Goal: Task Accomplishment & Management: Complete application form

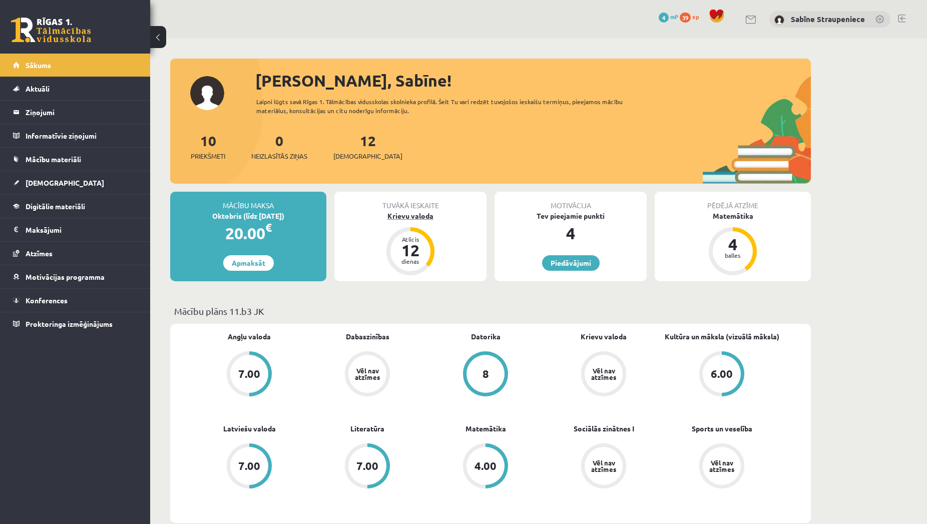
click at [400, 246] on div "12" at bounding box center [410, 250] width 30 height 16
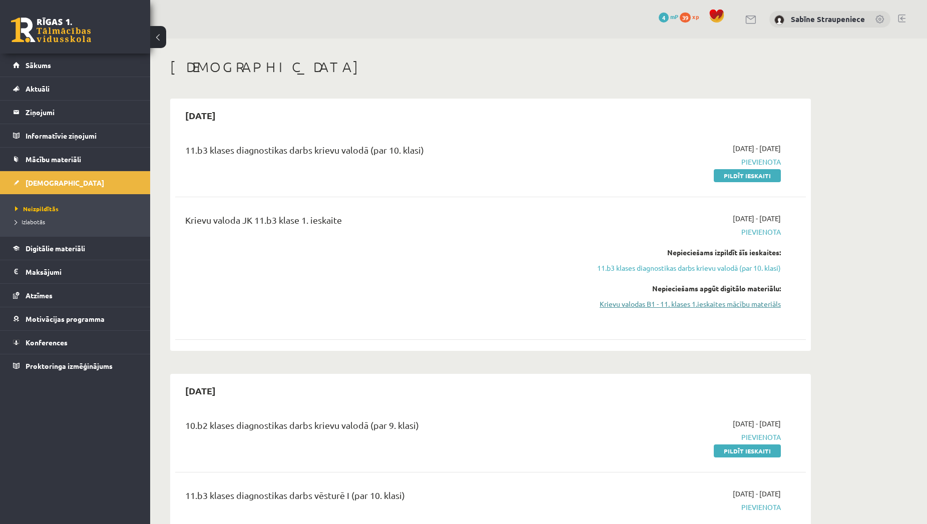
click at [758, 302] on link "Krievu valodas B1 - 11. klases 1.ieskaites mācību materiāls" at bounding box center [686, 304] width 189 height 11
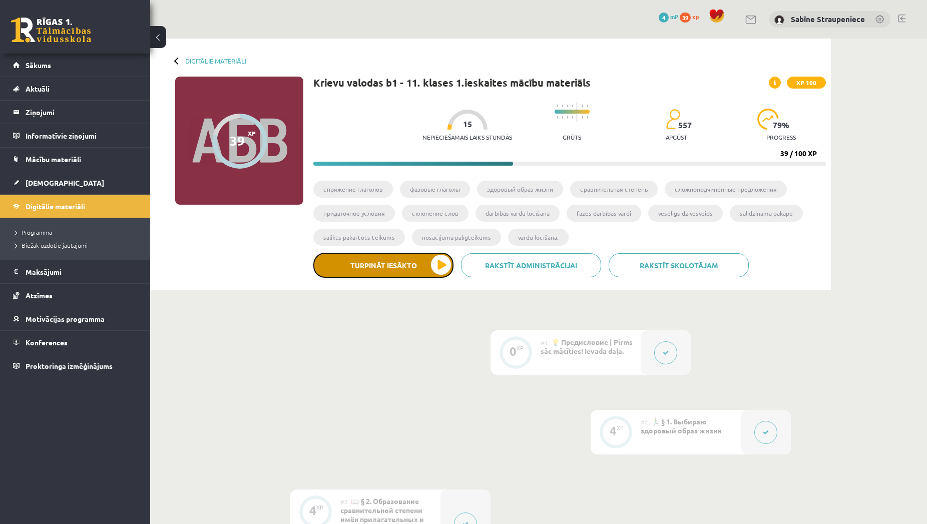
click at [411, 276] on button "Turpināt iesākto" at bounding box center [383, 265] width 140 height 25
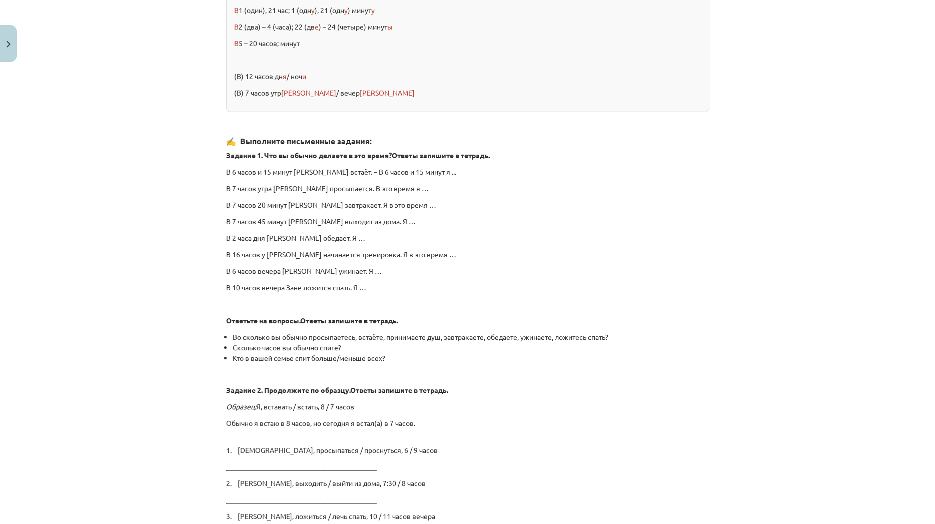
scroll to position [1249, 0]
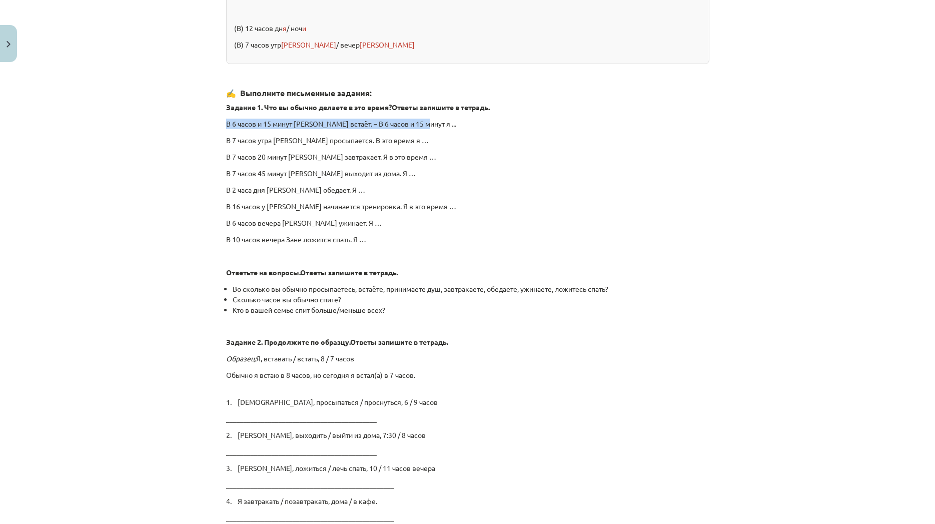
drag, startPoint x: 422, startPoint y: 122, endPoint x: 207, endPoint y: 126, distance: 215.7
click at [207, 126] on div "Mācību tēma: Krievu valodas b1 - 11. klases 1.ieskaites mācību materiāls #12 ⏰ …" at bounding box center [467, 262] width 935 height 524
copy p "В 6 часов и 15 минут Сандрис встаёт. – В 6 часов и 15 минут я"
drag, startPoint x: 385, startPoint y: 139, endPoint x: 221, endPoint y: 135, distance: 164.2
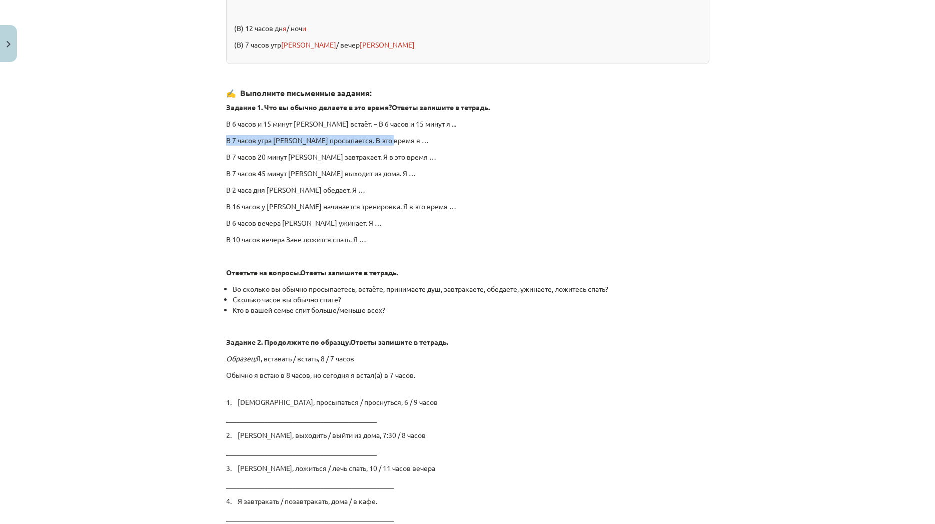
copy p "В 7 часов утра Лелде просыпается. В это время я"
drag, startPoint x: 395, startPoint y: 157, endPoint x: 221, endPoint y: 155, distance: 174.2
copy p "В 7 часов 20 минут Айгарс завтракает. Я в это время"
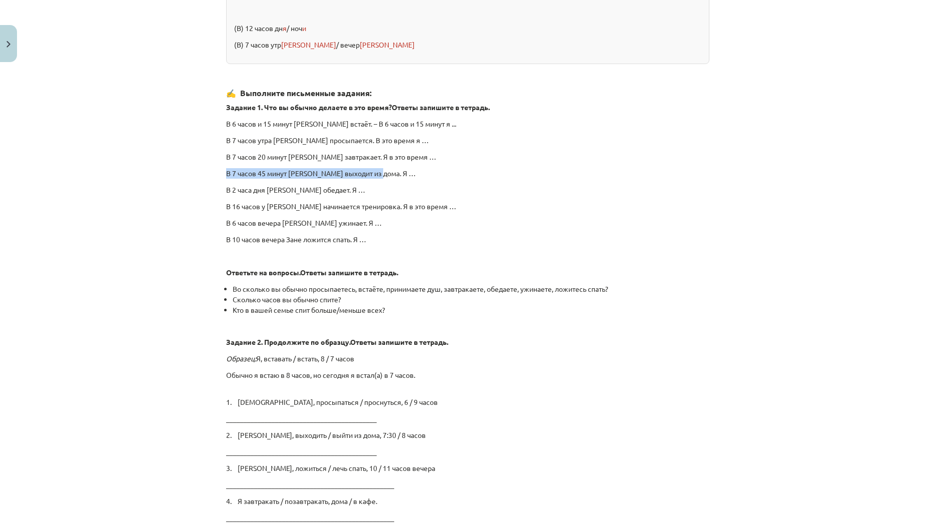
drag, startPoint x: 371, startPoint y: 171, endPoint x: 220, endPoint y: 175, distance: 150.7
click at [226, 176] on p "В 7 часов 45 минут Паулс выходит из дома. Я …" at bounding box center [467, 173] width 483 height 11
copy p "В 7 часов 45 минут Паулс выходит из дома. Я"
drag, startPoint x: 318, startPoint y: 187, endPoint x: 216, endPoint y: 188, distance: 102.1
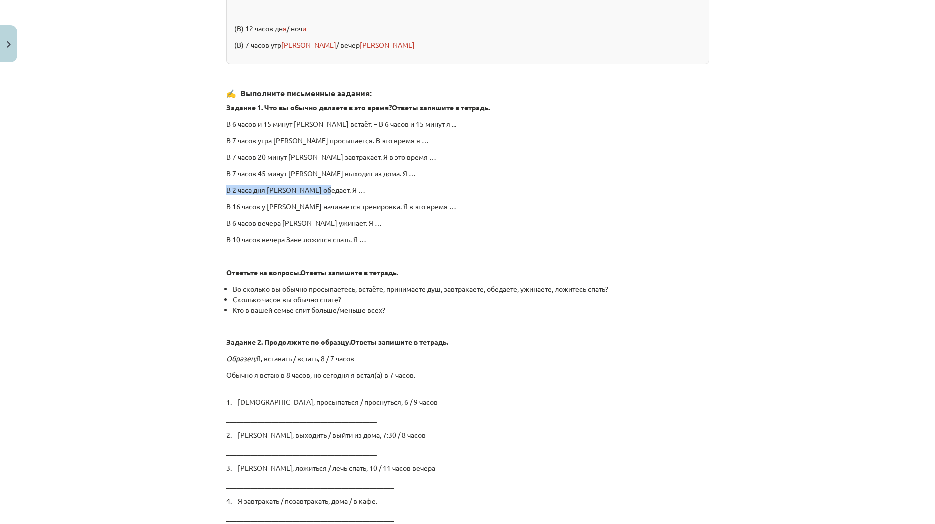
copy p "В 2 часа дня Анете обедает. Я"
drag, startPoint x: 416, startPoint y: 205, endPoint x: 204, endPoint y: 199, distance: 212.3
click at [204, 199] on div "Mācību tēma: Krievu valodas b1 - 11. klases 1.ieskaites mācību materiāls #12 ⏰ …" at bounding box center [467, 262] width 935 height 524
copy p "В 16 часов у Эдгарса начинается тренировка. Я в это время"
drag, startPoint x: 337, startPoint y: 224, endPoint x: 224, endPoint y: 229, distance: 113.2
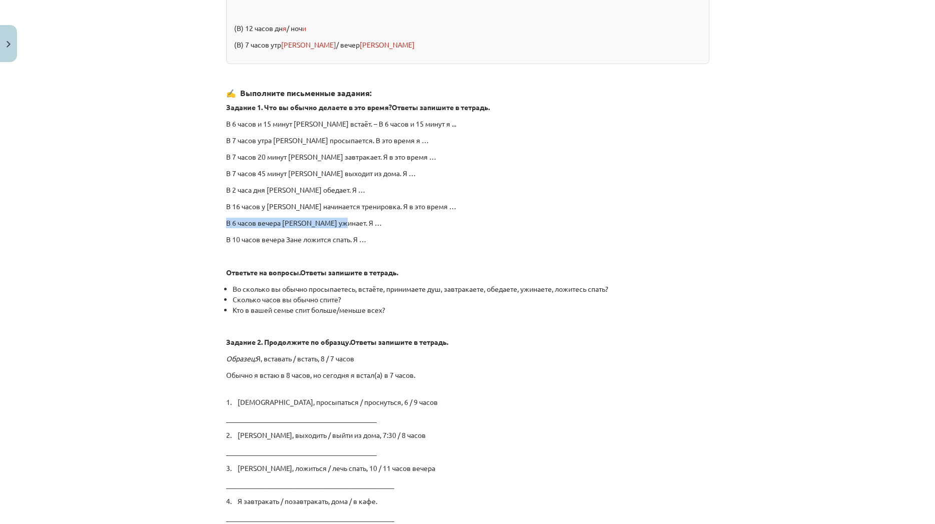
copy p "В 6 часов вечера Лайма ужинает. Я"
drag, startPoint x: 354, startPoint y: 241, endPoint x: 219, endPoint y: 235, distance: 135.8
copy p "В 10 часов вечера Зане ложится спать. Я"
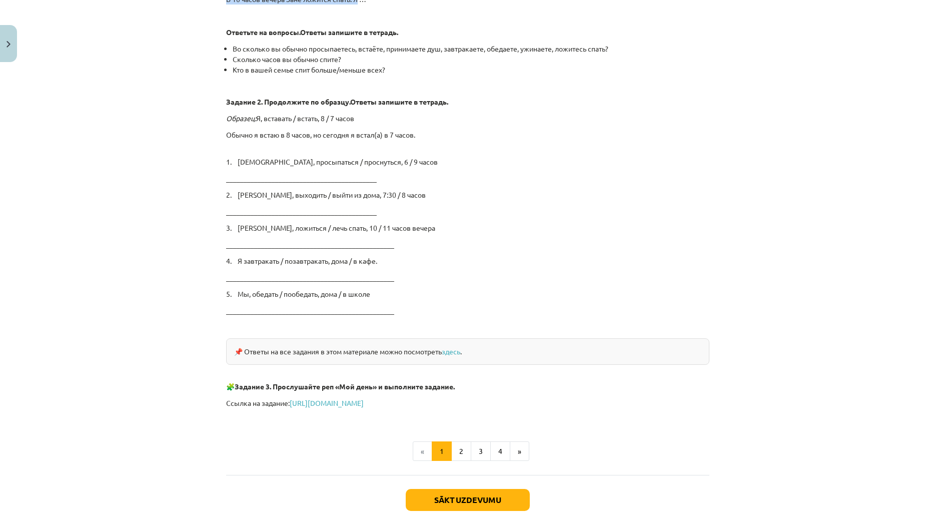
scroll to position [1441, 0]
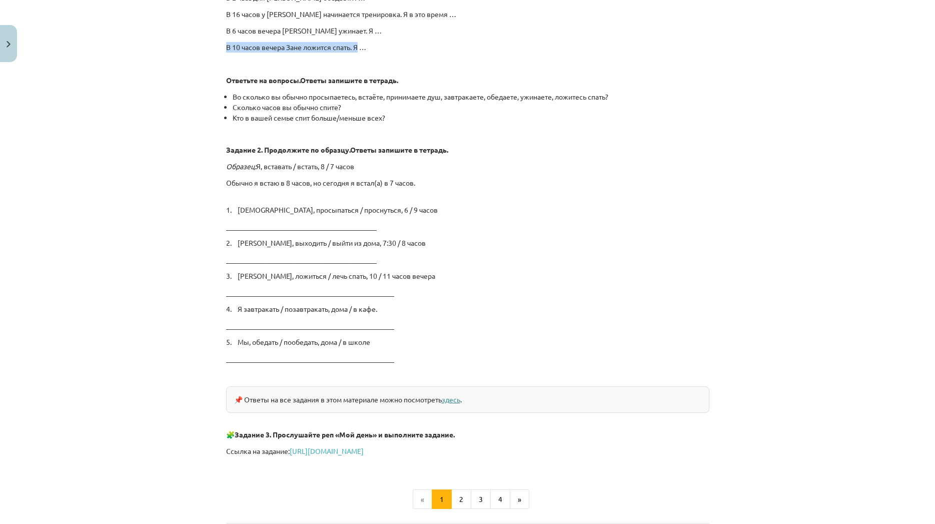
click at [457, 396] on link "здесь" at bounding box center [451, 399] width 19 height 9
click at [364, 449] on link "https://www.liveworksheets.com/hd957071mh" at bounding box center [327, 450] width 74 height 9
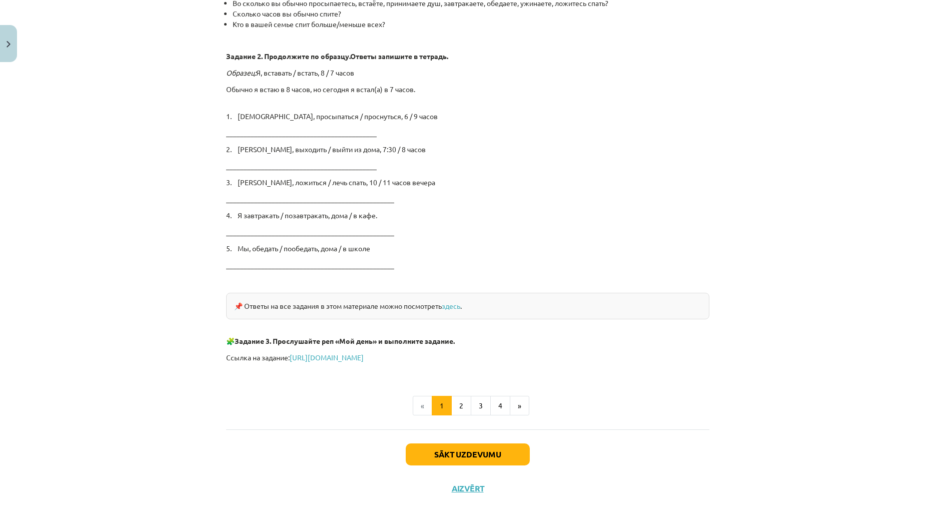
scroll to position [1537, 0]
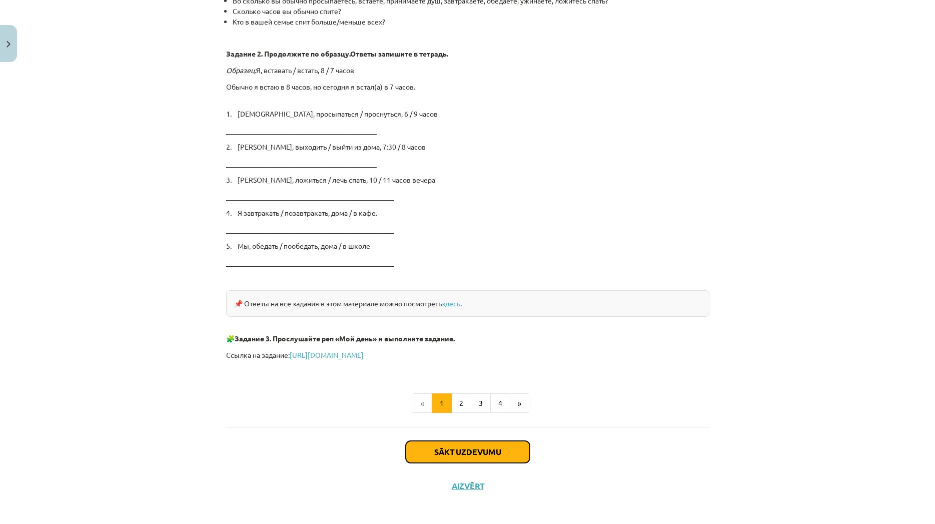
click at [463, 452] on button "Sākt uzdevumu" at bounding box center [468, 452] width 124 height 22
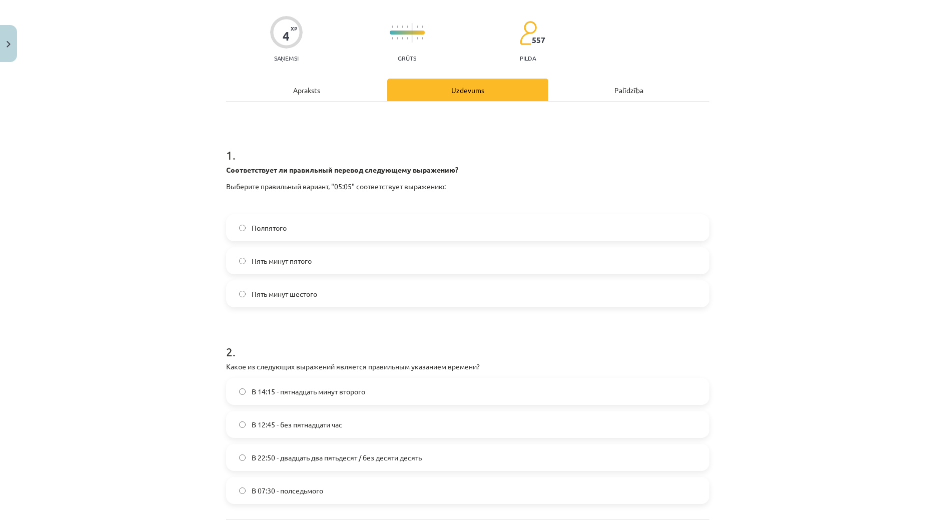
scroll to position [117, 0]
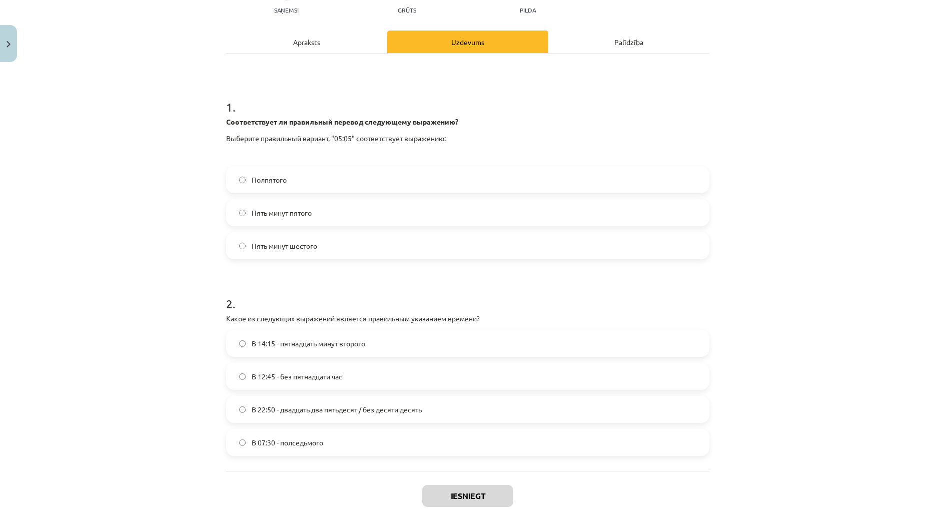
click at [418, 251] on label "Пять минут шестого" at bounding box center [467, 245] width 481 height 25
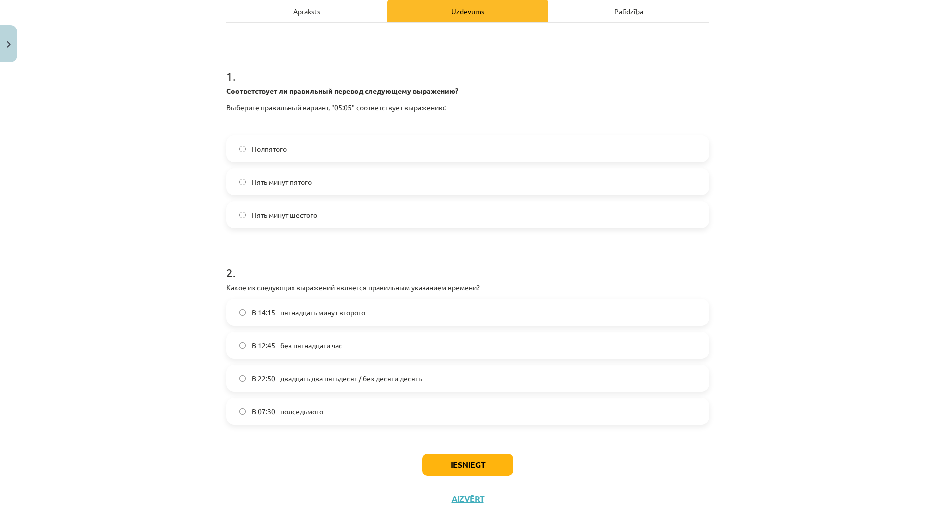
scroll to position [165, 0]
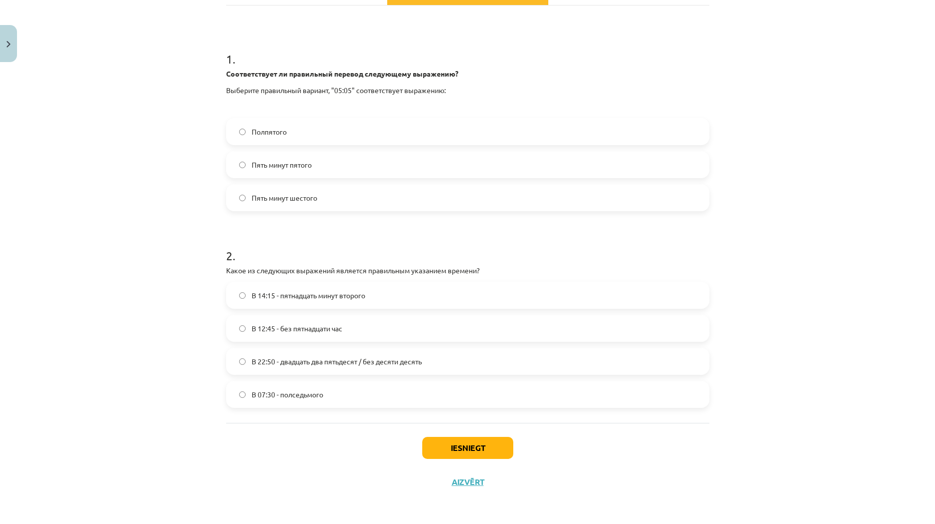
click at [385, 332] on label "В 12:45 - без пятнадцати час" at bounding box center [467, 328] width 481 height 25
click at [446, 457] on button "Iesniegt" at bounding box center [467, 448] width 91 height 22
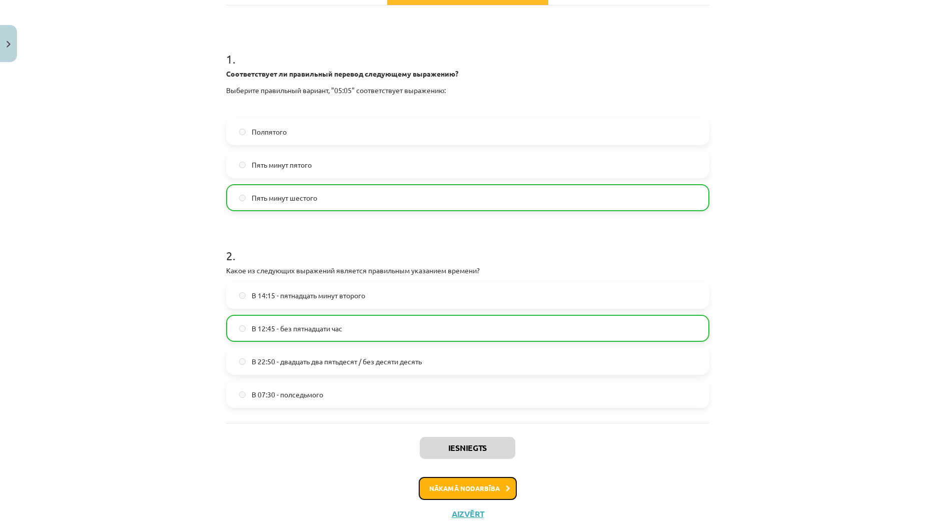
click at [453, 485] on button "Nākamā nodarbība" at bounding box center [468, 488] width 98 height 23
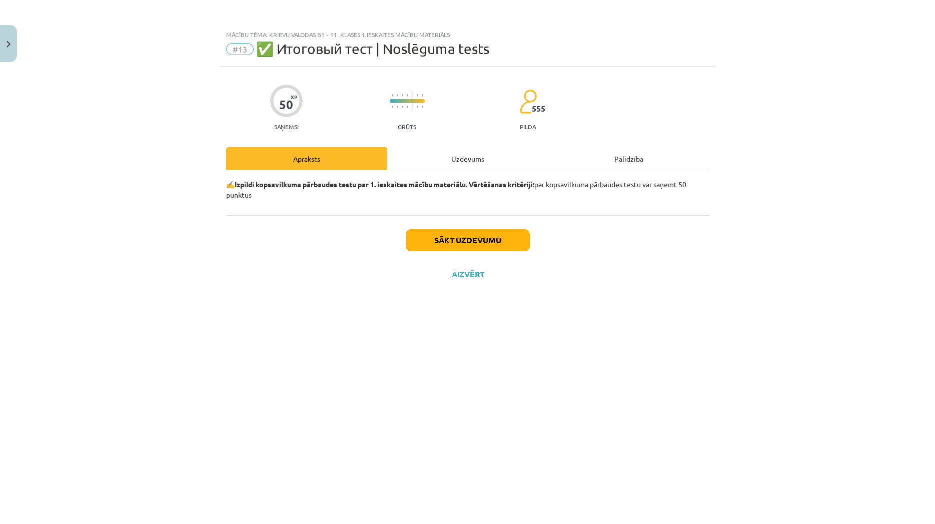
scroll to position [0, 0]
click at [522, 234] on button "Sākt uzdevumu" at bounding box center [468, 240] width 124 height 22
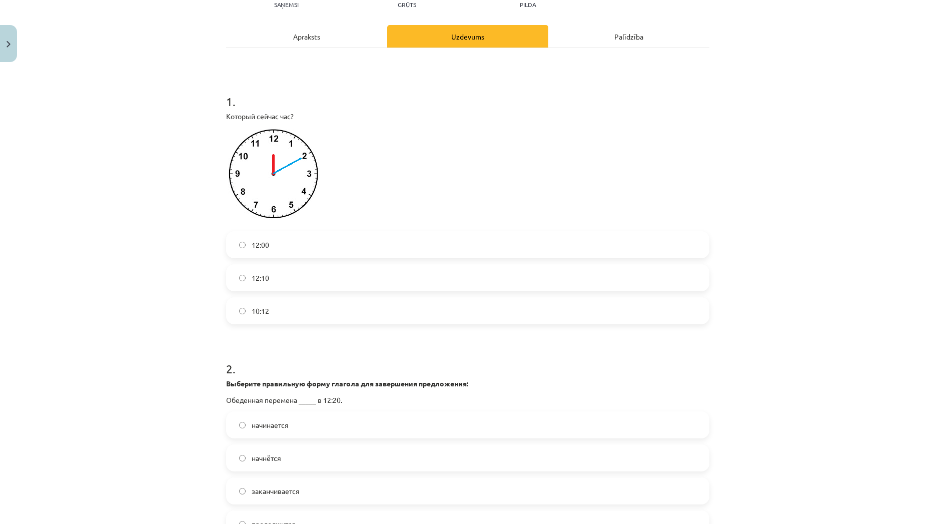
scroll to position [144, 0]
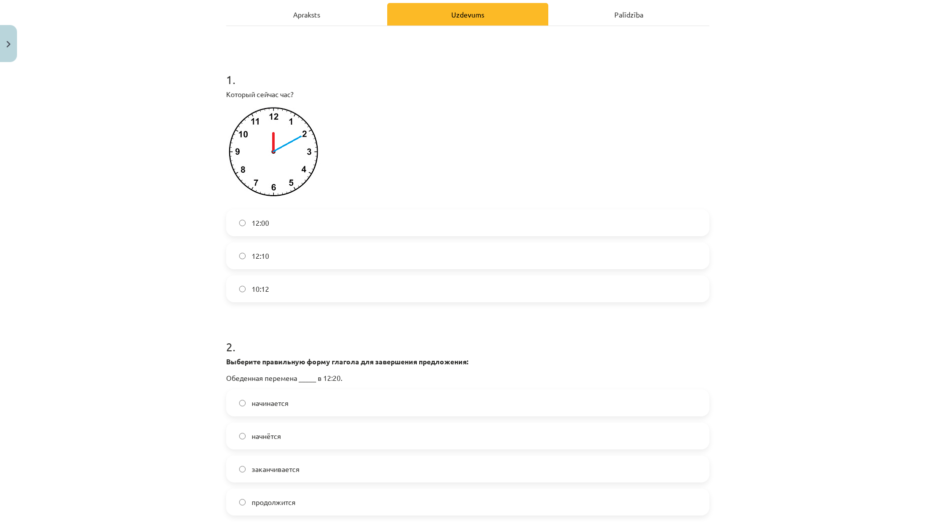
click at [266, 252] on label "12:10" at bounding box center [467, 255] width 481 height 25
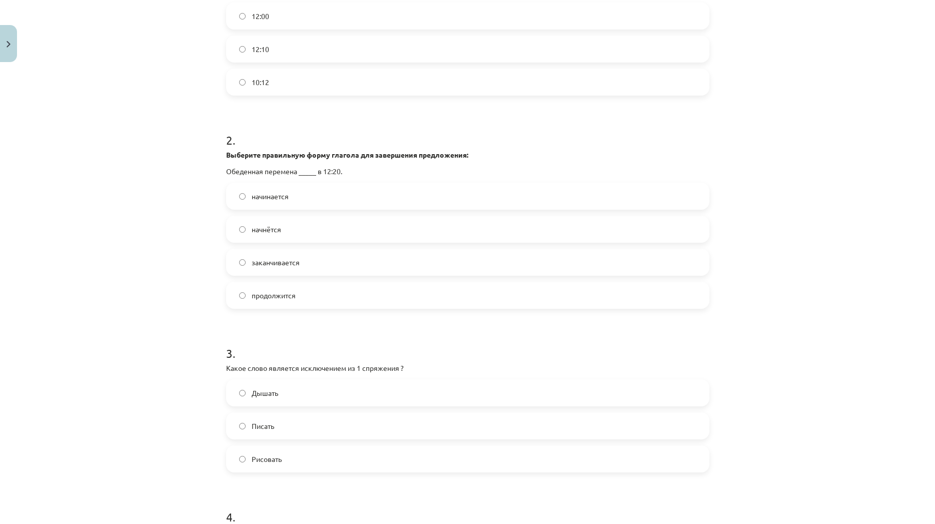
scroll to position [366, 0]
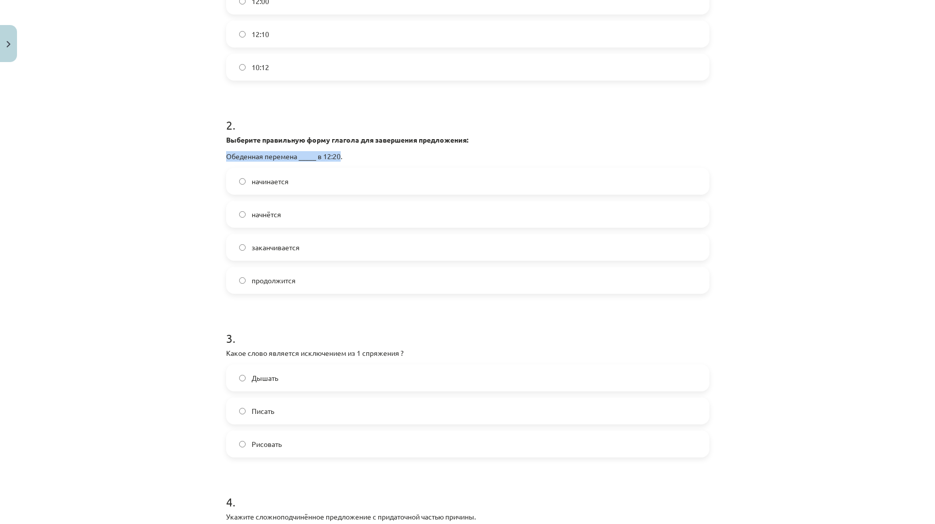
drag, startPoint x: 335, startPoint y: 155, endPoint x: 213, endPoint y: 152, distance: 122.2
click at [213, 152] on div "Mācību tēma: Krievu valodas b1 - 11. klases 1.ieskaites mācību materiāls #13 ✅ …" at bounding box center [467, 262] width 935 height 524
copy p "Обеденная перемена _____ в 12:20"
click at [251, 187] on label "начинается" at bounding box center [467, 181] width 481 height 25
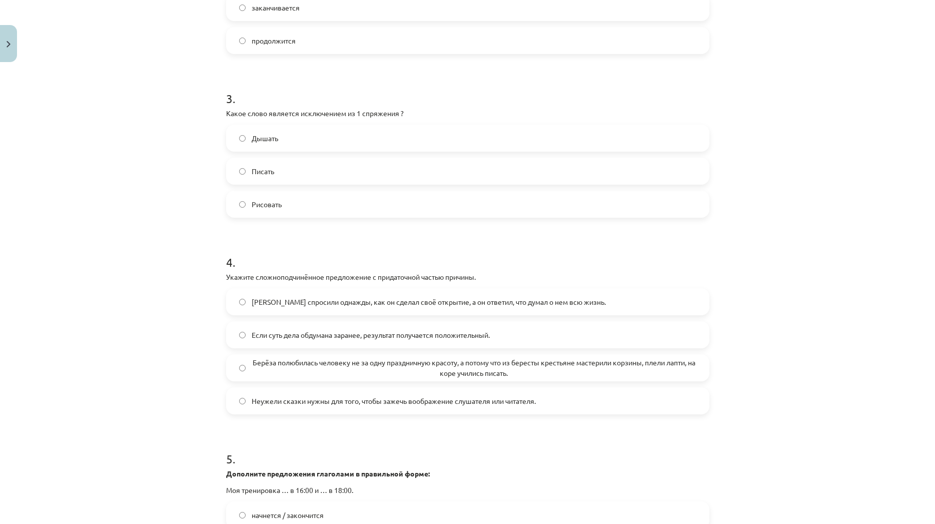
scroll to position [606, 0]
drag, startPoint x: 395, startPoint y: 111, endPoint x: 354, endPoint y: 111, distance: 41.5
click at [354, 111] on p "Какое слово является исключением из 1 спряжения ?" at bounding box center [467, 113] width 483 height 11
copy p "1 спряжения"
click at [287, 167] on label "Писать" at bounding box center [467, 170] width 481 height 25
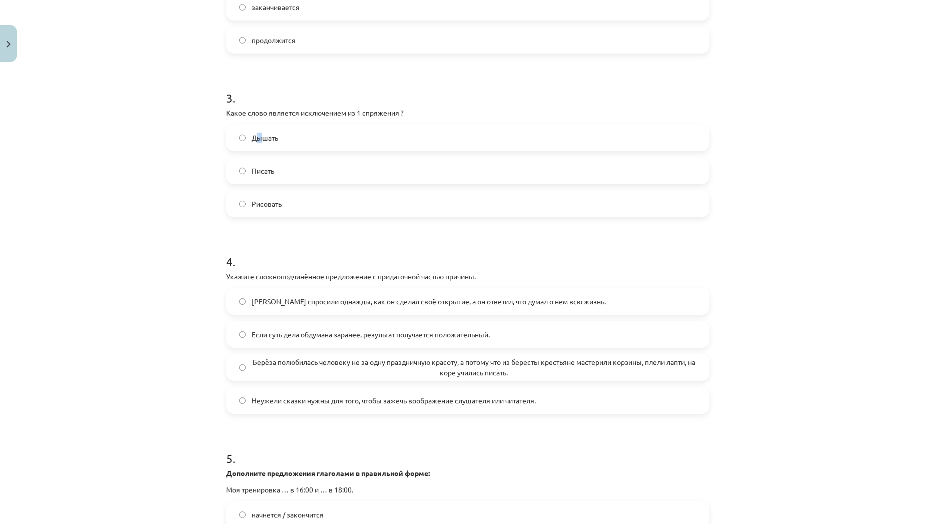
drag, startPoint x: 250, startPoint y: 137, endPoint x: 259, endPoint y: 135, distance: 9.2
click at [259, 135] on span "Дышать" at bounding box center [265, 138] width 27 height 11
drag, startPoint x: 248, startPoint y: 134, endPoint x: 274, endPoint y: 137, distance: 25.7
click at [274, 137] on span "Дышать" at bounding box center [265, 138] width 27 height 11
drag, startPoint x: 280, startPoint y: 204, endPoint x: 246, endPoint y: 199, distance: 34.4
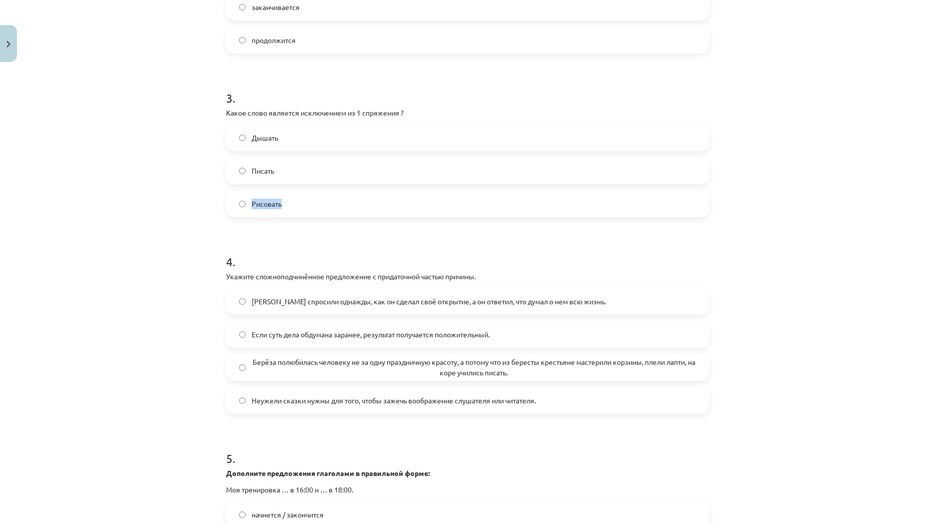
click at [246, 199] on label "Рисовать" at bounding box center [467, 203] width 481 height 25
click at [274, 212] on label "Рисовать" at bounding box center [467, 203] width 481 height 25
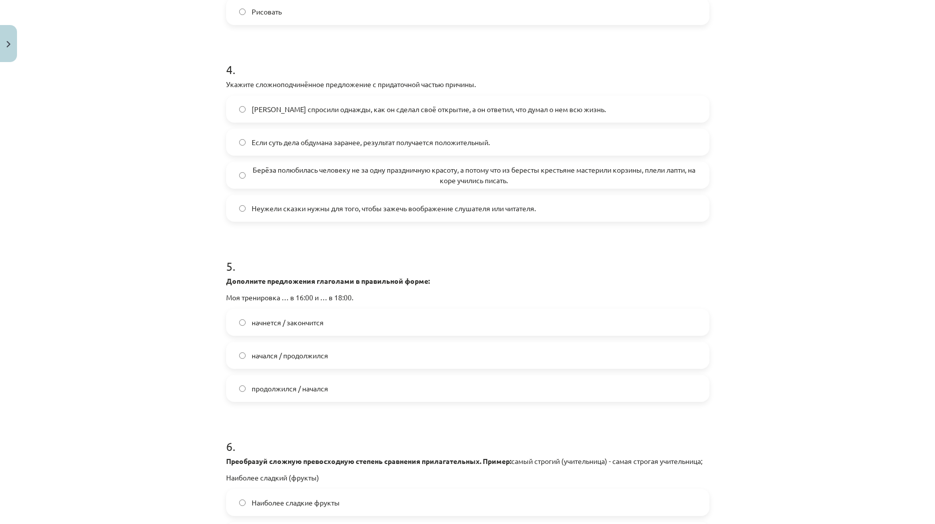
scroll to position [846, 0]
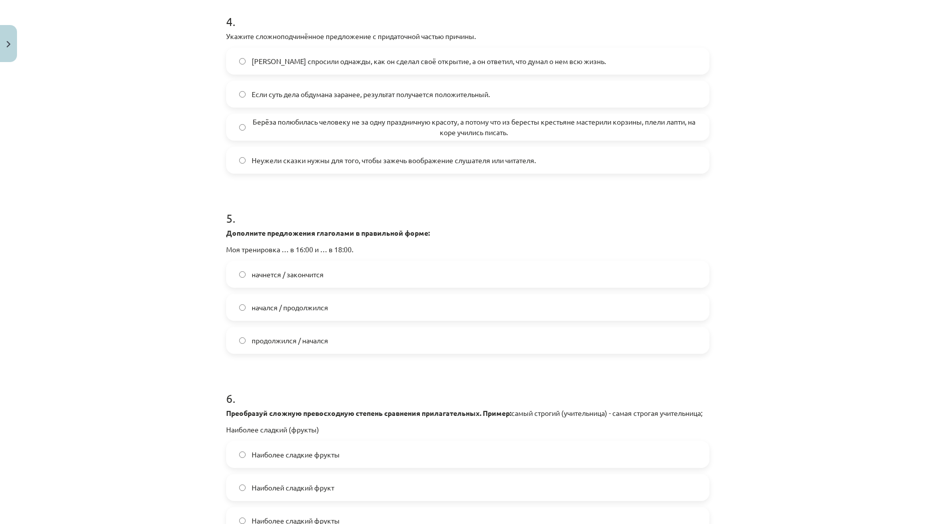
click at [321, 98] on span "Если суть дела обдумана заранее, результат получается положительный." at bounding box center [371, 94] width 238 height 11
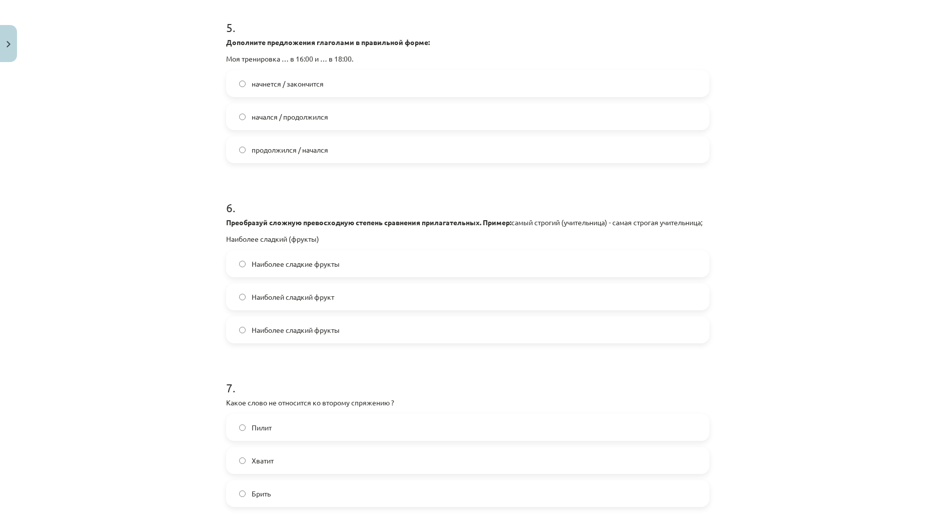
scroll to position [1038, 0]
click at [347, 85] on label "начнется / закончится" at bounding box center [467, 82] width 481 height 25
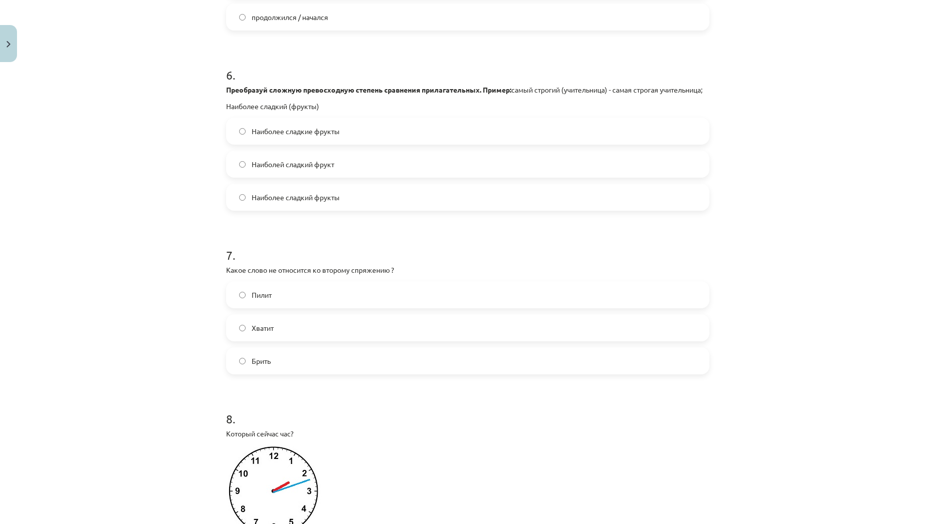
scroll to position [1183, 0]
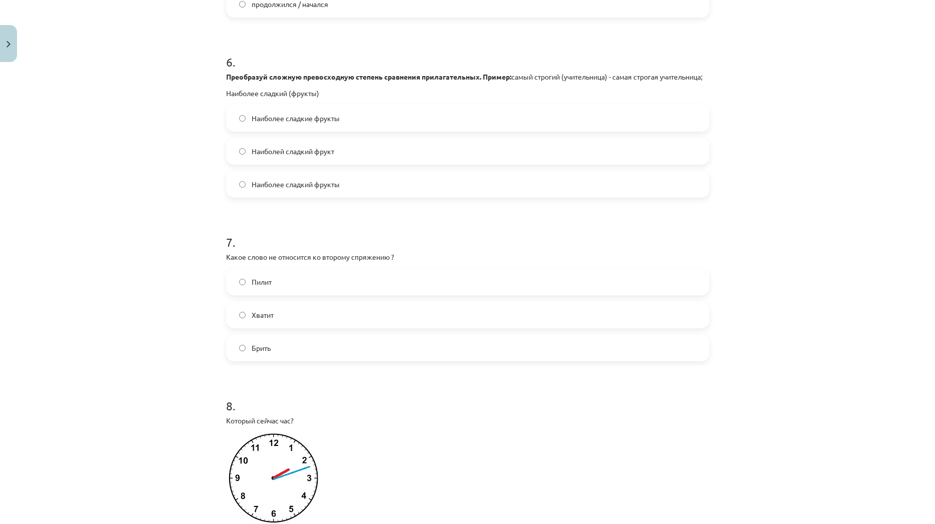
click at [355, 131] on label "Наиболее сладкие фрукты" at bounding box center [467, 118] width 481 height 25
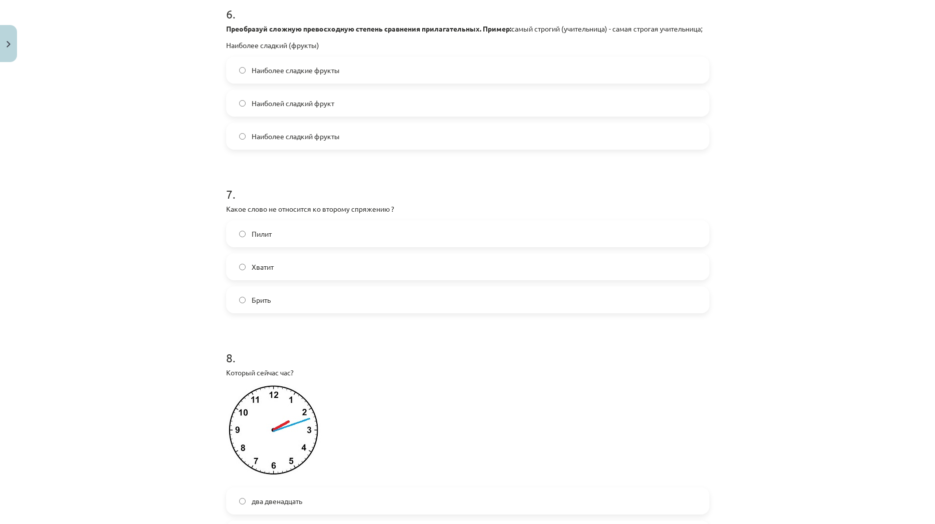
scroll to position [1279, 0]
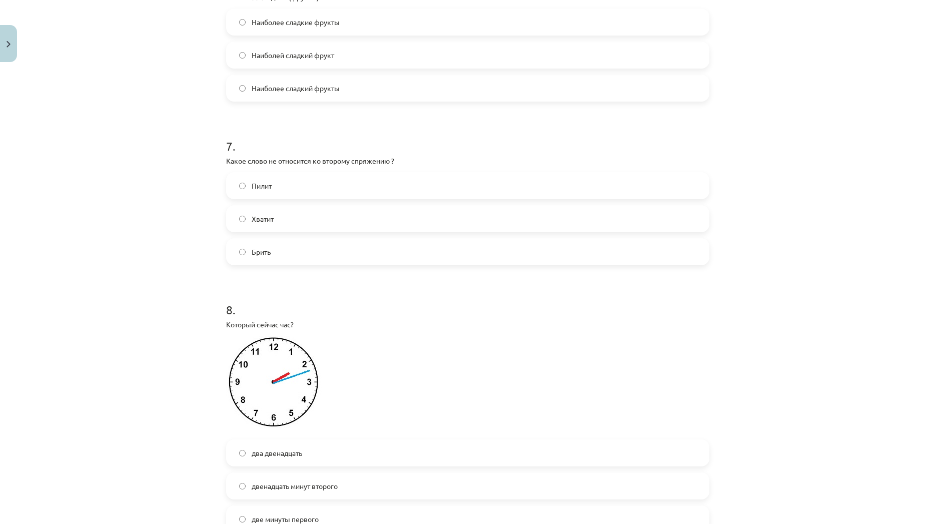
click at [422, 257] on label "Брить" at bounding box center [467, 251] width 481 height 25
drag, startPoint x: 265, startPoint y: 262, endPoint x: 249, endPoint y: 265, distance: 16.8
click at [252, 257] on span "Брить" at bounding box center [261, 252] width 19 height 11
click at [510, 302] on h1 "8 ." at bounding box center [467, 300] width 483 height 31
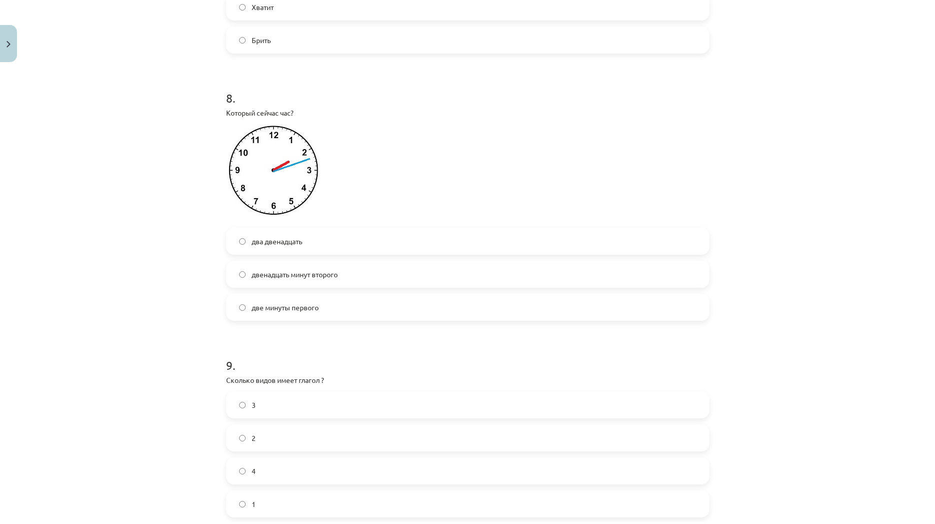
scroll to position [1519, 0]
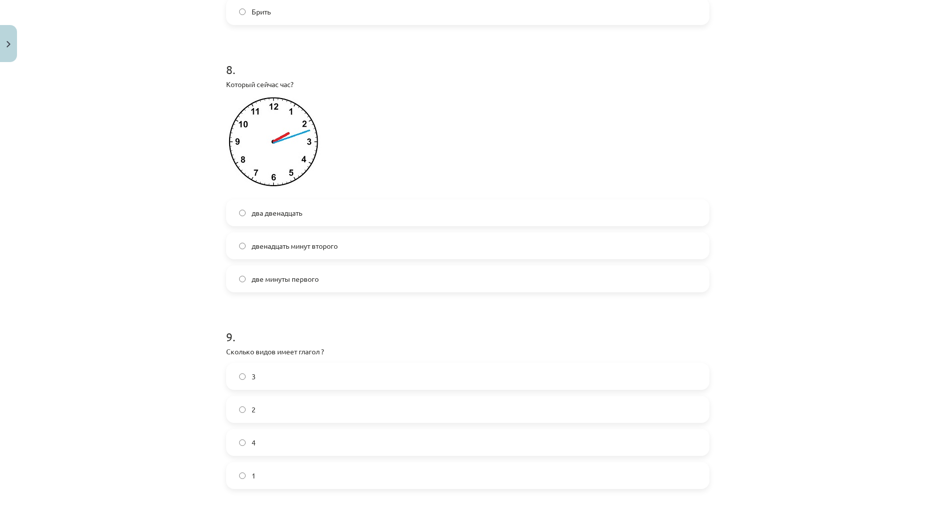
click at [440, 288] on label "две минуты первого" at bounding box center [467, 278] width 481 height 25
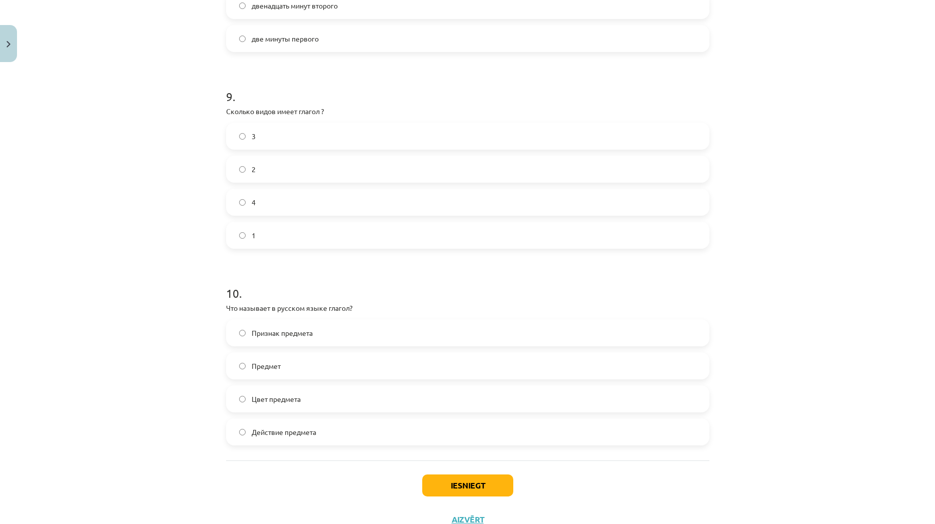
scroll to position [1807, 0]
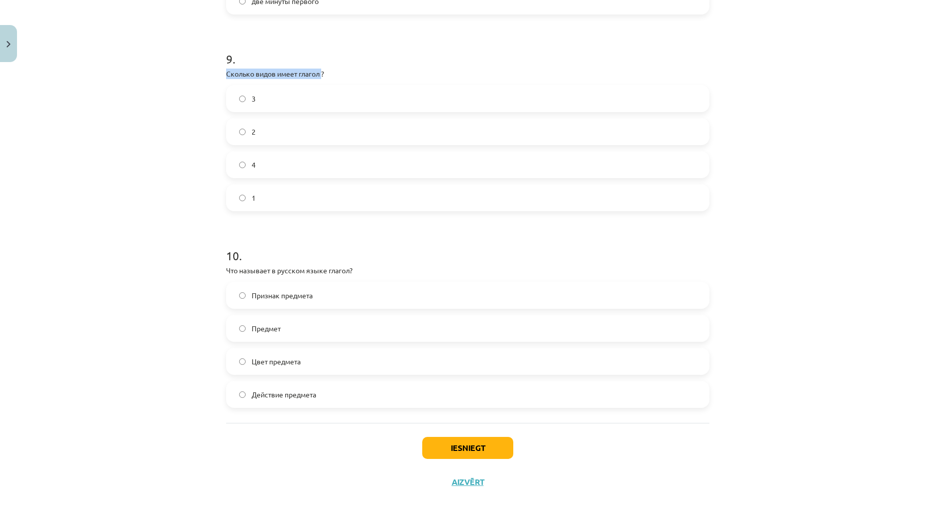
drag, startPoint x: 317, startPoint y: 75, endPoint x: 222, endPoint y: 81, distance: 95.3
click at [226, 81] on div "9 . Сколько видов имеет глагол ? 3 2 4 1" at bounding box center [467, 123] width 483 height 177
click at [314, 127] on label "2" at bounding box center [467, 131] width 481 height 25
drag, startPoint x: 350, startPoint y: 272, endPoint x: 200, endPoint y: 268, distance: 150.7
click at [200, 268] on div "Mācību tēma: Krievu valodas b1 - 11. klases 1.ieskaites mācību materiāls #13 ✅ …" at bounding box center [467, 262] width 935 height 524
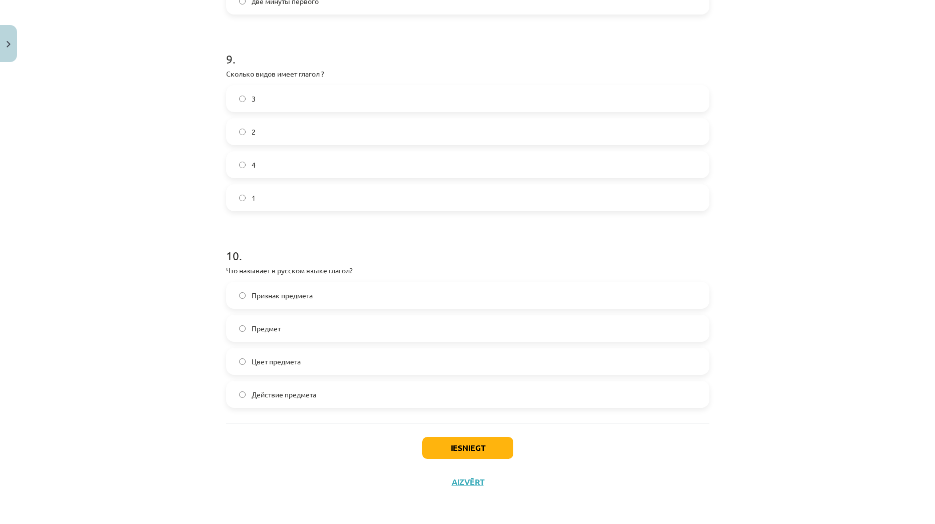
click at [335, 258] on h1 "10 ." at bounding box center [467, 246] width 483 height 31
drag, startPoint x: 349, startPoint y: 269, endPoint x: 185, endPoint y: 265, distance: 164.2
click at [185, 265] on div "Mācību tēma: Krievu valodas b1 - 11. klases 1.ieskaites mācību materiāls #13 ✅ …" at bounding box center [467, 262] width 935 height 524
click at [262, 397] on span "Действие предмета" at bounding box center [284, 394] width 65 height 11
click at [487, 451] on button "Iesniegt" at bounding box center [467, 448] width 91 height 22
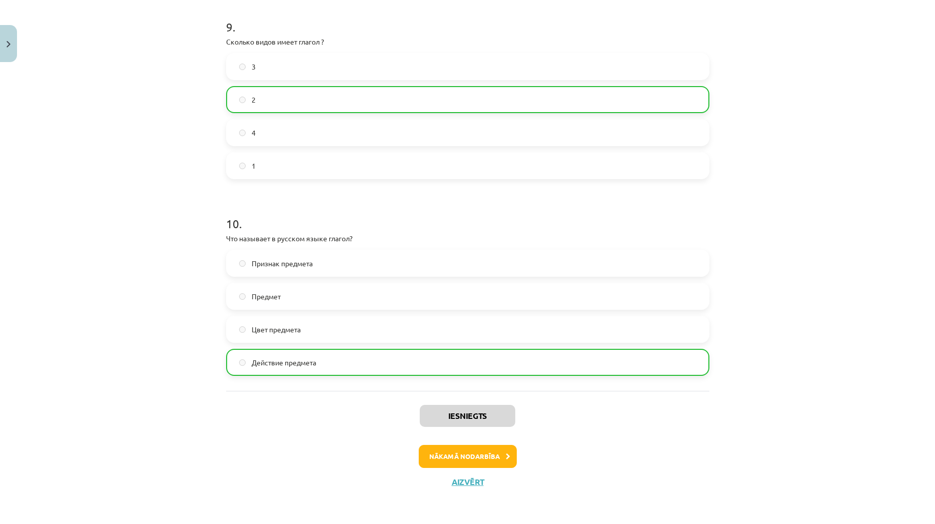
scroll to position [1839, 0]
click at [469, 455] on button "Nākamā nodarbība" at bounding box center [468, 456] width 98 height 23
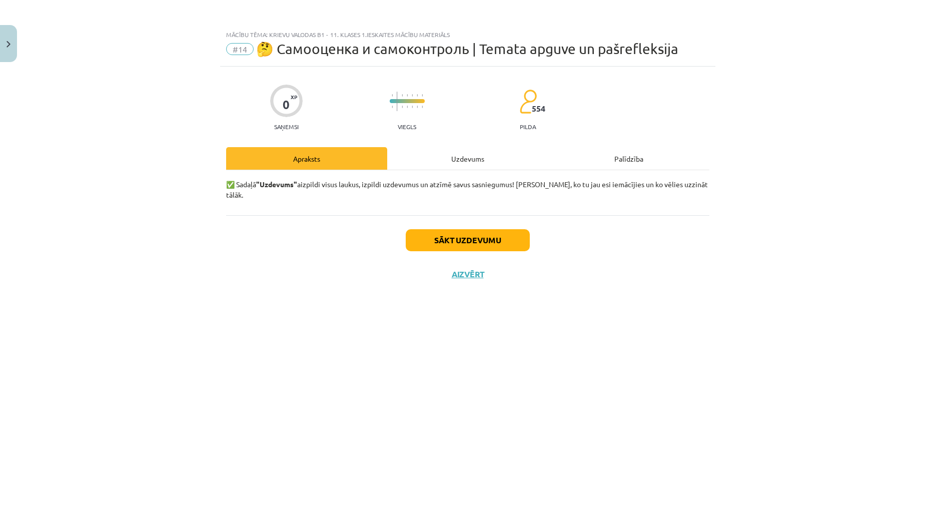
scroll to position [0, 0]
click at [498, 235] on button "Sākt uzdevumu" at bounding box center [468, 240] width 124 height 22
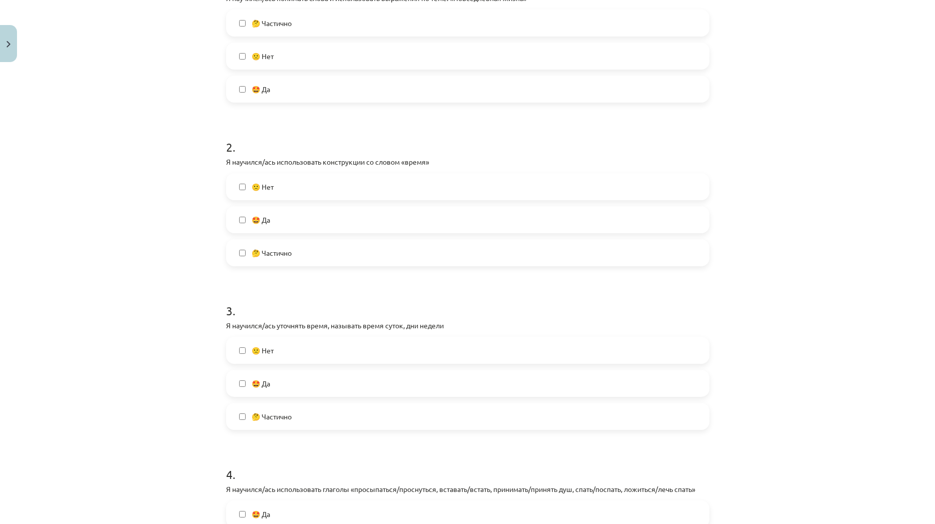
scroll to position [192, 0]
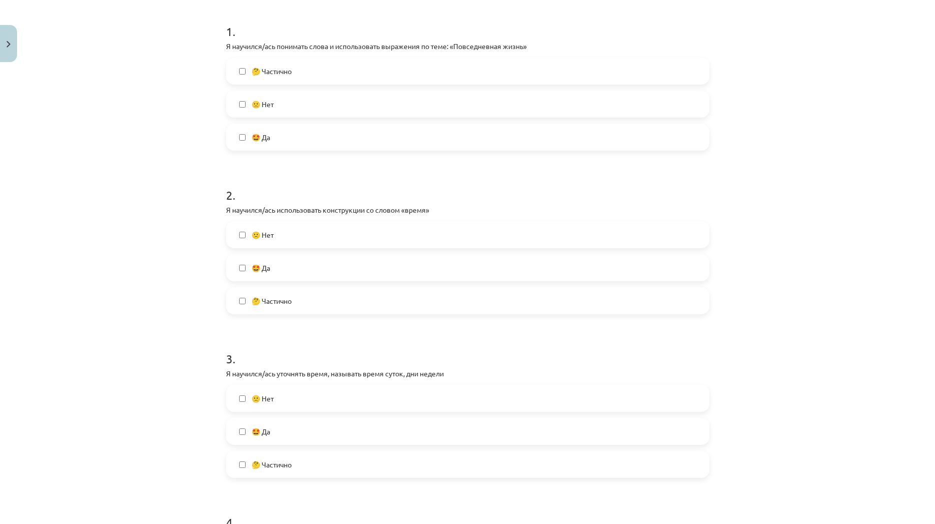
click at [412, 64] on label "🤔 Частично" at bounding box center [467, 71] width 481 height 25
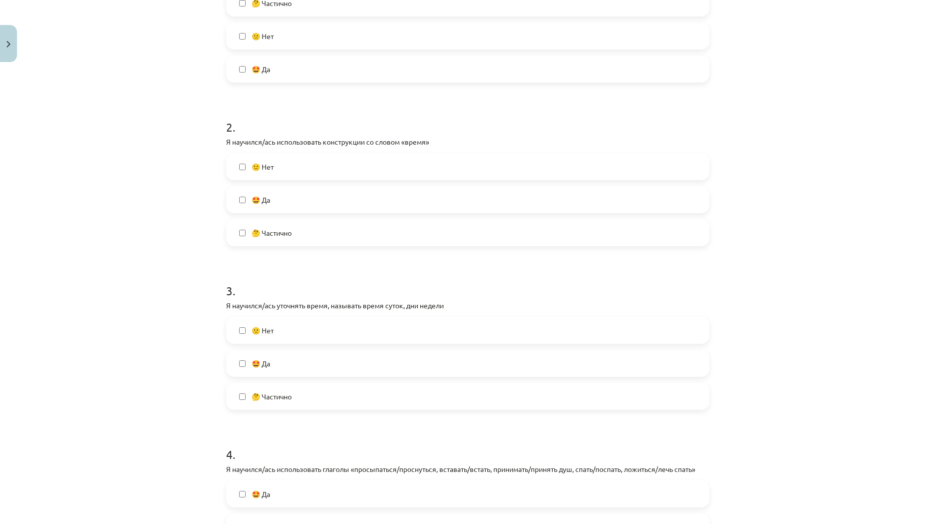
scroll to position [288, 0]
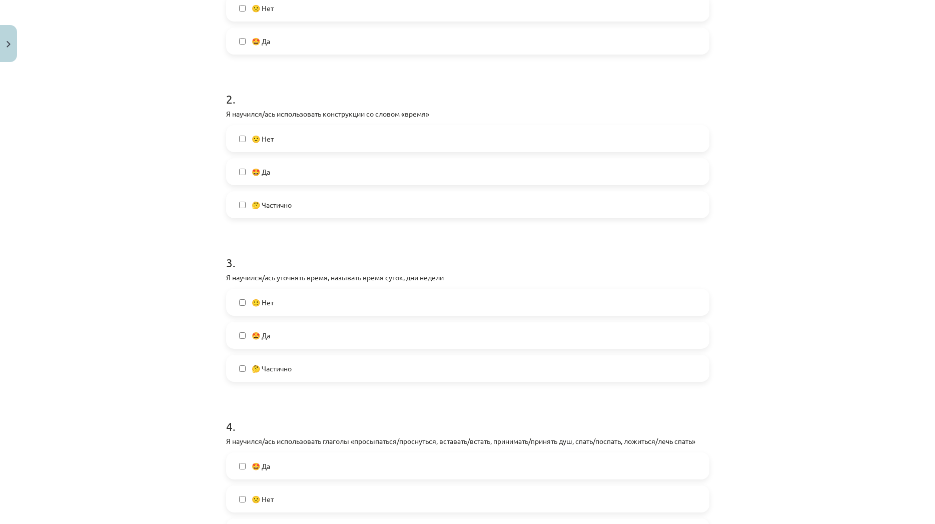
click at [304, 202] on label "🤔 Частично" at bounding box center [467, 204] width 481 height 25
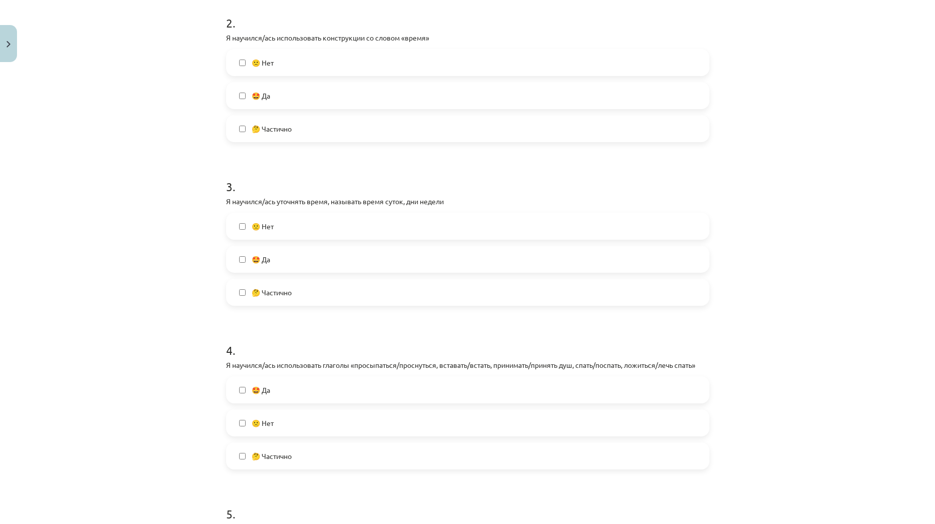
scroll to position [384, 0]
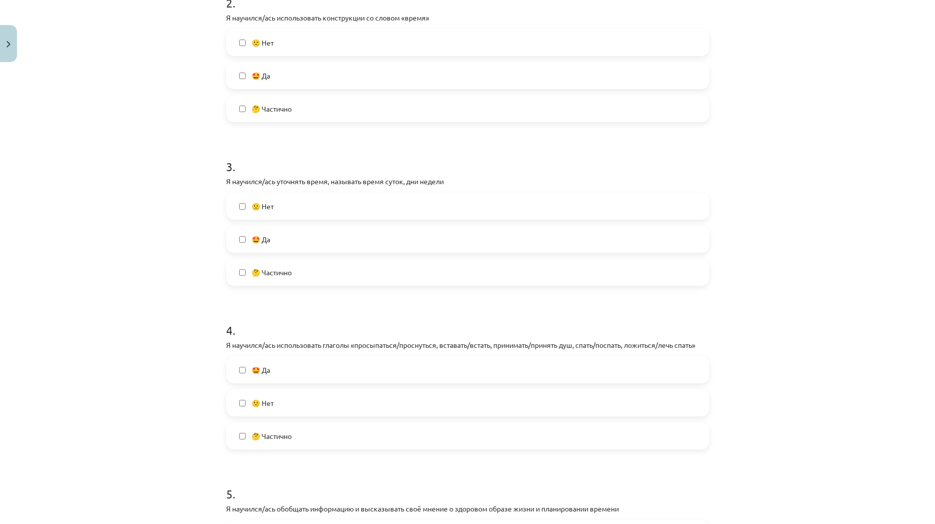
click at [268, 238] on label "🤩 Да" at bounding box center [467, 239] width 481 height 25
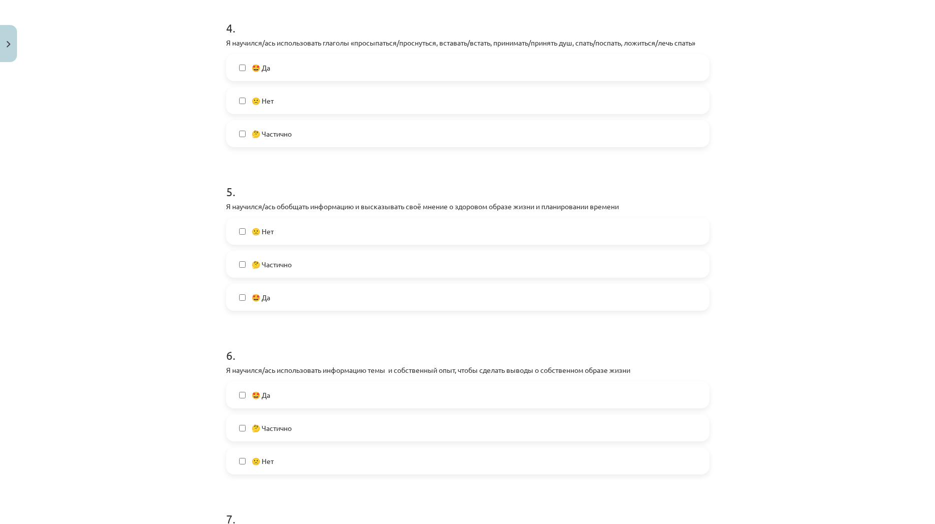
scroll to position [673, 0]
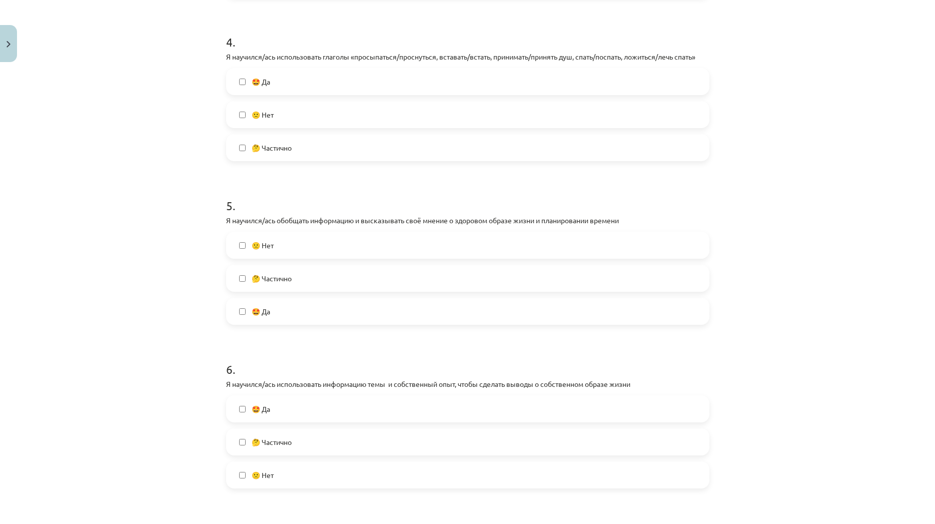
click at [282, 151] on span "🤔 Частично" at bounding box center [272, 148] width 40 height 11
click at [270, 311] on label "🤩 Да" at bounding box center [467, 311] width 481 height 25
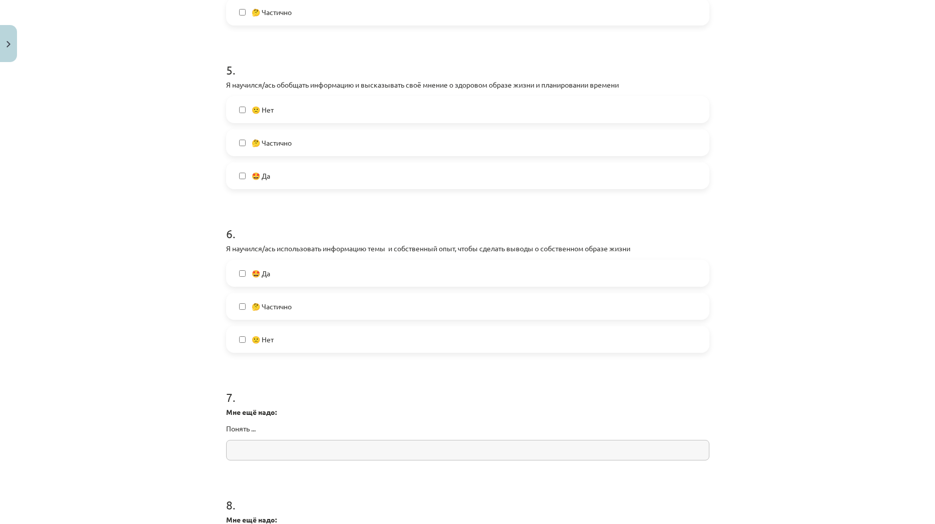
scroll to position [817, 0]
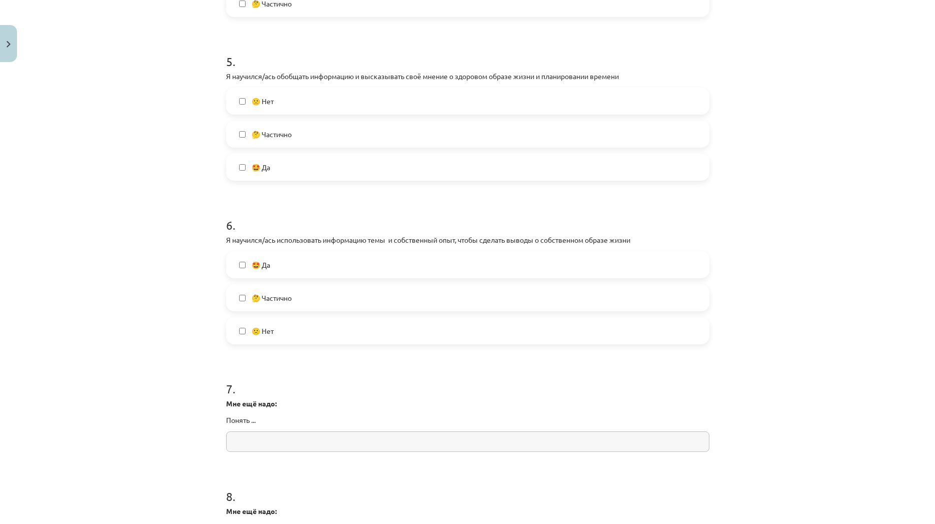
click at [277, 266] on label "🤩 Да" at bounding box center [467, 264] width 481 height 25
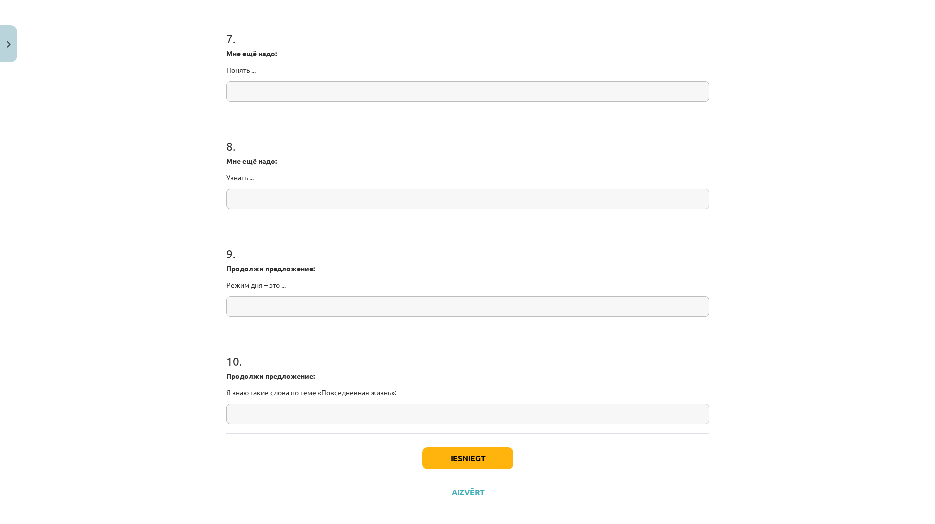
scroll to position [1178, 0]
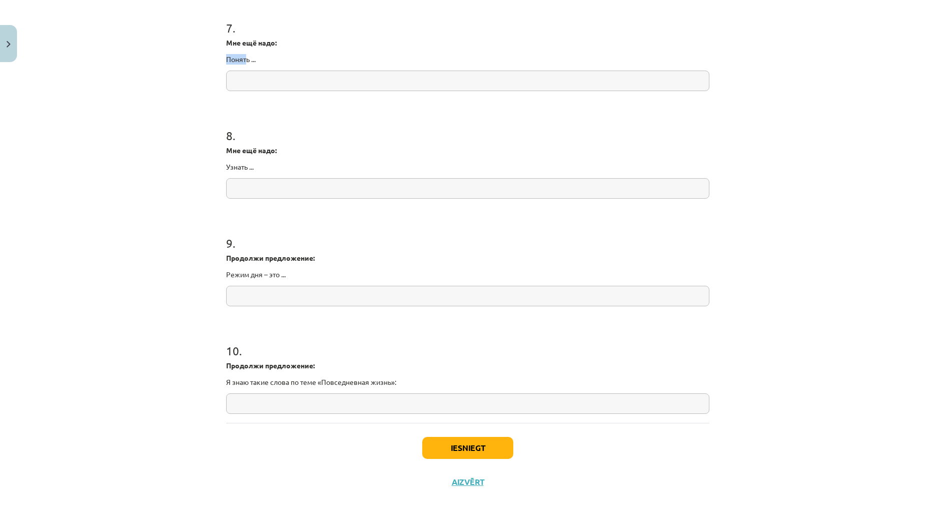
drag, startPoint x: 244, startPoint y: 61, endPoint x: 222, endPoint y: 63, distance: 21.6
drag, startPoint x: 246, startPoint y: 60, endPoint x: 219, endPoint y: 61, distance: 27.0
drag, startPoint x: 245, startPoint y: 168, endPoint x: 222, endPoint y: 170, distance: 22.6
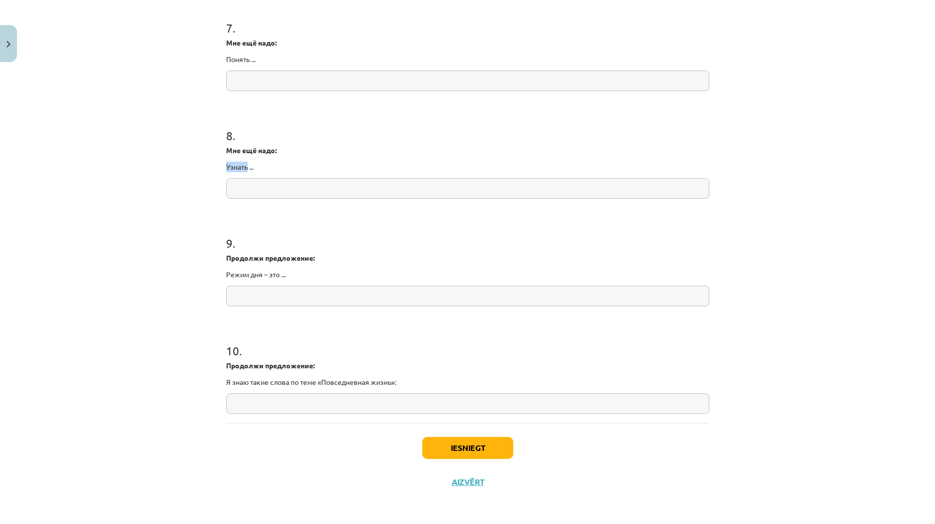
click at [226, 170] on p "Узнать ..." at bounding box center [467, 167] width 483 height 11
click at [280, 271] on p "Режим дня – это ..." at bounding box center [467, 274] width 483 height 11
drag, startPoint x: 276, startPoint y: 275, endPoint x: 219, endPoint y: 262, distance: 58.4
drag, startPoint x: 397, startPoint y: 381, endPoint x: 210, endPoint y: 361, distance: 188.2
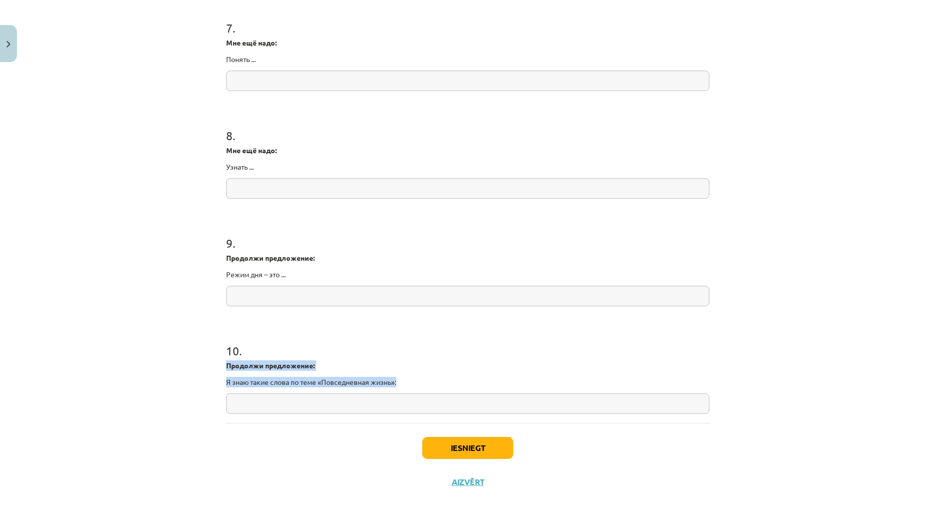
click at [210, 361] on div "Mācību tēma: Krievu valodas b1 - 11. klases 1.ieskaites mācību materiāls #14 🤔 …" at bounding box center [467, 262] width 935 height 524
click at [398, 350] on h1 "10 ." at bounding box center [467, 341] width 483 height 31
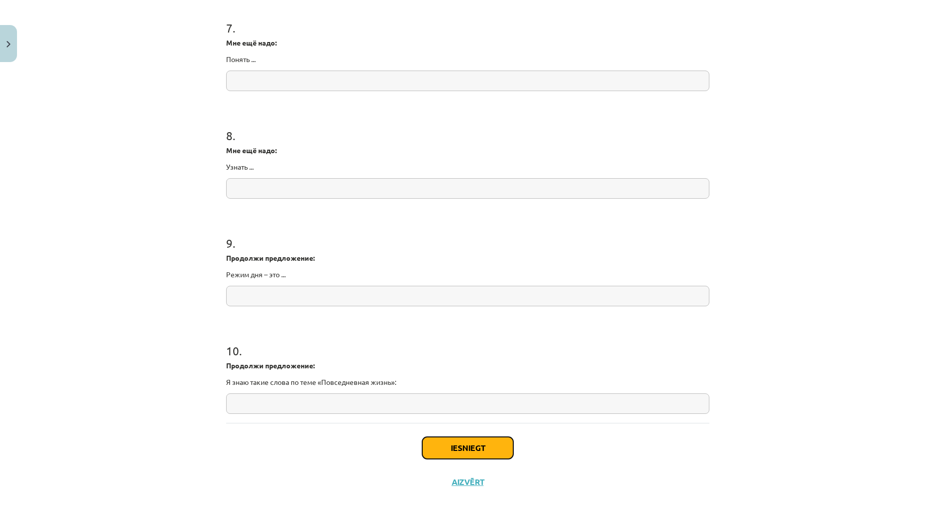
click at [462, 452] on button "Iesniegt" at bounding box center [467, 448] width 91 height 22
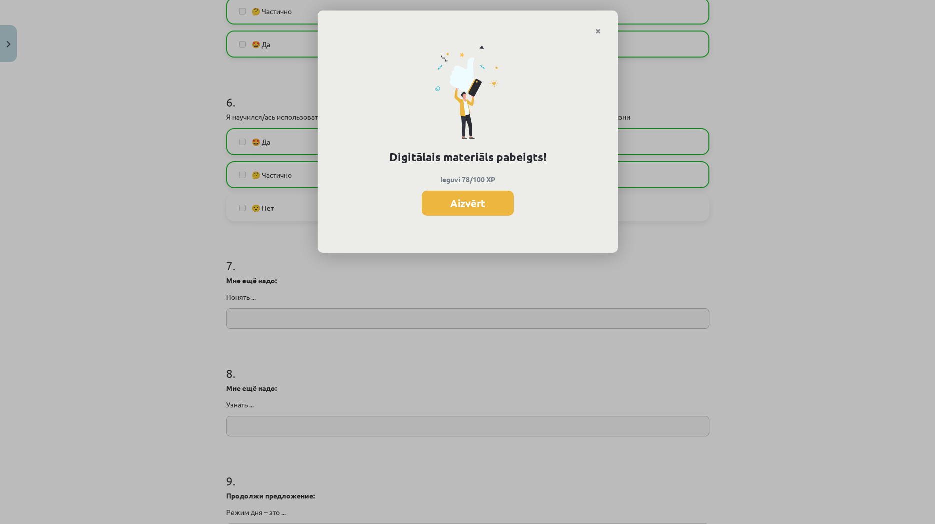
scroll to position [937, 0]
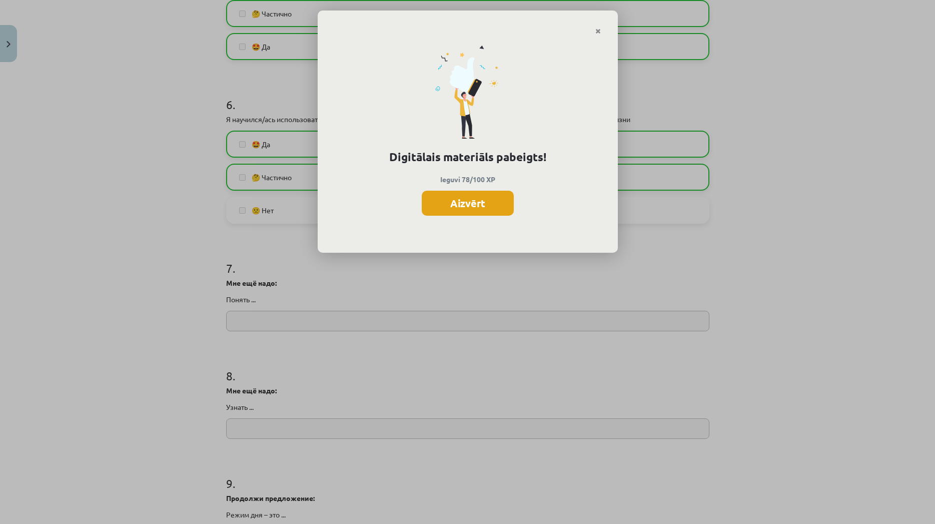
click at [500, 212] on button "Aizvērt" at bounding box center [468, 203] width 92 height 25
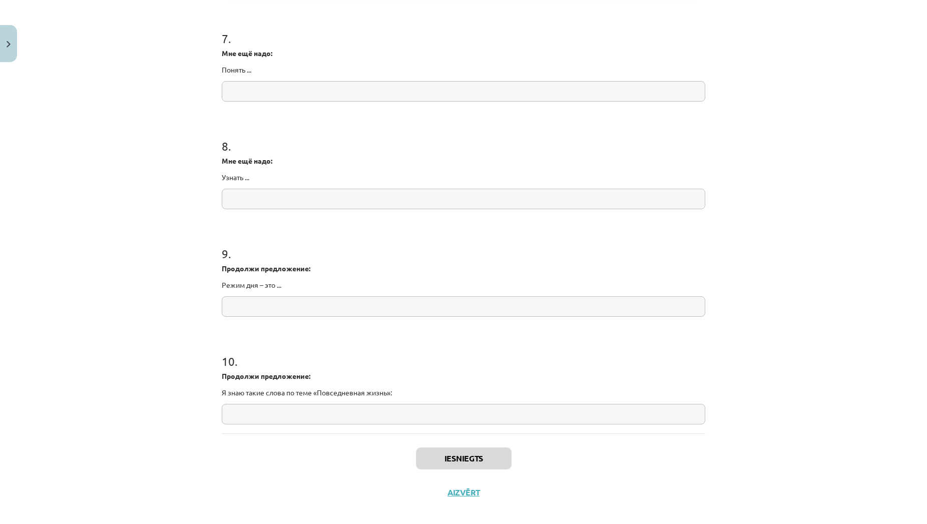
scroll to position [1178, 0]
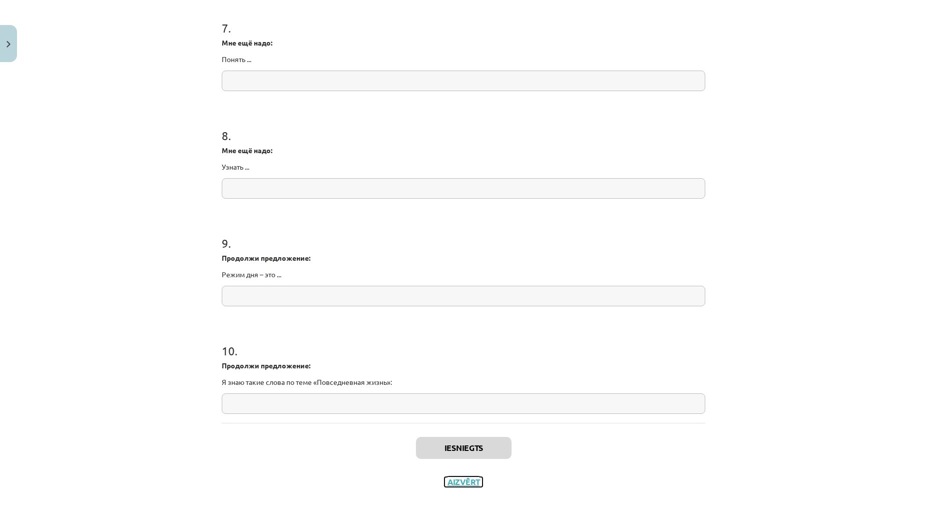
click at [462, 484] on button "Aizvērt" at bounding box center [463, 482] width 38 height 10
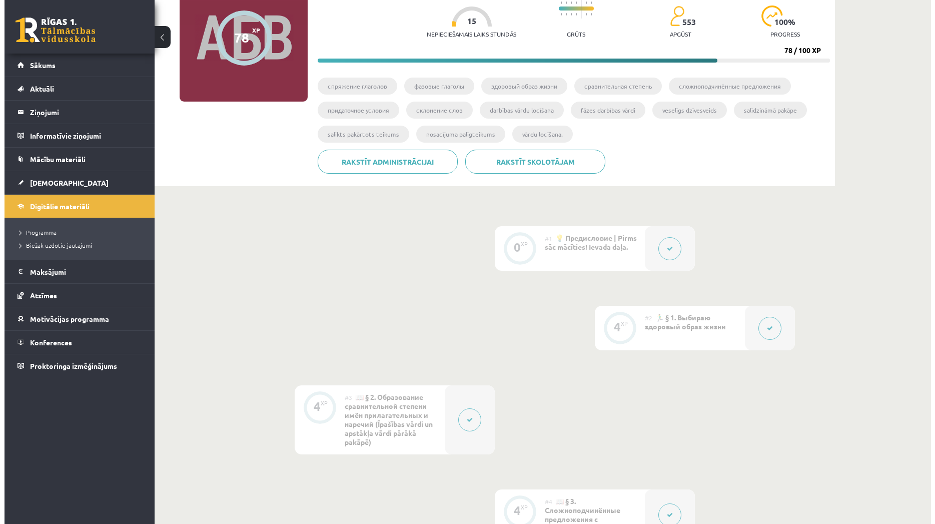
scroll to position [0, 0]
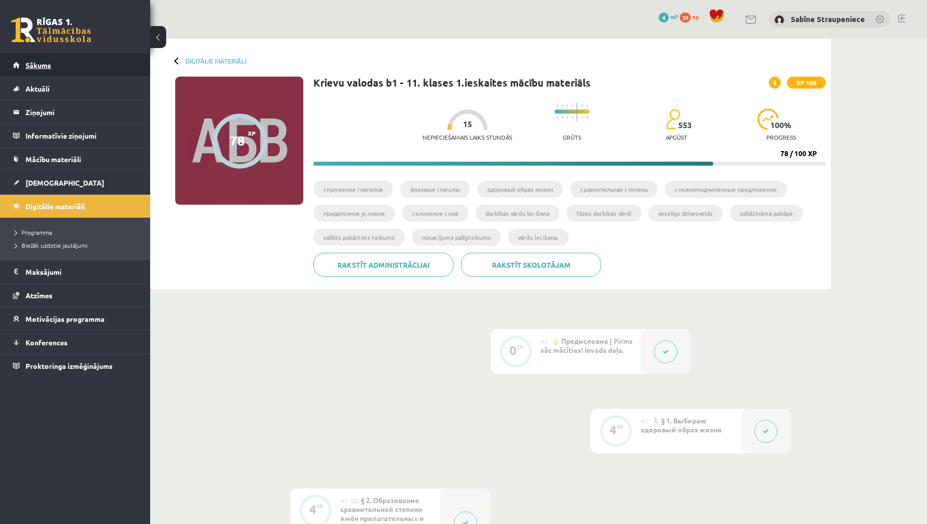
click at [60, 63] on link "Sākums" at bounding box center [75, 65] width 125 height 23
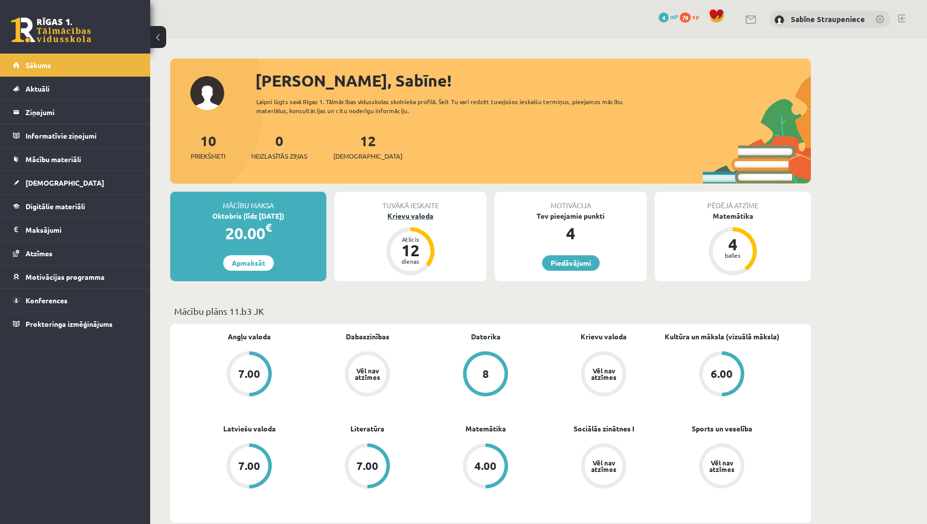
click at [420, 241] on div "Atlicis" at bounding box center [410, 239] width 30 height 6
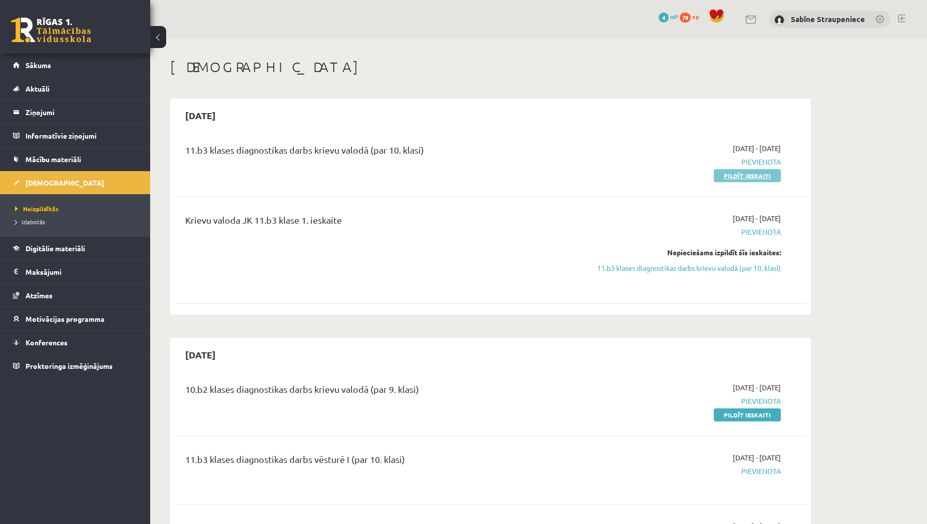
click at [763, 174] on link "Pildīt ieskaiti" at bounding box center [747, 175] width 67 height 13
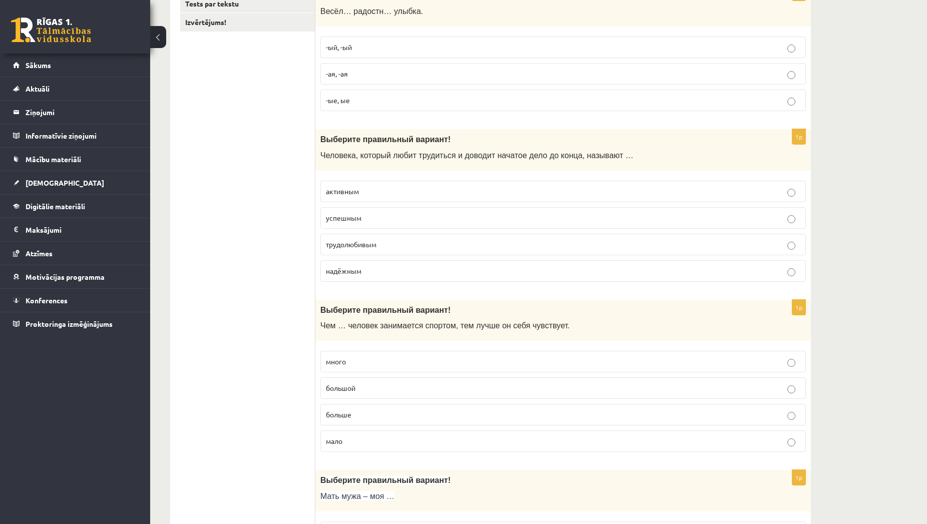
scroll to position [153, 0]
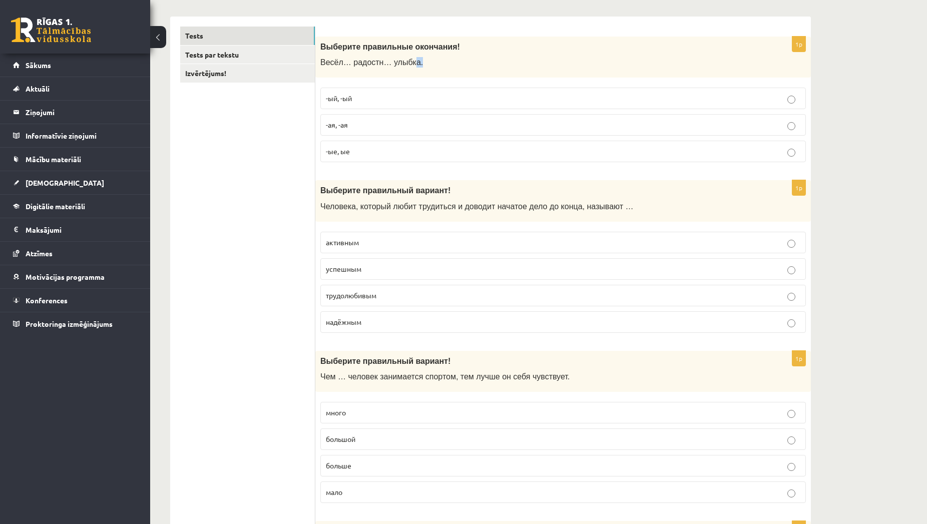
drag, startPoint x: 409, startPoint y: 63, endPoint x: 402, endPoint y: 65, distance: 6.8
click at [402, 65] on p "Весёл… радостн… улыбка." at bounding box center [537, 62] width 435 height 11
click at [394, 66] on span "Весёл… радостн… улыбка." at bounding box center [371, 62] width 103 height 9
drag, startPoint x: 406, startPoint y: 64, endPoint x: 319, endPoint y: 69, distance: 87.2
click at [319, 69] on div "Выберите правильные окончания! Весёл… радостн… улыбка." at bounding box center [562, 58] width 495 height 42
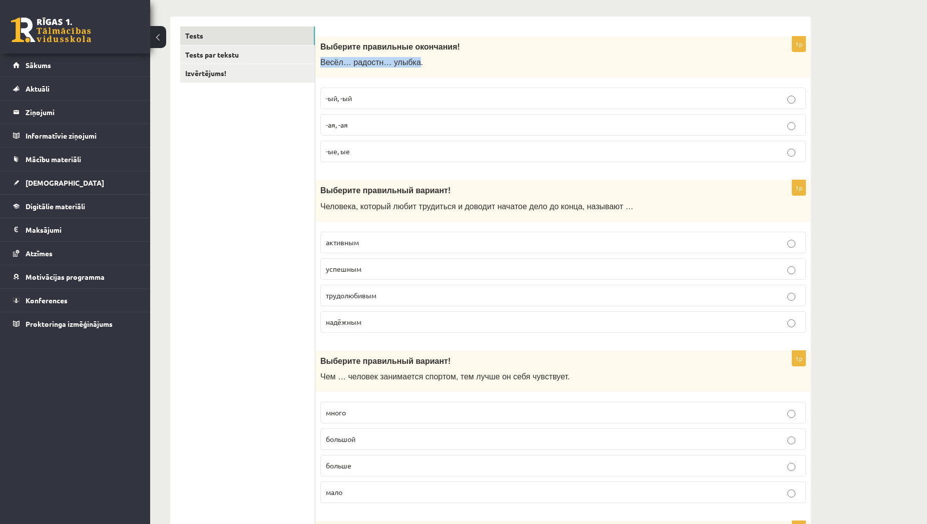
copy span "Весёл… радостн… улыбка"
click at [406, 97] on p "-ый, -ый" at bounding box center [563, 98] width 474 height 11
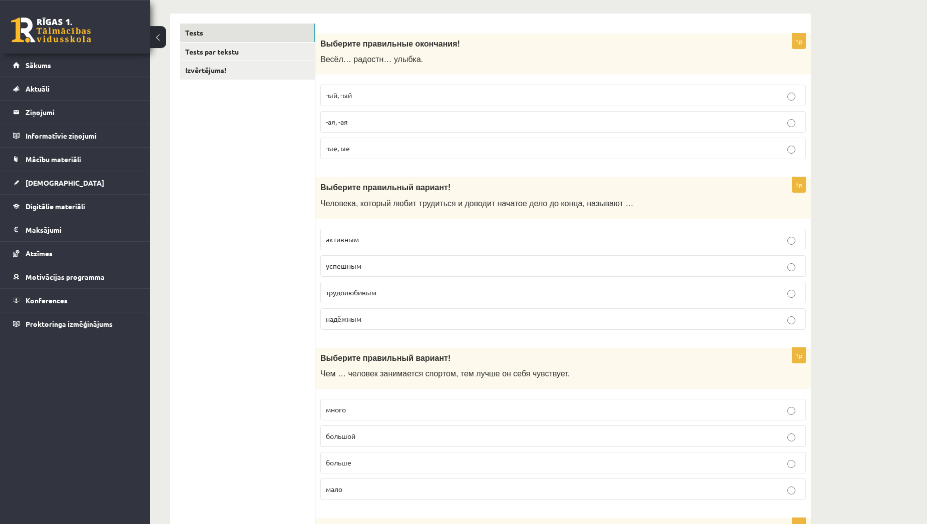
scroll to position [204, 0]
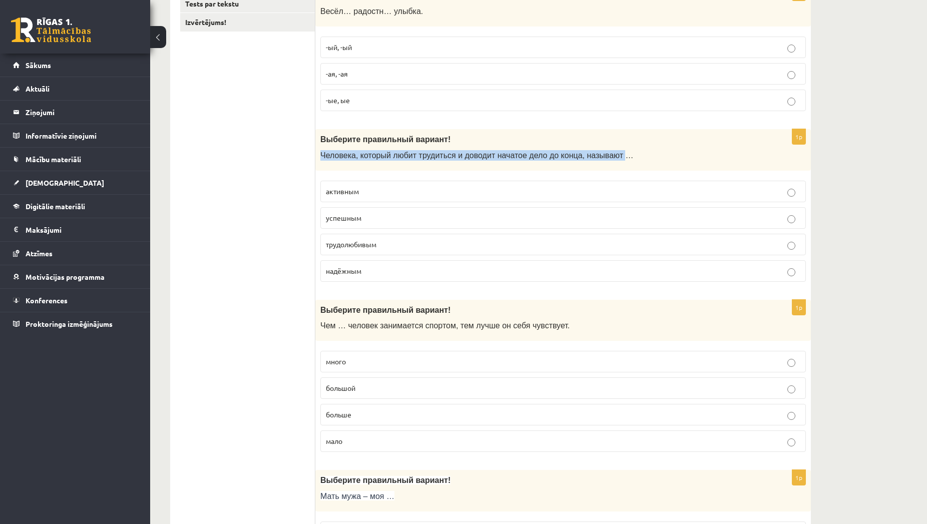
drag, startPoint x: 598, startPoint y: 158, endPoint x: 319, endPoint y: 171, distance: 279.1
click at [319, 171] on div "Выберите правильный вариант! Человека, который любит трудиться и доводит начато…" at bounding box center [562, 150] width 495 height 42
copy span "Человека, который любит трудиться и доводит начатое дело до конца, называют"
click at [423, 250] on p "трудолюбивым" at bounding box center [563, 244] width 474 height 11
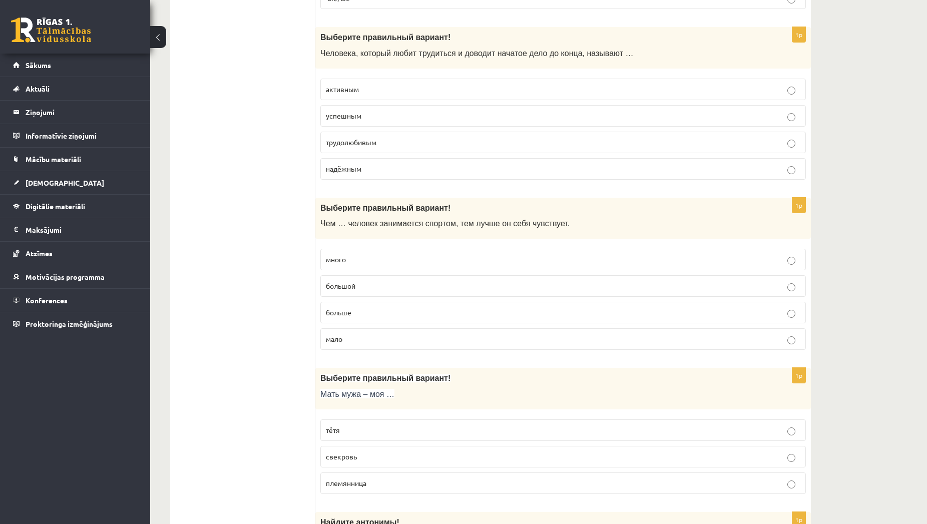
scroll to position [357, 0]
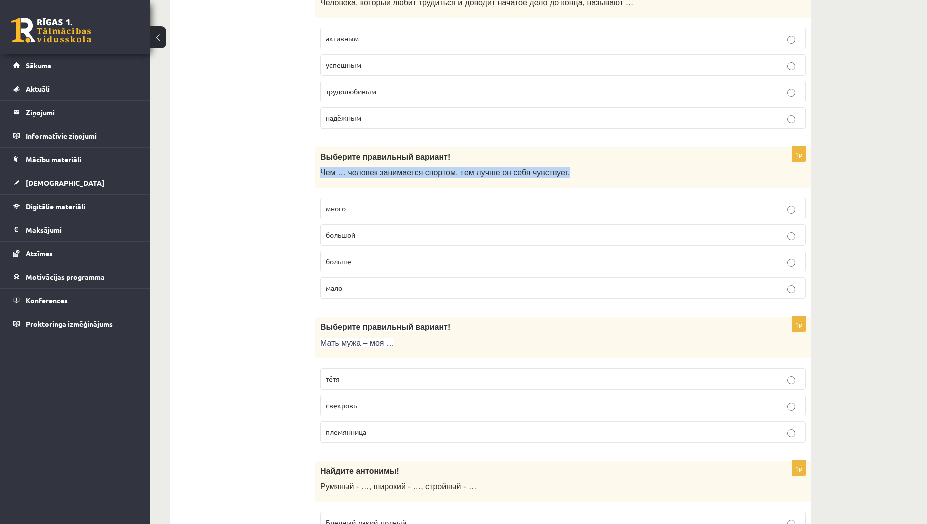
drag, startPoint x: 544, startPoint y: 174, endPoint x: 320, endPoint y: 176, distance: 224.7
click at [320, 176] on div "Выберите правильный вариант ! Чем … человек занимается спортом, тем лучше он се…" at bounding box center [562, 168] width 495 height 42
copy span "Чем … человек занимается спортом, тем лучше он себя чувствует."
click at [409, 263] on p "больше" at bounding box center [563, 261] width 474 height 11
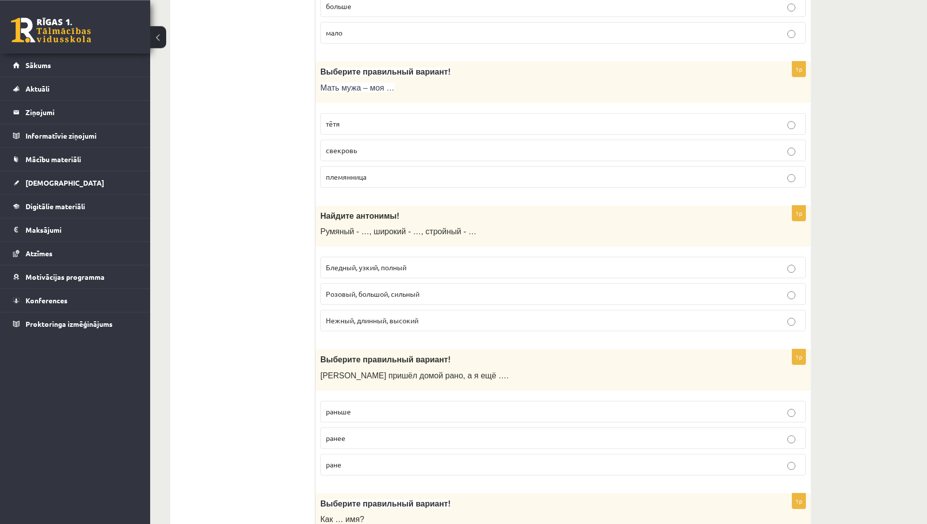
scroll to position [664, 0]
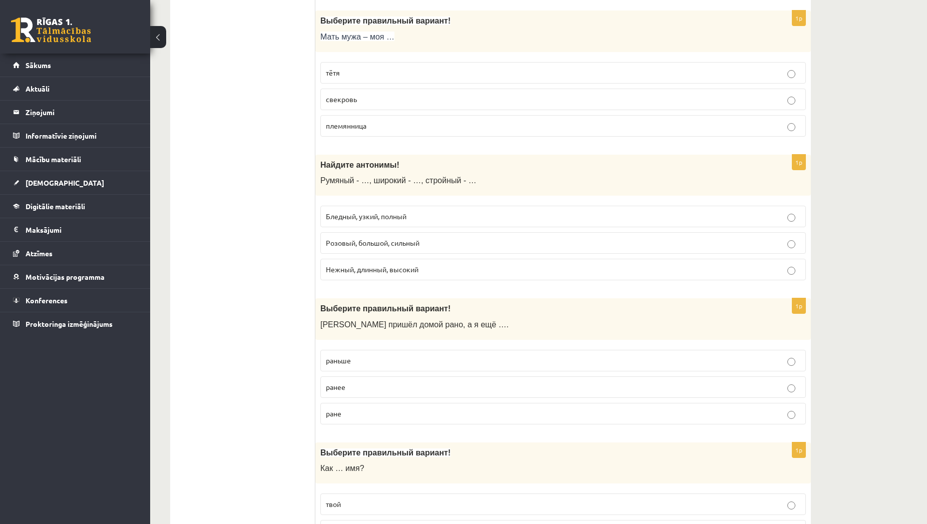
click at [484, 99] on p "свекровь" at bounding box center [563, 99] width 474 height 11
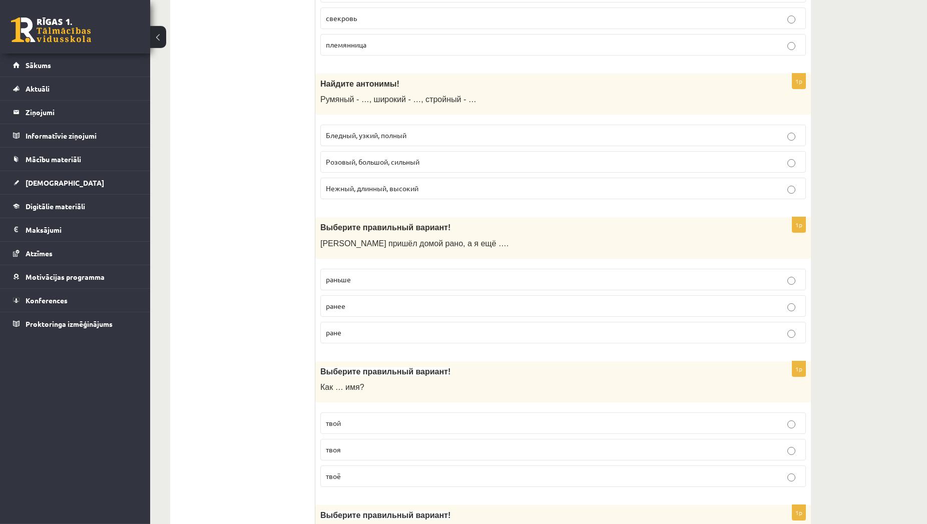
scroll to position [766, 0]
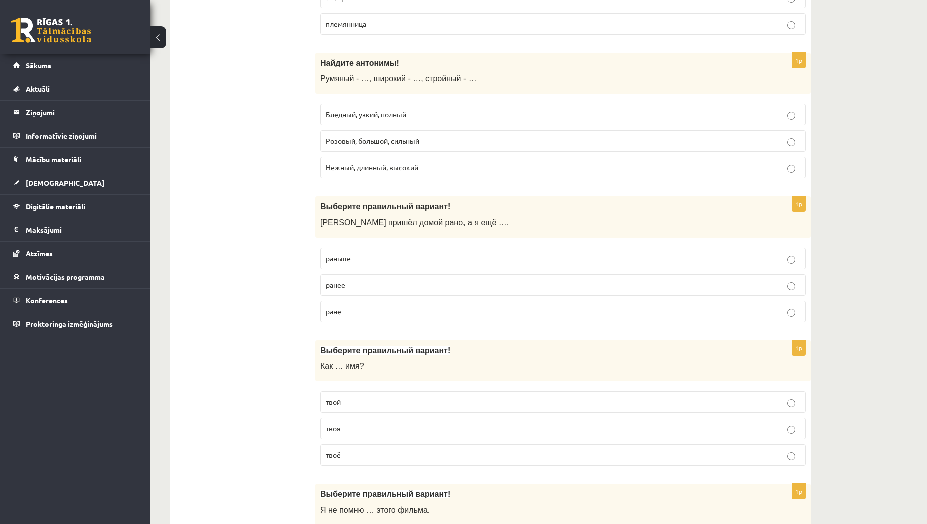
click at [368, 111] on span "Бледный, узкий, полный" at bounding box center [366, 114] width 81 height 9
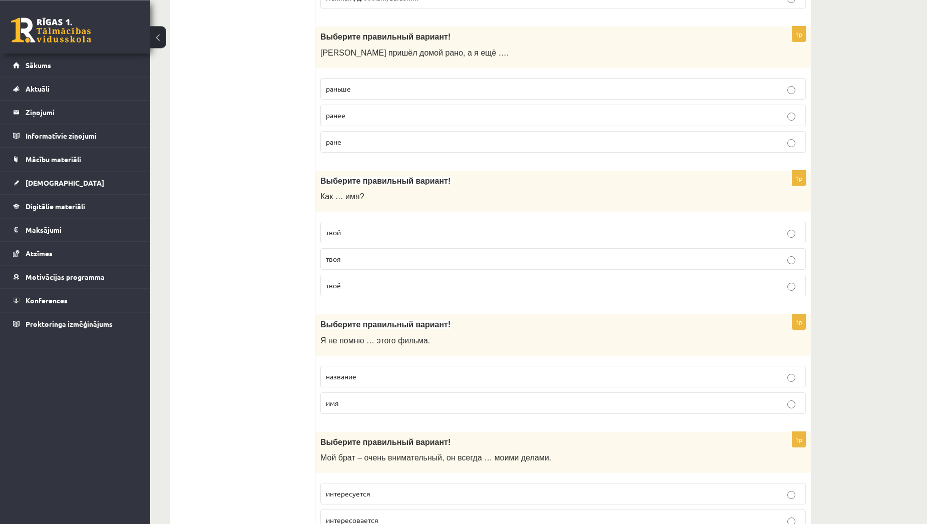
scroll to position [919, 0]
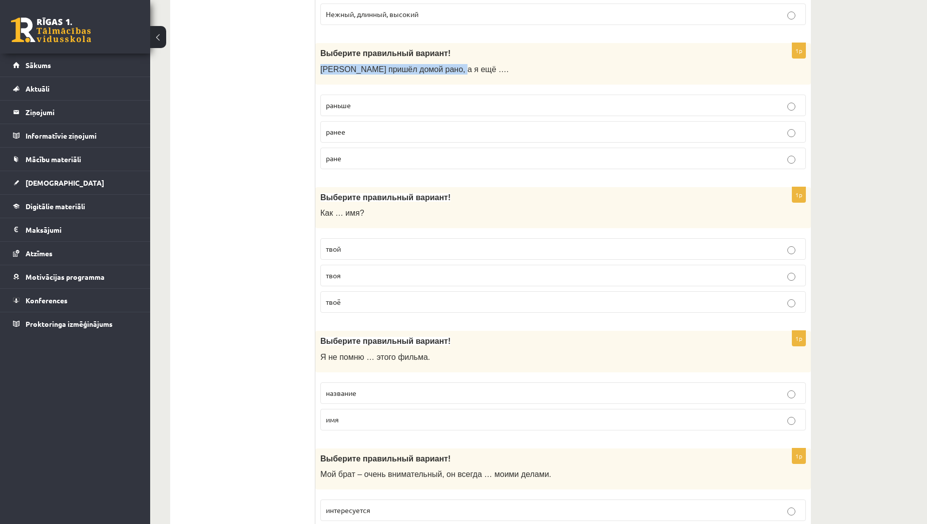
drag, startPoint x: 445, startPoint y: 71, endPoint x: 320, endPoint y: 75, distance: 125.7
click at [320, 75] on div "Выберите правильный вариант! Андрей пришёл домой рано, а я ещё …." at bounding box center [562, 64] width 495 height 42
copy span "Андрей пришёл домой рано, а я ещё"
click at [433, 109] on p "раньше" at bounding box center [563, 105] width 474 height 11
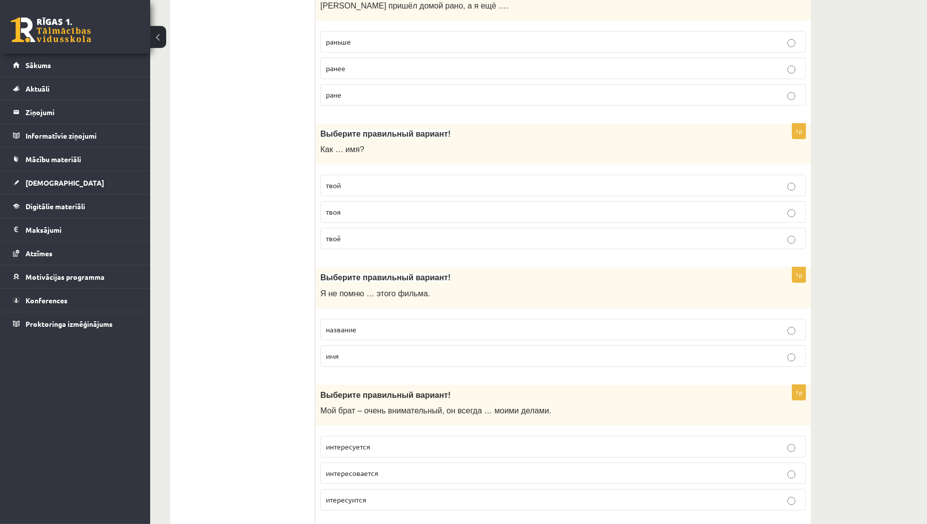
scroll to position [1021, 0]
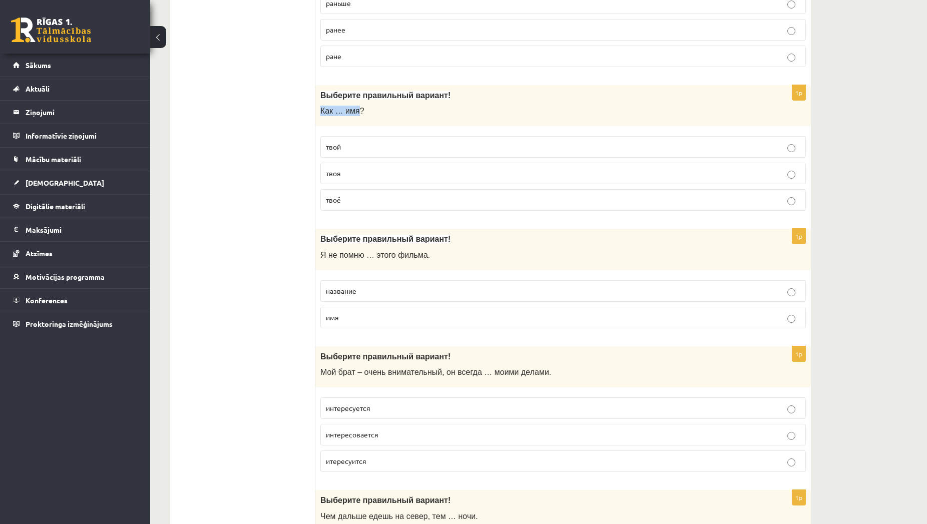
drag, startPoint x: 354, startPoint y: 109, endPoint x: 318, endPoint y: 113, distance: 35.8
click at [318, 113] on div "Выберите правильный вариант! Как … имя?" at bounding box center [562, 106] width 495 height 42
copy span "Как … имя"
click at [400, 197] on p "твоё" at bounding box center [563, 200] width 474 height 11
click at [557, 157] on label "твой" at bounding box center [562, 147] width 485 height 22
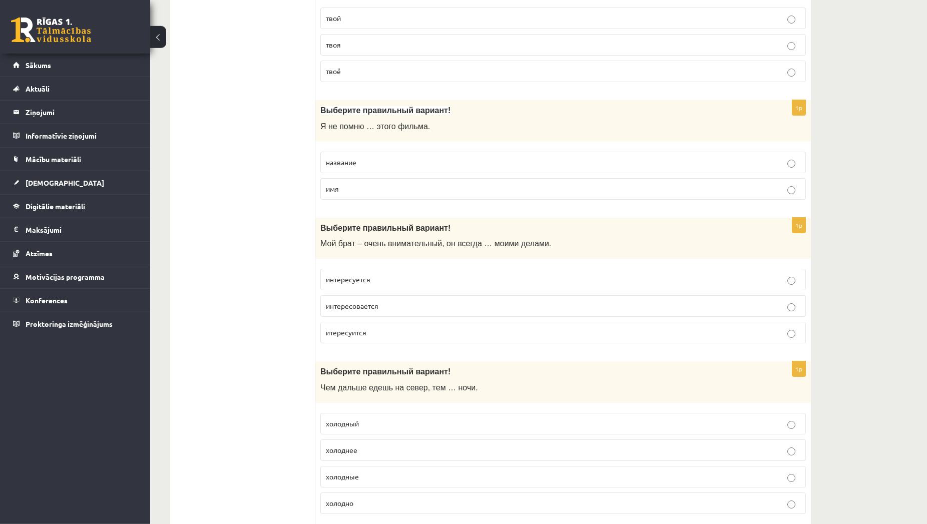
scroll to position [1174, 0]
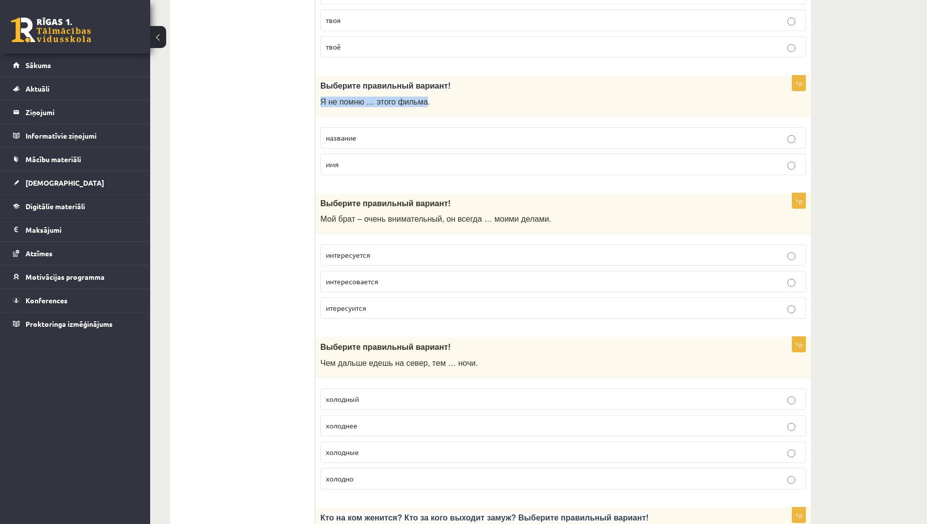
drag, startPoint x: 416, startPoint y: 101, endPoint x: 321, endPoint y: 104, distance: 95.1
click at [321, 104] on span "Я не помню … этого фильма." at bounding box center [375, 102] width 110 height 9
copy span "Я не помню … этого фильма"
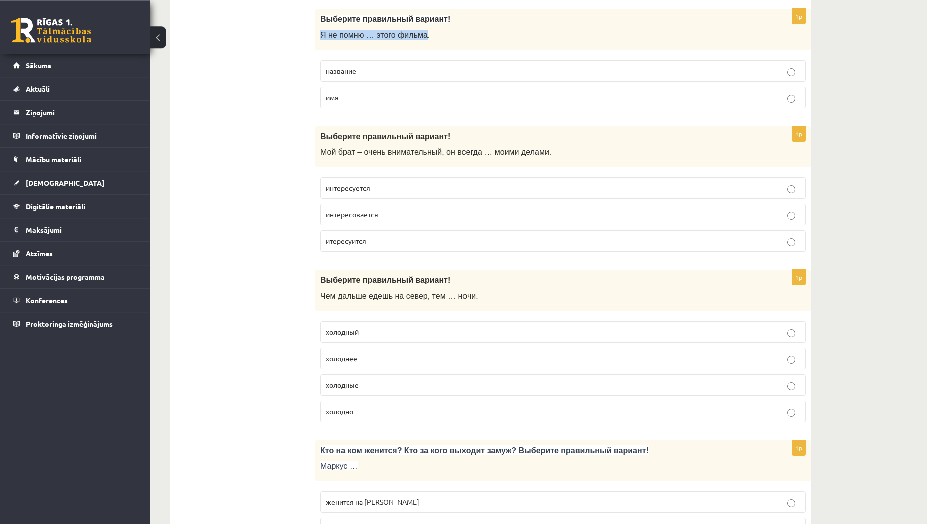
scroll to position [1225, 0]
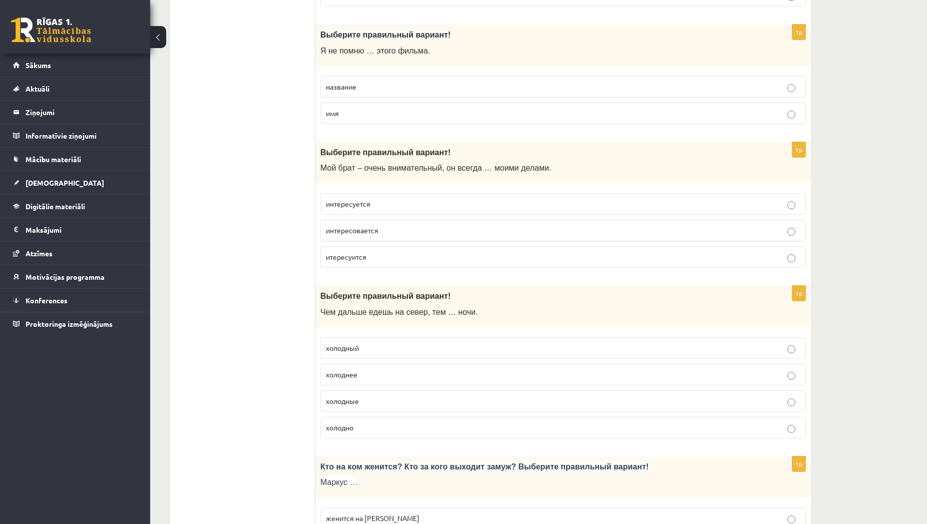
click at [496, 67] on div "1p Выберите правильный вариант! Я не помню … этого фильма. название имя" at bounding box center [562, 79] width 495 height 108
drag, startPoint x: 361, startPoint y: 85, endPoint x: 316, endPoint y: 80, distance: 45.3
click at [320, 80] on label "название" at bounding box center [562, 87] width 485 height 22
copy span "название"
click at [548, 90] on p "название" at bounding box center [563, 87] width 474 height 11
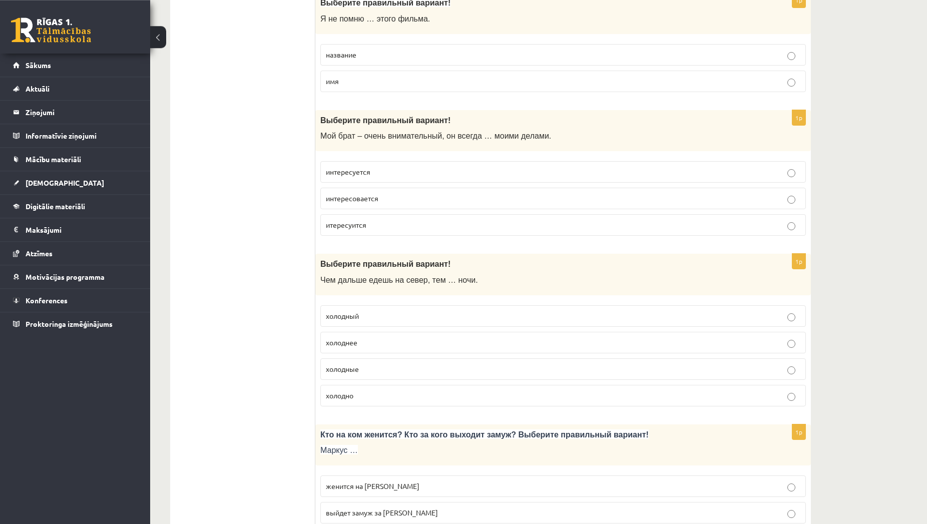
scroll to position [1276, 0]
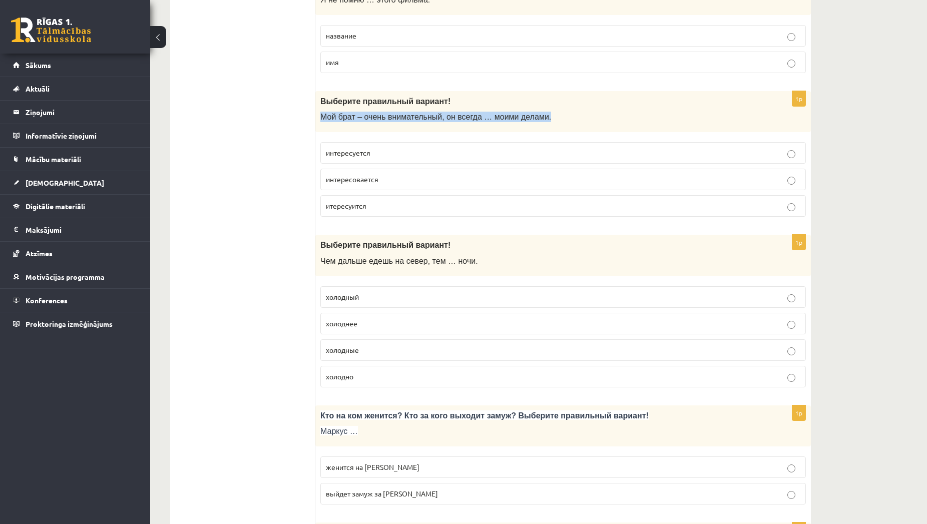
drag, startPoint x: 538, startPoint y: 120, endPoint x: 321, endPoint y: 118, distance: 217.2
click at [321, 118] on p "Мой брат – очень внимательный, он всегда … моими делами." at bounding box center [537, 117] width 435 height 11
copy span "Мой брат – очень внимательный, он всегда … моими делами."
drag, startPoint x: 373, startPoint y: 154, endPoint x: 301, endPoint y: 152, distance: 71.6
click at [320, 152] on label "интересуется" at bounding box center [562, 153] width 485 height 22
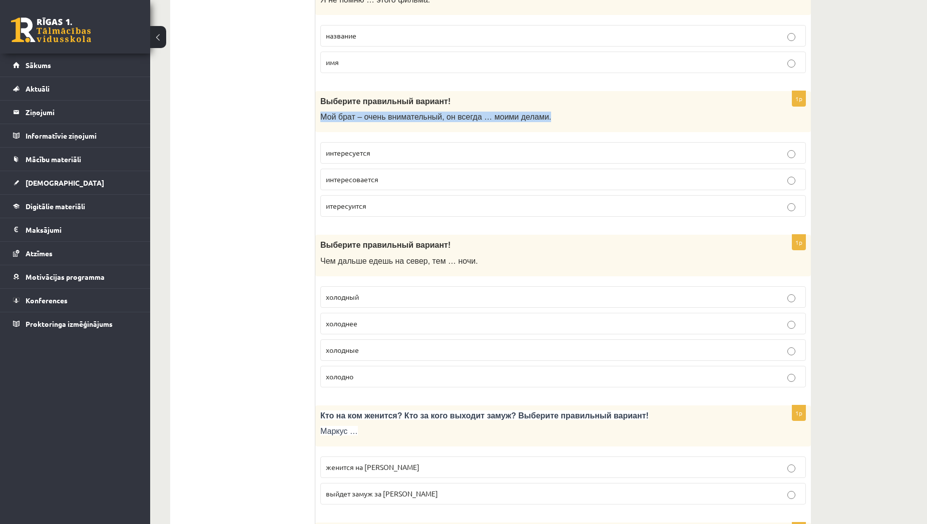
drag, startPoint x: 373, startPoint y: 153, endPoint x: 352, endPoint y: 154, distance: 21.0
click at [352, 154] on p "интересуется" at bounding box center [563, 153] width 474 height 11
drag, startPoint x: 371, startPoint y: 154, endPoint x: 323, endPoint y: 151, distance: 48.6
click at [323, 151] on label "интересуется" at bounding box center [562, 153] width 485 height 22
copy span "интересуется"
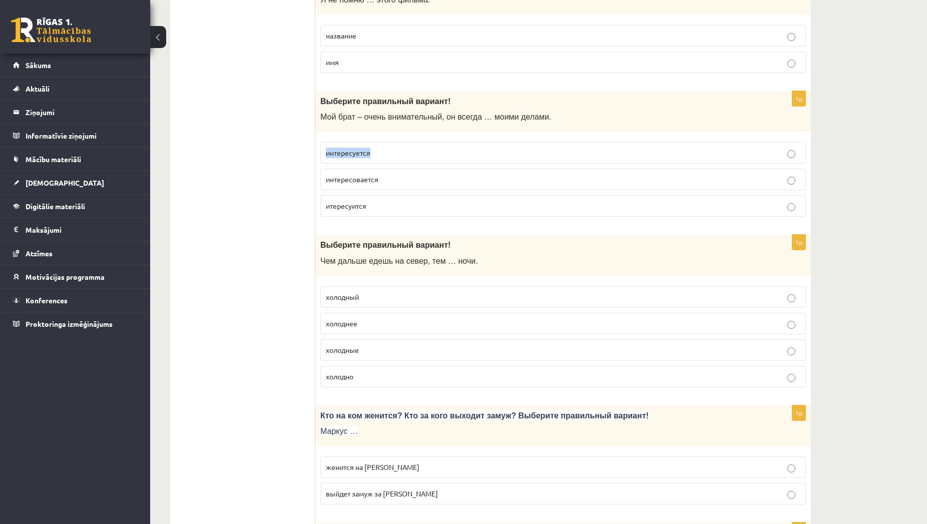
copy span "интересуется"
click at [531, 152] on p "интересуется" at bounding box center [563, 153] width 474 height 11
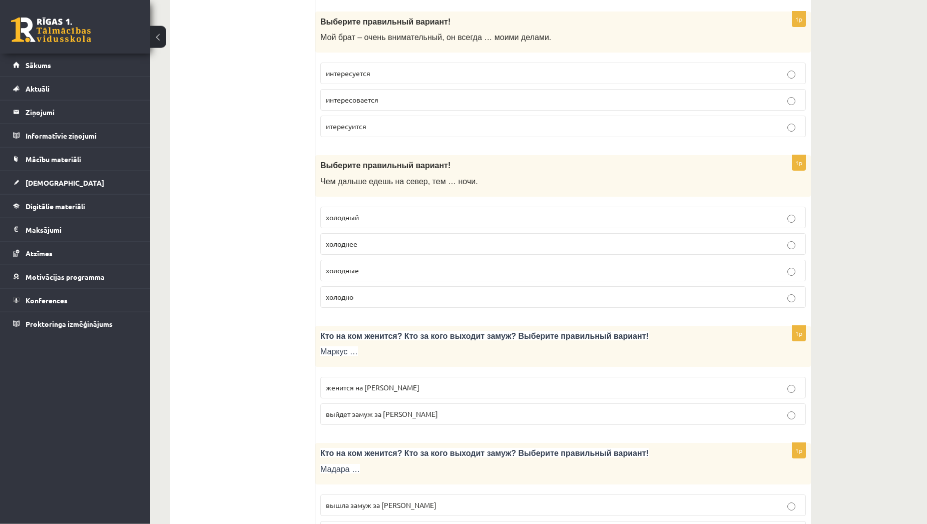
scroll to position [1378, 0]
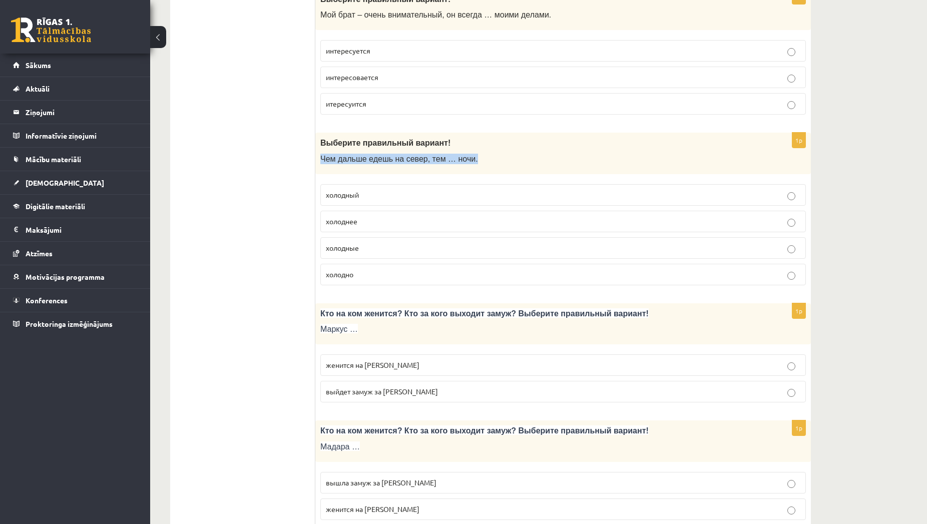
drag, startPoint x: 460, startPoint y: 161, endPoint x: 321, endPoint y: 166, distance: 138.7
click at [321, 166] on div "Выберите правильный вариант ! Чем дальше едешь на север, тем … ночи." at bounding box center [562, 154] width 495 height 42
click at [404, 222] on p "холоднее" at bounding box center [563, 221] width 474 height 11
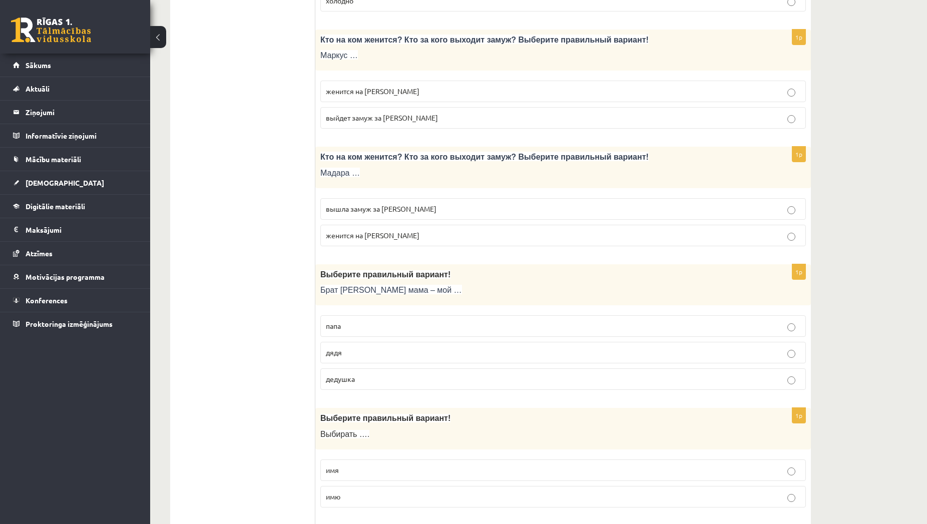
scroll to position [1633, 0]
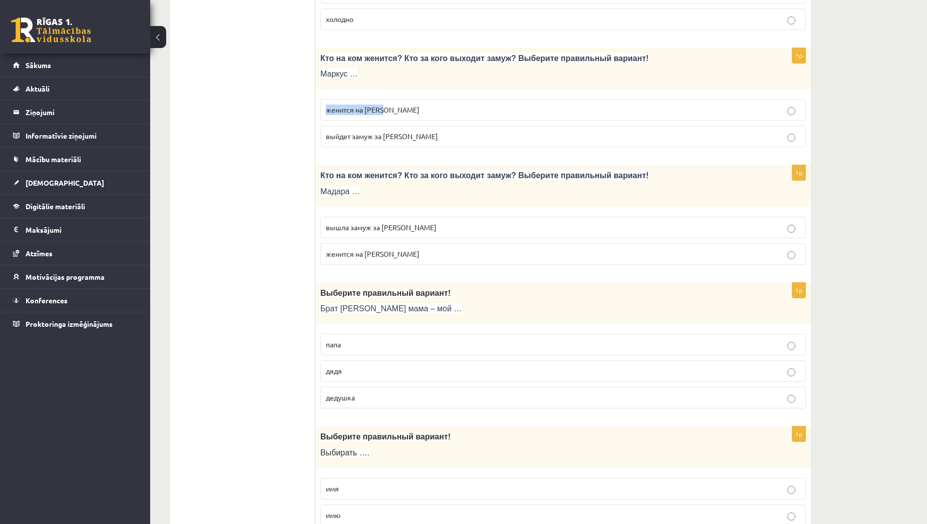
drag, startPoint x: 384, startPoint y: 110, endPoint x: 319, endPoint y: 100, distance: 65.8
click at [320, 100] on label "женится на Агнии" at bounding box center [562, 110] width 485 height 22
drag, startPoint x: 408, startPoint y: 138, endPoint x: 317, endPoint y: 138, distance: 91.1
click at [320, 138] on label "выйдет замуж за Агнию" at bounding box center [562, 137] width 485 height 22
click at [414, 116] on label "женится на Агнии" at bounding box center [562, 110] width 485 height 22
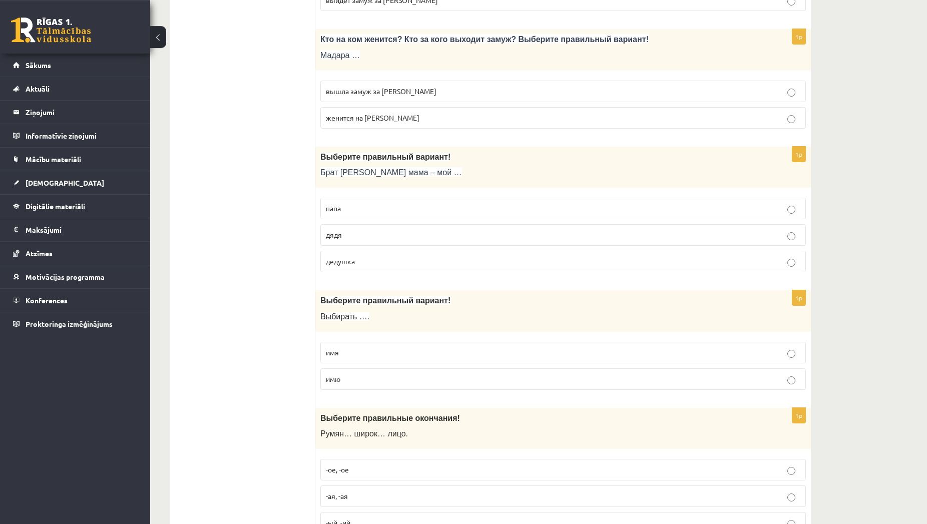
scroll to position [1787, 0]
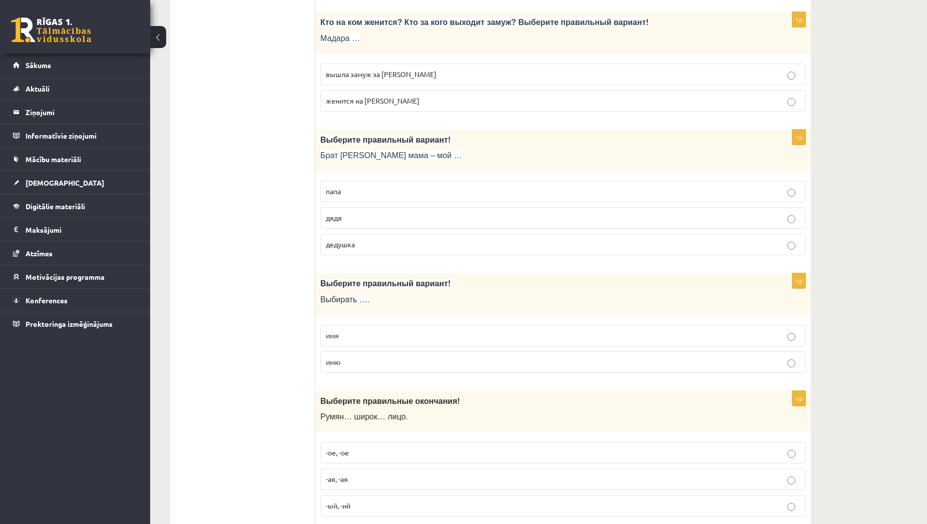
click at [467, 80] on label "вышла замуж за Марка" at bounding box center [562, 75] width 485 height 22
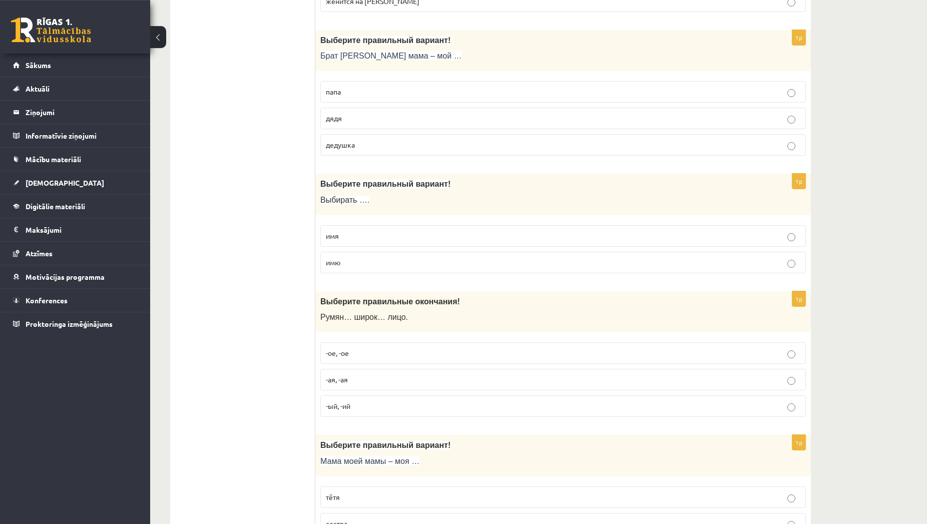
scroll to position [1889, 0]
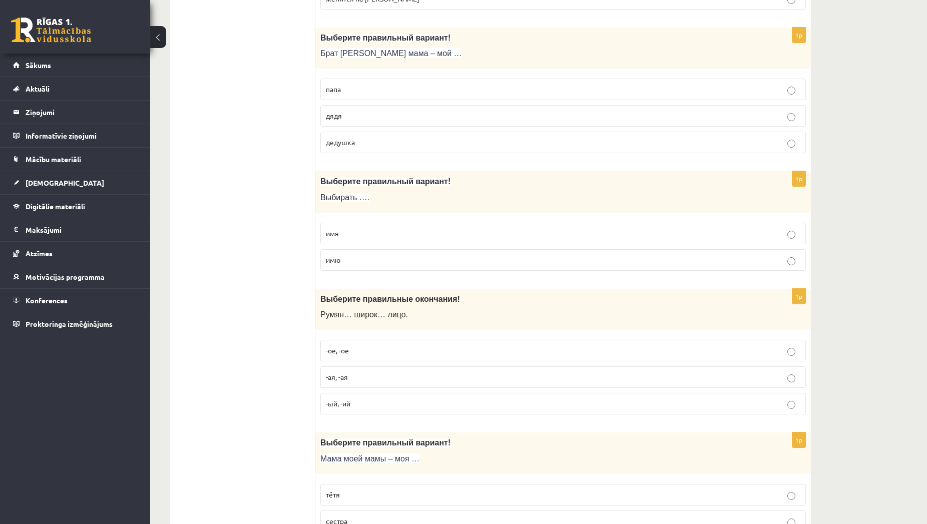
click at [402, 124] on label "дядя" at bounding box center [562, 116] width 485 height 22
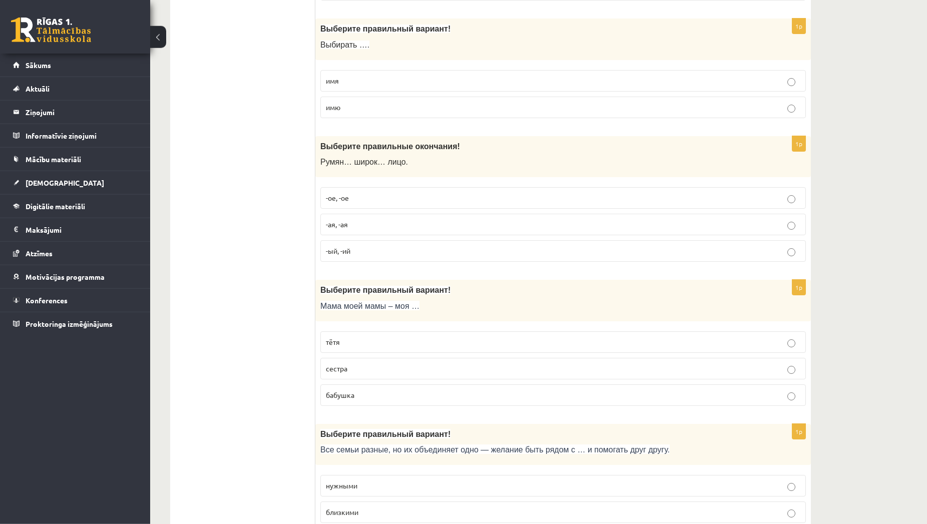
scroll to position [2042, 0]
drag, startPoint x: 354, startPoint y: 46, endPoint x: 321, endPoint y: 58, distance: 35.0
click at [321, 58] on div "Выберите правильный вариант! Выбирать …." at bounding box center [562, 39] width 495 height 42
click at [380, 89] on label "имя" at bounding box center [562, 81] width 485 height 22
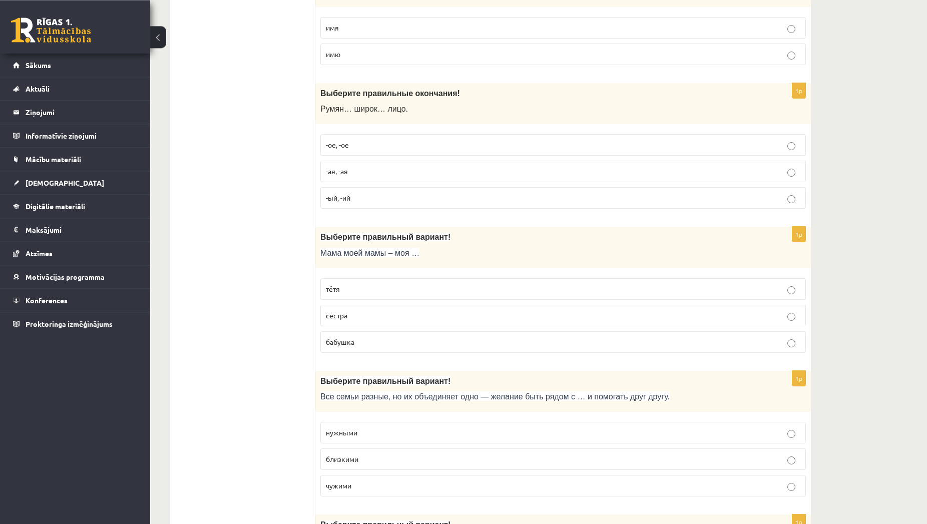
scroll to position [2144, 0]
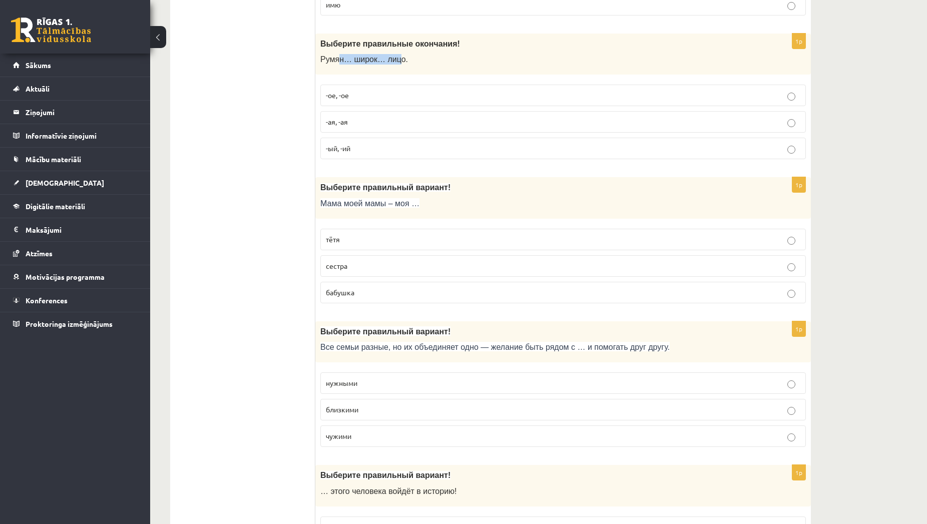
drag, startPoint x: 392, startPoint y: 62, endPoint x: 336, endPoint y: 63, distance: 56.1
click at [336, 63] on span "Румян… широк… лицо." at bounding box center [364, 59] width 88 height 9
drag, startPoint x: 393, startPoint y: 57, endPoint x: 320, endPoint y: 67, distance: 74.3
click at [320, 67] on div "Выберите правильные окончания! Румян… широк… лицо." at bounding box center [562, 55] width 495 height 42
click at [447, 102] on label "-ое, -ое" at bounding box center [562, 96] width 485 height 22
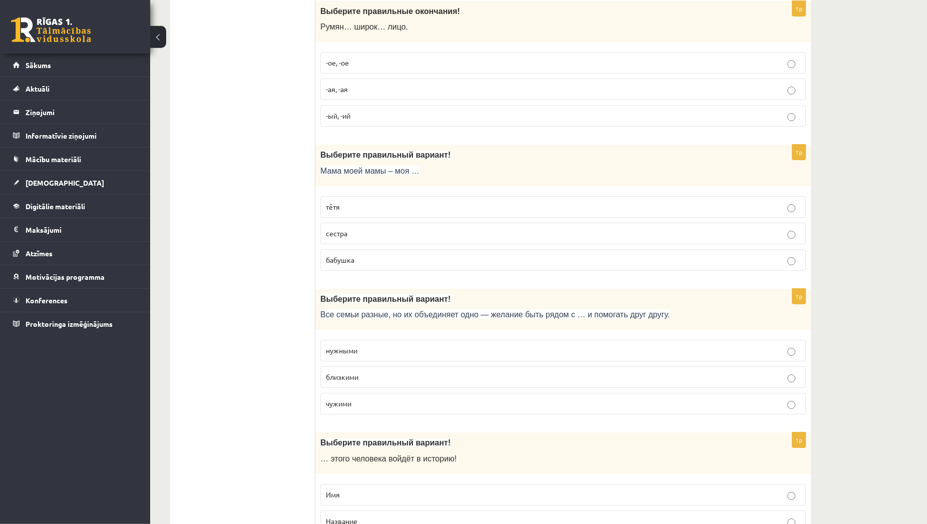
scroll to position [2195, 0]
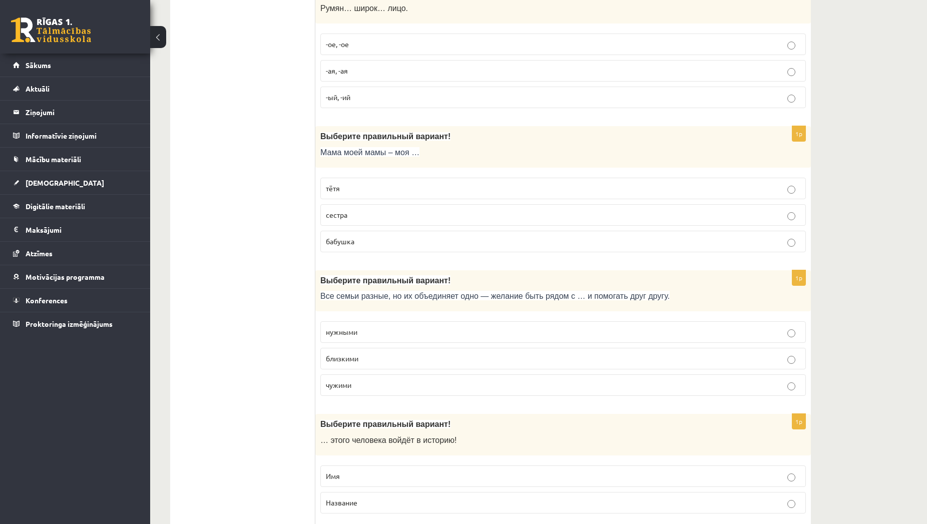
click at [638, 244] on p "бабушка" at bounding box center [563, 241] width 474 height 11
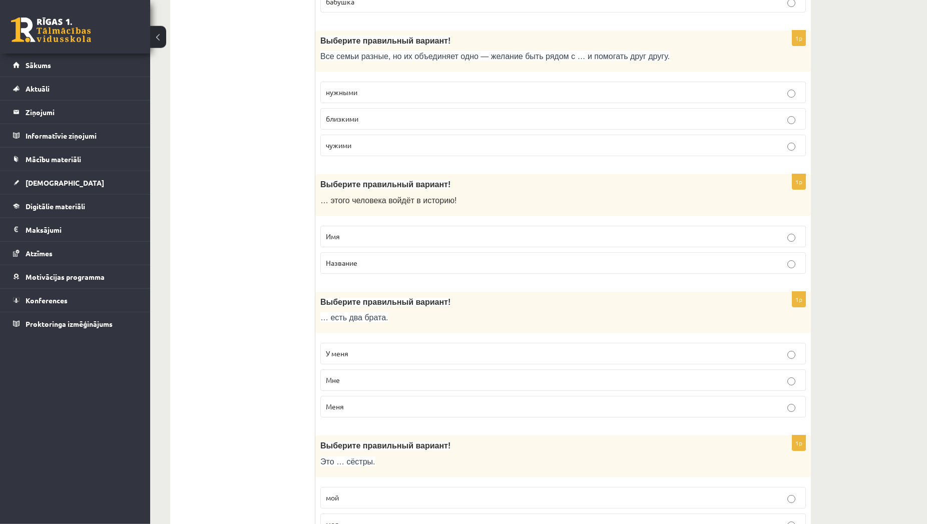
scroll to position [2450, 0]
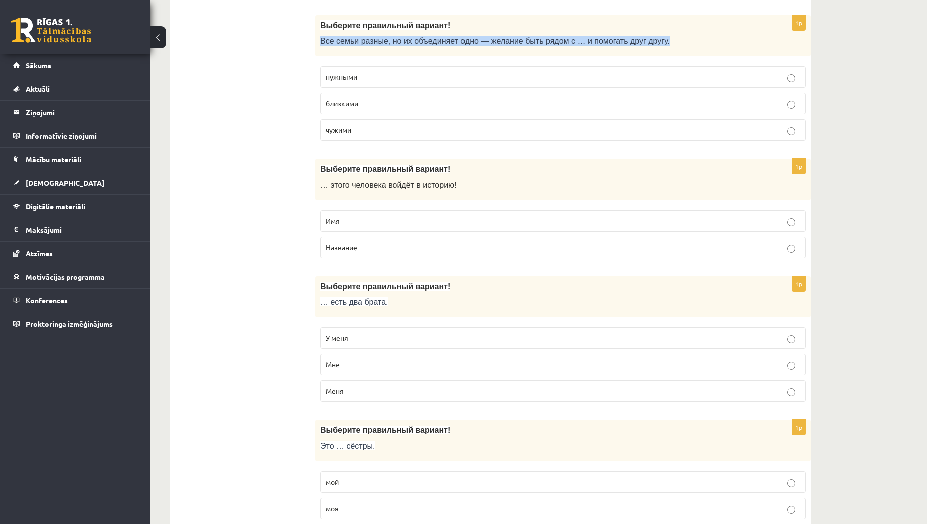
drag, startPoint x: 638, startPoint y: 42, endPoint x: 316, endPoint y: 55, distance: 322.1
click at [316, 55] on div "Выберите правильный вариант! Все семьи разные, но их объединяет одно — желание …" at bounding box center [562, 36] width 495 height 42
click at [754, 96] on label "близкими" at bounding box center [562, 104] width 485 height 22
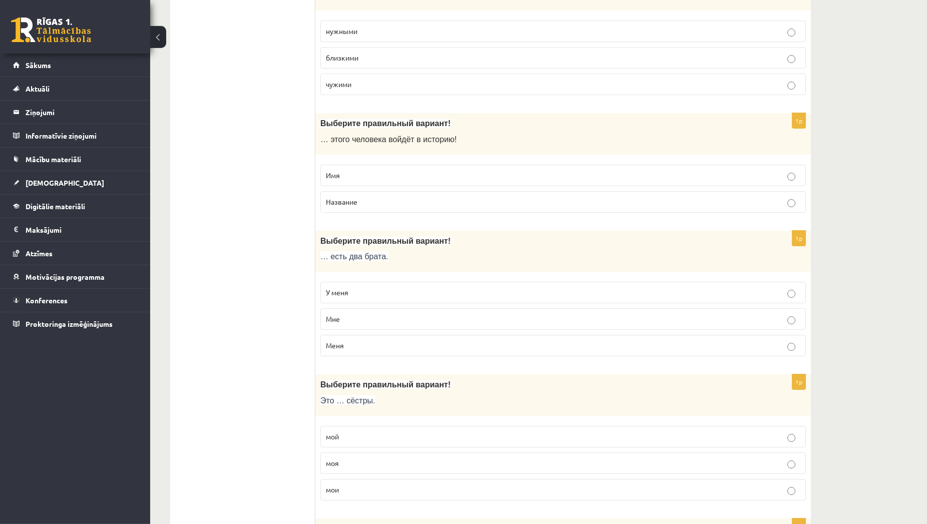
scroll to position [2552, 0]
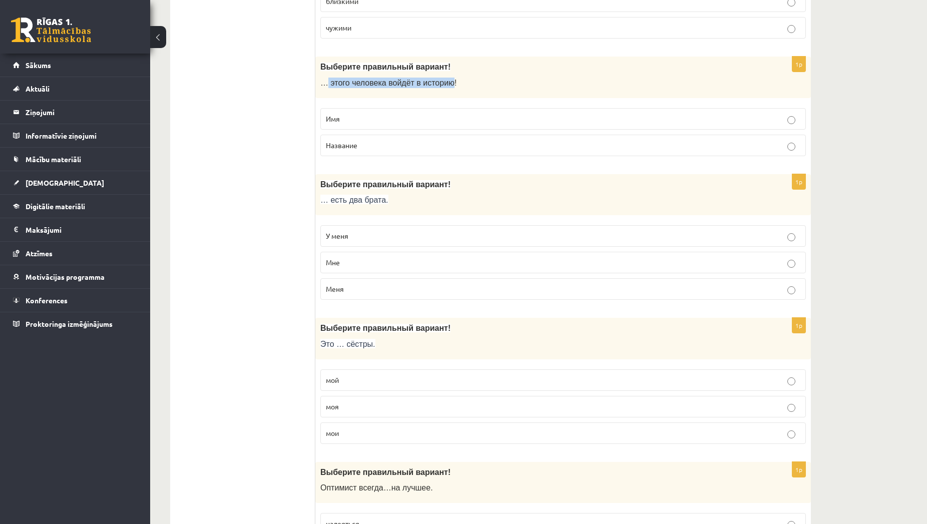
drag, startPoint x: 440, startPoint y: 87, endPoint x: 324, endPoint y: 90, distance: 116.1
click at [324, 90] on div "Выберите правильный вариант! … этого человека войдёт в историю!" at bounding box center [562, 78] width 495 height 42
drag, startPoint x: 363, startPoint y: 148, endPoint x: 316, endPoint y: 144, distance: 47.2
click at [320, 144] on label "Название" at bounding box center [562, 146] width 485 height 22
drag, startPoint x: 446, startPoint y: 84, endPoint x: 329, endPoint y: 85, distance: 117.1
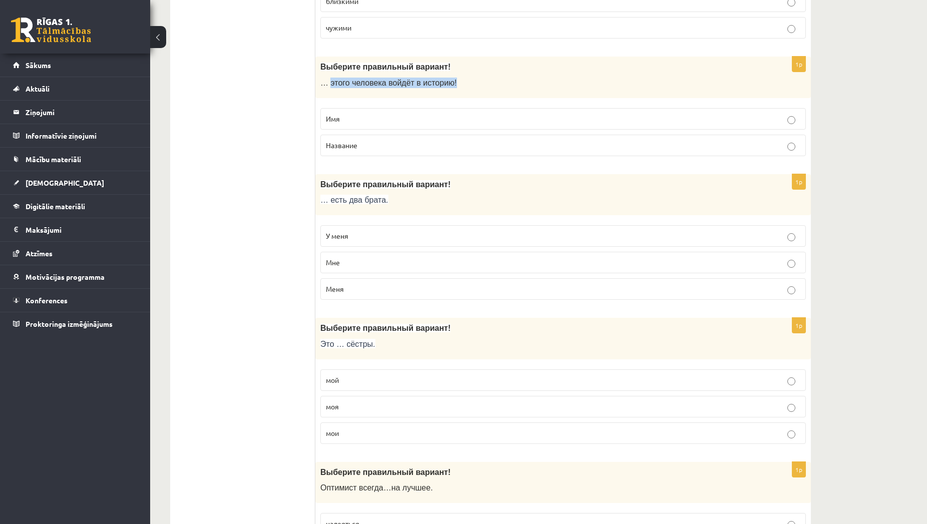
click at [329, 85] on p "… этого человека войдёт в историю!" at bounding box center [537, 83] width 435 height 11
click at [405, 116] on p "Имя" at bounding box center [563, 119] width 474 height 11
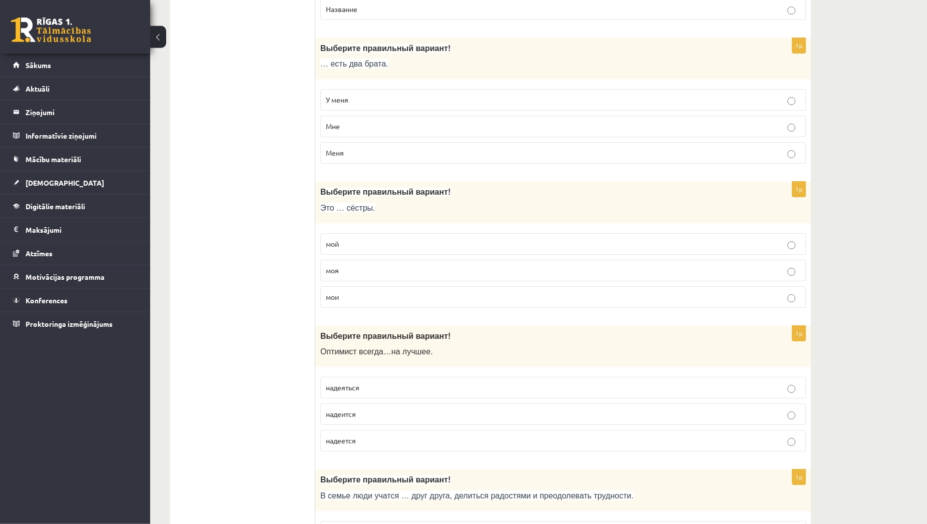
scroll to position [2705, 0]
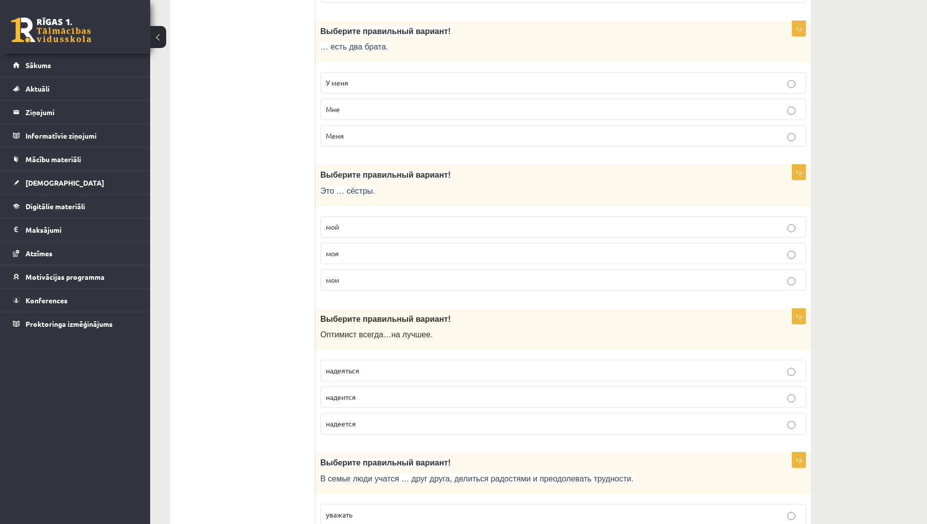
click at [386, 89] on label "У меня" at bounding box center [562, 83] width 485 height 22
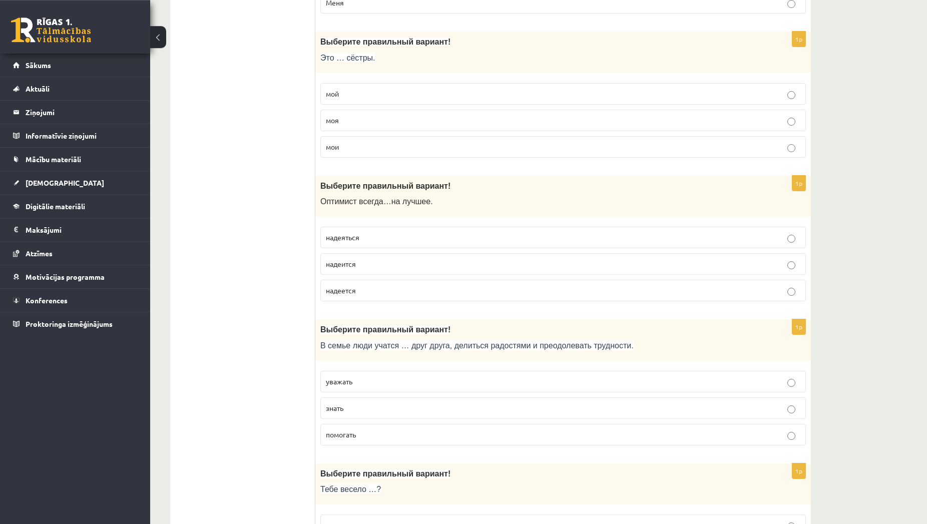
scroll to position [2859, 0]
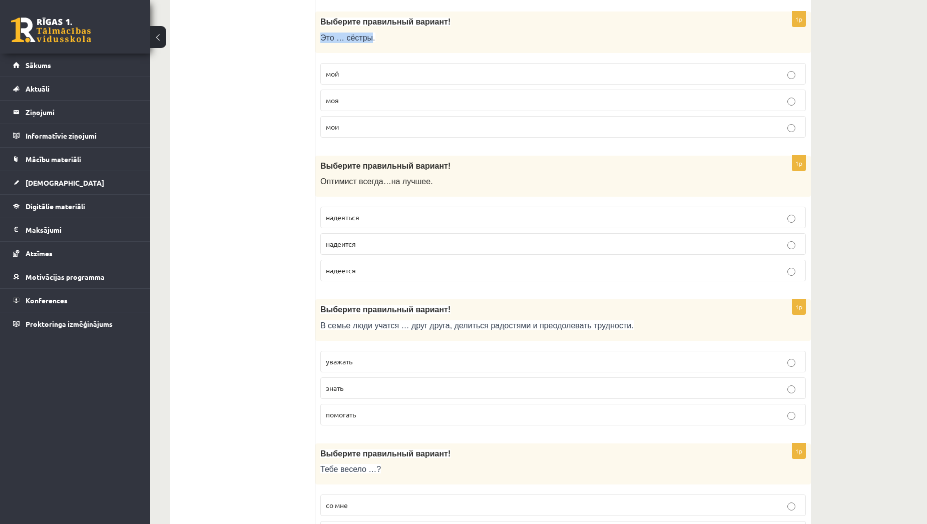
drag, startPoint x: 365, startPoint y: 37, endPoint x: 321, endPoint y: 43, distance: 44.0
click at [321, 43] on div "Выберите правильный вариант! Это … сёстры." at bounding box center [562, 33] width 495 height 42
click at [486, 131] on p "мои" at bounding box center [563, 127] width 474 height 11
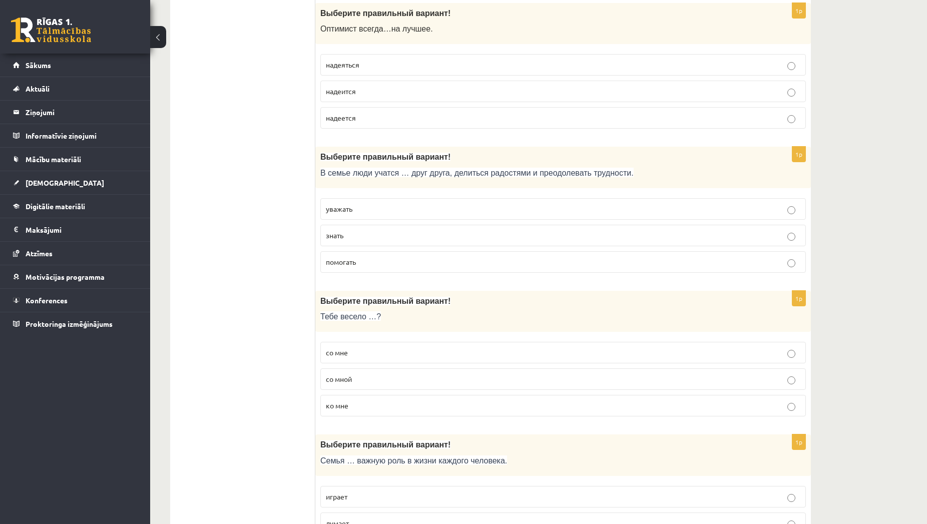
scroll to position [3012, 0]
drag, startPoint x: 425, startPoint y: 30, endPoint x: 320, endPoint y: 44, distance: 106.6
click at [320, 44] on div "Выберите правильный вариант! О птимист всегда … на лучшее ." at bounding box center [562, 24] width 495 height 42
click at [379, 119] on p "надеется" at bounding box center [563, 117] width 474 height 11
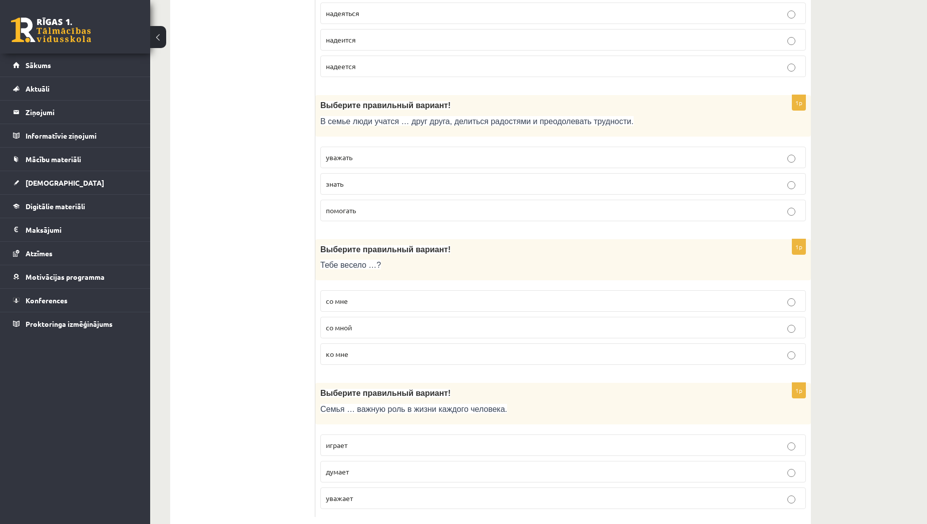
scroll to position [3086, 0]
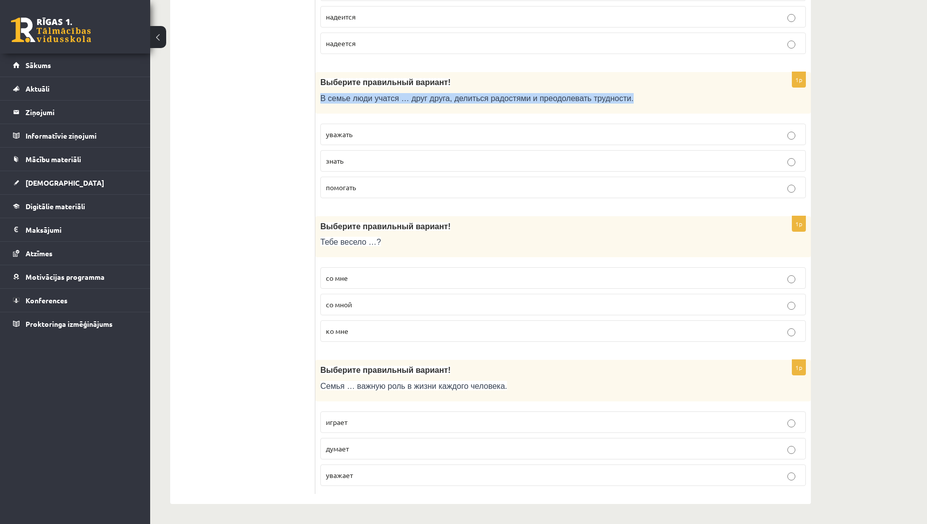
drag, startPoint x: 601, startPoint y: 95, endPoint x: 322, endPoint y: 108, distance: 279.1
click at [322, 108] on div "Выберите правильный вариант! В семье люди учатся … друг друга, делиться радостя…" at bounding box center [562, 93] width 495 height 42
click at [357, 165] on p "знать" at bounding box center [563, 161] width 474 height 11
drag, startPoint x: 362, startPoint y: 244, endPoint x: 318, endPoint y: 246, distance: 44.1
click at [318, 246] on div "Выберите правильный вариант! Тебе весело …?" at bounding box center [562, 237] width 495 height 42
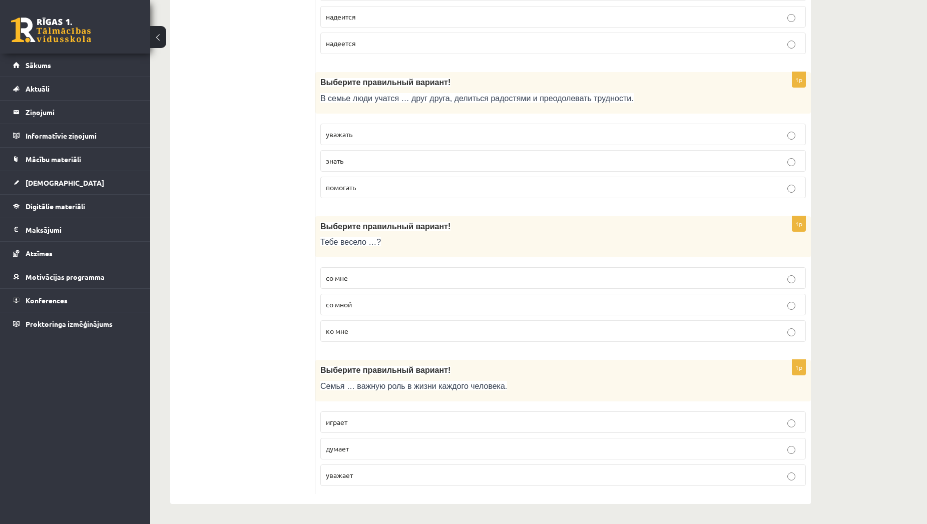
click at [370, 305] on p "со мной" at bounding box center [563, 304] width 474 height 11
drag, startPoint x: 489, startPoint y: 387, endPoint x: 320, endPoint y: 390, distance: 169.7
click at [320, 390] on div "Выберите правильный вариант! Семья … важную роль в жизни каждого человека." at bounding box center [562, 381] width 495 height 42
drag, startPoint x: 358, startPoint y: 448, endPoint x: 323, endPoint y: 454, distance: 35.5
click at [323, 454] on label "думает" at bounding box center [562, 449] width 485 height 22
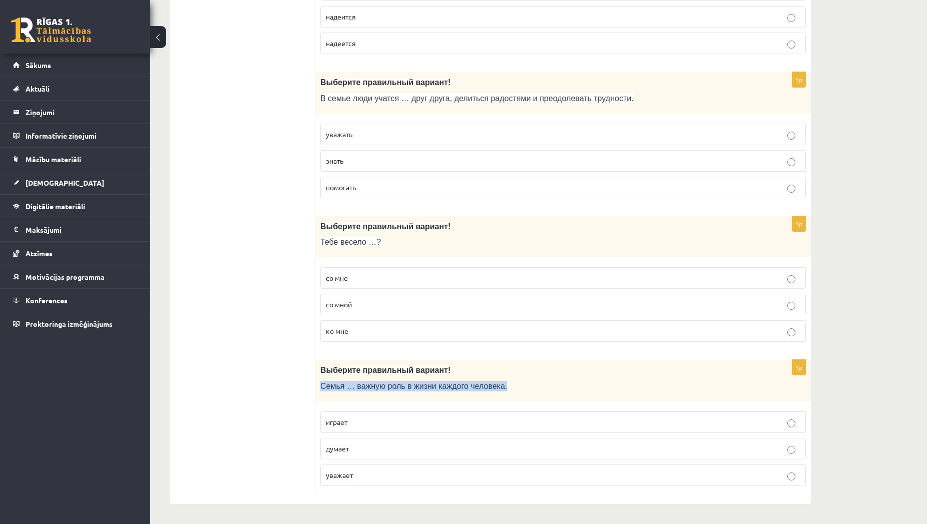
drag, startPoint x: 490, startPoint y: 387, endPoint x: 318, endPoint y: 390, distance: 172.2
click at [318, 390] on div "Выберите правильный вариант! Семья … важную роль в жизни каждого человека." at bounding box center [562, 381] width 495 height 42
drag, startPoint x: 351, startPoint y: 449, endPoint x: 327, endPoint y: 457, distance: 25.2
click at [327, 457] on label "думает" at bounding box center [562, 449] width 485 height 22
click at [340, 425] on span "играет" at bounding box center [337, 421] width 22 height 9
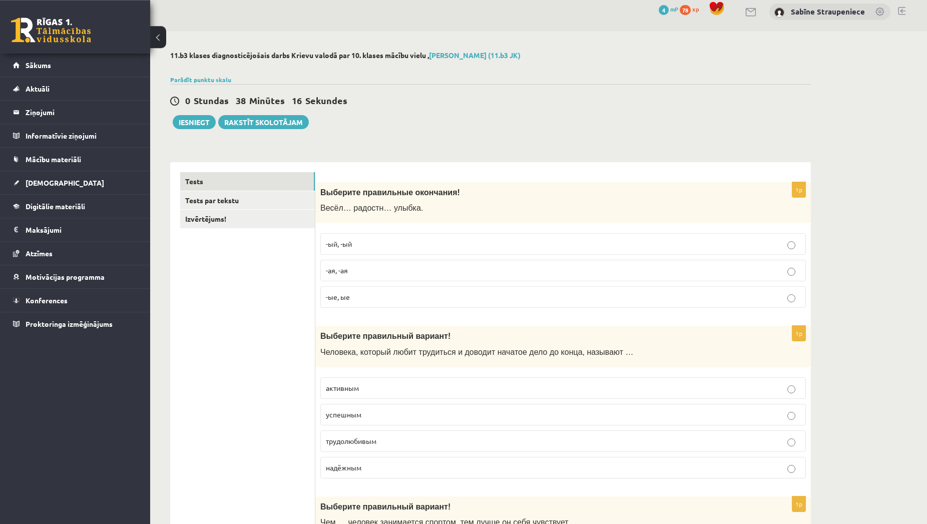
scroll to position [0, 0]
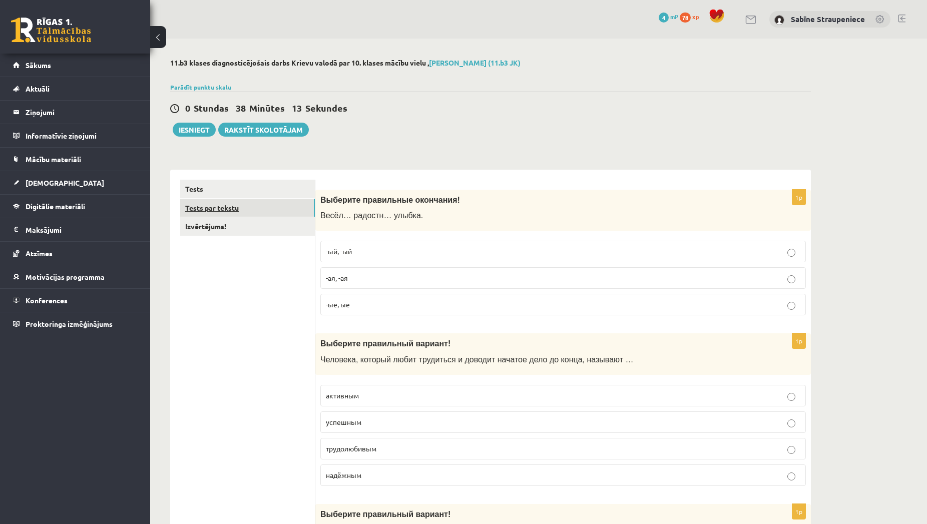
click at [266, 213] on link "Tests par tekstu" at bounding box center [247, 208] width 135 height 19
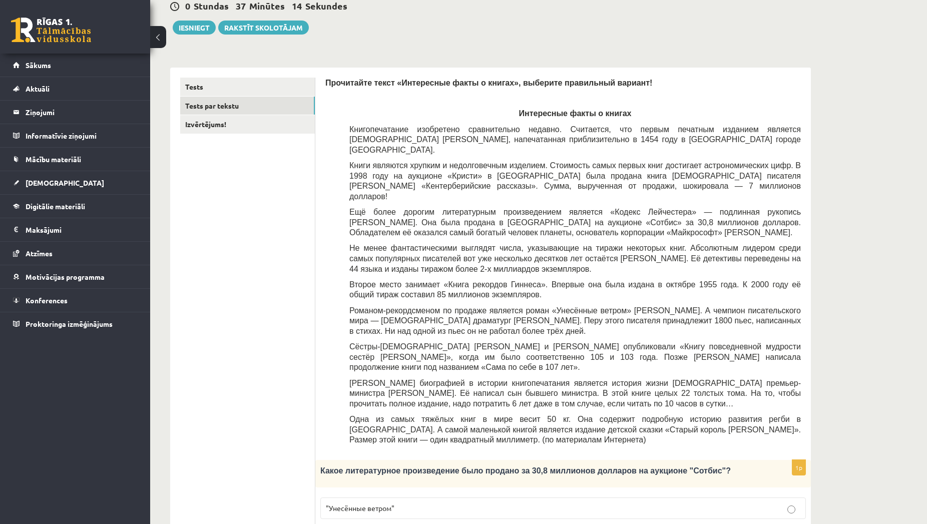
scroll to position [204, 0]
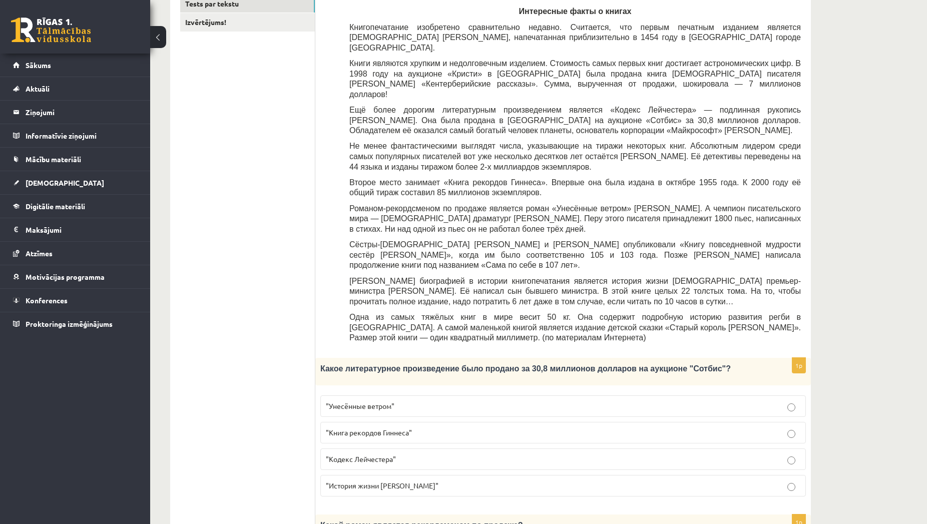
click at [520, 454] on p ""Кодекс Лейчестера"" at bounding box center [563, 459] width 474 height 11
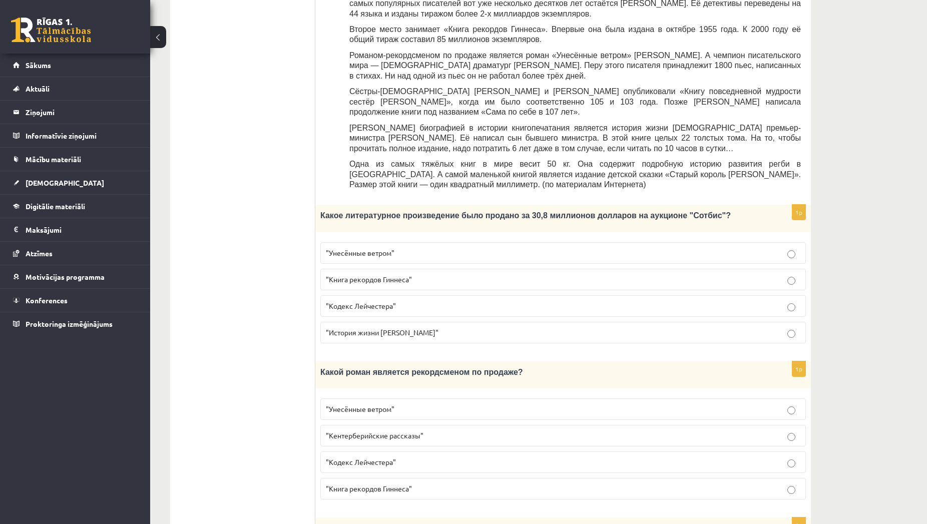
scroll to position [408, 0]
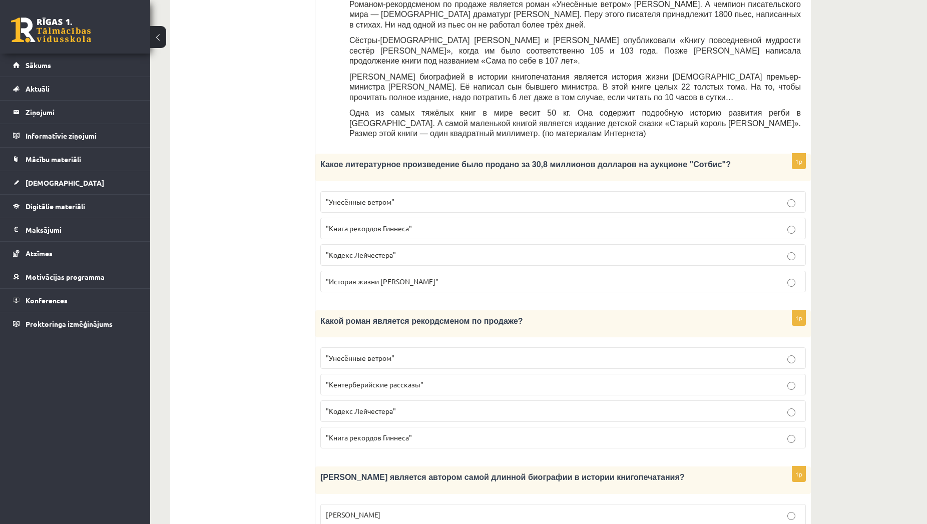
click at [494, 353] on p ""Унесённые ветром"" at bounding box center [563, 358] width 474 height 11
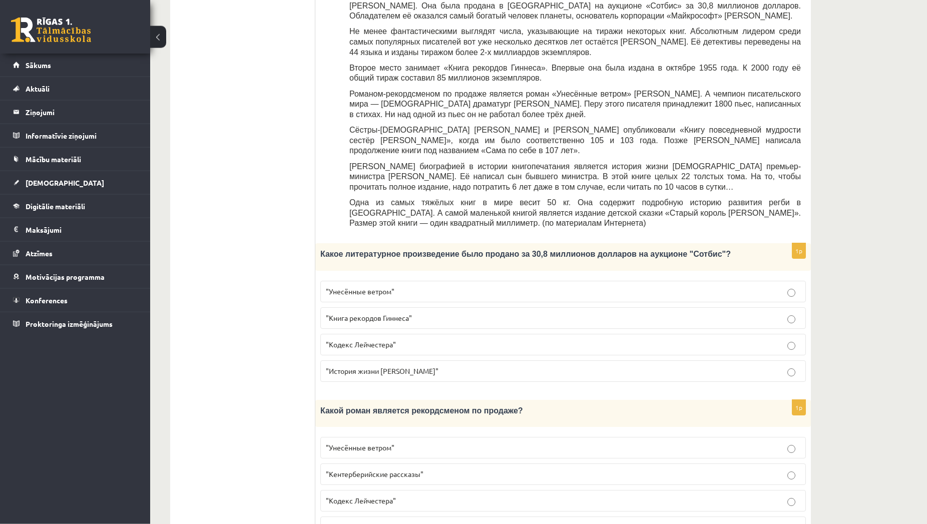
scroll to position [299, 0]
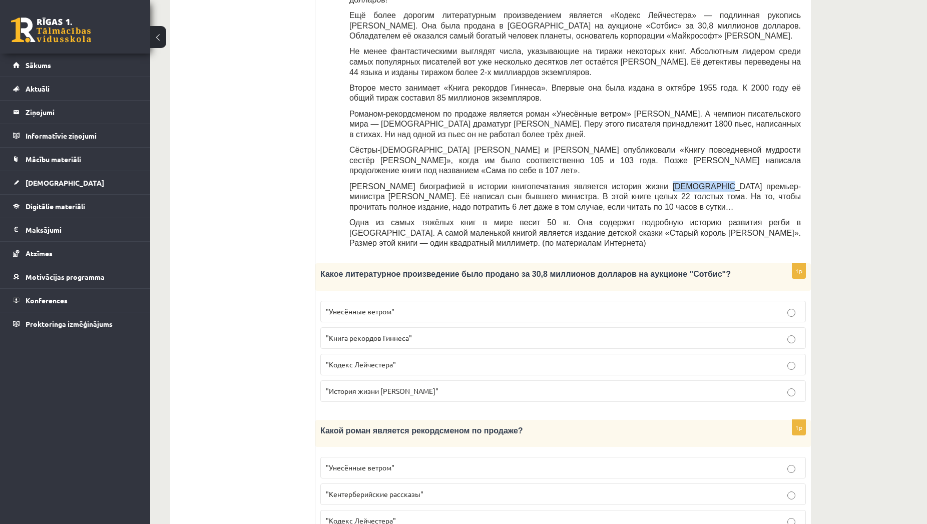
drag, startPoint x: 637, startPoint y: 154, endPoint x: 685, endPoint y: 150, distance: 48.3
click at [685, 150] on div "Прочитайте текст «Интересные факты о книгах», выберите правильный вариант! Инте…" at bounding box center [562, 67] width 475 height 373
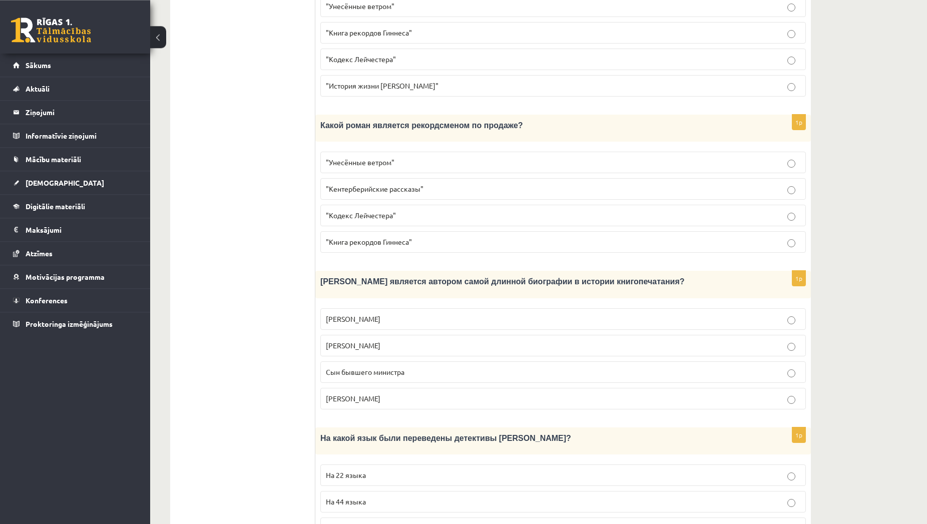
scroll to position [605, 0]
click at [372, 366] on p "Сын бывшего министра" at bounding box center [563, 371] width 474 height 11
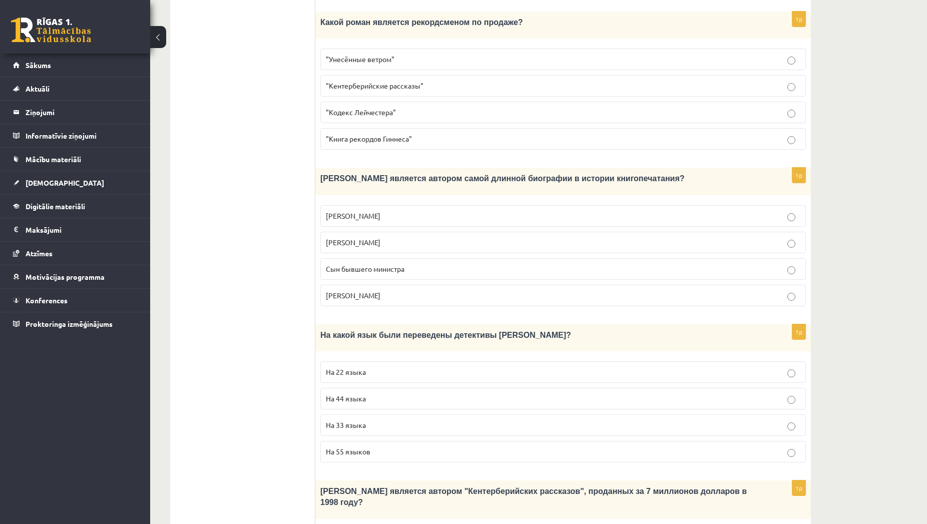
scroll to position [809, 0]
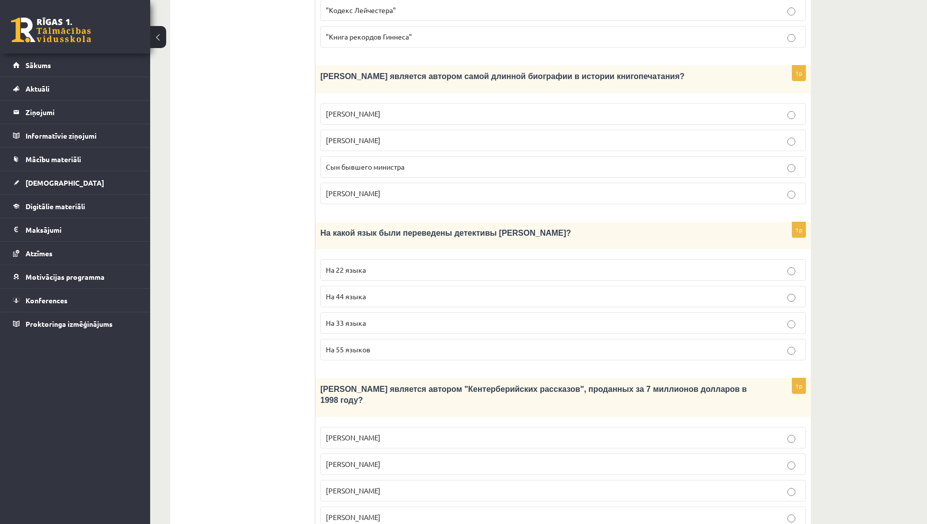
click at [499, 291] on p "На 44 языка" at bounding box center [563, 296] width 474 height 11
click at [436, 485] on p "Джефри Чосер" at bounding box center [563, 490] width 474 height 11
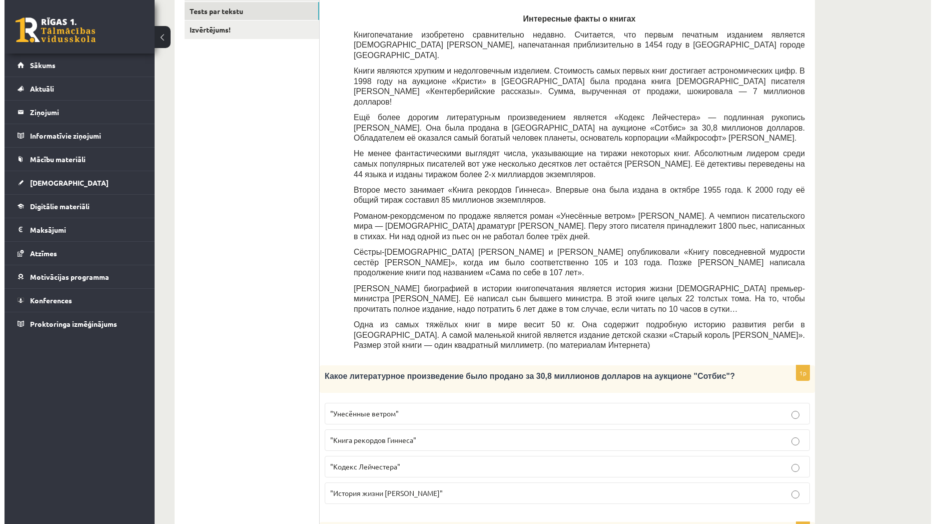
scroll to position [0, 0]
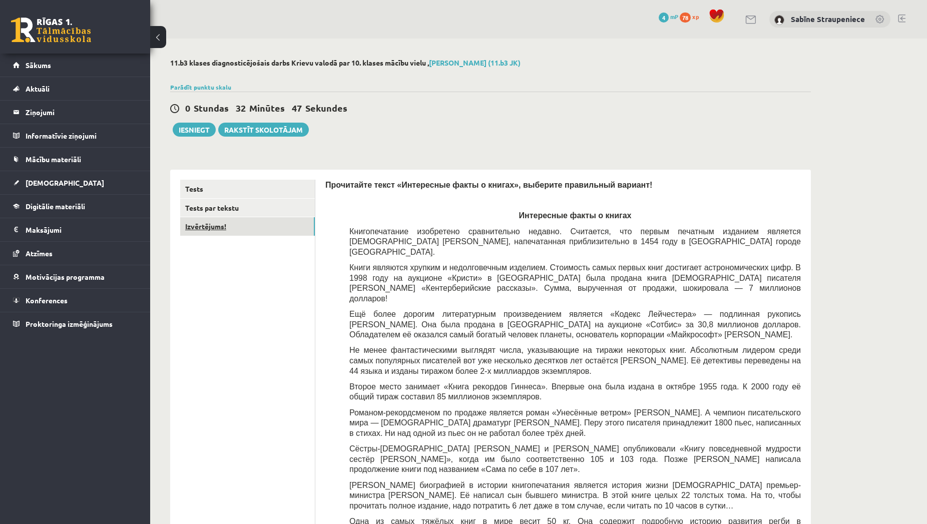
click at [241, 233] on link "Izvērtējums!" at bounding box center [247, 226] width 135 height 19
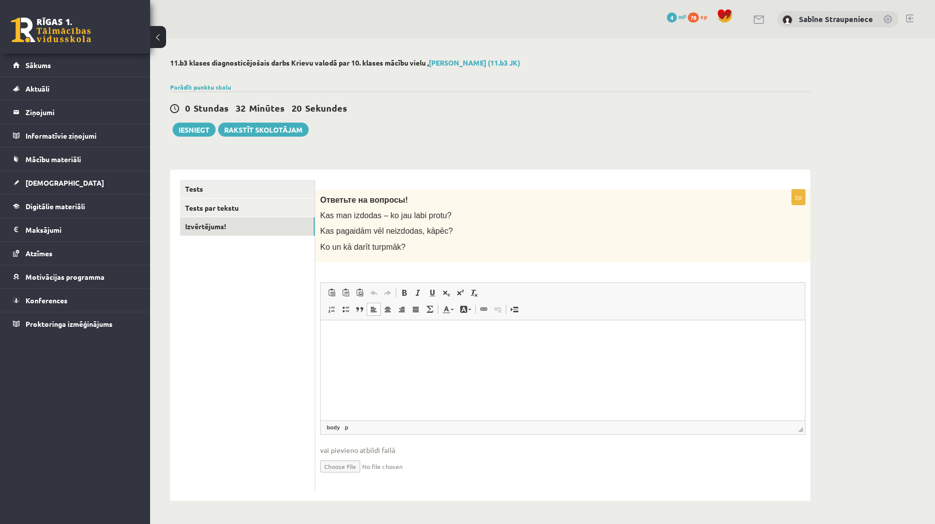
click at [419, 333] on p "Bagātinātā teksta redaktors, wiswyg-editor-user-answer-47024855575780" at bounding box center [563, 335] width 464 height 11
click at [292, 195] on link "Tests" at bounding box center [247, 189] width 135 height 19
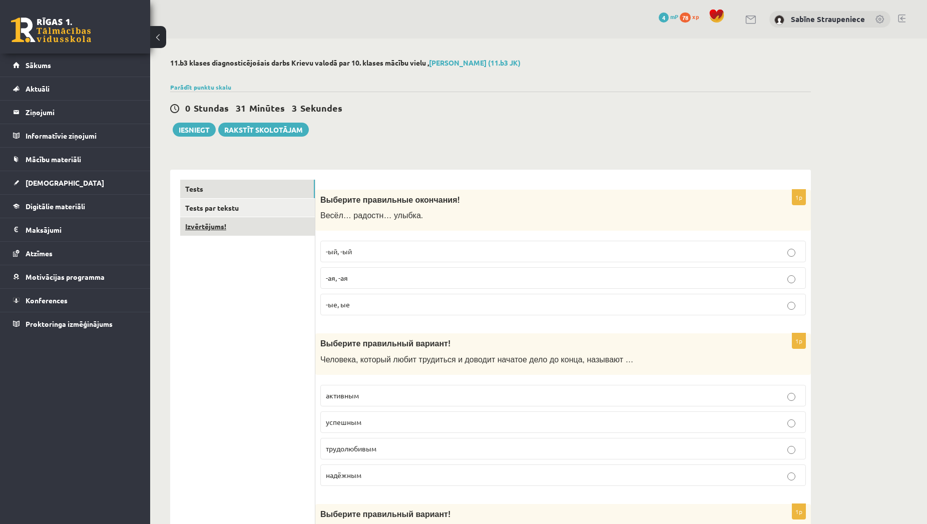
click at [273, 223] on link "Izvērtējums!" at bounding box center [247, 226] width 135 height 19
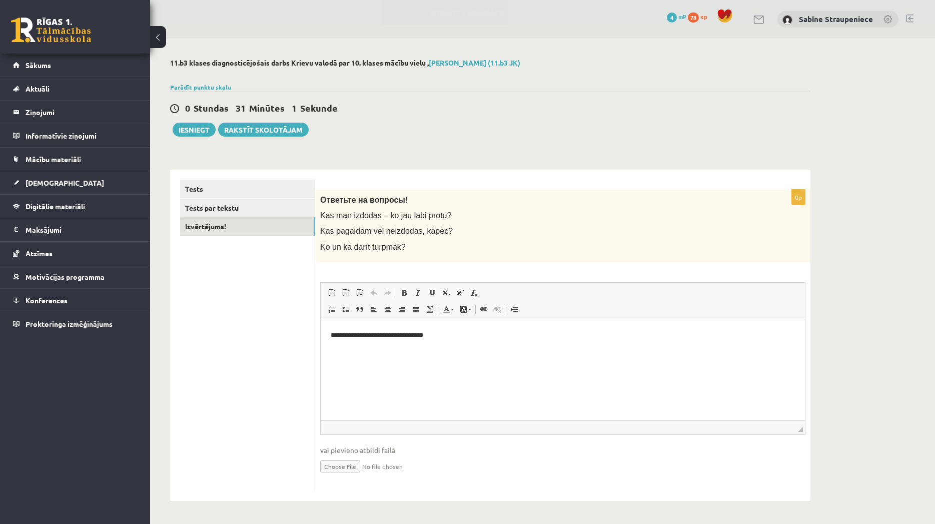
click at [410, 356] on p "Bagātinātā teksta redaktors, wiswyg-editor-user-answer-47024838943820" at bounding box center [563, 352] width 464 height 11
click at [410, 348] on p "Bagātinātā teksta redaktors, wiswyg-editor-user-answer-47024838943820" at bounding box center [563, 352] width 464 height 11
click at [410, 345] on body "**********" at bounding box center [563, 343] width 464 height 27
click at [291, 381] on ul "Tests Tests par tekstu Izvērtējums!" at bounding box center [247, 335] width 135 height 311
click at [194, 132] on button "Iesniegt" at bounding box center [194, 130] width 43 height 14
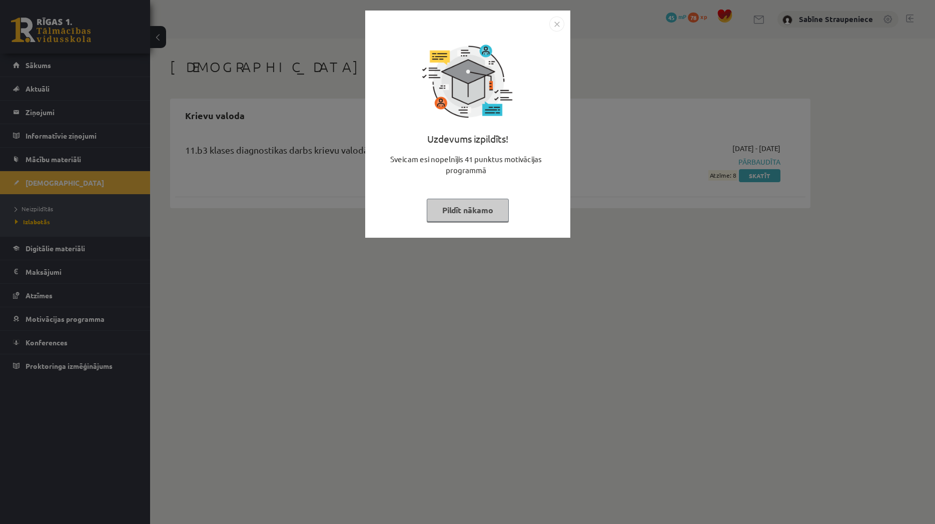
click at [556, 25] on img "Close" at bounding box center [557, 24] width 15 height 15
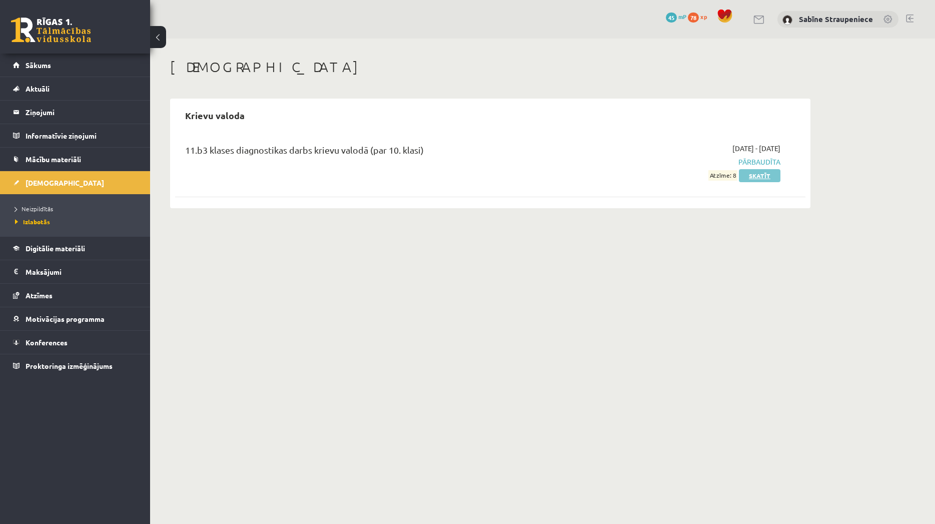
click at [763, 172] on link "Skatīt" at bounding box center [760, 175] width 42 height 13
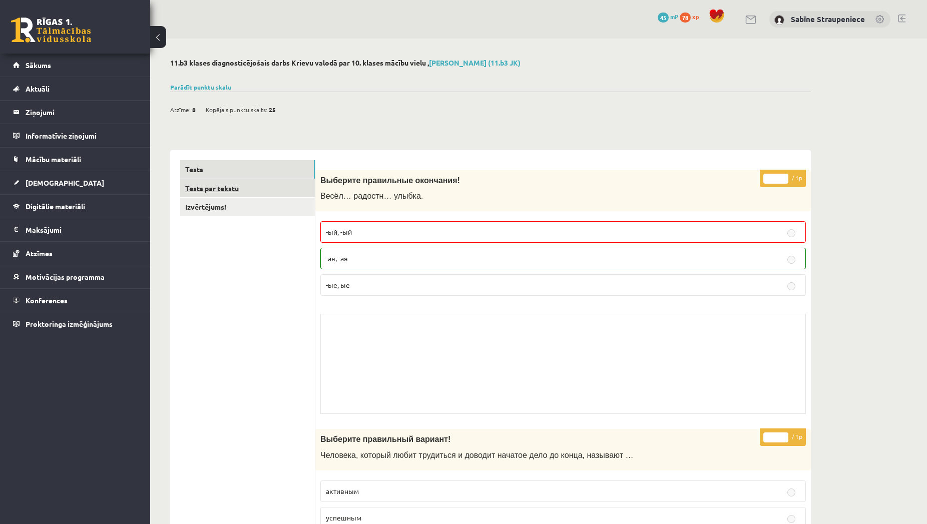
click at [248, 195] on link "Tests par tekstu" at bounding box center [247, 188] width 135 height 19
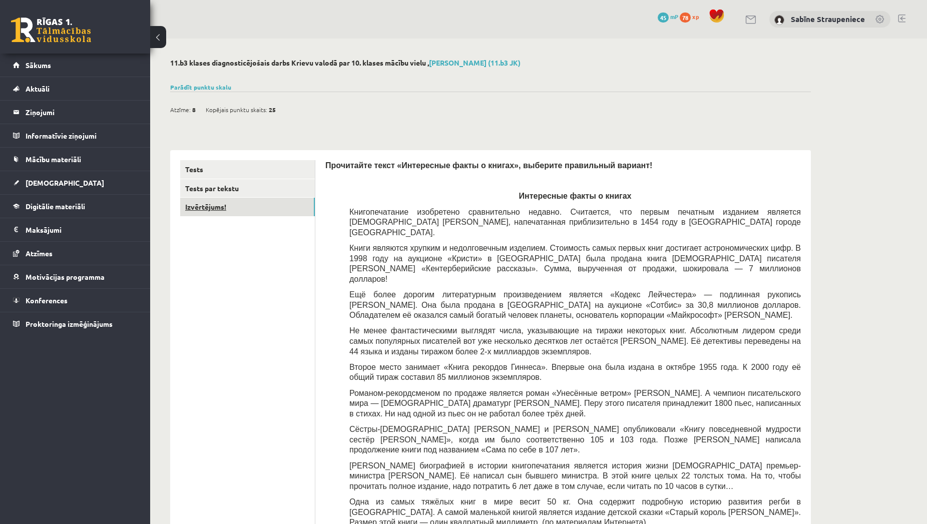
click at [281, 211] on link "Izvērtējums!" at bounding box center [247, 207] width 135 height 19
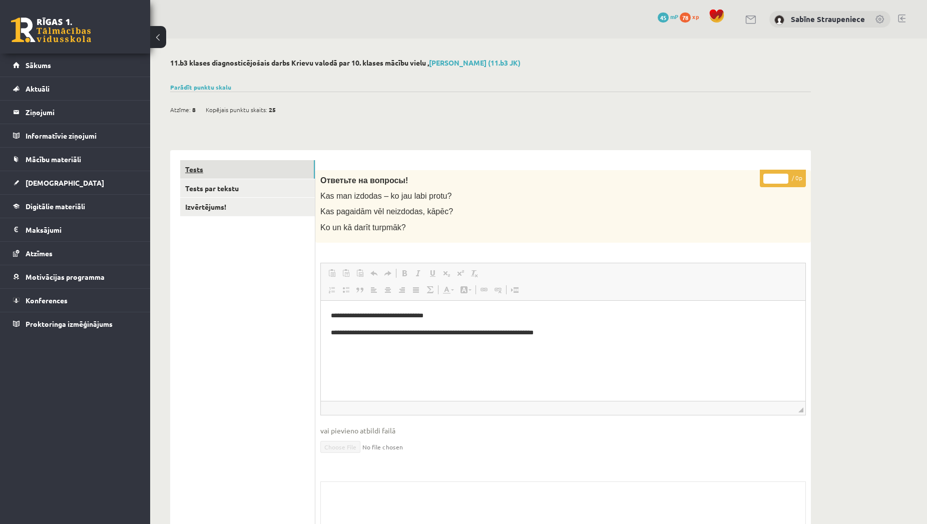
click at [254, 164] on link "Tests" at bounding box center [247, 169] width 135 height 19
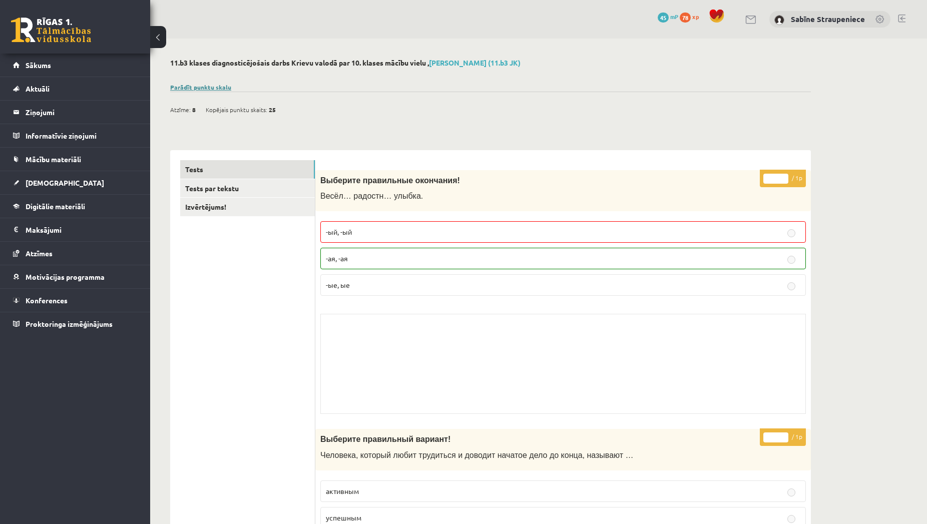
click at [223, 90] on link "Parādīt punktu skalu" at bounding box center [200, 87] width 61 height 8
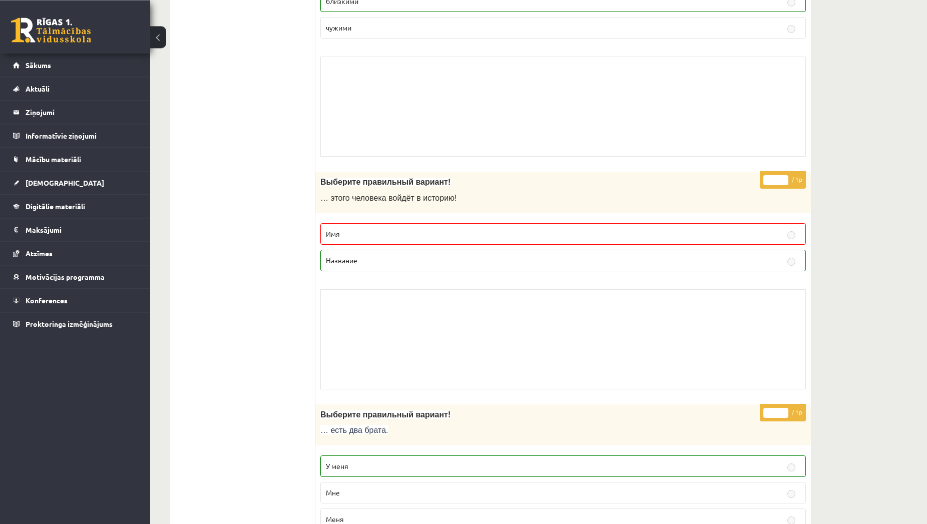
scroll to position [4582, 0]
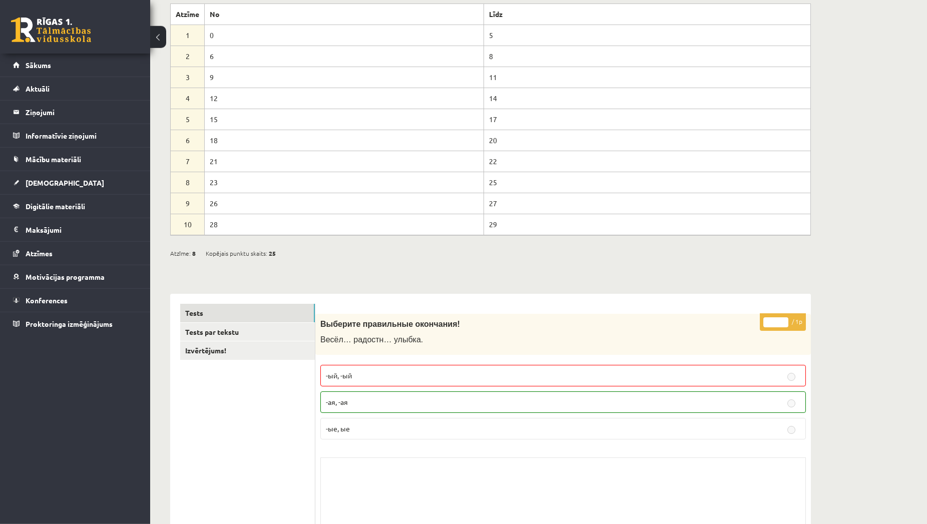
scroll to position [0, 0]
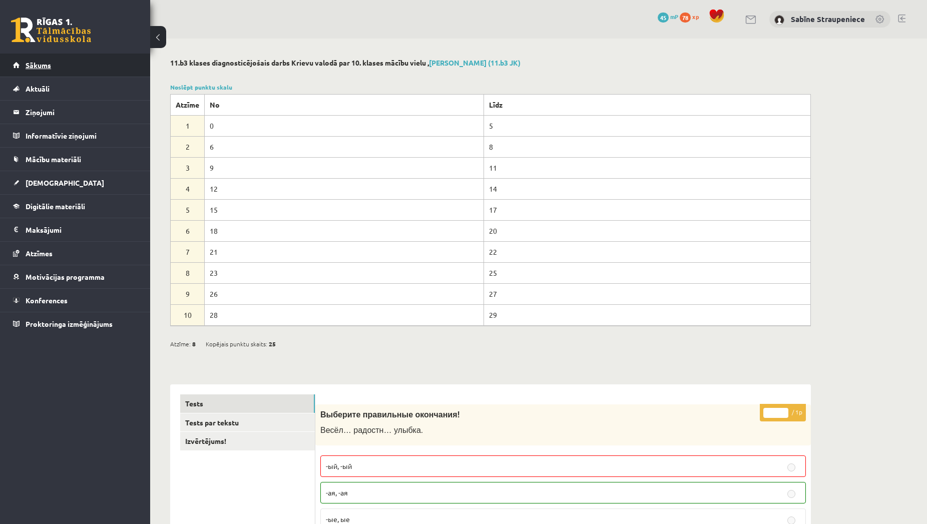
click at [71, 56] on link "Sākums" at bounding box center [75, 65] width 125 height 23
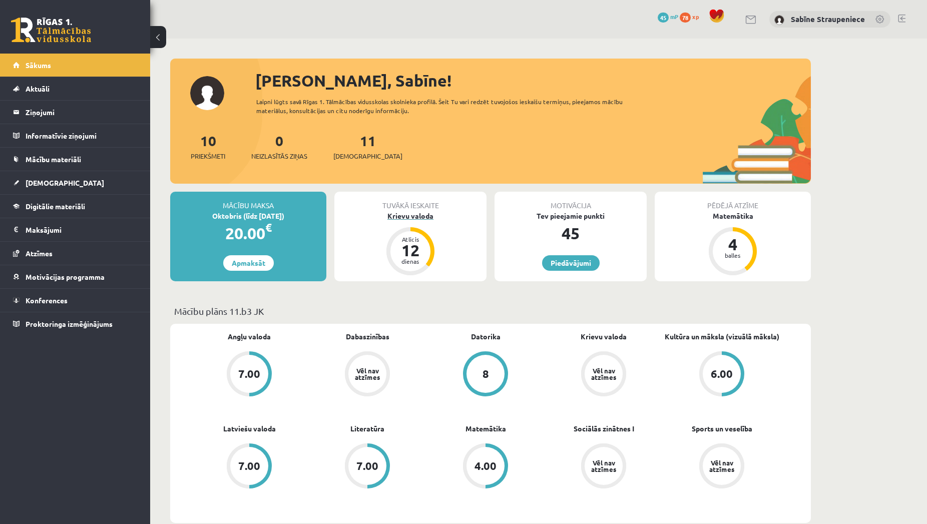
click at [428, 246] on div "Atlicis 12 dienas" at bounding box center [410, 251] width 40 height 40
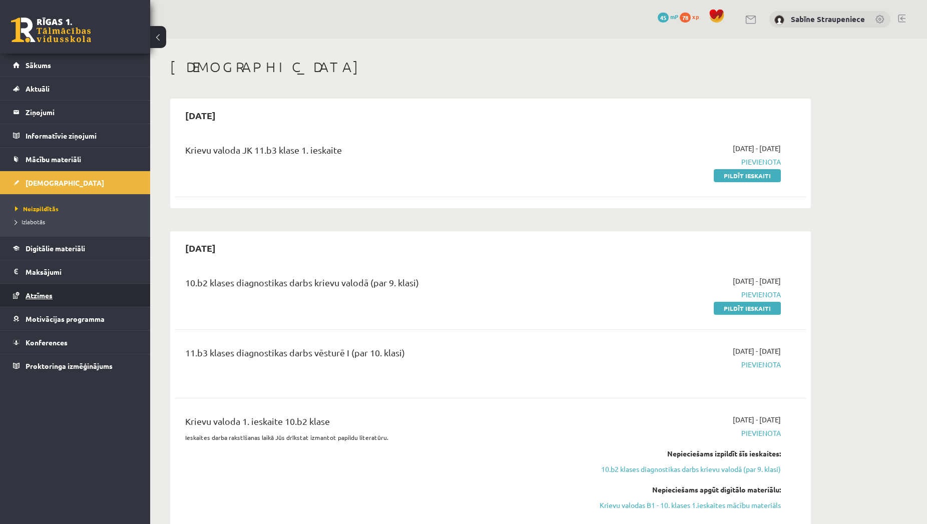
click at [97, 294] on link "Atzīmes" at bounding box center [75, 295] width 125 height 23
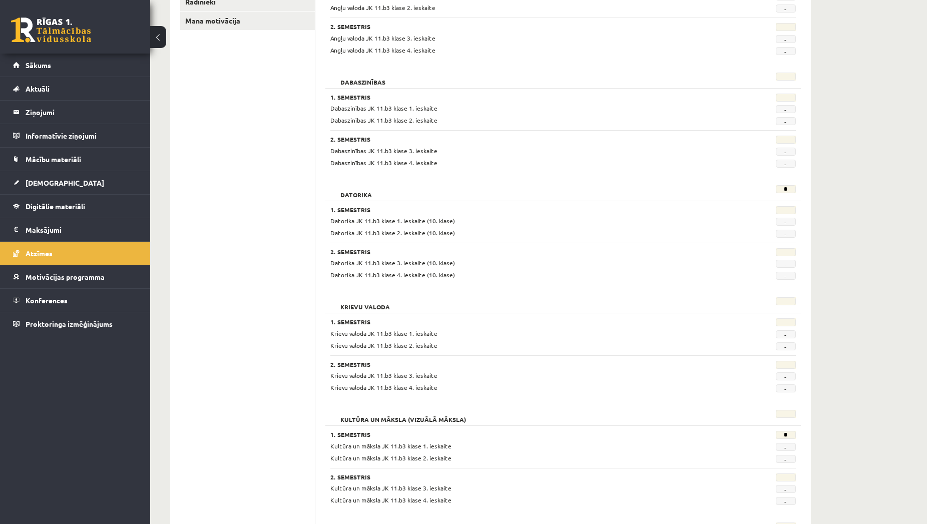
scroll to position [306, 0]
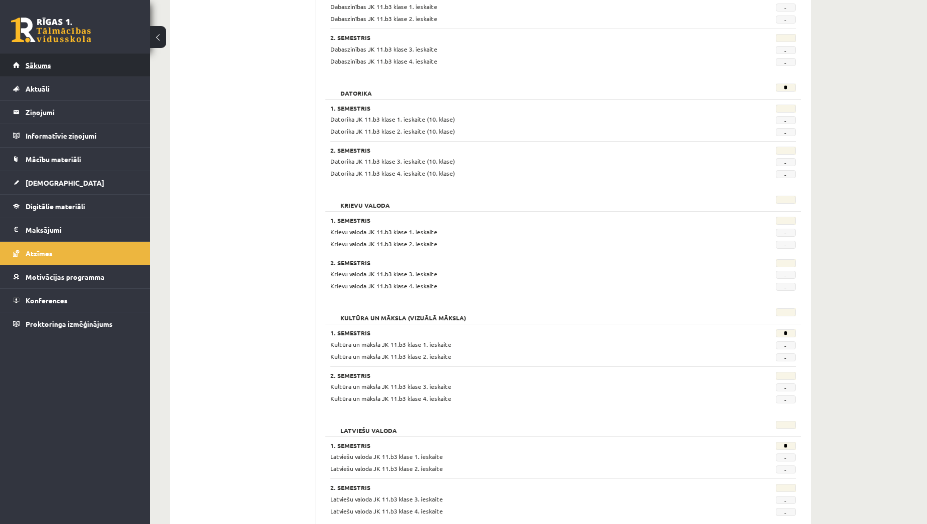
click at [99, 57] on link "Sākums" at bounding box center [75, 65] width 125 height 23
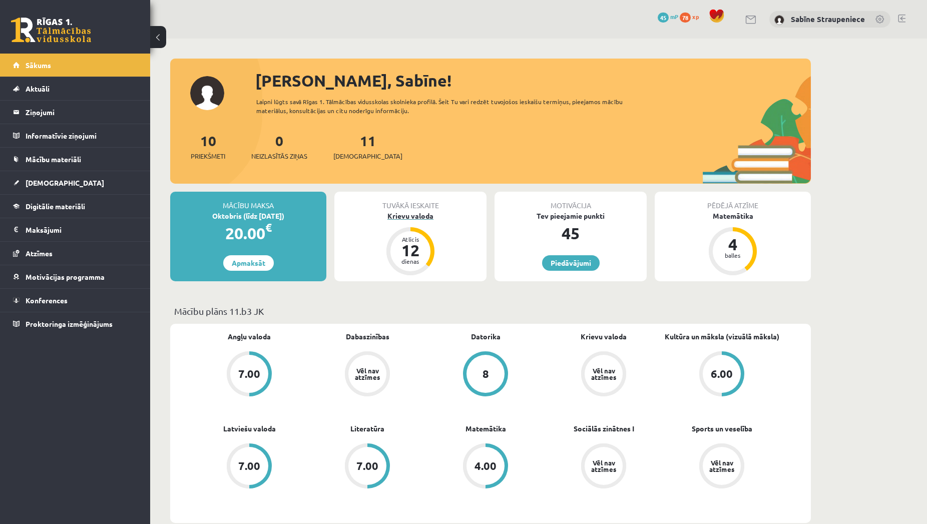
click at [408, 266] on div "Atlicis 12 dienas" at bounding box center [410, 251] width 40 height 40
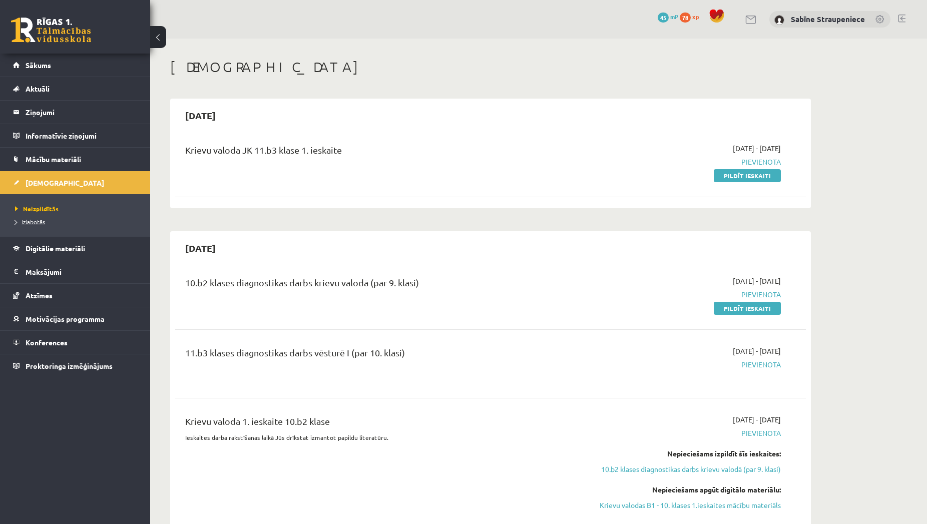
click at [38, 221] on span "Izlabotās" at bounding box center [30, 222] width 30 height 8
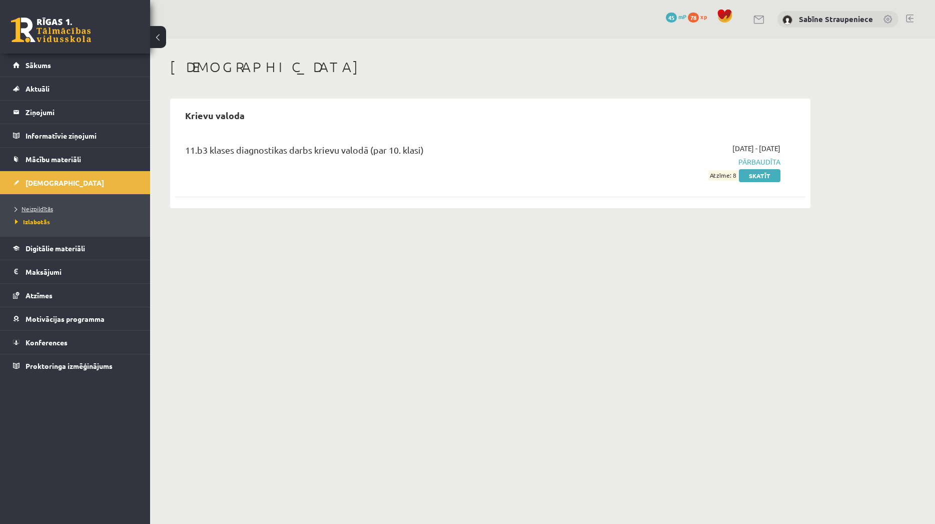
click at [45, 207] on span "Neizpildītās" at bounding box center [34, 209] width 38 height 8
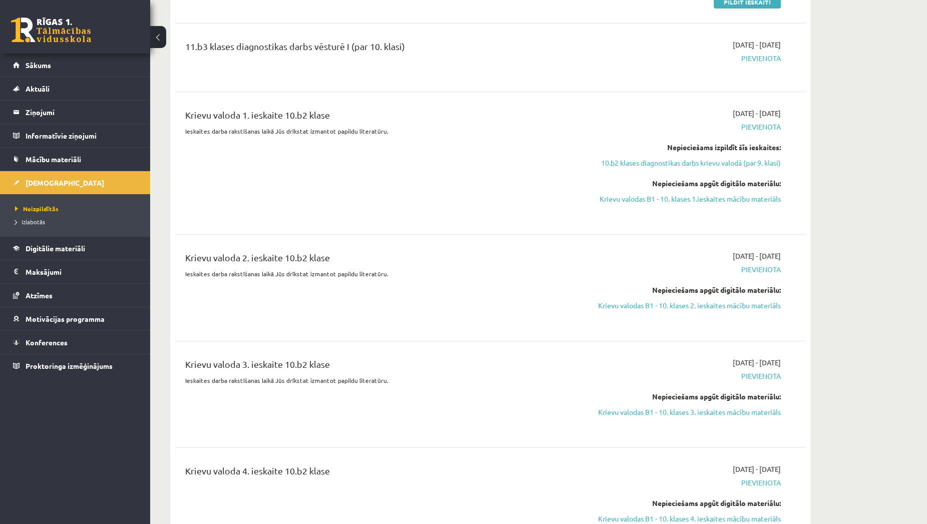
scroll to position [102, 0]
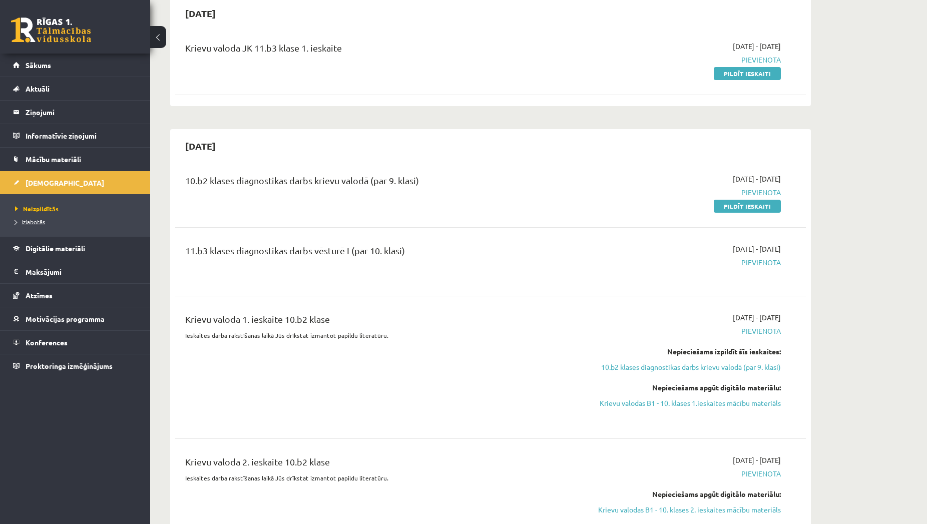
click at [49, 220] on link "Izlabotās" at bounding box center [77, 221] width 125 height 9
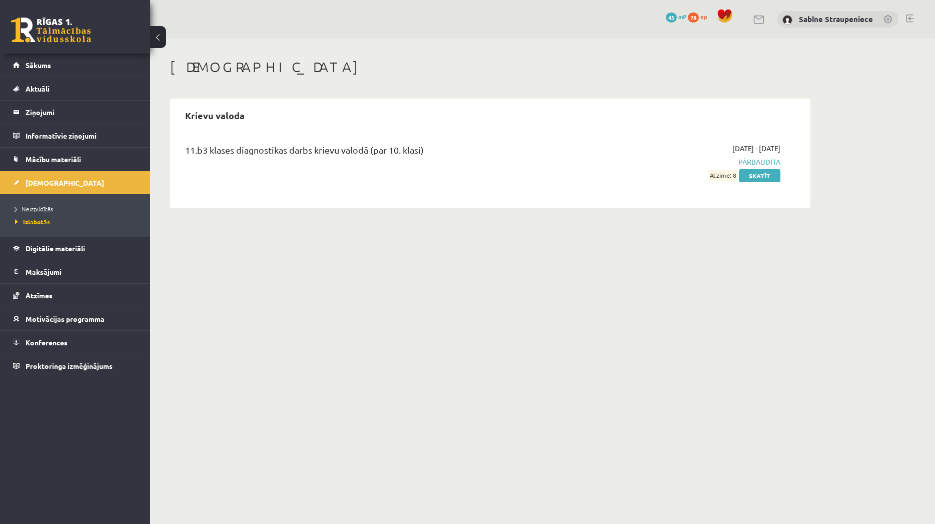
click at [40, 205] on link "Neizpildītās" at bounding box center [77, 208] width 125 height 9
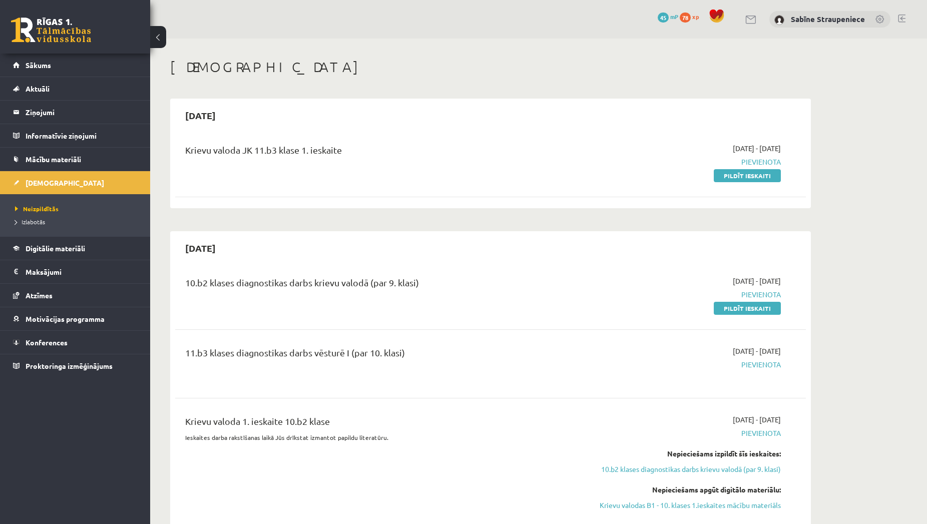
click at [667, 17] on span "45" at bounding box center [663, 18] width 11 height 10
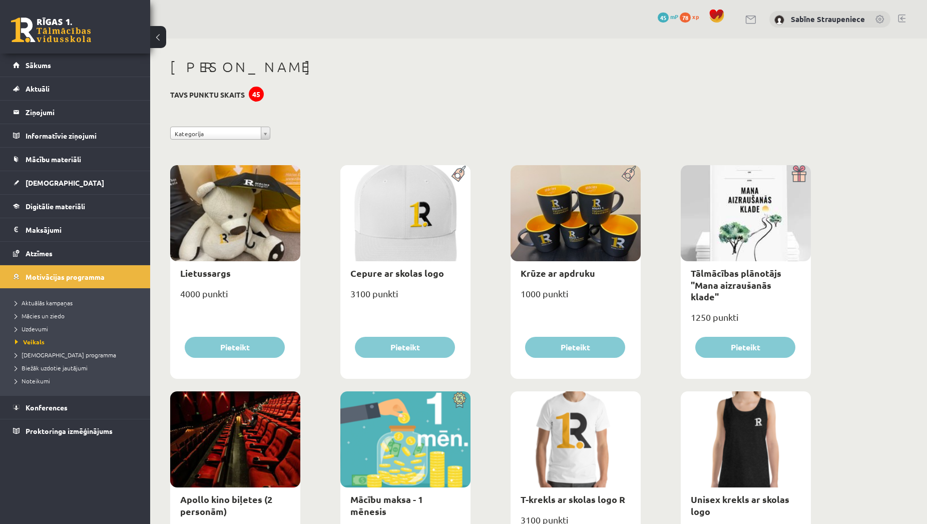
click at [684, 19] on span "78" at bounding box center [685, 18] width 11 height 10
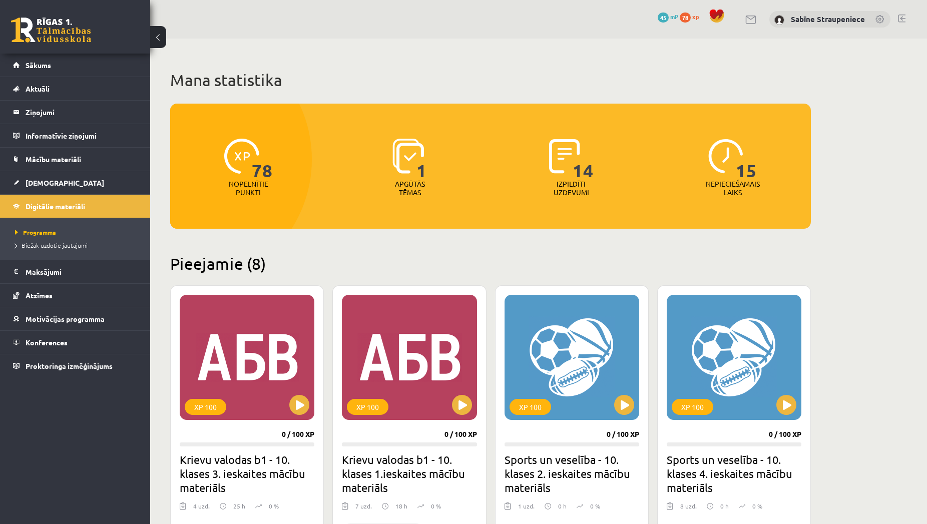
click at [669, 18] on span "45" at bounding box center [663, 18] width 11 height 10
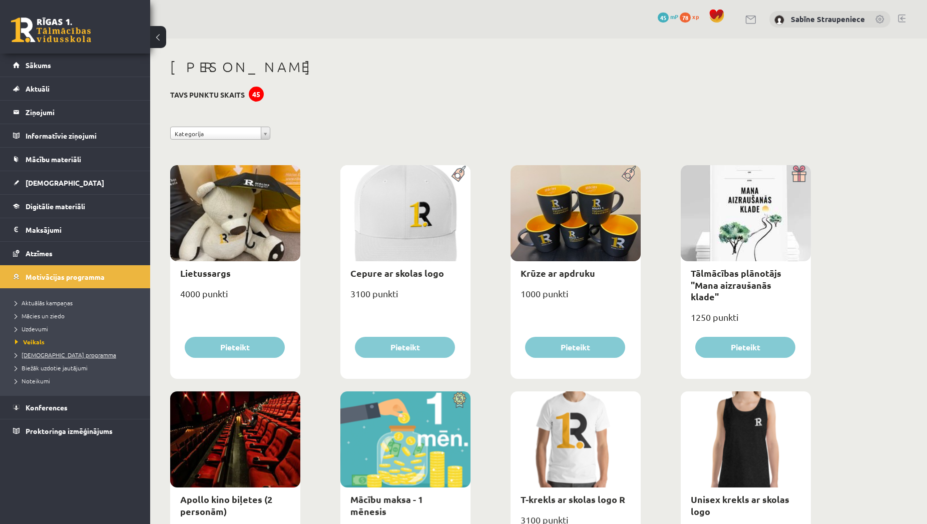
click at [72, 357] on span "[DEMOGRAPHIC_DATA] programma" at bounding box center [65, 355] width 101 height 8
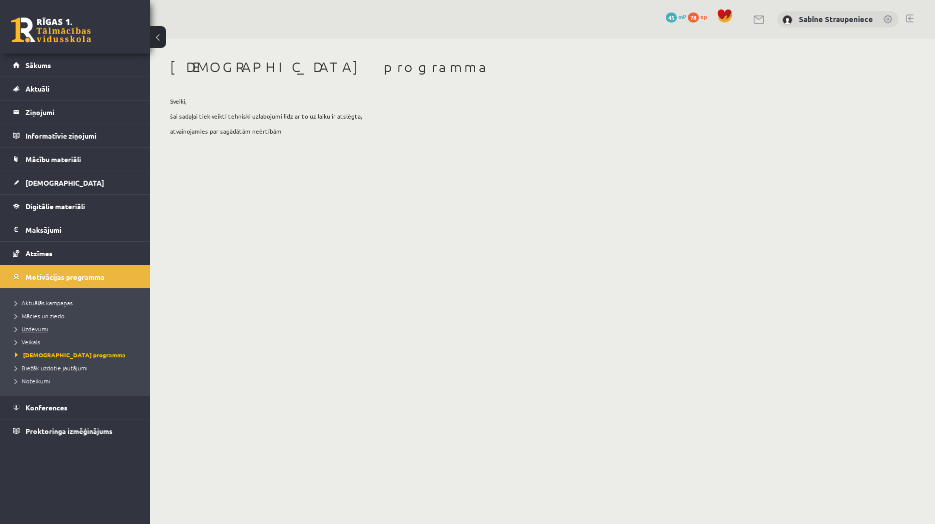
click at [35, 325] on link "Uzdevumi" at bounding box center [77, 328] width 125 height 9
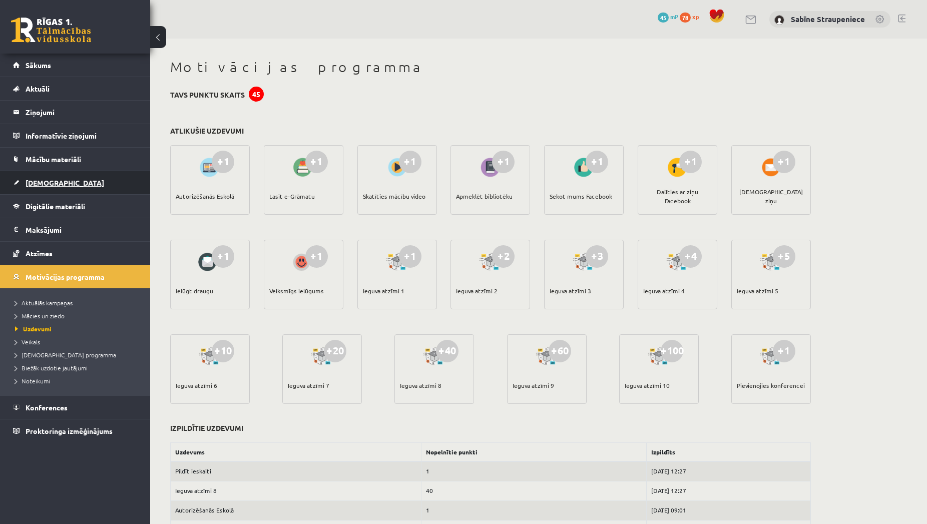
click at [61, 180] on link "[DEMOGRAPHIC_DATA]" at bounding box center [75, 182] width 125 height 23
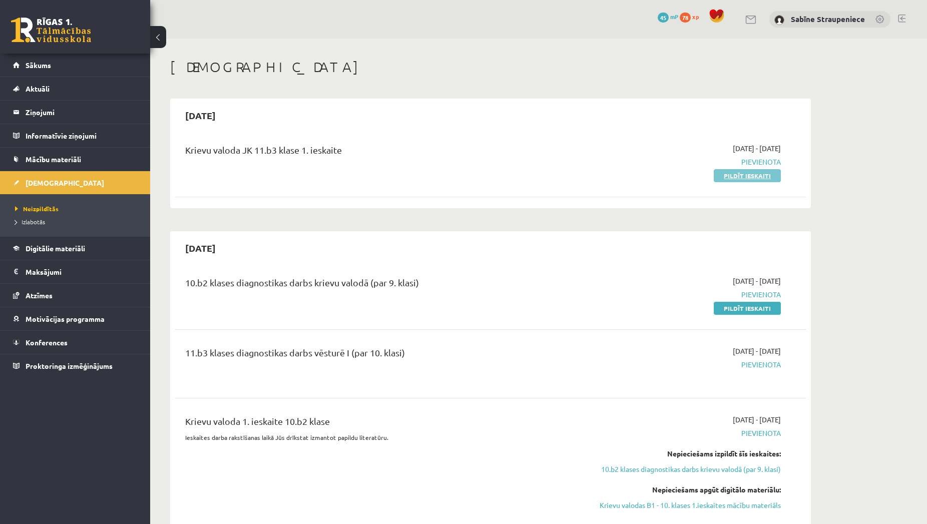
click at [741, 174] on link "Pildīt ieskaiti" at bounding box center [747, 175] width 67 height 13
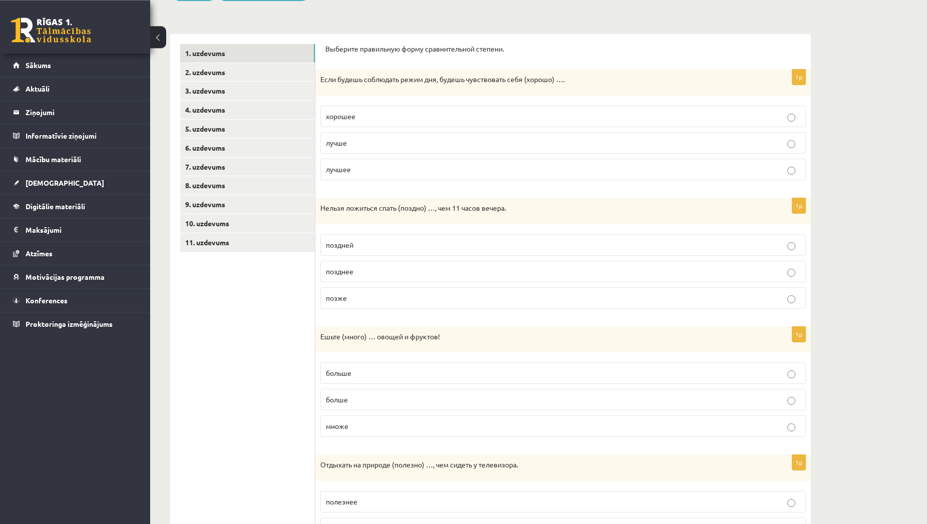
scroll to position [153, 0]
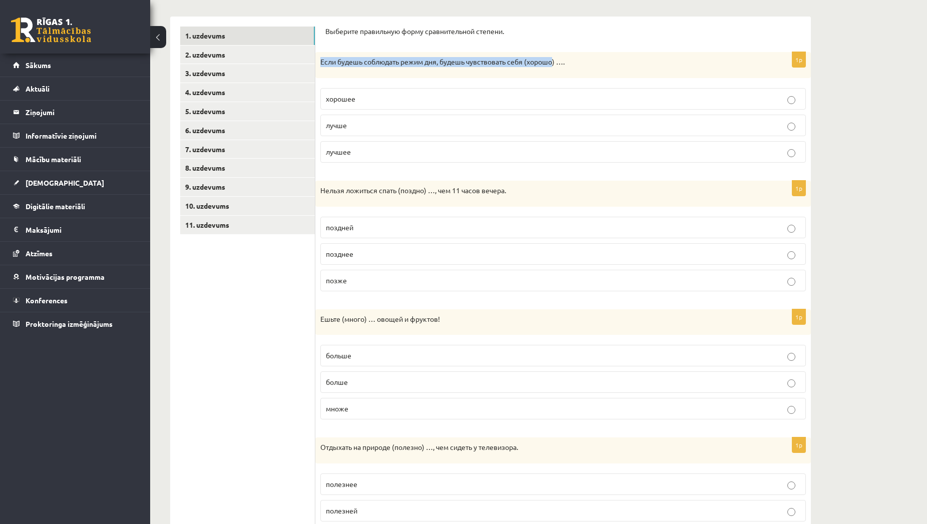
drag, startPoint x: 555, startPoint y: 61, endPoint x: 321, endPoint y: 60, distance: 233.2
click at [321, 60] on p "Если будешь соблюдать режим дня, будешь чувствовать себя (хорошо) …." at bounding box center [537, 62] width 435 height 10
copy p "Если будешь соблюдать режим дня, будешь чувствовать себя (хорошо"
click at [378, 103] on p "хорошее" at bounding box center [563, 99] width 474 height 11
drag, startPoint x: 528, startPoint y: 63, endPoint x: 336, endPoint y: 62, distance: 192.2
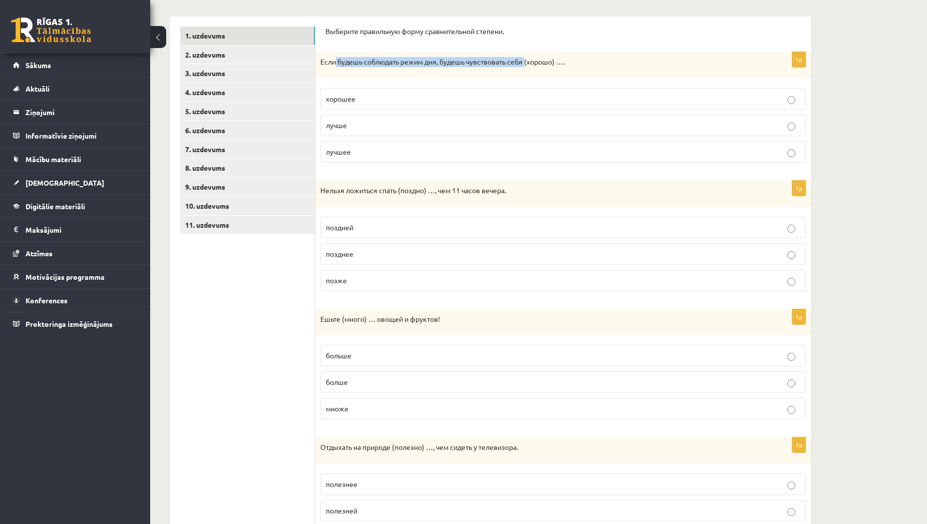
click at [336, 62] on p "Если будешь соблюдать режим дня, будешь чувствовать себя (хорошо) …." at bounding box center [537, 62] width 435 height 10
drag, startPoint x: 556, startPoint y: 63, endPoint x: 320, endPoint y: 63, distance: 235.2
click at [320, 63] on p "Если будешь соблюдать режим дня, будешь чувствовать себя (хорошо) …." at bounding box center [537, 62] width 435 height 10
copy p "Если будешь соблюдать режим дня, будешь чувствовать себя (хорошо"
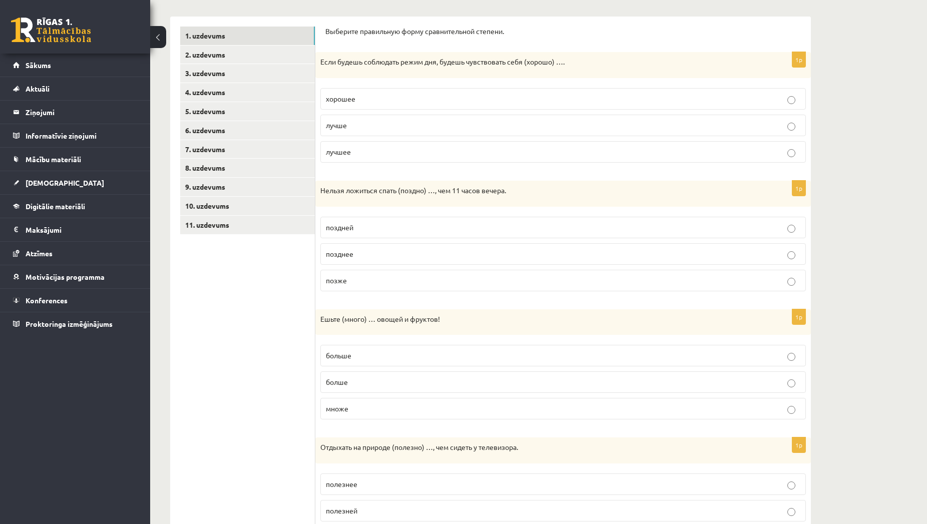
click at [475, 127] on p "лучше" at bounding box center [563, 125] width 474 height 11
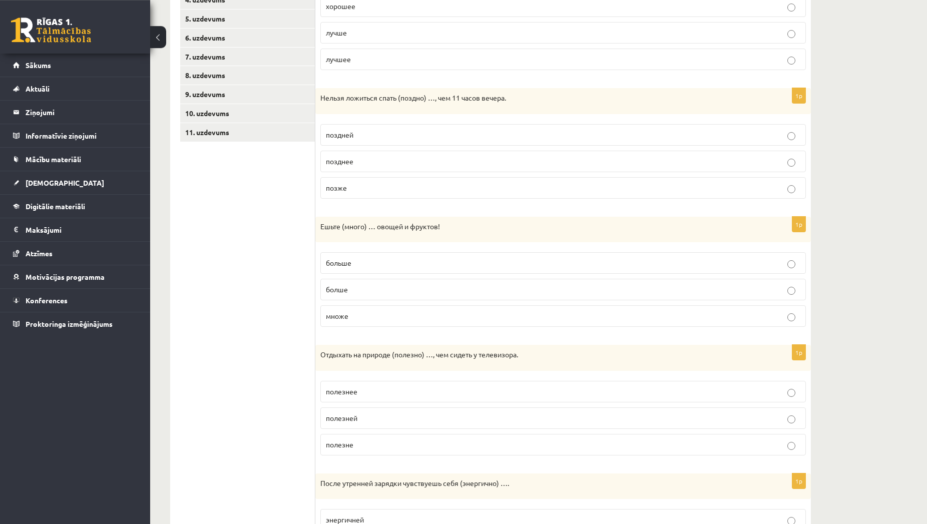
scroll to position [255, 0]
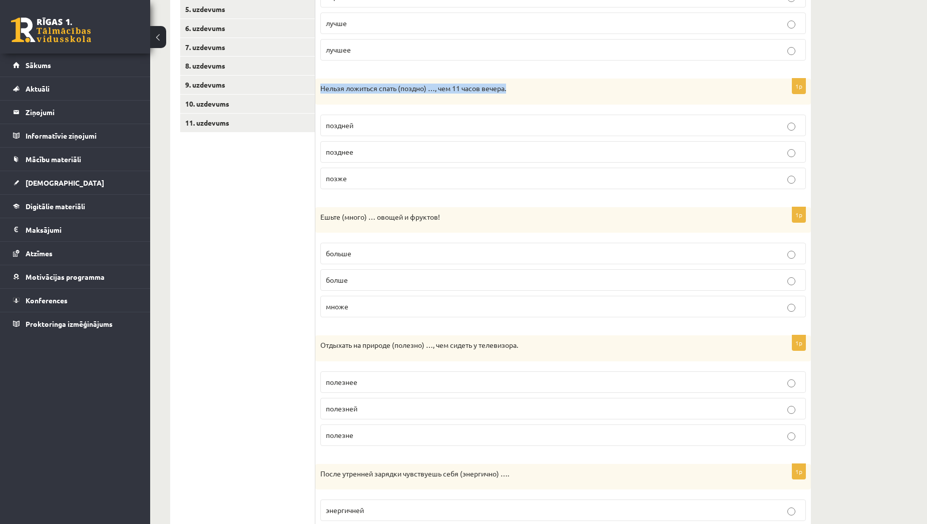
drag, startPoint x: 509, startPoint y: 88, endPoint x: 317, endPoint y: 89, distance: 192.2
click at [317, 89] on div "Нельзя ложиться спать (поздно) …, чем 11 часов вечера." at bounding box center [562, 92] width 495 height 26
copy p "Нельзя ложиться спать (поздно) …, чем 11 часов вечера."
click at [338, 180] on span "позже" at bounding box center [336, 178] width 21 height 9
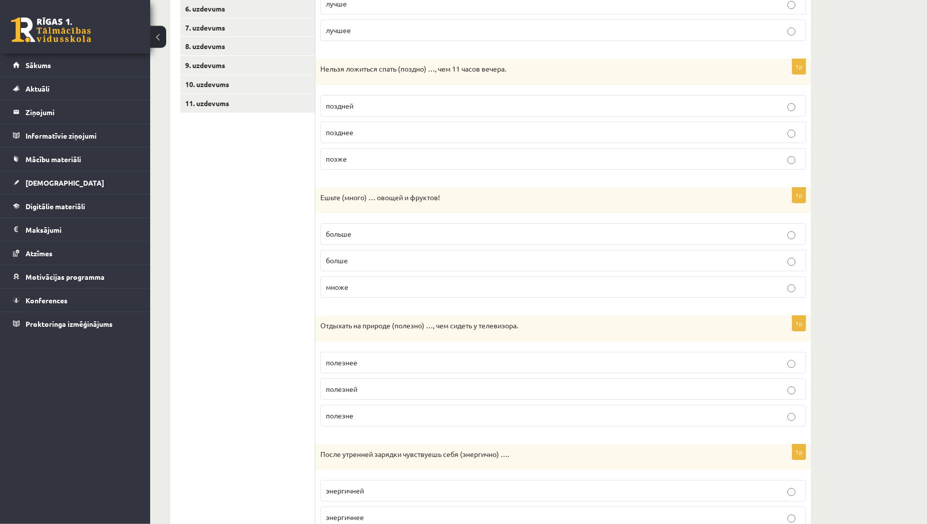
scroll to position [293, 0]
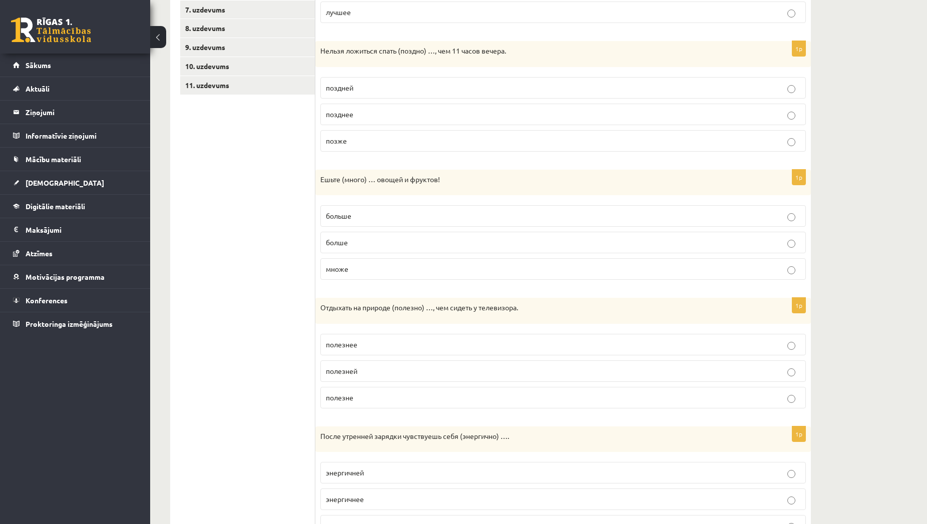
click at [409, 214] on p "больше" at bounding box center [563, 216] width 474 height 11
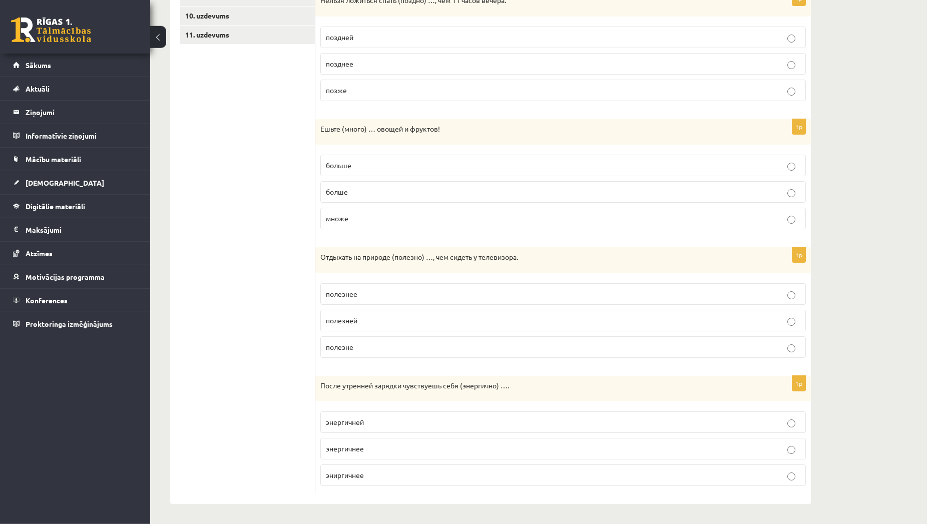
scroll to position [344, 0]
drag, startPoint x: 520, startPoint y: 258, endPoint x: 319, endPoint y: 273, distance: 201.3
click at [319, 273] on div "Отдыхать на природе (полезно) …, чем сидеть у телевизора." at bounding box center [562, 260] width 495 height 26
copy p "Отдыхать на природе (полезно) …, чем сидеть у телевизора"
click at [361, 292] on p "полезнее" at bounding box center [563, 294] width 474 height 11
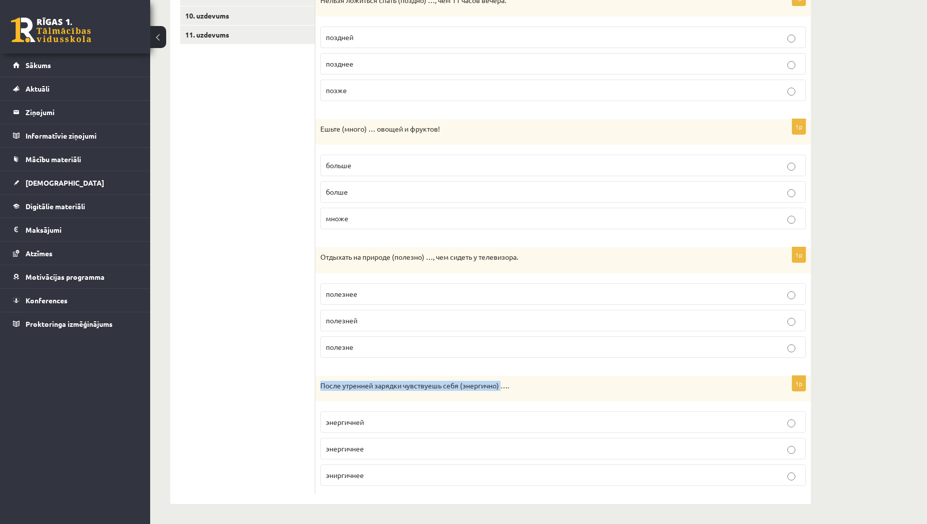
drag, startPoint x: 501, startPoint y: 384, endPoint x: 321, endPoint y: 401, distance: 180.5
click at [321, 401] on div "После утренней зарядки чувствуешь себя (энергично) …." at bounding box center [562, 389] width 495 height 26
copy p "После утренней зарядки чувствуешь себя (энергично)"
click at [374, 448] on p "энергичнее" at bounding box center [563, 448] width 474 height 11
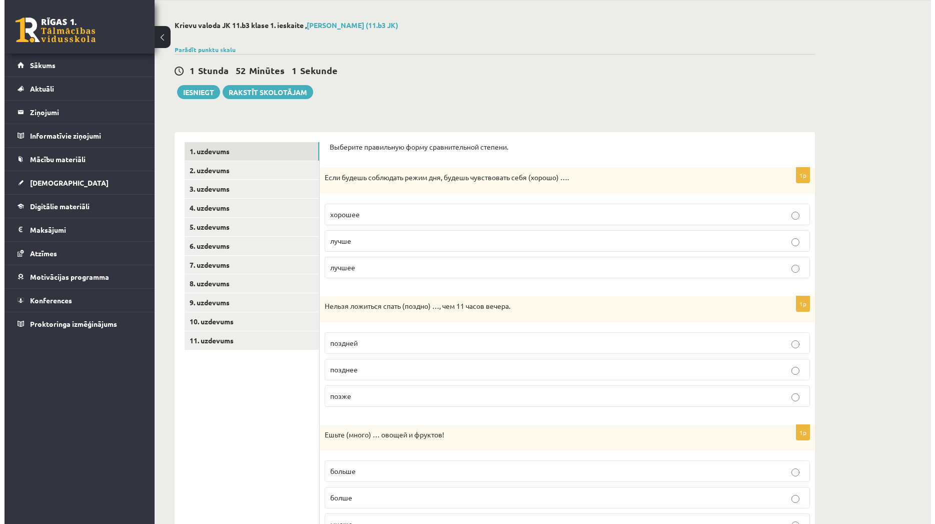
scroll to position [0, 0]
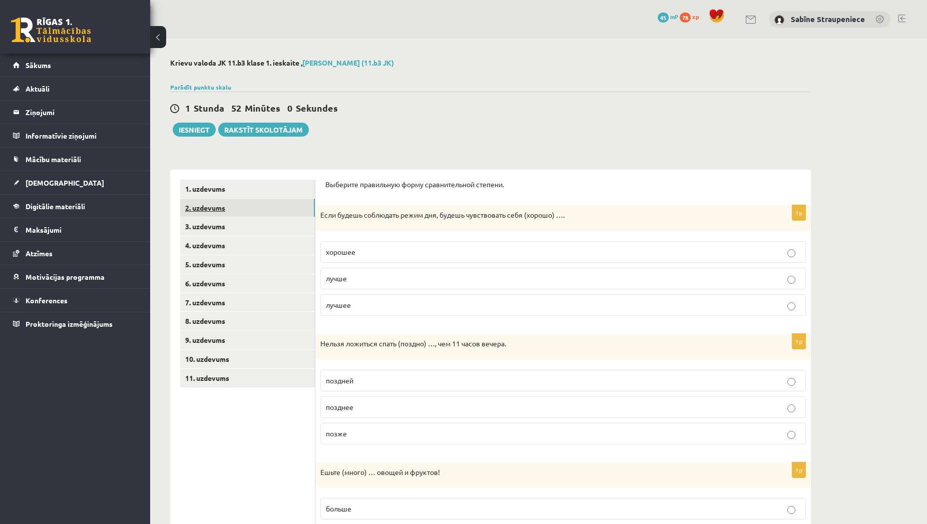
click at [231, 205] on link "2. uzdevums" at bounding box center [247, 208] width 135 height 19
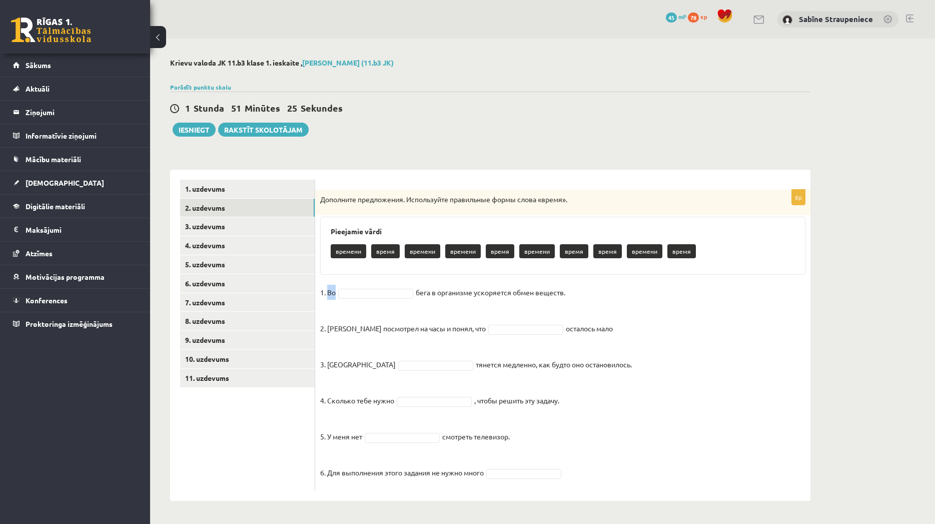
drag, startPoint x: 566, startPoint y: 293, endPoint x: 327, endPoint y: 292, distance: 239.2
click at [327, 292] on fieldset "1. Во бега в организме ускоряется обмен веществ. 2. Андрис посмотрел на часы и …" at bounding box center [562, 385] width 485 height 201
copy p "Во"
click at [433, 297] on fieldset "1. Во бега в организме ускоряется обмен веществ. 2. Андрис посмотрел на часы и …" at bounding box center [562, 385] width 485 height 201
drag, startPoint x: 417, startPoint y: 290, endPoint x: 578, endPoint y: 290, distance: 160.6
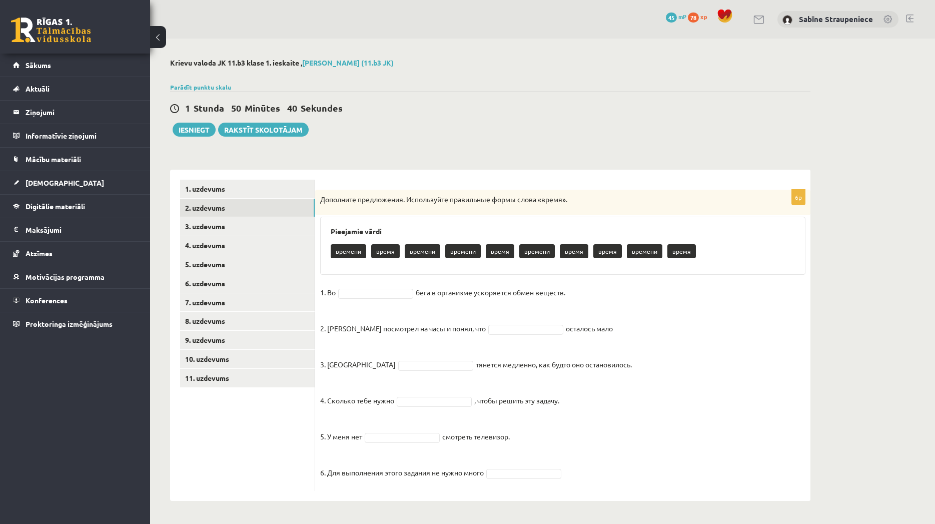
click at [578, 290] on fieldset "1. Во бега в организме ускоряется обмен веществ. 2. Андрис посмотрел на часы и …" at bounding box center [562, 385] width 485 height 201
copy fieldset "бега в организме ускоряется обмен веществ."
drag, startPoint x: 385, startPoint y: 250, endPoint x: 384, endPoint y: 256, distance: 6.2
click at [384, 256] on p "время" at bounding box center [385, 251] width 29 height 14
click at [395, 235] on h3 "Pieejamie vārdi" at bounding box center [563, 231] width 464 height 9
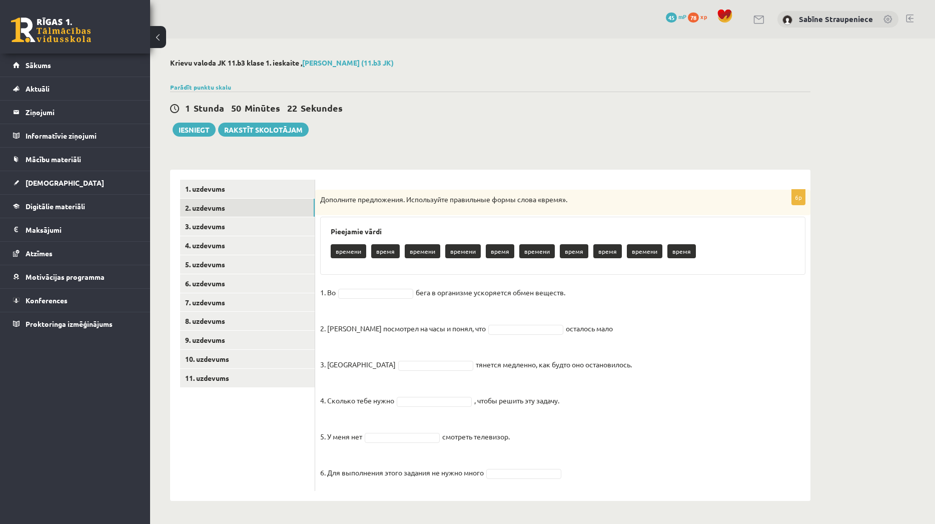
click at [393, 230] on h3 "Pieejamie vārdi" at bounding box center [563, 231] width 464 height 9
drag, startPoint x: 394, startPoint y: 250, endPoint x: 389, endPoint y: 304, distance: 54.3
click at [389, 304] on div "6p Дополните предложения. Используйте правильные формы слова «время». Pieejamie…" at bounding box center [562, 340] width 495 height 301
click at [387, 272] on div "Pieejamie vārdi времени время времени времени время времени время время времени…" at bounding box center [562, 246] width 485 height 58
drag, startPoint x: 394, startPoint y: 251, endPoint x: 375, endPoint y: 254, distance: 19.3
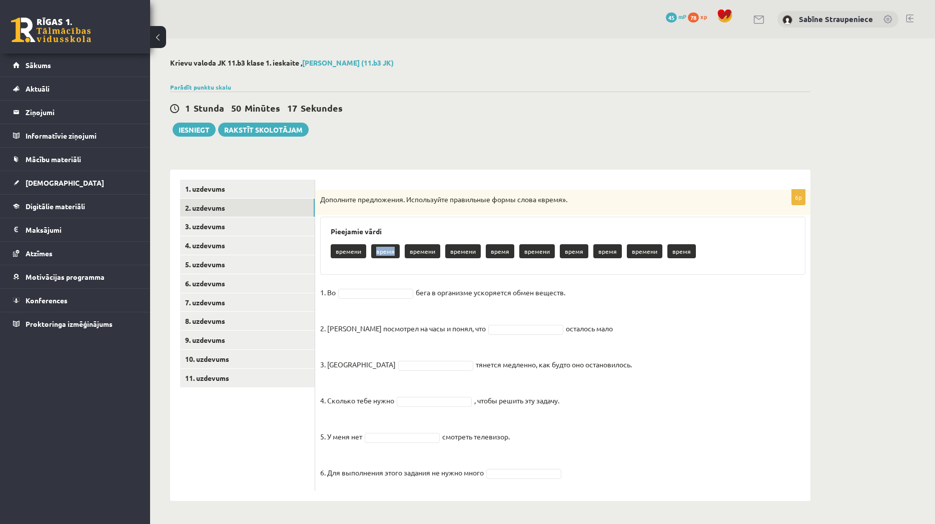
click at [375, 254] on p "время" at bounding box center [385, 251] width 29 height 14
click at [371, 292] on body "0 Dāvanas 45 mP 78 xp Sabīne Straupeniece Sākums Aktuāli Kā mācīties [PERSON_NA…" at bounding box center [467, 262] width 935 height 524
drag, startPoint x: 591, startPoint y: 327, endPoint x: 327, endPoint y: 331, distance: 263.8
click at [327, 331] on fieldset "1. Во время ***** бега в организме ускоряется обмен веществ. 2. Андрис посмотре…" at bounding box center [562, 385] width 485 height 201
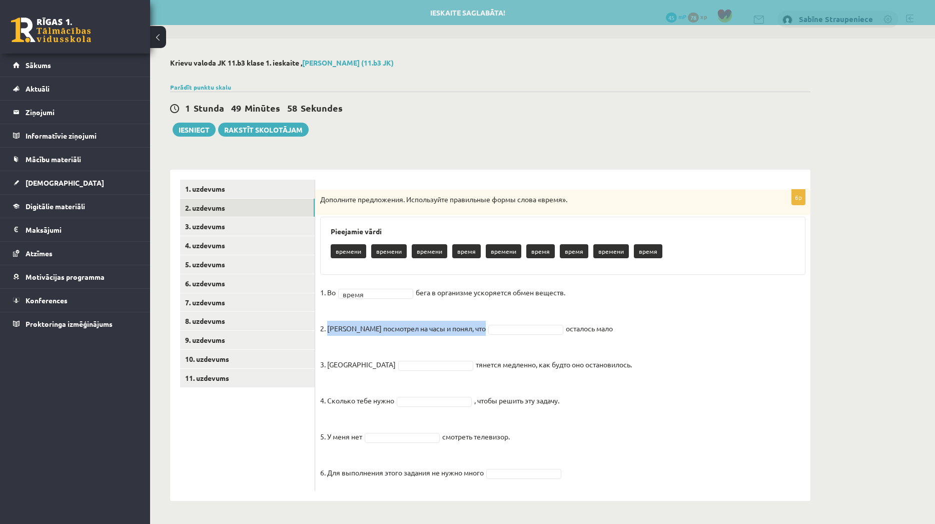
copy p "Андрис посмотрел на часы и понял, что"
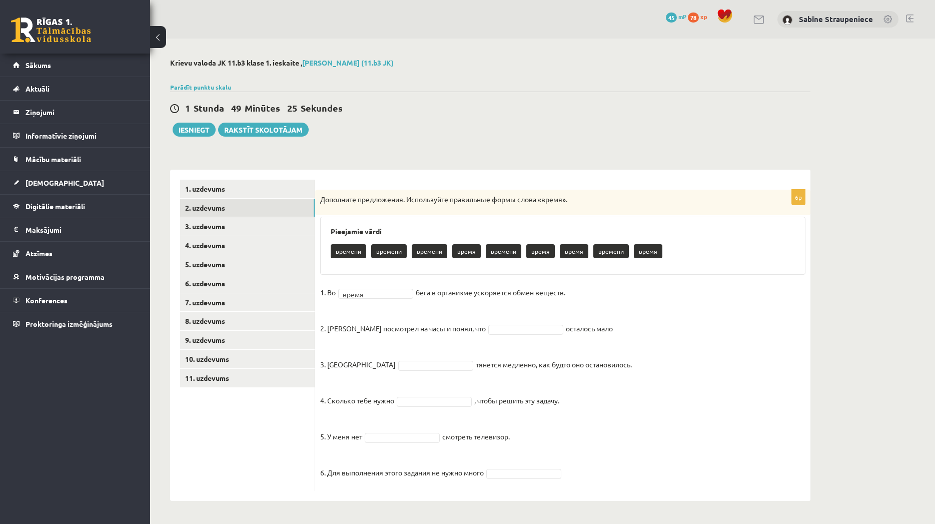
click at [513, 331] on body "0 Dāvanas 45 mP 78 xp Sabīne Straupeniece Sākums Aktuāli Kā mācīties [PERSON_NA…" at bounding box center [467, 262] width 935 height 524
drag, startPoint x: 327, startPoint y: 366, endPoint x: 602, endPoint y: 362, distance: 274.8
click at [602, 362] on fieldset "1. Во время ***** бега в организме ускоряется обмен веществ. 2. Андрис посмотре…" at bounding box center [562, 385] width 485 height 201
copy fieldset "тянется медленно, как будто оно остановилось."
click at [411, 366] on body "0 Dāvanas 45 mP 78 xp Sabīne Straupeniece Sākums Aktuāli Kā mācīties [PERSON_NA…" at bounding box center [467, 262] width 935 height 524
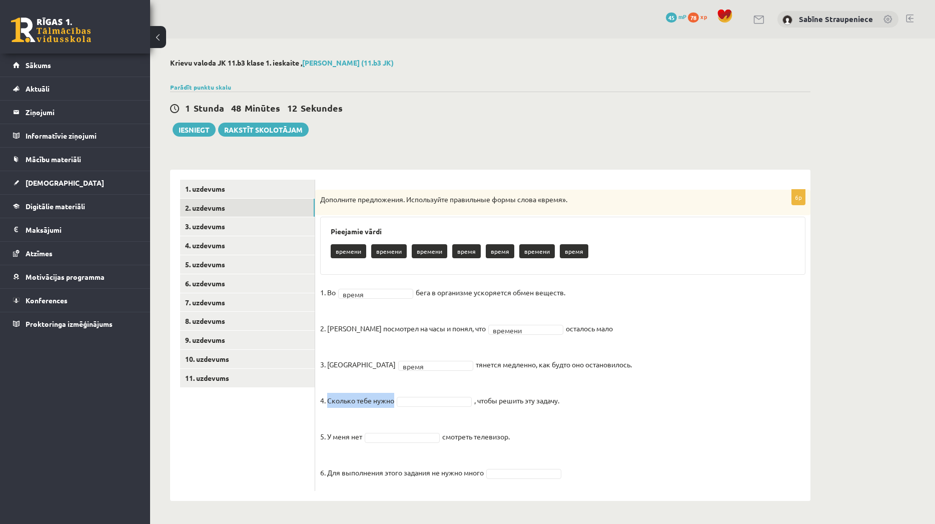
drag, startPoint x: 564, startPoint y: 398, endPoint x: 327, endPoint y: 400, distance: 236.2
click at [327, 400] on fieldset "1. Во время ***** бега в организме ускоряется обмен веществ. 2. Андрис посмотре…" at bounding box center [562, 385] width 485 height 201
copy p "Сколько тебе нужно"
click at [444, 399] on body "0 Dāvanas 45 mP 78 xp Sabīne Straupeniece Sākums Aktuāli Kā mācīties [PERSON_NA…" at bounding box center [467, 262] width 935 height 524
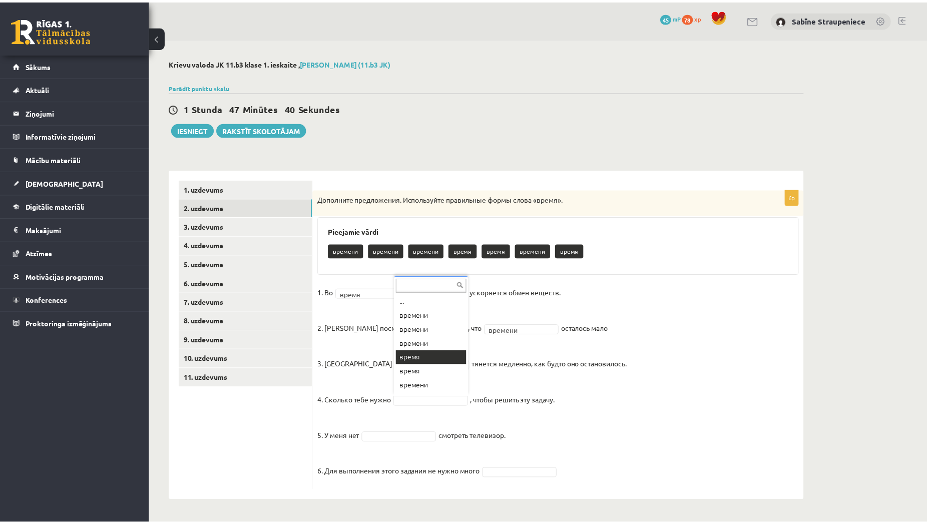
scroll to position [12, 0]
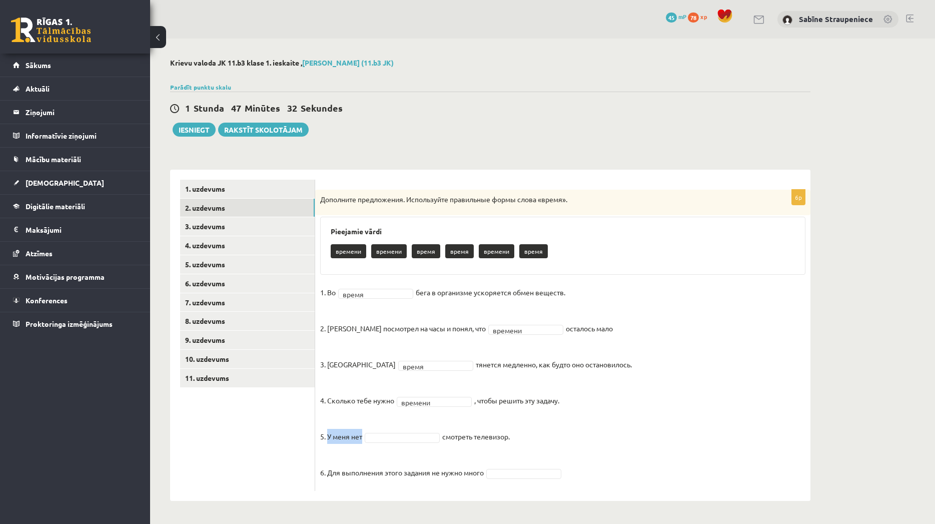
drag, startPoint x: 513, startPoint y: 435, endPoint x: 328, endPoint y: 437, distance: 185.7
click at [328, 437] on fieldset "1. Во время ***** бега в организме ускоряется обмен веществ. 2. Андрис посмотре…" at bounding box center [562, 385] width 485 height 201
click at [417, 436] on body "0 Dāvanas 45 mP 78 xp Sabīne Straupeniece Sākums Aktuāli Kā mācīties eSKOLĀ Kon…" at bounding box center [467, 262] width 935 height 524
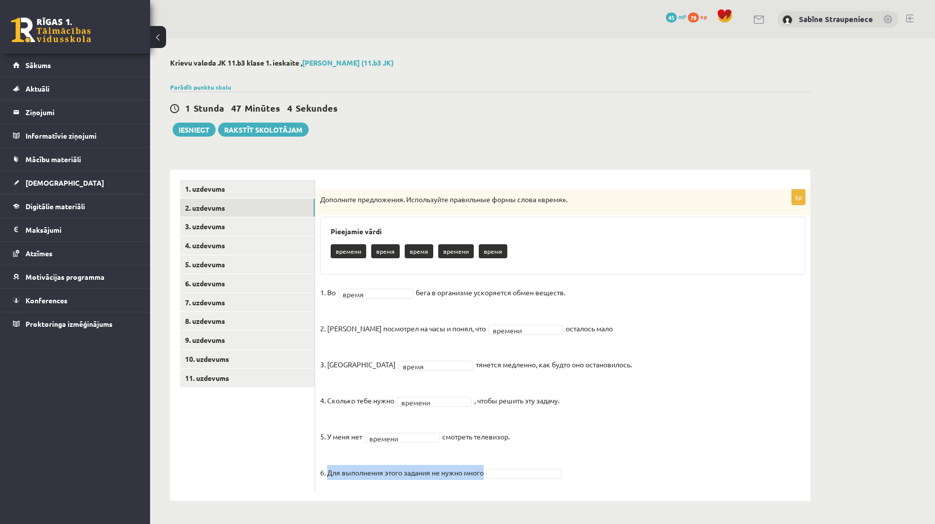
drag, startPoint x: 487, startPoint y: 474, endPoint x: 330, endPoint y: 473, distance: 157.6
click at [330, 473] on fieldset "1. Во время ***** бега в организме ускоряется обмен веществ. 2. Андрис посмотре…" at bounding box center [562, 385] width 485 height 201
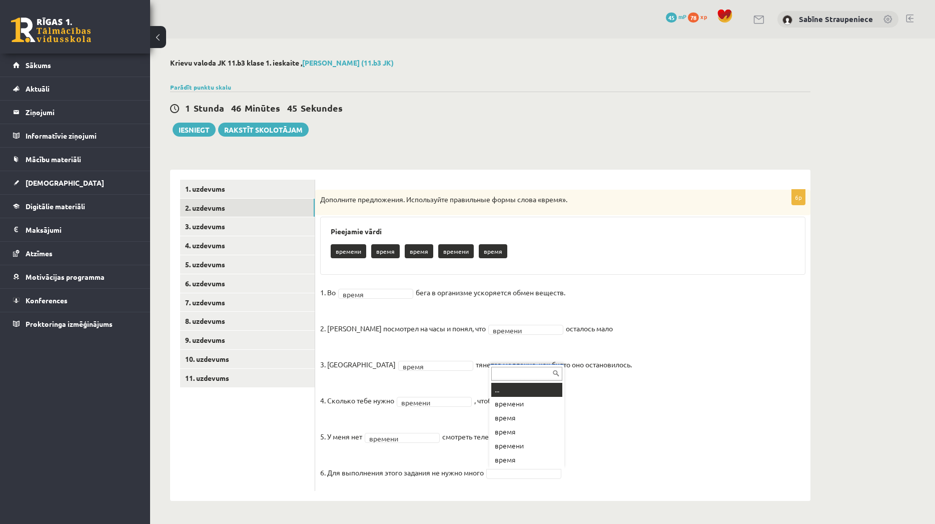
click at [497, 470] on body "0 Dāvanas 45 mP 78 xp Sabīne Straupeniece Sākums Aktuāli Kā mācīties eSKOLĀ Kon…" at bounding box center [467, 262] width 935 height 524
drag, startPoint x: 789, startPoint y: 383, endPoint x: 790, endPoint y: 344, distance: 39.5
click at [790, 344] on fieldset "1. Во время ***** бега в организме ускоряется обмен веществ. 2. Андрис посмотре…" at bounding box center [562, 385] width 485 height 201
click at [822, 352] on div "Krievu valoda JK 11.b3 klase 1. ieskaite , Sabīne Straupeniece (11.b3 JK) Parād…" at bounding box center [490, 280] width 681 height 482
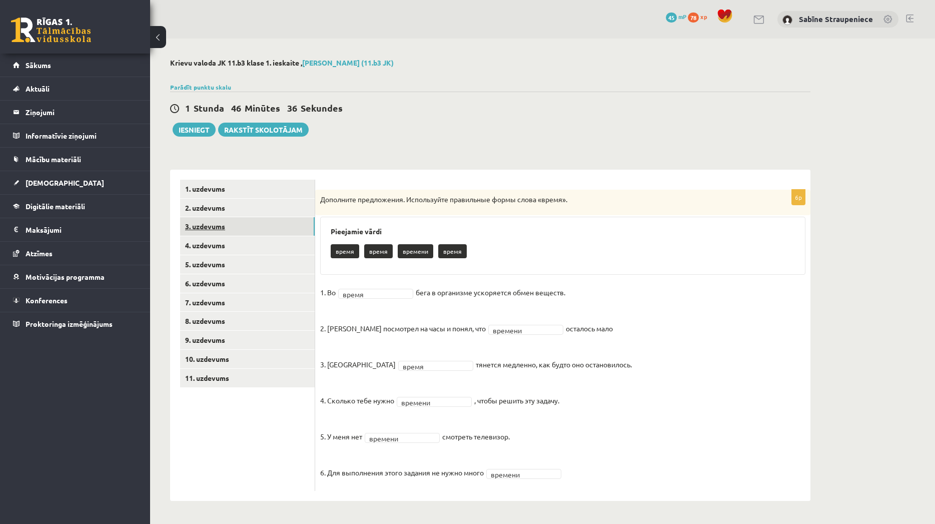
click at [228, 224] on link "3. uzdevums" at bounding box center [247, 226] width 135 height 19
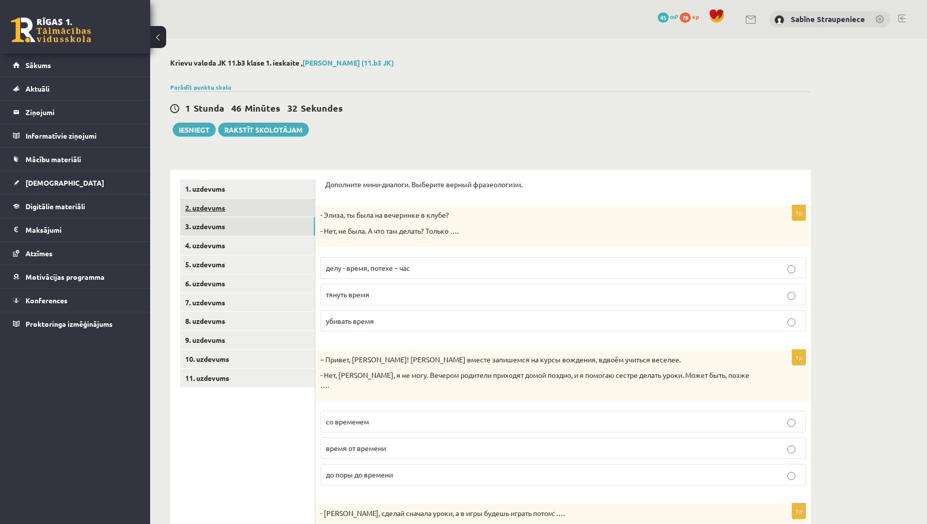
click at [291, 212] on link "2. uzdevums" at bounding box center [247, 208] width 135 height 19
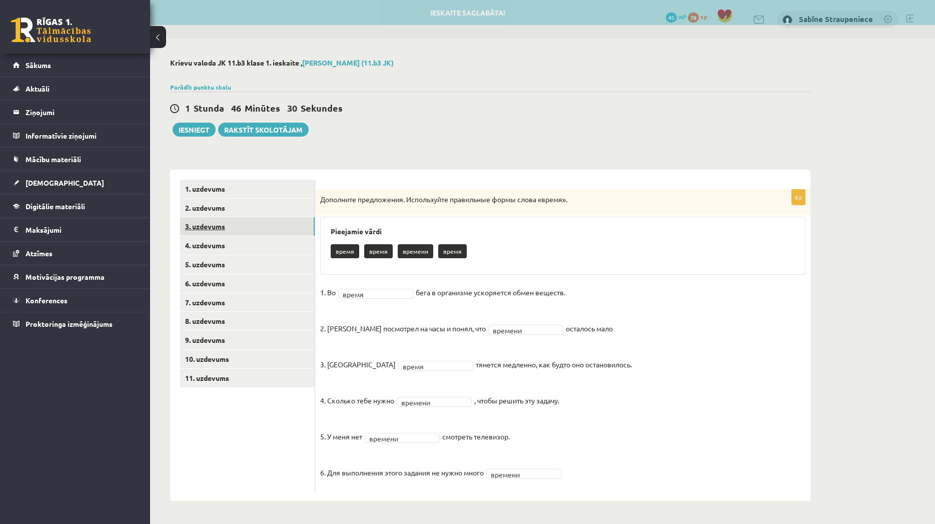
click at [291, 224] on link "3. uzdevums" at bounding box center [247, 226] width 135 height 19
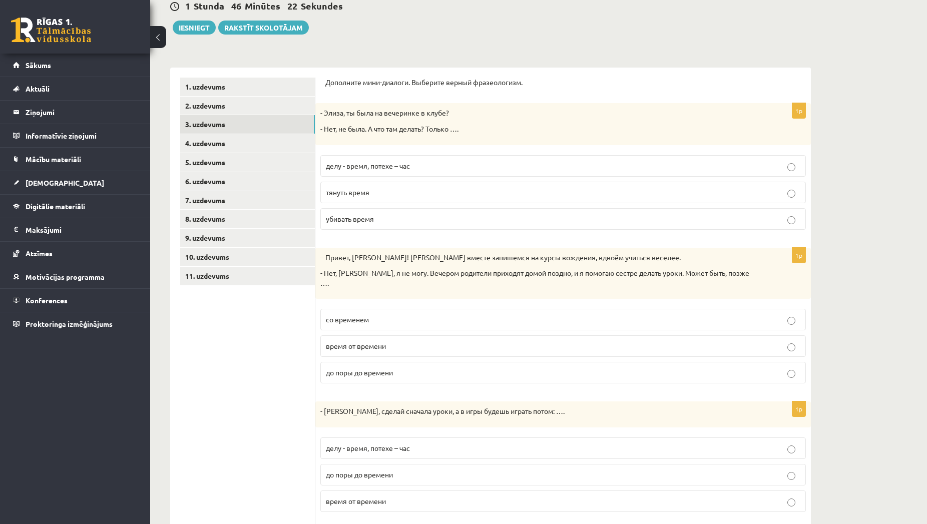
scroll to position [153, 0]
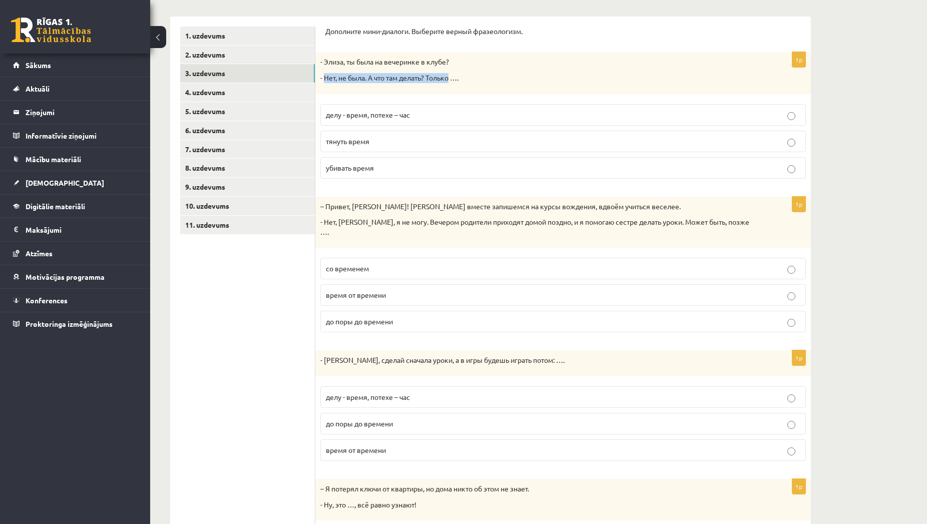
drag, startPoint x: 452, startPoint y: 77, endPoint x: 324, endPoint y: 74, distance: 127.6
click at [324, 74] on p "- Нет, не была. А что там делать? Только …." at bounding box center [537, 78] width 435 height 10
drag, startPoint x: 377, startPoint y: 167, endPoint x: 324, endPoint y: 172, distance: 52.8
click at [324, 172] on label "убивать время" at bounding box center [562, 168] width 485 height 22
click at [467, 169] on p "убивать время" at bounding box center [563, 168] width 474 height 11
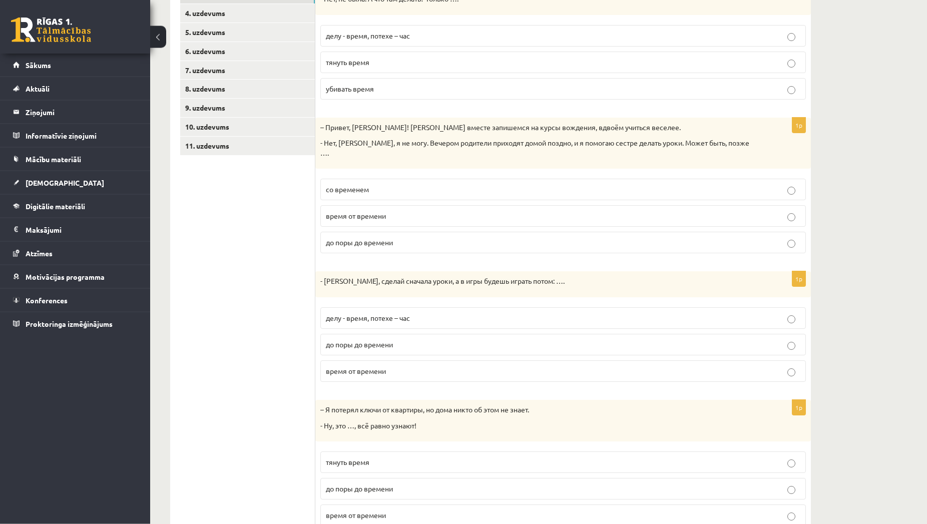
scroll to position [212, 0]
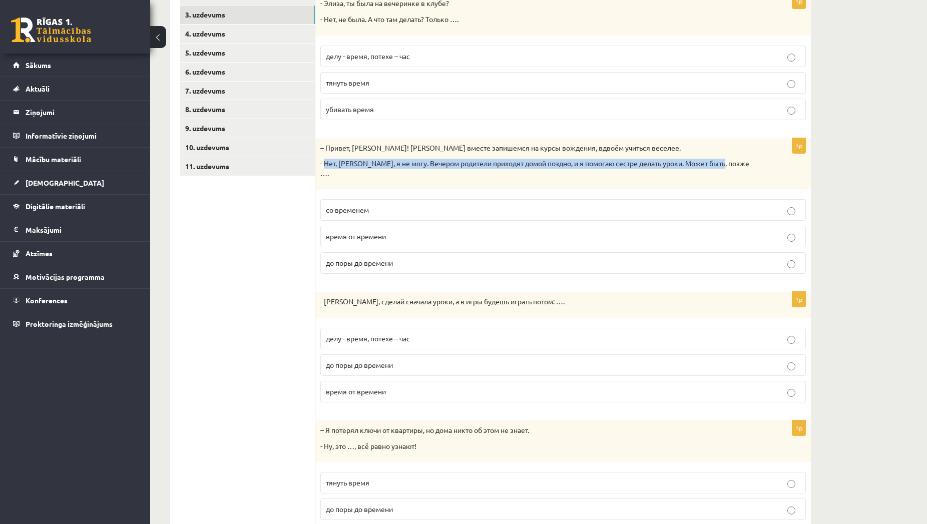
drag, startPoint x: 324, startPoint y: 166, endPoint x: 728, endPoint y: 160, distance: 403.9
click at [728, 160] on p "- Нет, Андрис, я не могу. Вечером родители приходят домой поздно, и я помогаю с…" at bounding box center [537, 169] width 435 height 20
drag, startPoint x: 372, startPoint y: 201, endPoint x: 316, endPoint y: 196, distance: 56.3
click at [320, 199] on label "со временем" at bounding box center [562, 210] width 485 height 22
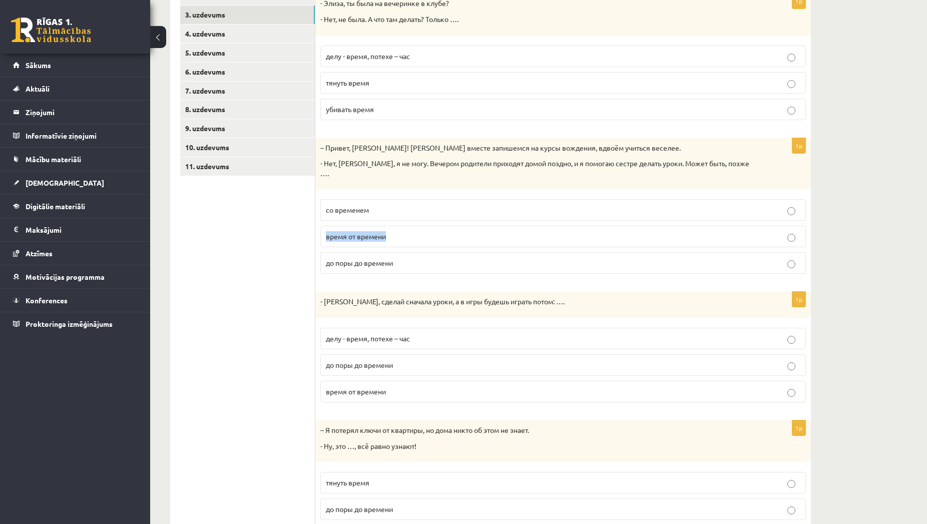
drag, startPoint x: 325, startPoint y: 226, endPoint x: 393, endPoint y: 230, distance: 68.2
click at [393, 230] on label "время от времени" at bounding box center [562, 237] width 485 height 22
drag, startPoint x: 396, startPoint y: 253, endPoint x: 318, endPoint y: 251, distance: 78.1
click at [320, 252] on label "до поры до времени" at bounding box center [562, 263] width 485 height 22
click at [518, 258] on p "до поры до времени" at bounding box center [563, 263] width 474 height 11
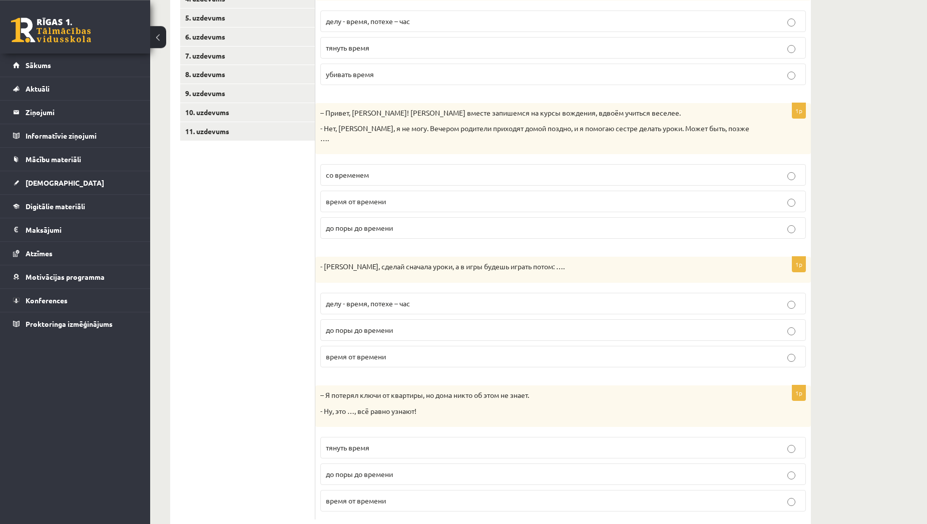
scroll to position [263, 0]
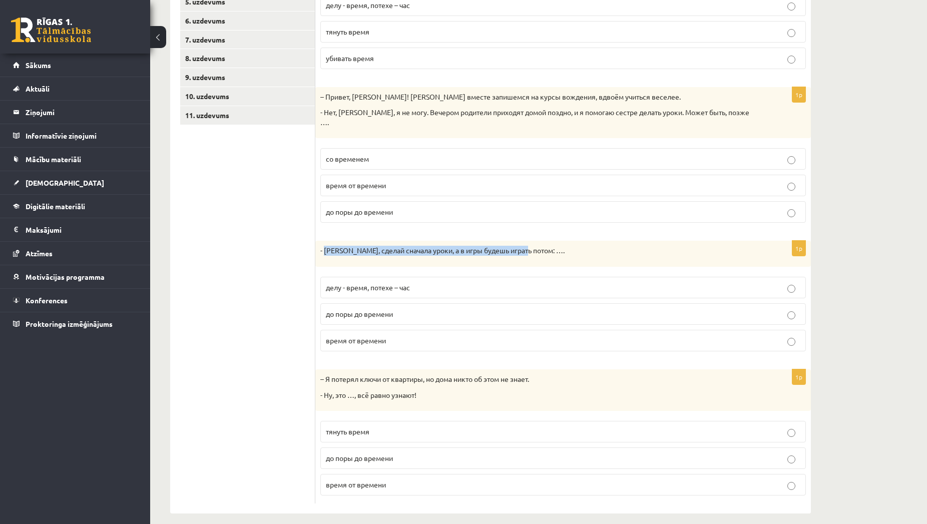
drag, startPoint x: 526, startPoint y: 242, endPoint x: 324, endPoint y: 244, distance: 202.2
click at [324, 246] on p "- Марис, сделай сначала уроки, а в игры будешь играть потом: …." at bounding box center [537, 251] width 435 height 10
drag, startPoint x: 407, startPoint y: 281, endPoint x: 325, endPoint y: 283, distance: 82.6
click at [325, 283] on label "делу - время, потехе – час" at bounding box center [562, 288] width 485 height 22
click at [431, 282] on p "делу - время, потехе – час" at bounding box center [563, 287] width 474 height 11
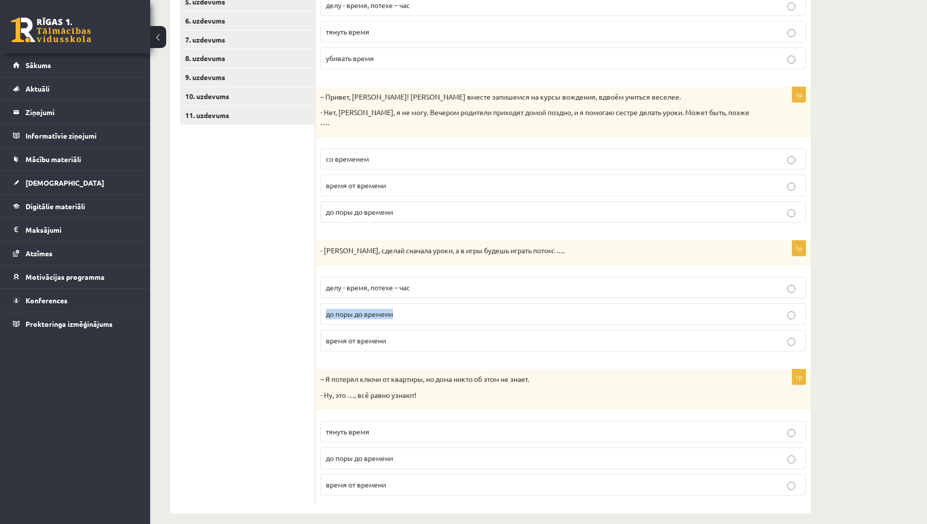
drag, startPoint x: 403, startPoint y: 305, endPoint x: 324, endPoint y: 310, distance: 79.2
click at [324, 310] on label "до поры до времени" at bounding box center [562, 314] width 485 height 22
drag, startPoint x: 415, startPoint y: 387, endPoint x: 325, endPoint y: 386, distance: 89.6
click at [325, 390] on p "- Ну, это …, всё равно узнают!" at bounding box center [537, 395] width 435 height 10
drag, startPoint x: 371, startPoint y: 424, endPoint x: 322, endPoint y: 426, distance: 49.1
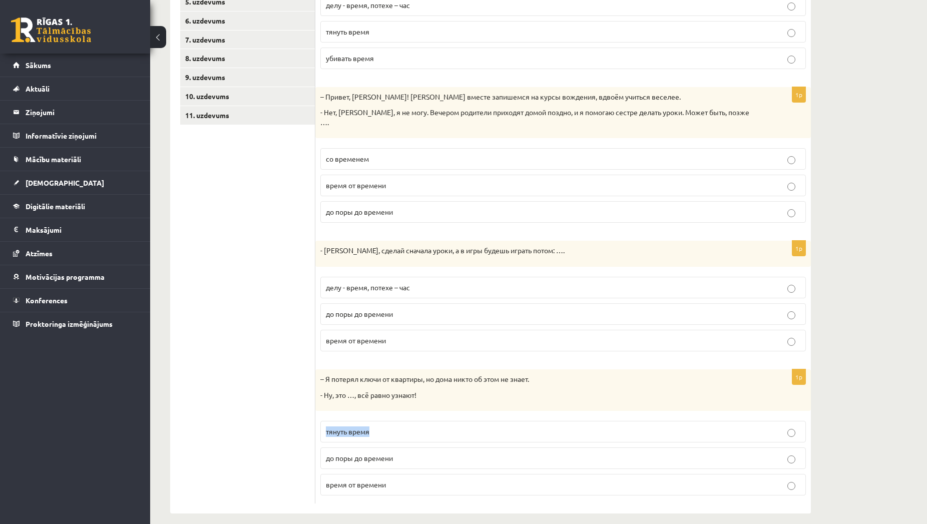
click at [322, 426] on label "тянуть время" at bounding box center [562, 432] width 485 height 22
click at [452, 426] on p "тянуть время" at bounding box center [563, 431] width 474 height 11
drag, startPoint x: 397, startPoint y: 450, endPoint x: 327, endPoint y: 460, distance: 70.7
click at [327, 460] on label "до поры до времени" at bounding box center [562, 458] width 485 height 22
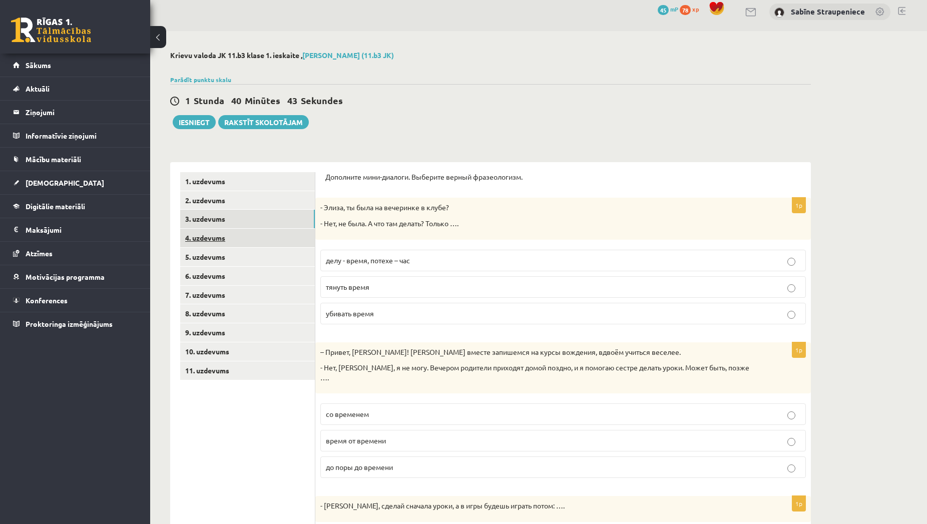
click at [247, 238] on link "4. uzdevums" at bounding box center [247, 238] width 135 height 19
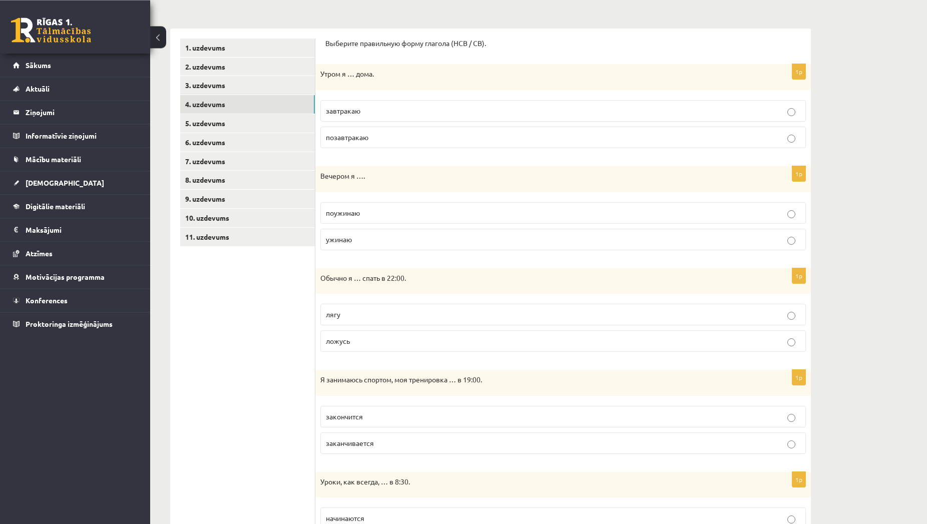
scroll to position [161, 0]
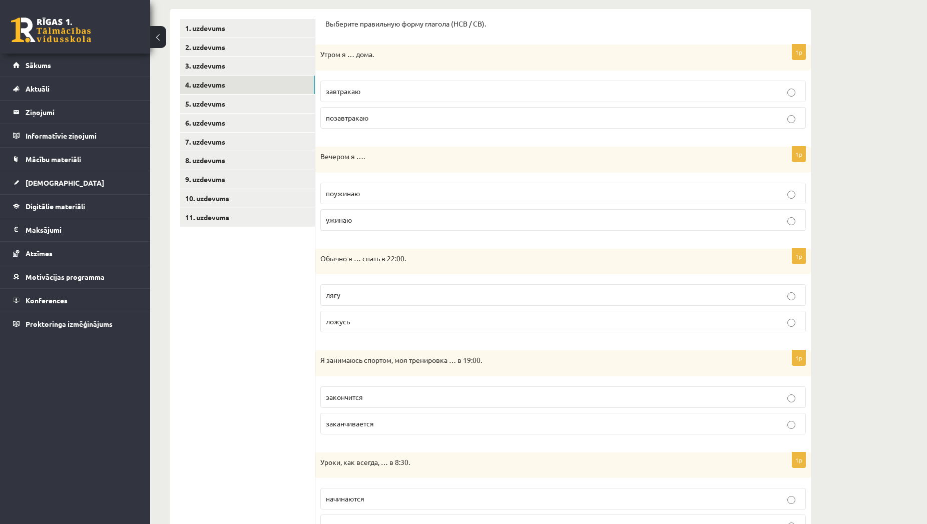
click at [370, 93] on p "завтракаю" at bounding box center [563, 91] width 474 height 11
drag, startPoint x: 374, startPoint y: 54, endPoint x: 320, endPoint y: 53, distance: 54.1
click at [320, 53] on p "Утром я … дома." at bounding box center [537, 55] width 435 height 10
drag, startPoint x: 365, startPoint y: 92, endPoint x: 325, endPoint y: 95, distance: 40.1
click at [325, 95] on label "завтракаю" at bounding box center [562, 92] width 485 height 22
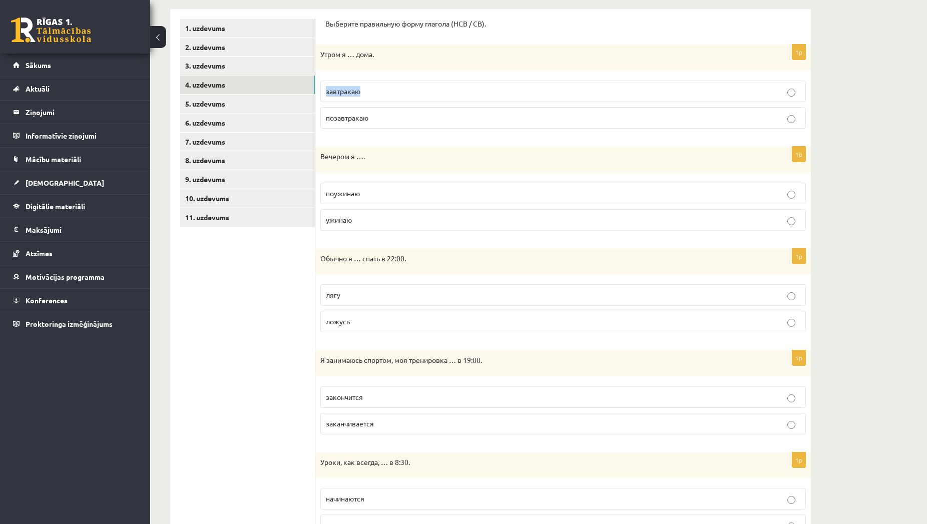
scroll to position [212, 0]
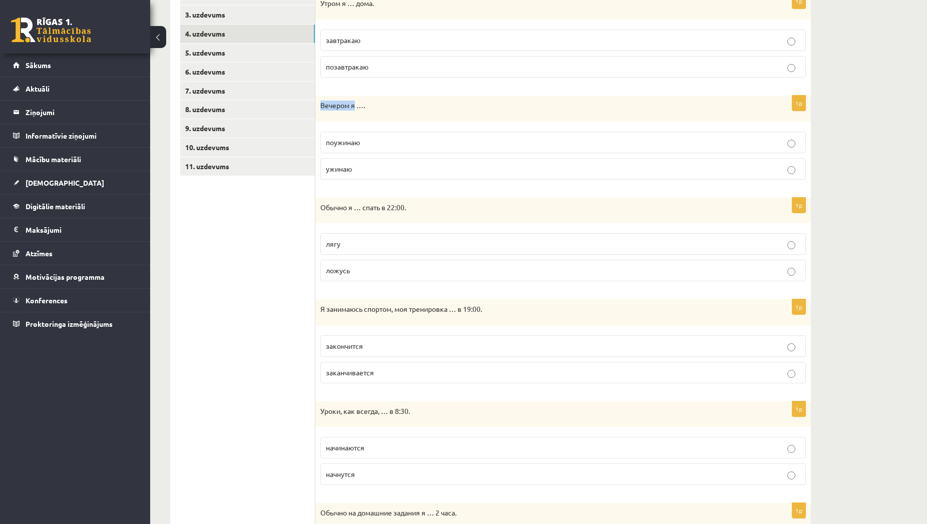
drag, startPoint x: 353, startPoint y: 106, endPoint x: 315, endPoint y: 107, distance: 38.1
click at [315, 107] on div "Вечером я …." at bounding box center [562, 109] width 495 height 26
click at [341, 147] on p "поужинаю" at bounding box center [563, 142] width 474 height 11
drag, startPoint x: 363, startPoint y: 143, endPoint x: 310, endPoint y: 143, distance: 53.0
click at [320, 143] on label "поужинаю" at bounding box center [562, 143] width 485 height 22
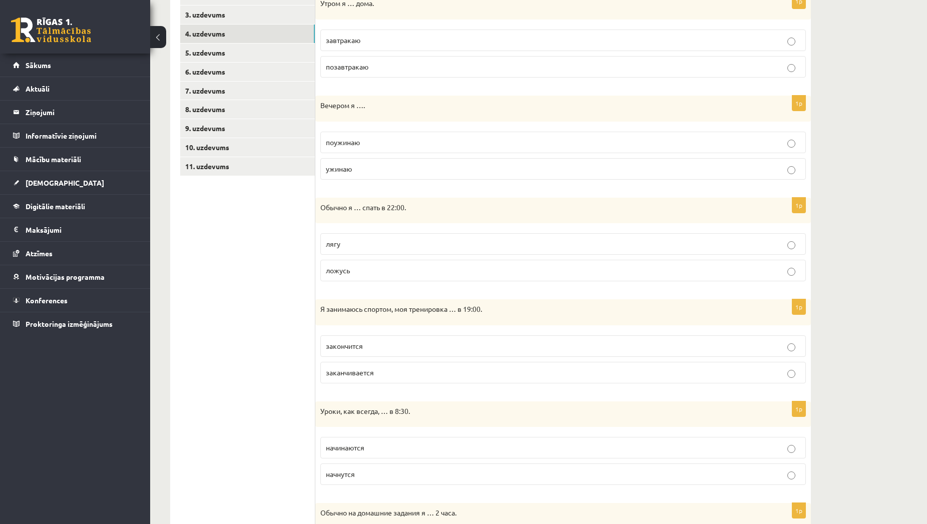
click at [361, 143] on p "поужинаю" at bounding box center [563, 142] width 474 height 11
drag, startPoint x: 365, startPoint y: 142, endPoint x: 321, endPoint y: 147, distance: 44.8
click at [321, 147] on label "поужинаю" at bounding box center [562, 143] width 485 height 22
click at [367, 179] on label "ужинаю" at bounding box center [562, 169] width 485 height 22
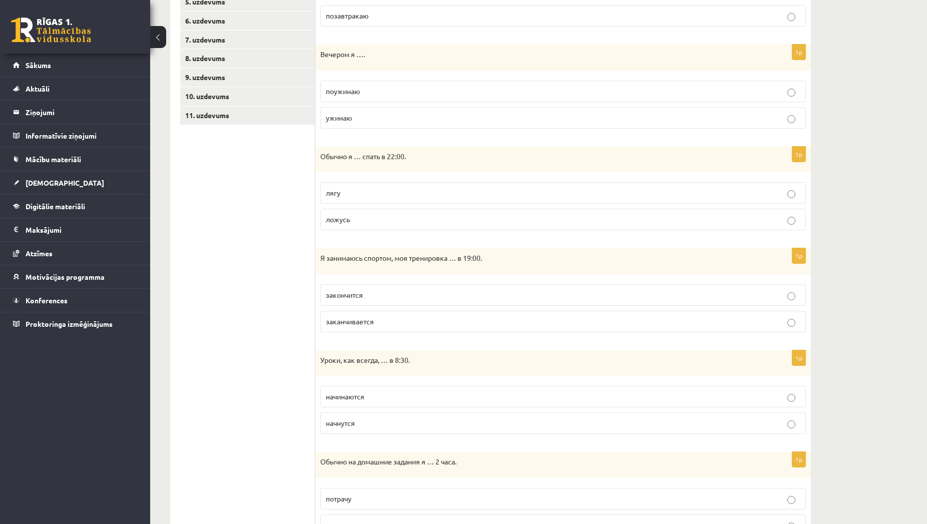
click at [466, 218] on p "ложусь" at bounding box center [563, 219] width 474 height 11
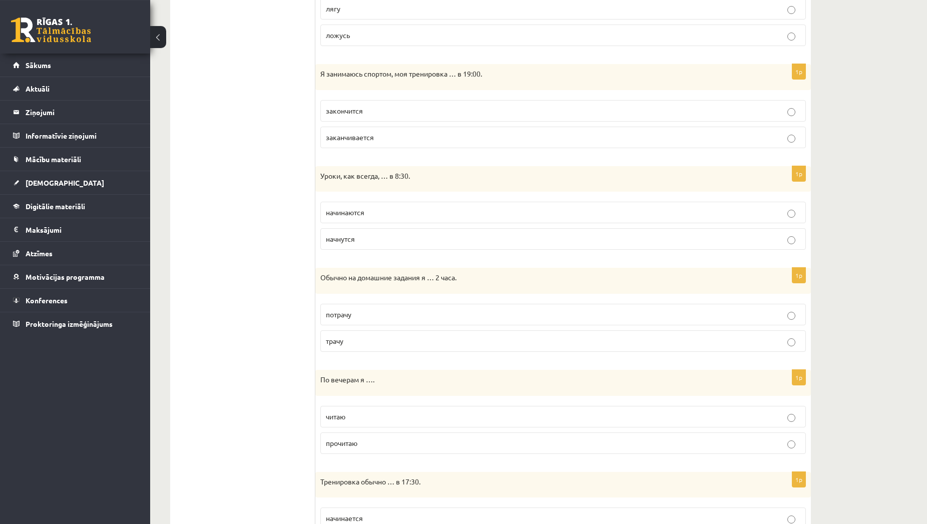
scroll to position [467, 0]
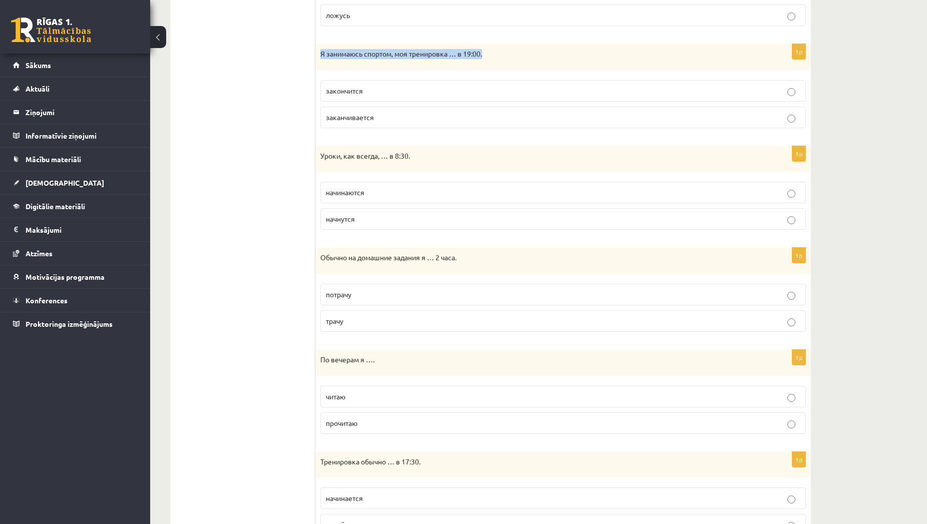
drag, startPoint x: 485, startPoint y: 55, endPoint x: 319, endPoint y: 57, distance: 166.2
click at [319, 57] on div "Я занимаюсь спортом, моя тренировка … в 19:00." at bounding box center [562, 57] width 495 height 26
drag, startPoint x: 383, startPoint y: 197, endPoint x: 320, endPoint y: 190, distance: 63.9
click at [320, 190] on label "начинаются" at bounding box center [562, 193] width 485 height 22
click at [398, 95] on p "закончится" at bounding box center [563, 91] width 474 height 11
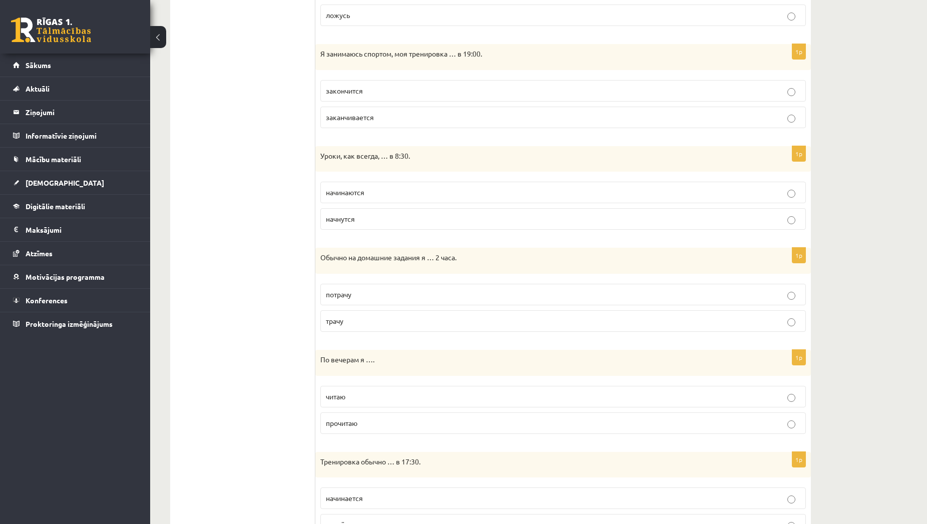
click at [397, 122] on p "заканчивается" at bounding box center [563, 117] width 474 height 11
drag, startPoint x: 381, startPoint y: 118, endPoint x: 321, endPoint y: 127, distance: 60.7
click at [321, 127] on label "заканчивается" at bounding box center [562, 118] width 485 height 22
drag, startPoint x: 372, startPoint y: 97, endPoint x: 280, endPoint y: 94, distance: 92.6
click at [320, 94] on label "закончится" at bounding box center [562, 91] width 485 height 22
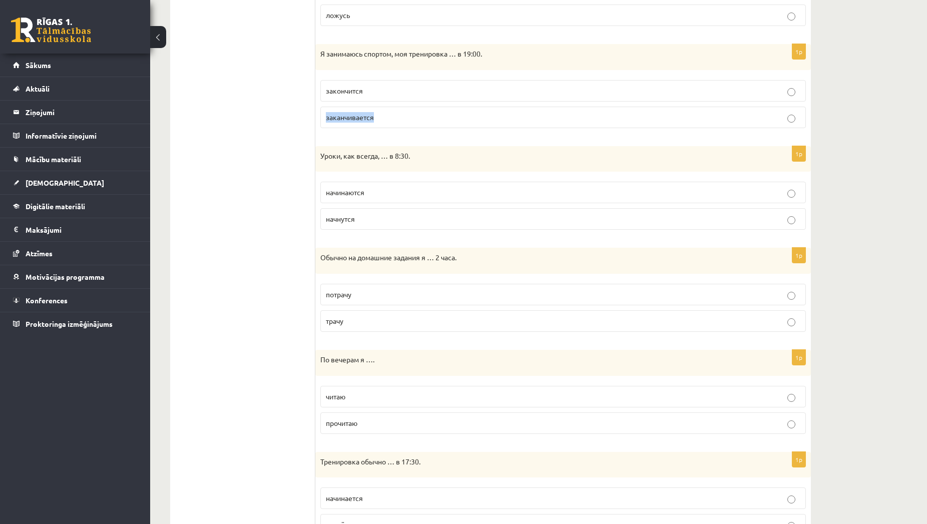
drag, startPoint x: 374, startPoint y: 89, endPoint x: 368, endPoint y: 90, distance: 6.1
click at [368, 90] on p "закончится" at bounding box center [563, 91] width 474 height 11
drag, startPoint x: 368, startPoint y: 90, endPoint x: 322, endPoint y: 92, distance: 45.6
click at [322, 92] on label "закончится" at bounding box center [562, 91] width 485 height 22
click at [462, 85] on label "закончится" at bounding box center [562, 91] width 485 height 22
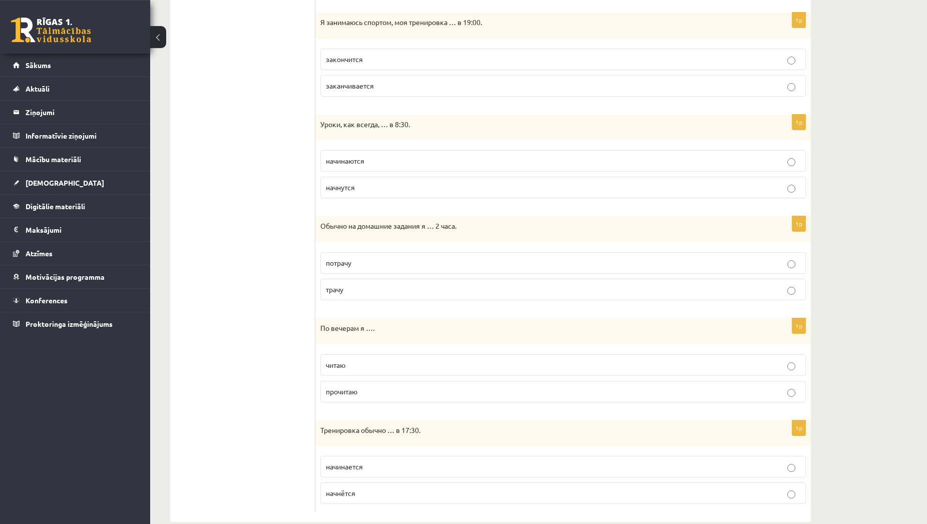
scroll to position [517, 0]
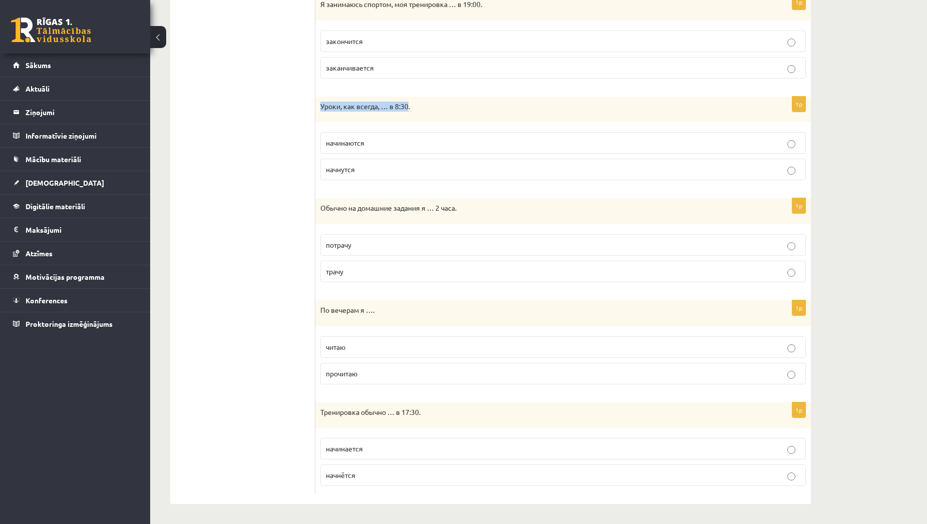
drag, startPoint x: 410, startPoint y: 107, endPoint x: 322, endPoint y: 110, distance: 88.1
click at [322, 110] on p "Уроки, как всегда, … в 8:30." at bounding box center [537, 107] width 435 height 10
click at [381, 144] on p "начинаются" at bounding box center [563, 143] width 474 height 11
drag, startPoint x: 415, startPoint y: 106, endPoint x: 317, endPoint y: 111, distance: 97.7
click at [317, 111] on div "Уроки, как всегда, … в 8:30." at bounding box center [562, 110] width 495 height 26
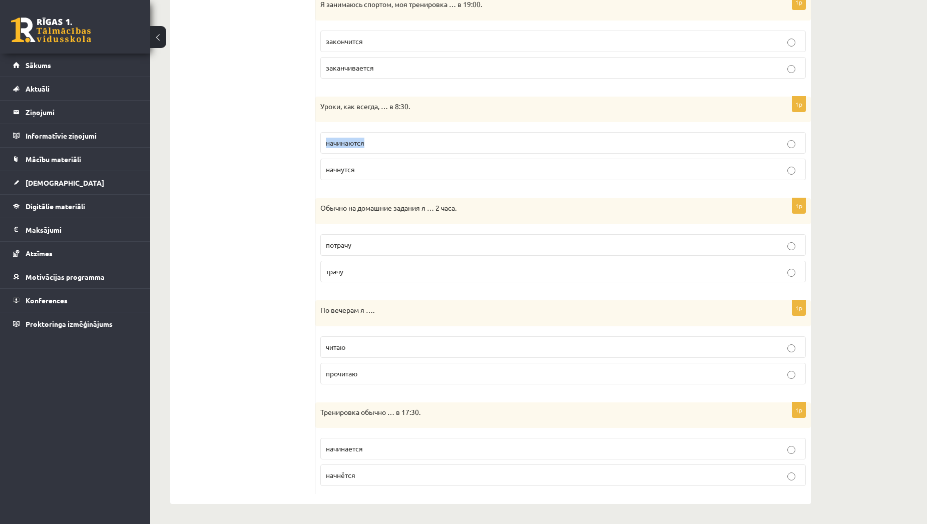
drag, startPoint x: 370, startPoint y: 141, endPoint x: 321, endPoint y: 147, distance: 49.4
click at [321, 147] on label "начинаются" at bounding box center [562, 143] width 485 height 22
drag, startPoint x: 360, startPoint y: 168, endPoint x: 324, endPoint y: 163, distance: 36.9
click at [324, 163] on label "начнутся" at bounding box center [562, 170] width 485 height 22
click at [394, 169] on p "начнутся" at bounding box center [563, 169] width 474 height 11
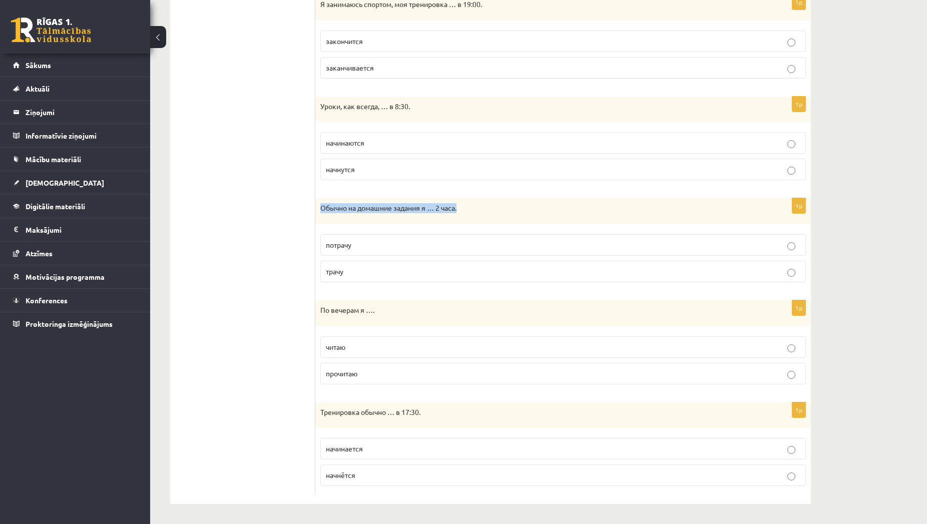
drag, startPoint x: 460, startPoint y: 207, endPoint x: 320, endPoint y: 214, distance: 139.8
click at [320, 214] on div "Обычно на домашние задания я … 2 часа." at bounding box center [562, 211] width 495 height 26
drag, startPoint x: 363, startPoint y: 245, endPoint x: 327, endPoint y: 256, distance: 38.0
click at [327, 256] on label "потрачу" at bounding box center [562, 245] width 485 height 22
click at [396, 276] on p "трачу" at bounding box center [563, 271] width 474 height 11
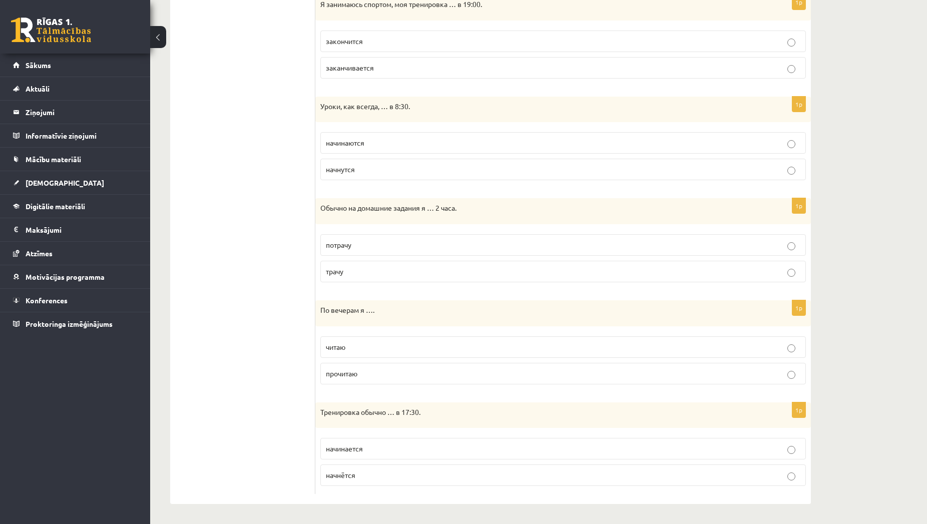
click at [371, 349] on p "читаю" at bounding box center [563, 347] width 474 height 11
drag, startPoint x: 362, startPoint y: 309, endPoint x: 356, endPoint y: 311, distance: 6.2
click at [356, 311] on p "По вечерам я …." at bounding box center [537, 310] width 435 height 10
click at [367, 302] on div "По вечерам я …." at bounding box center [562, 313] width 495 height 26
drag, startPoint x: 364, startPoint y: 310, endPoint x: 316, endPoint y: 315, distance: 48.3
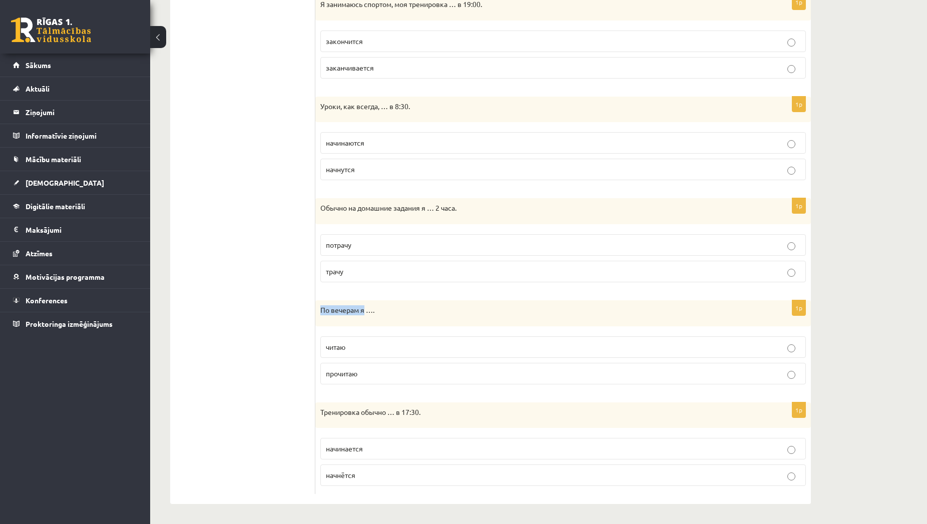
click at [316, 315] on div "По вечерам я …." at bounding box center [562, 313] width 495 height 26
drag, startPoint x: 424, startPoint y: 412, endPoint x: 315, endPoint y: 425, distance: 110.4
click at [315, 425] on div "Тренировка обычно … в 17:30." at bounding box center [562, 415] width 495 height 26
drag, startPoint x: 429, startPoint y: 415, endPoint x: 410, endPoint y: 421, distance: 20.6
click at [384, 420] on div "Тренировка обычно … в 17:30." at bounding box center [562, 415] width 495 height 26
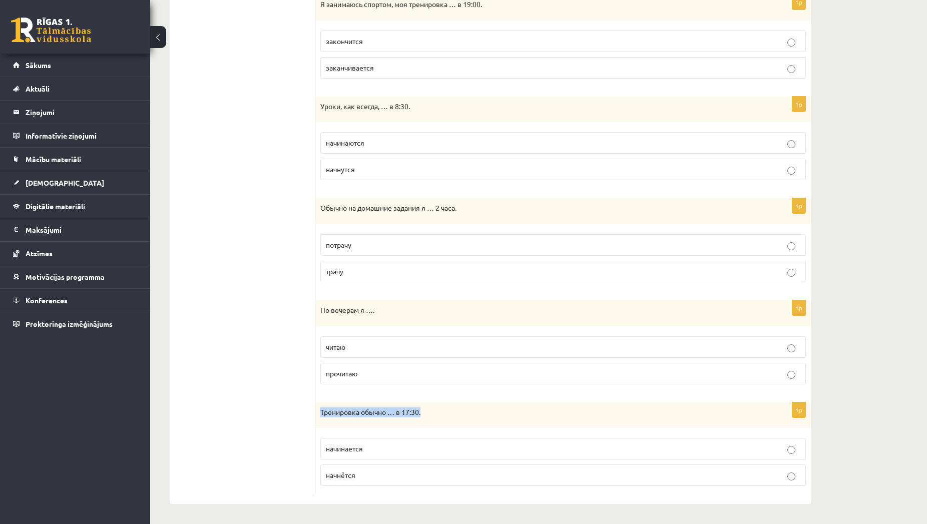
drag, startPoint x: 425, startPoint y: 412, endPoint x: 321, endPoint y: 424, distance: 104.8
click at [321, 424] on div "Тренировка обычно … в 17:30." at bounding box center [562, 415] width 495 height 26
drag, startPoint x: 366, startPoint y: 446, endPoint x: 321, endPoint y: 450, distance: 44.8
click at [321, 450] on label "начинается" at bounding box center [562, 449] width 485 height 22
click at [407, 453] on p "начинается" at bounding box center [563, 448] width 474 height 11
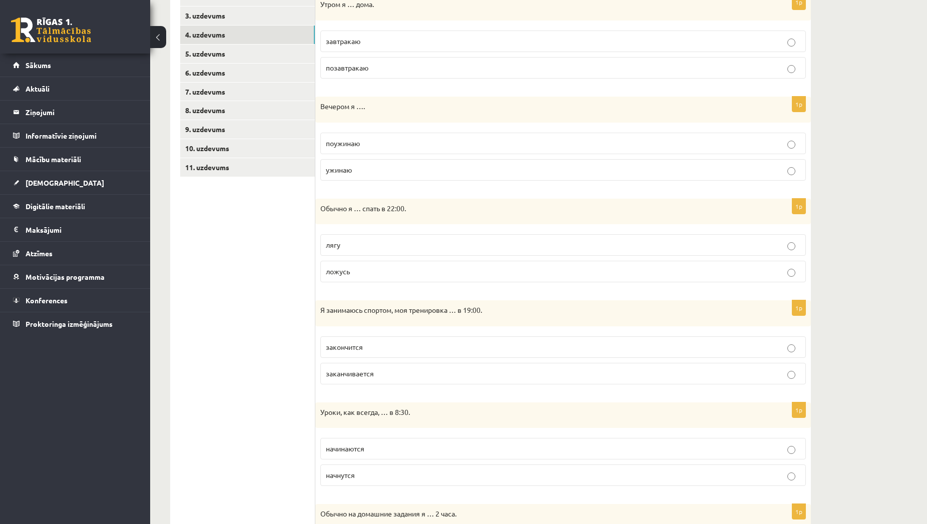
scroll to position [0, 0]
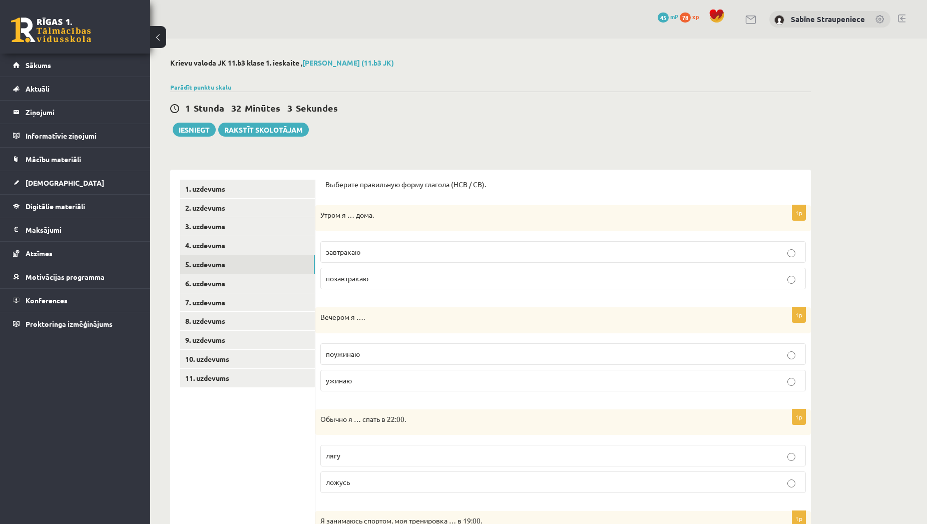
click at [271, 259] on link "5. uzdevums" at bounding box center [247, 264] width 135 height 19
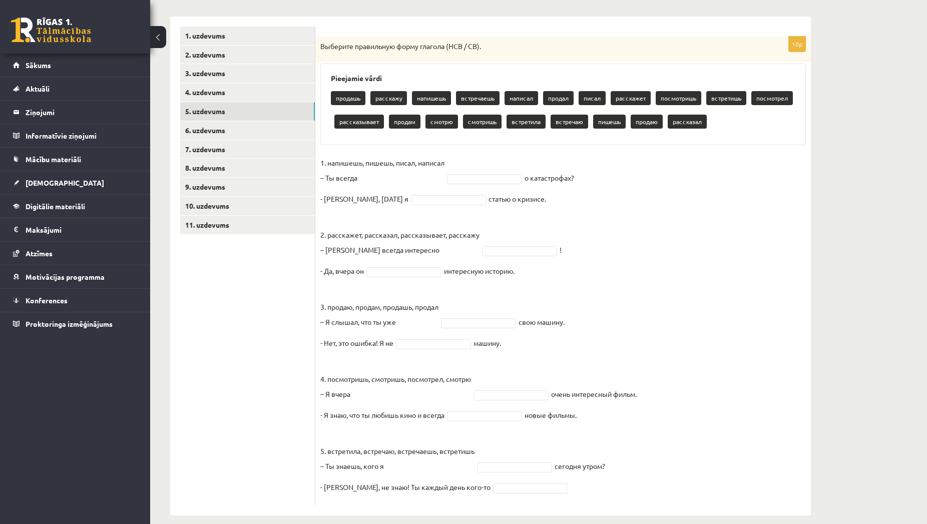
scroll to position [165, 0]
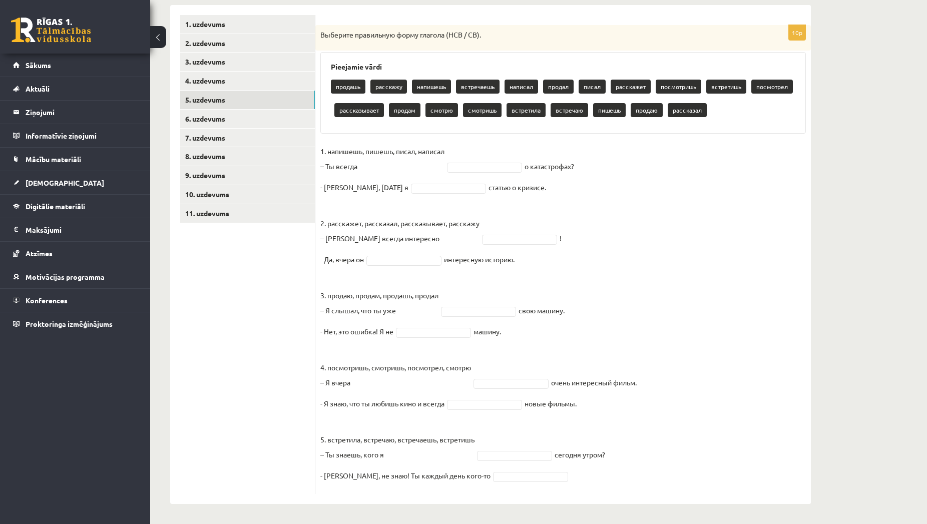
click at [511, 165] on body "0 Dāvanas 45 mP 78 xp Sabīne Straupeniece Sākums Aktuāli Kā mācīties eSKOLĀ Kon…" at bounding box center [463, 97] width 927 height 524
click at [432, 165] on p "1. напишешь, пишешь, писал, написал – Ты всегда" at bounding box center [382, 159] width 124 height 30
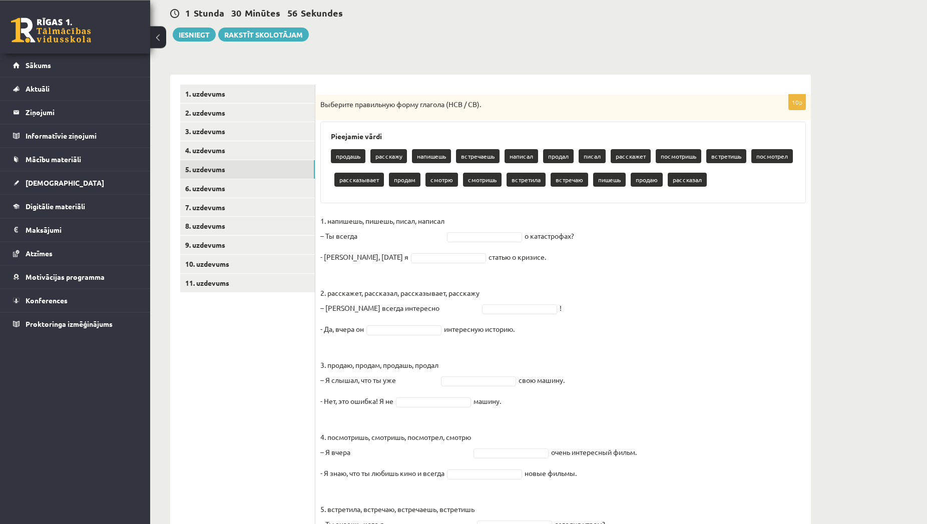
scroll to position [114, 0]
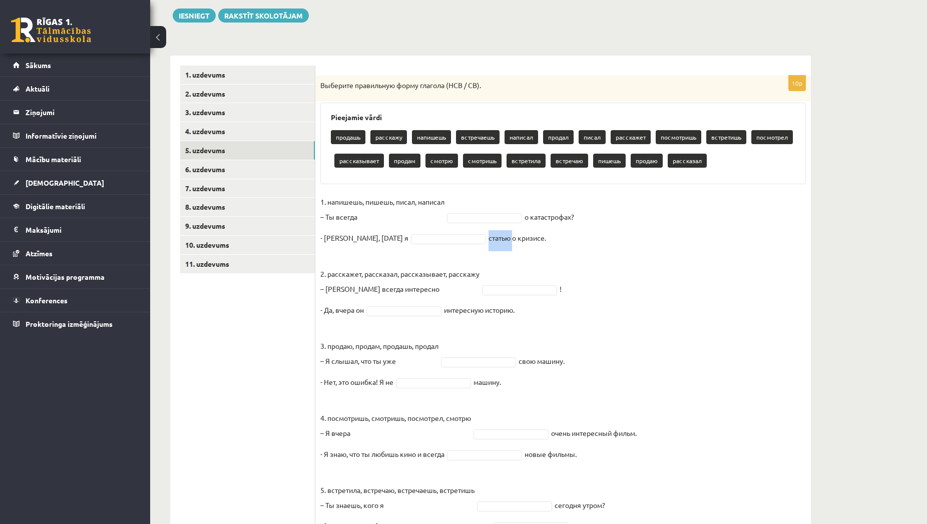
drag, startPoint x: 468, startPoint y: 236, endPoint x: 444, endPoint y: 239, distance: 24.6
click at [444, 239] on fieldset "1. напишешь, пишешь, писал, написал – Ты всегда о катастрофах? - Нет, вчера я с…" at bounding box center [562, 366] width 485 height 345
drag, startPoint x: 375, startPoint y: 159, endPoint x: 366, endPoint y: 160, distance: 9.0
click at [366, 160] on p "рассказывает" at bounding box center [359, 161] width 50 height 14
drag, startPoint x: 382, startPoint y: 159, endPoint x: 335, endPoint y: 155, distance: 47.2
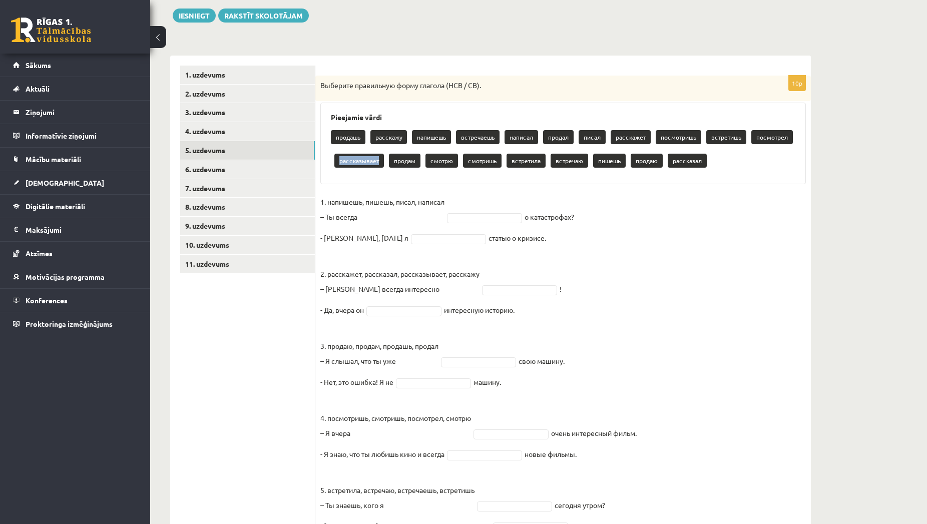
click at [335, 155] on p "рассказывает" at bounding box center [359, 161] width 50 height 14
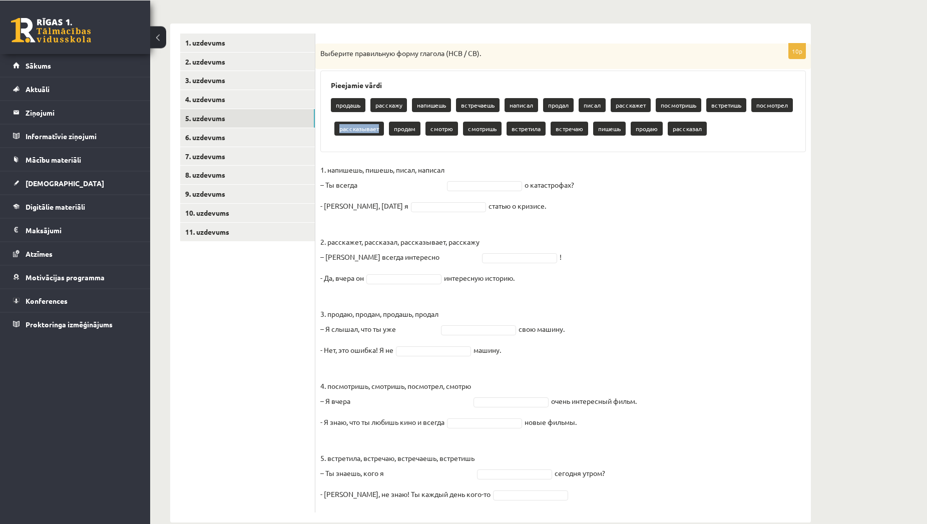
scroll to position [165, 0]
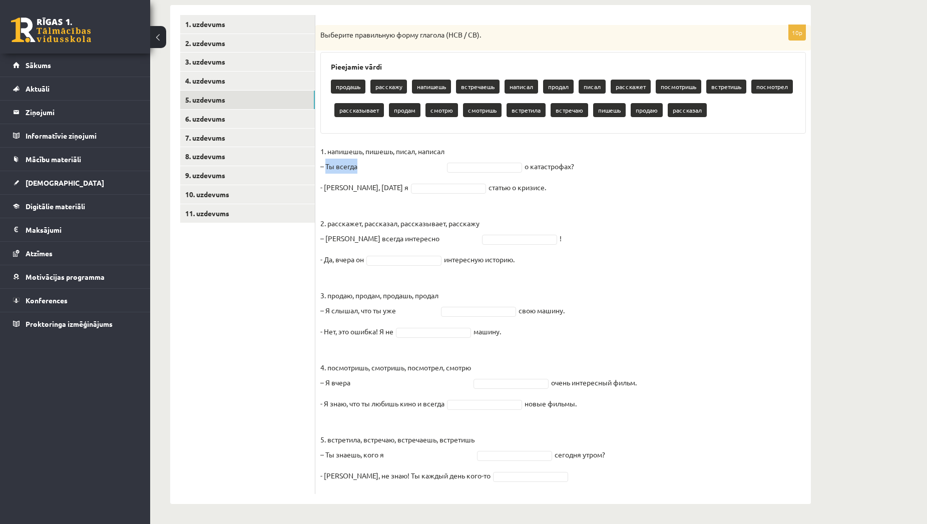
drag, startPoint x: 581, startPoint y: 164, endPoint x: 326, endPoint y: 168, distance: 255.3
click at [326, 168] on fieldset "1. напишешь, пишешь, писал, написал – Ты всегда о катастрофах? - Нет, вчера я с…" at bounding box center [562, 316] width 485 height 345
drag, startPoint x: 363, startPoint y: 150, endPoint x: 328, endPoint y: 155, distance: 35.5
click at [328, 155] on p "1. напишешь, пишешь, писал, написал – Ты всегда" at bounding box center [382, 159] width 124 height 30
click at [509, 168] on body "0 Dāvanas 45 mP 78 xp Sabīne Straupeniece Sākums Aktuāli Kā mācīties eSKOLĀ Kon…" at bounding box center [463, 97] width 927 height 524
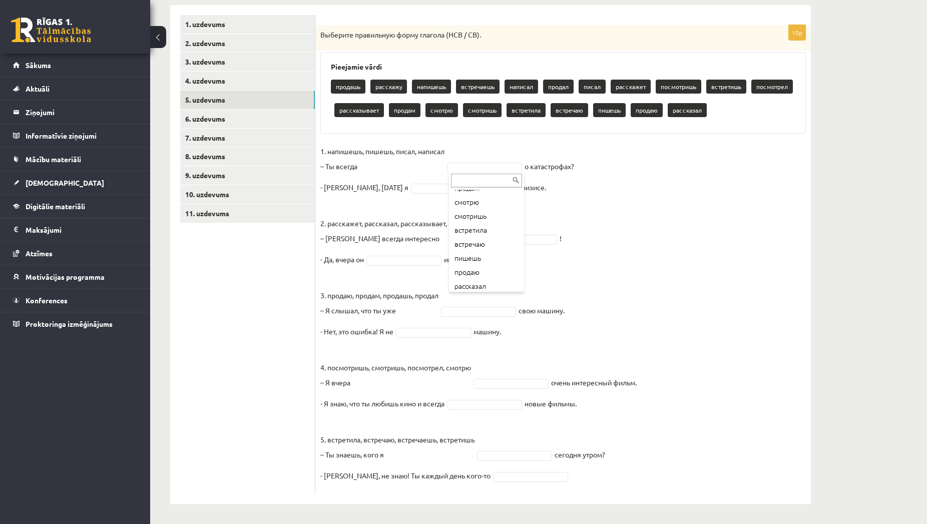
scroll to position [194, 0]
drag, startPoint x: 581, startPoint y: 165, endPoint x: 325, endPoint y: 170, distance: 255.8
click at [325, 170] on fieldset "1. напишешь, пишешь, писал, написал – Ты всегда пишешь ****** о катастрофах? - …" at bounding box center [562, 316] width 485 height 345
drag, startPoint x: 476, startPoint y: 165, endPoint x: 461, endPoint y: 167, distance: 15.1
click at [461, 167] on body "0 Dāvanas 45 mP 78 xp Sabīne Straupeniece Sākums Aktuāli Kā mācīties eSKOLĀ Kon…" at bounding box center [463, 97] width 927 height 524
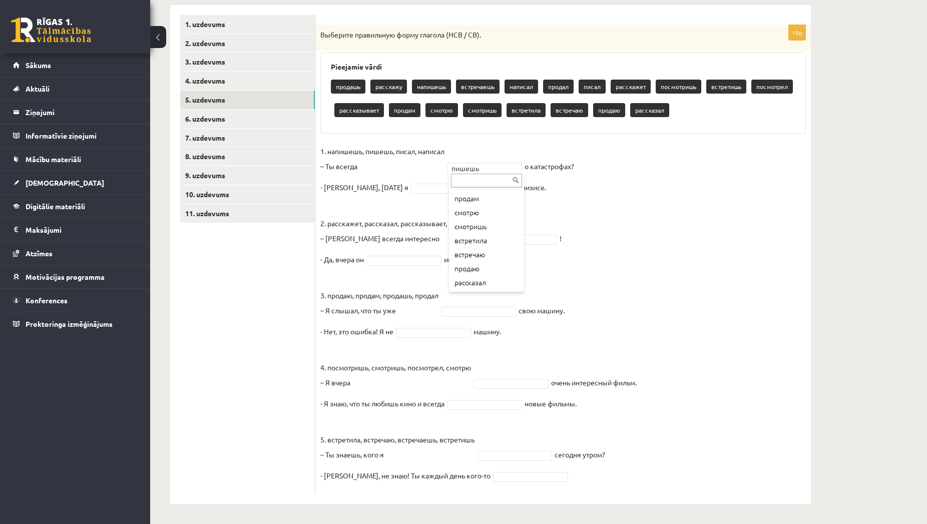
click at [552, 169] on body "0 Dāvanas 45 mP 78 xp Sabīne Straupeniece Sākums Aktuāli Kā mācīties eSKOLĀ Kon…" at bounding box center [463, 97] width 927 height 524
drag, startPoint x: 394, startPoint y: 149, endPoint x: 367, endPoint y: 149, distance: 27.0
click at [367, 149] on p "1. напишешь, пишешь, писал, написал – Ты всегда" at bounding box center [382, 159] width 124 height 30
click at [506, 188] on fieldset "1. напишешь, пишешь, писал, написал – Ты всегда пишешь ****** о катастрофах? - …" at bounding box center [562, 316] width 485 height 345
drag, startPoint x: 509, startPoint y: 187, endPoint x: 324, endPoint y: 187, distance: 185.2
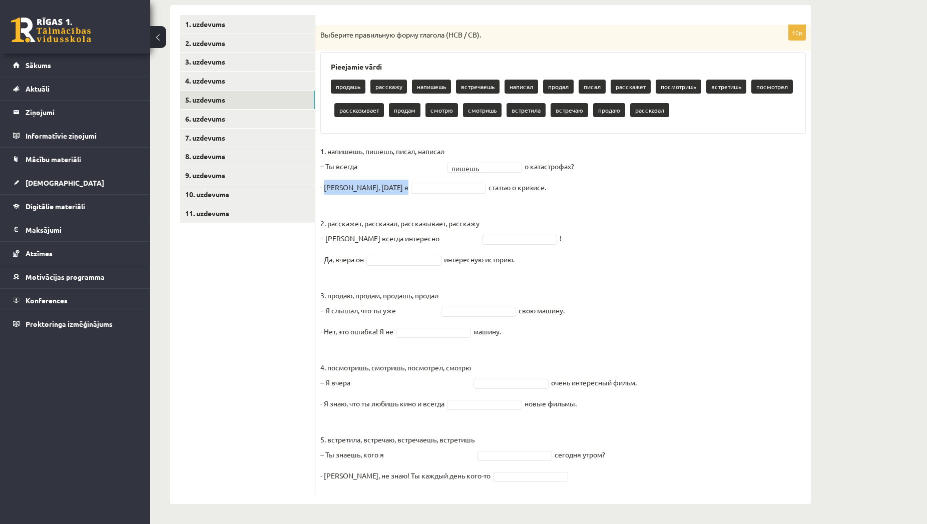
click at [324, 187] on fieldset "1. напишешь, пишешь, писал, написал – Ты всегда пишешь ****** о катастрофах? - …" at bounding box center [562, 316] width 485 height 345
click at [406, 189] on body "0 Dāvanas 45 mP 78 xp Sabīne Straupeniece Sākums Aktuāli Kā mācīties eSKOLĀ Kon…" at bounding box center [463, 97] width 927 height 524
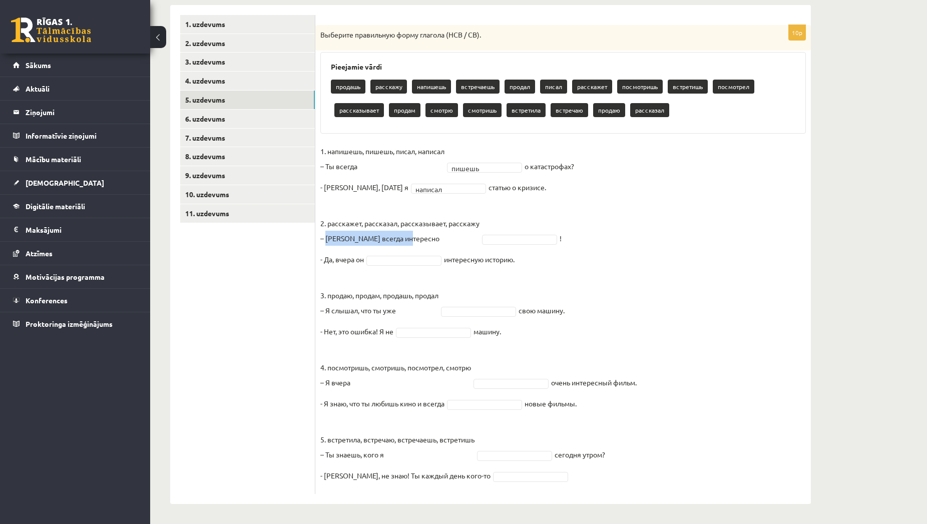
drag, startPoint x: 326, startPoint y: 237, endPoint x: 407, endPoint y: 246, distance: 82.1
click at [407, 246] on fieldset "1. напишешь, пишешь, писал, написал – Ты всегда пишешь ****** о катастрофах? - …" at bounding box center [562, 316] width 485 height 345
drag, startPoint x: 397, startPoint y: 224, endPoint x: 364, endPoint y: 227, distance: 33.7
click at [364, 227] on p "2. расскажет, рассказал, рассказывает, расскажу – Антон всегда интересно" at bounding box center [399, 223] width 159 height 45
click at [512, 240] on body "0 Dāvanas 45 mP 78 xp Sabīne Straupeniece Sākums Aktuāli Kā mācīties eSKOLĀ Kon…" at bounding box center [463, 97] width 927 height 524
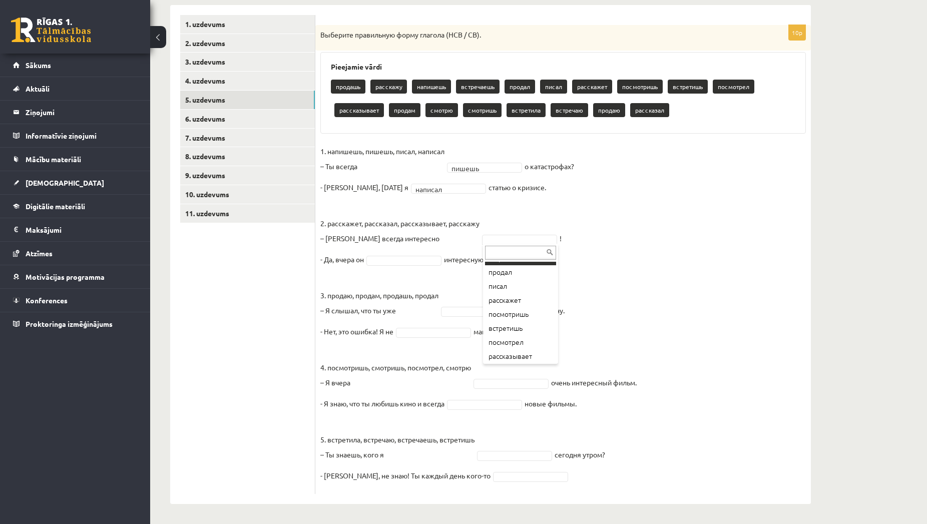
scroll to position [78, 0]
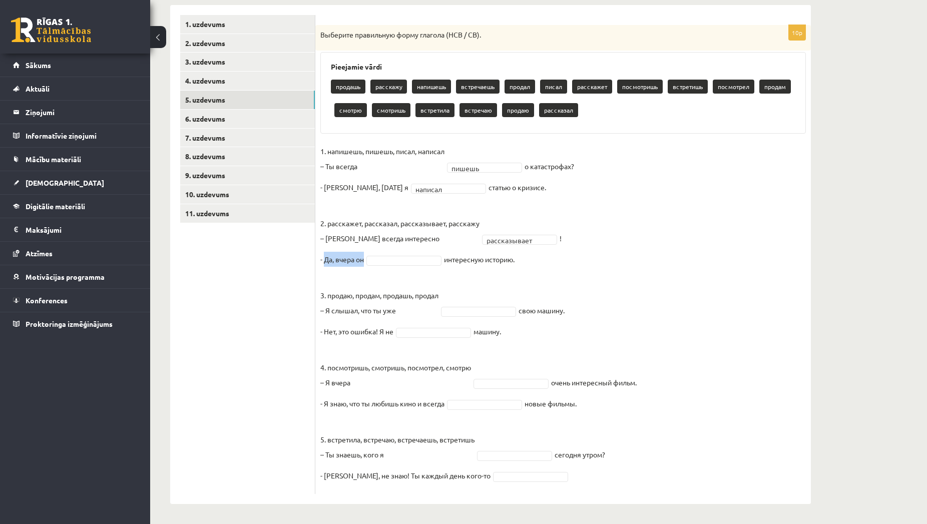
drag, startPoint x: 517, startPoint y: 261, endPoint x: 326, endPoint y: 259, distance: 191.2
click at [326, 259] on fieldset "**********" at bounding box center [562, 316] width 485 height 345
click at [418, 257] on body "0 Dāvanas 45 mP 78 xp Sabīne Straupeniece Sākums Aktuāli Kā mācīties eSKOLĀ Kon…" at bounding box center [463, 97] width 927 height 524
drag, startPoint x: 327, startPoint y: 310, endPoint x: 573, endPoint y: 305, distance: 246.3
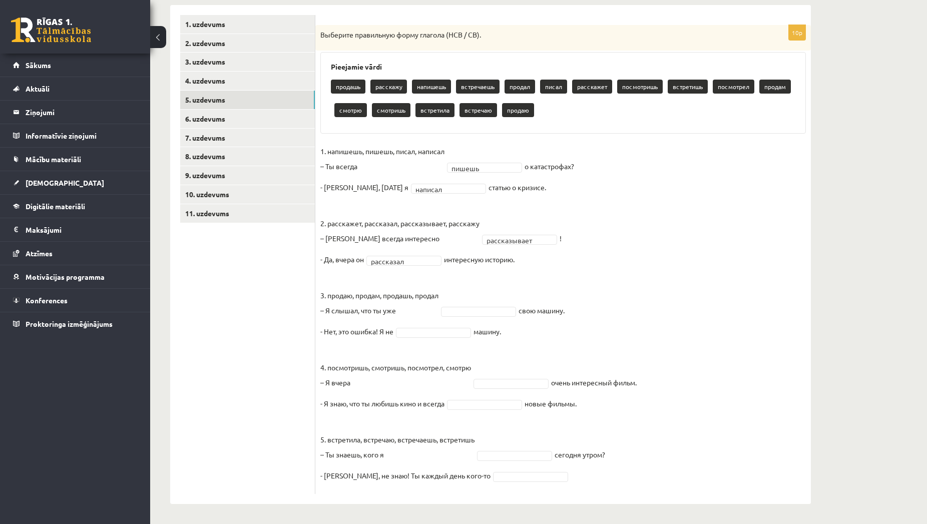
click at [573, 305] on fieldset "**********" at bounding box center [562, 316] width 485 height 345
drag, startPoint x: 415, startPoint y: 294, endPoint x: 387, endPoint y: 296, distance: 28.1
click at [387, 296] on p "3. продаю, продам, продашь, продал – Я слышал, что ты уже" at bounding box center [379, 295] width 118 height 45
click at [492, 308] on body "0 Dāvanas 45 mP 78 xp Sabīne Straupeniece Sākums Aktuāli Kā mācīties eSKOLĀ Kon…" at bounding box center [463, 97] width 927 height 524
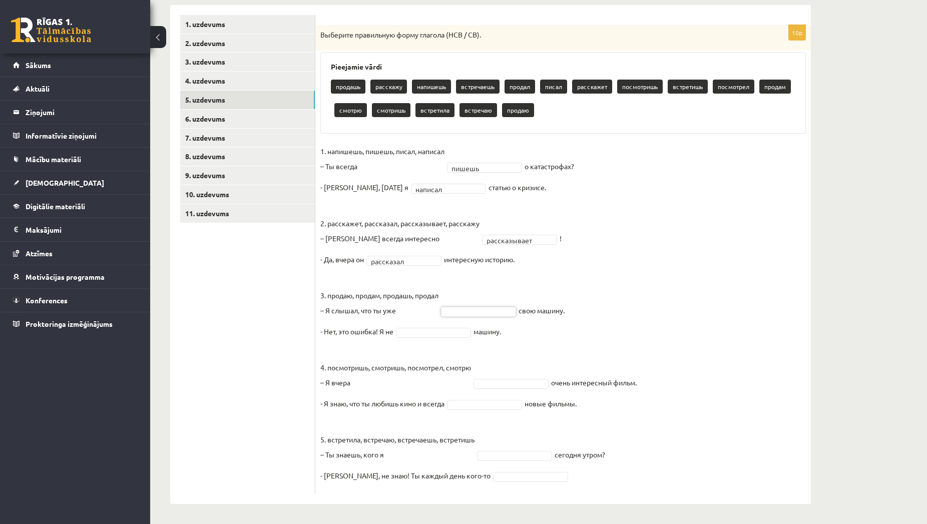
click at [535, 337] on body "0 Dāvanas 45 mP 78 xp Sabīne Straupeniece Sākums Aktuāli Kā mācīties eSKOLĀ Kon…" at bounding box center [463, 97] width 927 height 524
click at [499, 313] on body "0 Dāvanas 45 mP 78 xp Sabīne Straupeniece Sākums Aktuāli Kā mācīties eSKOLĀ Kon…" at bounding box center [463, 97] width 927 height 524
drag, startPoint x: 415, startPoint y: 297, endPoint x: 405, endPoint y: 292, distance: 11.6
click at [402, 290] on body "0 Dāvanas 45 mP 78 xp Sabīne Straupeniece Sākums Aktuāli Kā mācīties eSKOLĀ Kon…" at bounding box center [463, 97] width 927 height 524
drag, startPoint x: 416, startPoint y: 295, endPoint x: 387, endPoint y: 296, distance: 29.5
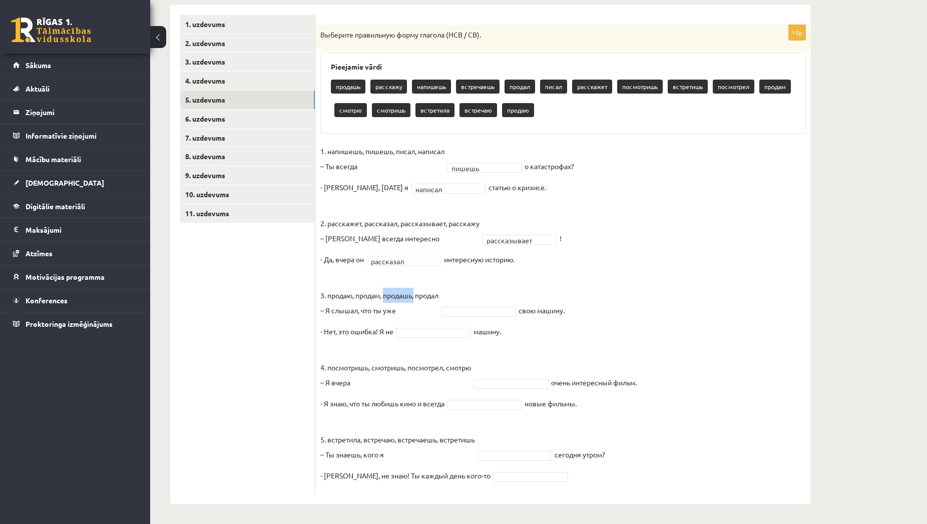
click at [387, 296] on p "3. продаю, продам, продашь, продал – Я слышал, что ты уже" at bounding box center [379, 295] width 118 height 45
click at [500, 311] on body "0 Dāvanas 45 mP 78 xp Sabīne Straupeniece Sākums Aktuāli Kā mācīties eSKOLĀ Kon…" at bounding box center [463, 97] width 927 height 524
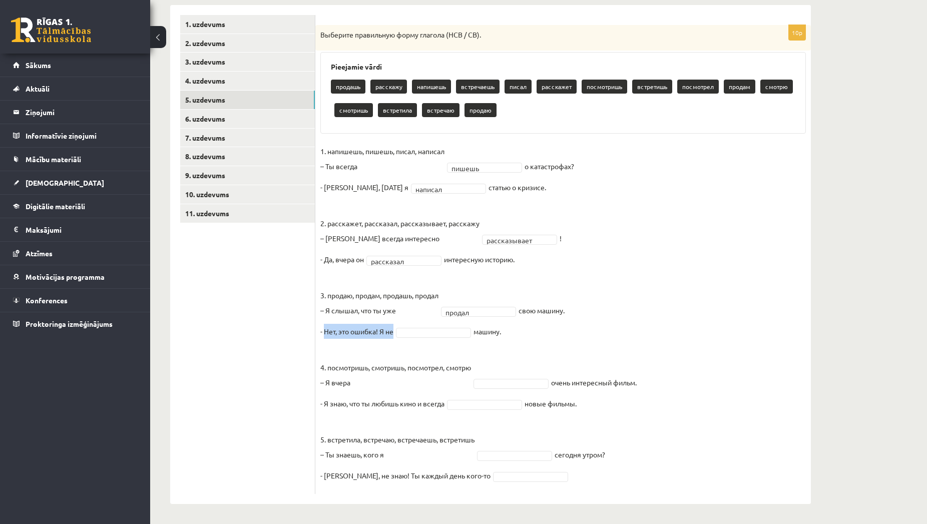
drag, startPoint x: 501, startPoint y: 329, endPoint x: 324, endPoint y: 334, distance: 177.2
click at [324, 334] on fieldset "**********" at bounding box center [562, 316] width 485 height 345
click at [457, 335] on body "0 Dāvanas 45 mP 78 xp Sabīne Straupeniece Sākums Aktuāli Kā mācīties eSKOLĀ Kon…" at bounding box center [463, 97] width 927 height 524
click at [478, 314] on body "0 Dāvanas 45 mP 78 xp Sabīne Straupeniece Sākums Aktuāli Kā mācīties eSKOLĀ Kon…" at bounding box center [463, 97] width 927 height 524
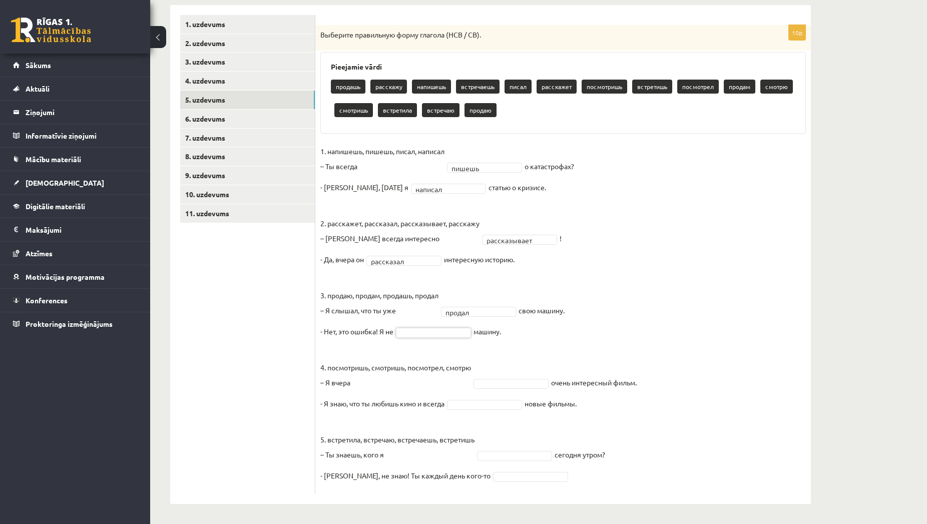
click at [478, 312] on body "0 Dāvanas 45 mP 78 xp Sabīne Straupeniece Sākums Aktuāli Kā mācīties eSKOLĀ Kon…" at bounding box center [463, 97] width 927 height 524
click at [446, 333] on body "0 Dāvanas 45 mP 78 xp Sabīne Straupeniece Sākums Aktuāli Kā mācīties eSKOLĀ Kon…" at bounding box center [463, 97] width 927 height 524
drag, startPoint x: 570, startPoint y: 310, endPoint x: 326, endPoint y: 315, distance: 243.8
click at [326, 315] on fieldset "**********" at bounding box center [562, 316] width 485 height 345
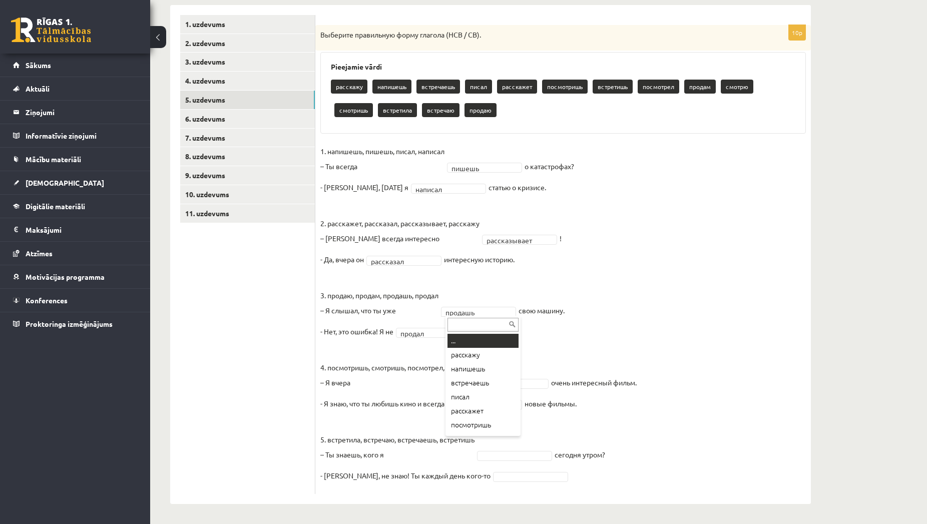
click at [489, 310] on body "0 Dāvanas 45 mP 78 xp Sabīne Straupeniece Sākums Aktuāli Kā mācīties eSKOLĀ Kon…" at bounding box center [463, 97] width 927 height 524
drag, startPoint x: 324, startPoint y: 383, endPoint x: 659, endPoint y: 396, distance: 335.1
click at [659, 396] on fieldset "**********" at bounding box center [562, 316] width 485 height 345
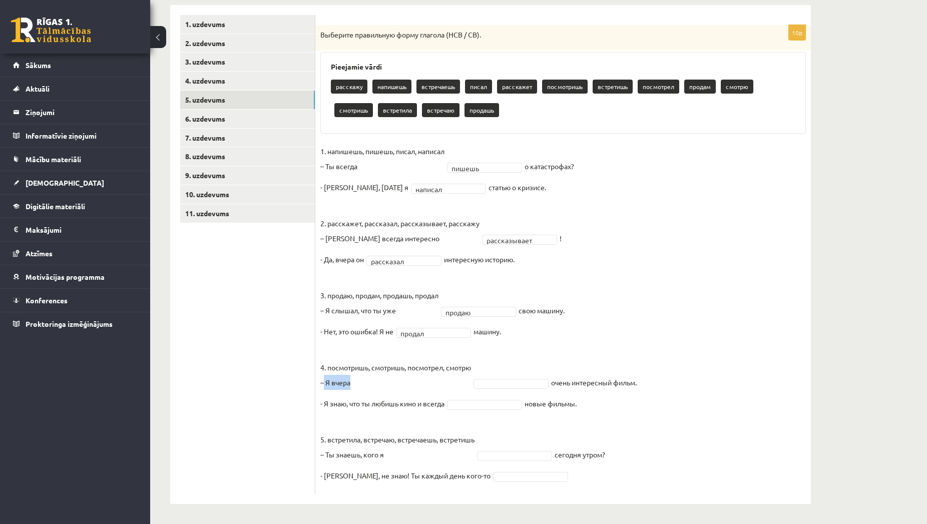
drag, startPoint x: 649, startPoint y: 376, endPoint x: 323, endPoint y: 386, distance: 326.5
click at [323, 386] on fieldset "**********" at bounding box center [562, 316] width 485 height 345
click at [471, 381] on p "4. посмотришь, смотришь, посмотрел, смотрю – Я вчера" at bounding box center [395, 367] width 151 height 45
click at [509, 377] on fieldset "**********" at bounding box center [562, 316] width 485 height 345
click at [510, 359] on body "0 Dāvanas 45 mP 78 xp Sabīne Straupeniece Sākums Aktuāli Kā mācīties eSKOLĀ Kon…" at bounding box center [463, 97] width 927 height 524
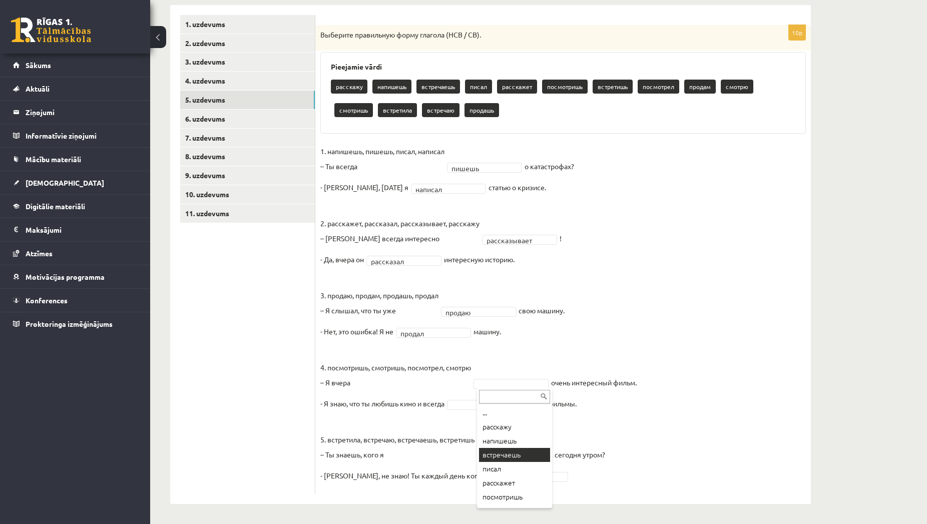
scroll to position [39, 0]
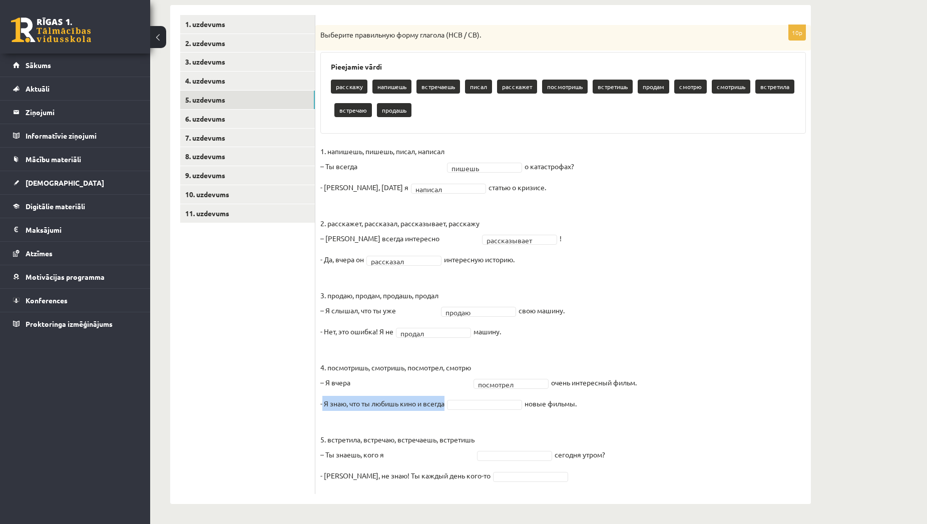
drag, startPoint x: 583, startPoint y: 403, endPoint x: 323, endPoint y: 408, distance: 259.8
click at [323, 408] on fieldset "**********" at bounding box center [562, 316] width 485 height 345
click at [466, 359] on body "0 Dāvanas 45 mP 78 xp Sabīne Straupeniece Sākums Aktuāli Kā mācīties eSKOLĀ Kon…" at bounding box center [463, 97] width 927 height 524
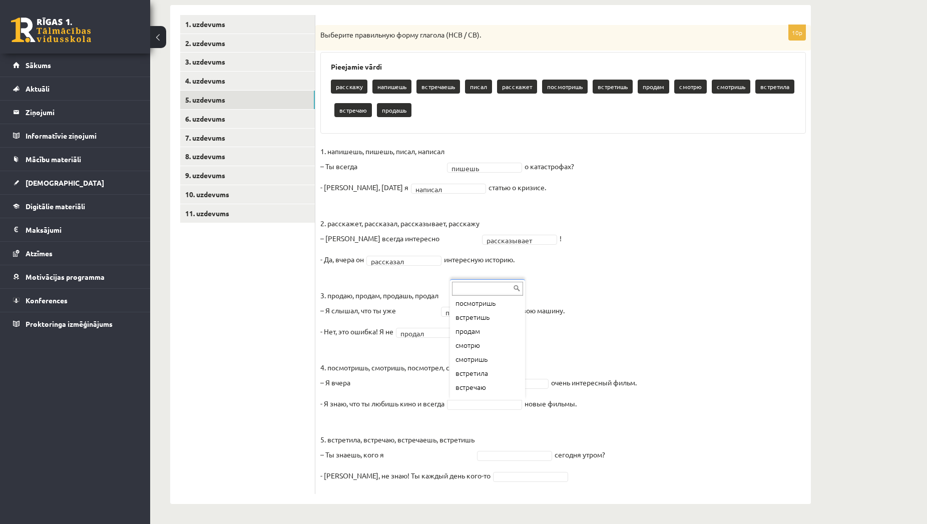
scroll to position [90, 0]
click at [531, 359] on body "0 Dāvanas 45 mP 78 xp Sabīne Straupeniece Sākums Aktuāli Kā mācīties eSKOLĀ Kon…" at bounding box center [463, 97] width 927 height 524
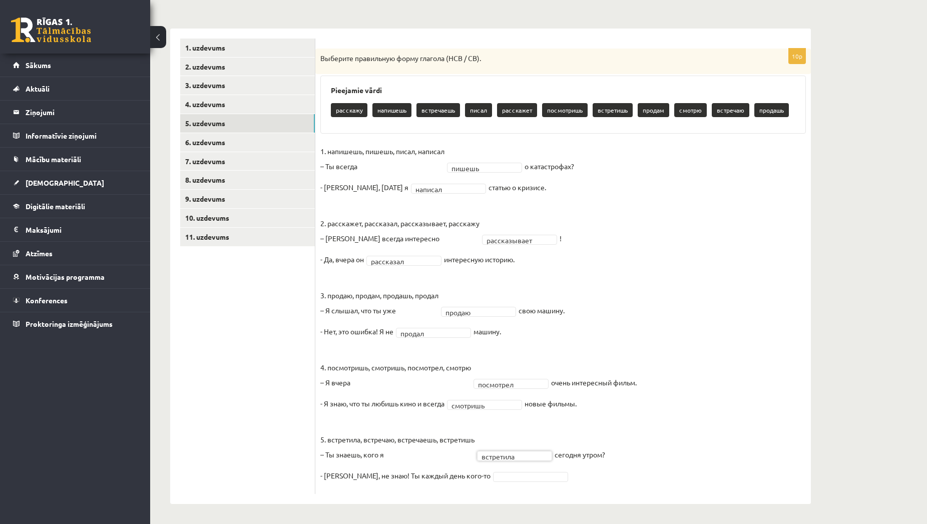
scroll to position [142, 0]
drag, startPoint x: 613, startPoint y: 452, endPoint x: 327, endPoint y: 457, distance: 286.3
click at [327, 457] on fieldset "**********" at bounding box center [562, 316] width 485 height 345
drag, startPoint x: 520, startPoint y: 453, endPoint x: 479, endPoint y: 460, distance: 41.7
click at [479, 383] on body "0 Dāvanas 45 mP 78 xp Sabīne Straupeniece Sākums Aktuāli Kā mācīties eSKOLĀ Kon…" at bounding box center [463, 121] width 927 height 524
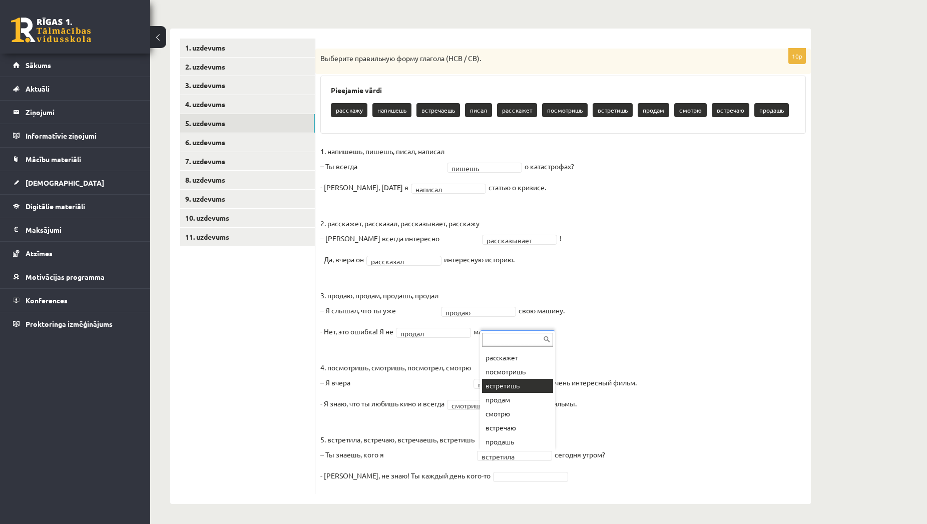
scroll to position [12, 0]
click at [436, 383] on body "0 Dāvanas 45 mP 78 xp Sabīne Straupeniece Sākums Aktuāli Kā mācīties eSKOLĀ Kon…" at bounding box center [463, 121] width 927 height 524
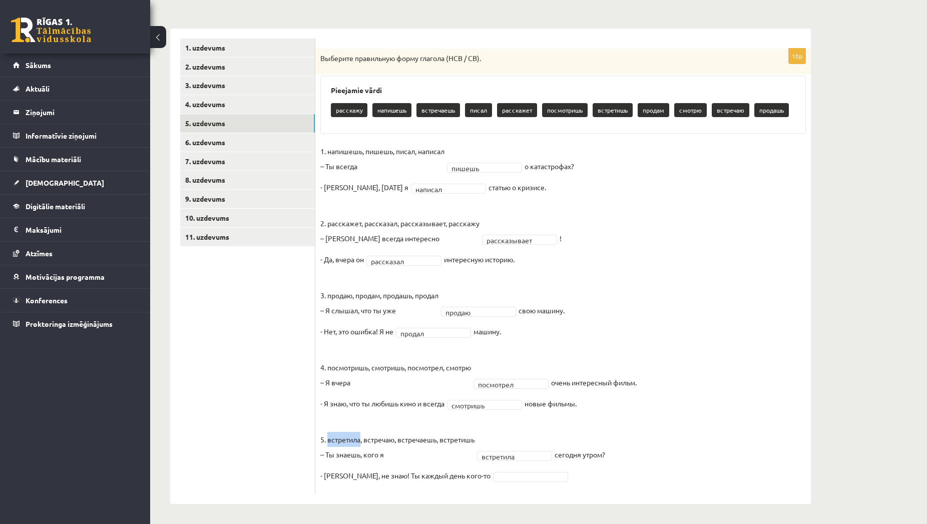
drag, startPoint x: 361, startPoint y: 440, endPoint x: 329, endPoint y: 436, distance: 32.2
click at [329, 436] on p "5. встретила, встречаю, встречаешь, встретишь – Ты знаешь, кого я" at bounding box center [397, 439] width 154 height 45
drag, startPoint x: 448, startPoint y: 474, endPoint x: 324, endPoint y: 493, distance: 126.1
click at [324, 493] on div "**********" at bounding box center [562, 271] width 495 height 445
click at [487, 383] on body "0 Dāvanas 45 mP 78 xp Sabīne Straupeniece Sākums Aktuāli Kā mācīties eSKOLĀ Kon…" at bounding box center [463, 121] width 927 height 524
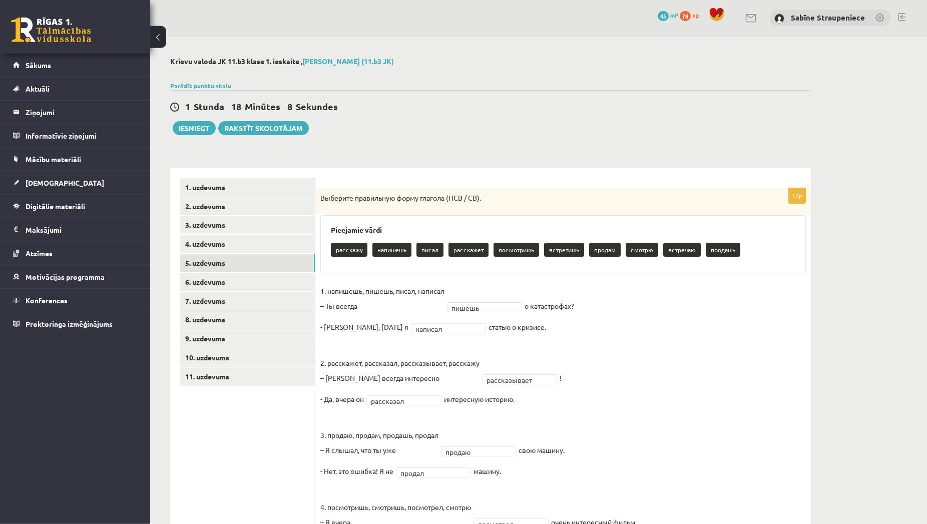
scroll to position [0, 0]
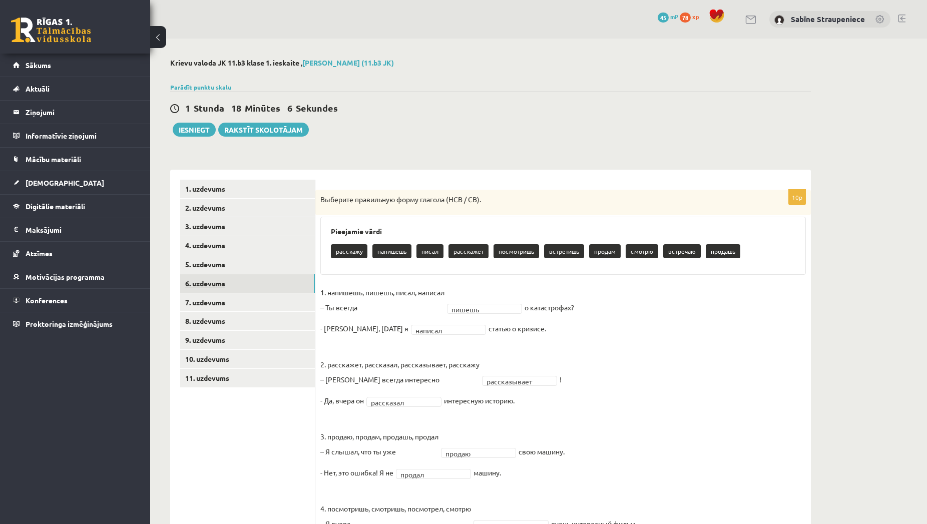
click at [238, 282] on link "6. uzdevums" at bounding box center [247, 283] width 135 height 19
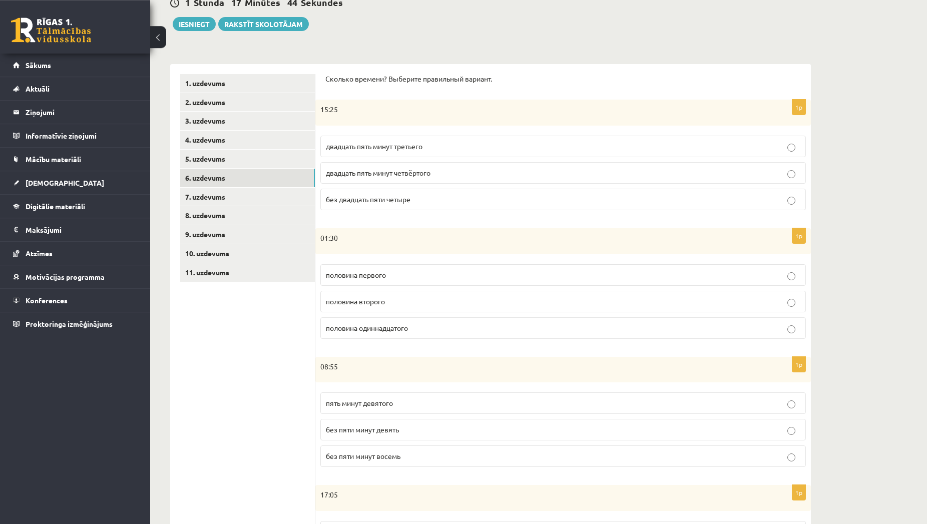
scroll to position [153, 0]
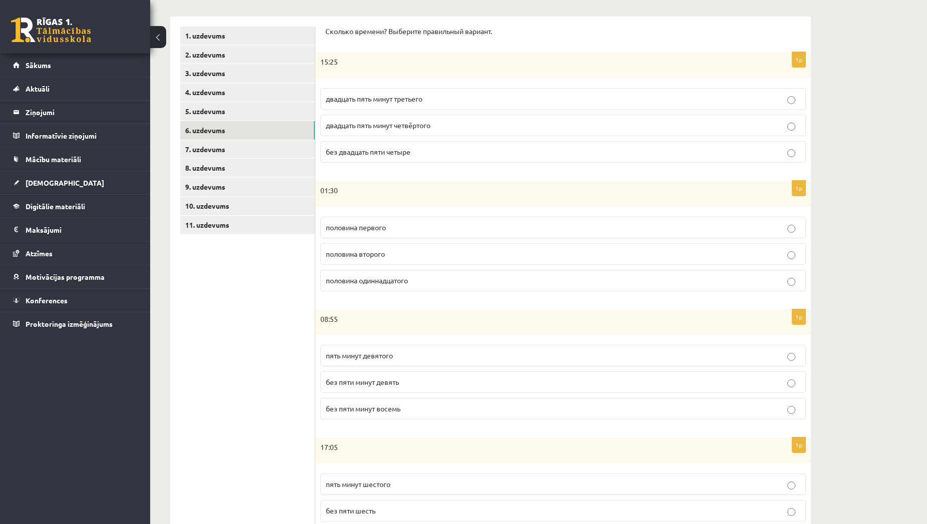
click at [552, 121] on p "двадцать пять минут четвёртого" at bounding box center [563, 125] width 474 height 11
drag, startPoint x: 432, startPoint y: 98, endPoint x: 328, endPoint y: 99, distance: 104.1
click at [328, 99] on p "двадцать пять минут третьего" at bounding box center [563, 99] width 474 height 11
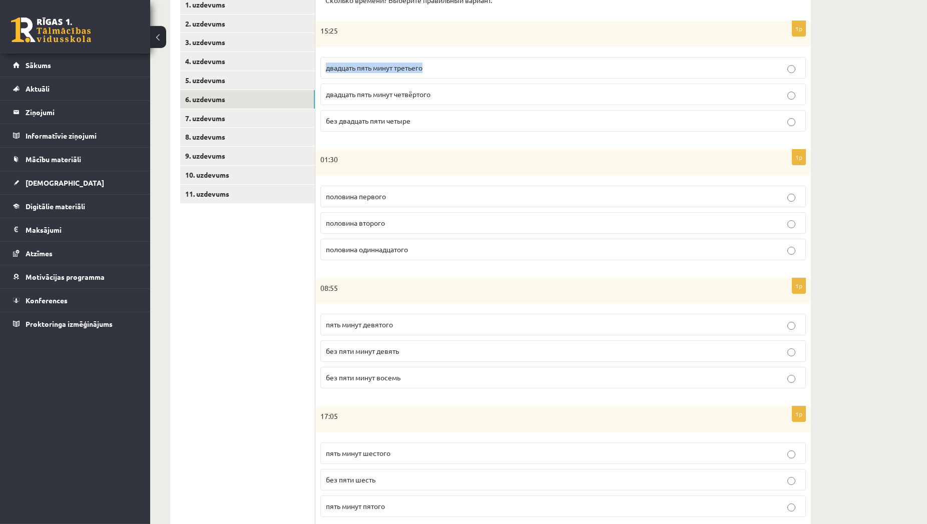
scroll to position [204, 0]
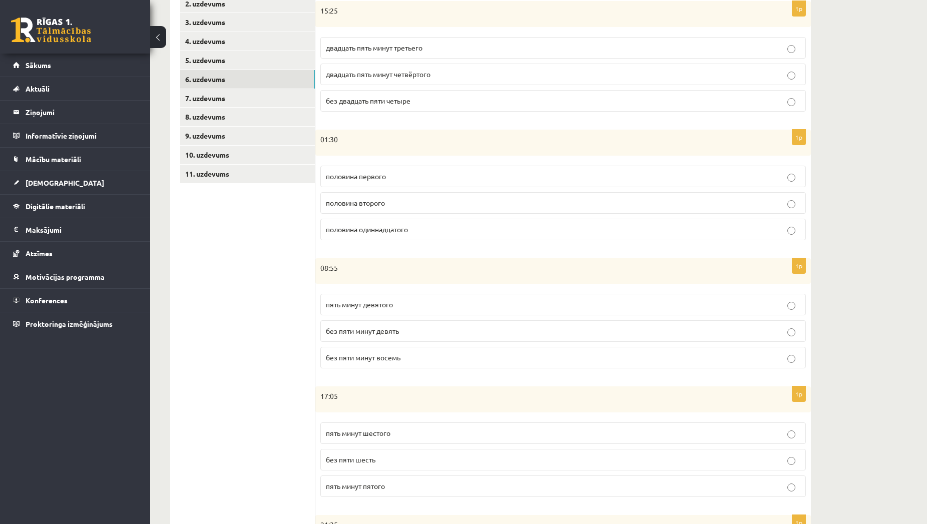
click at [449, 202] on p "половина второго" at bounding box center [563, 203] width 474 height 11
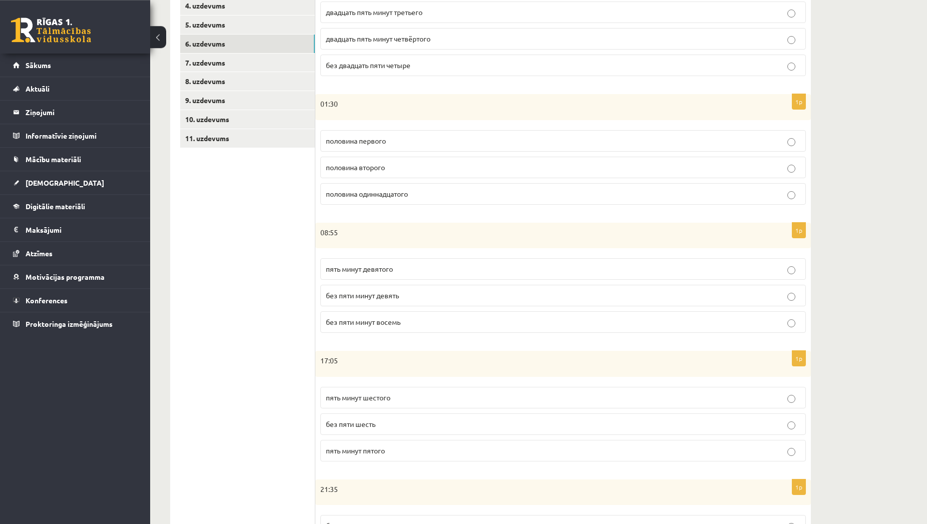
scroll to position [255, 0]
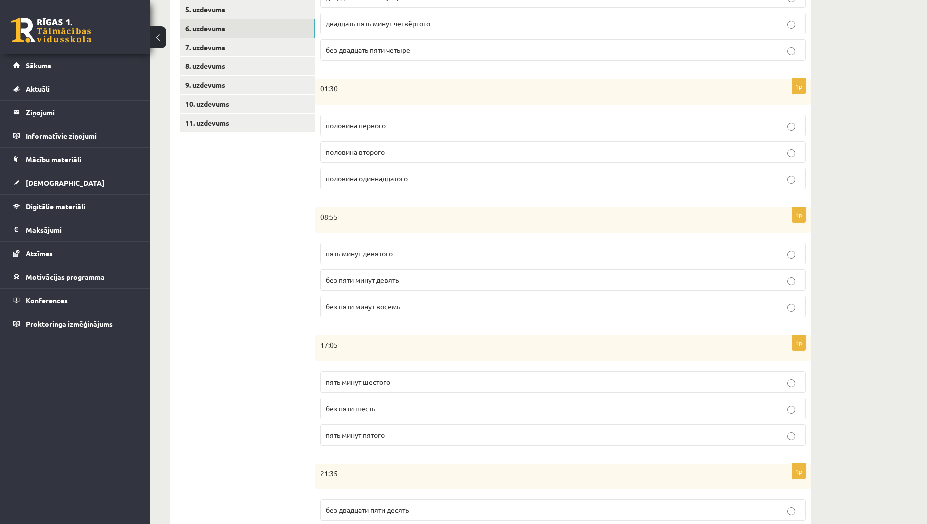
click at [413, 282] on p "без пяти минут девять" at bounding box center [563, 280] width 474 height 11
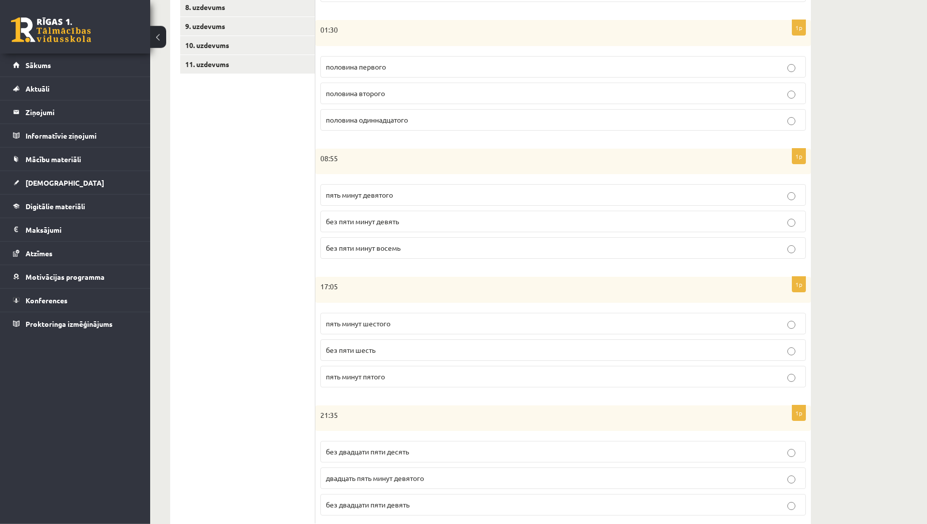
scroll to position [344, 0]
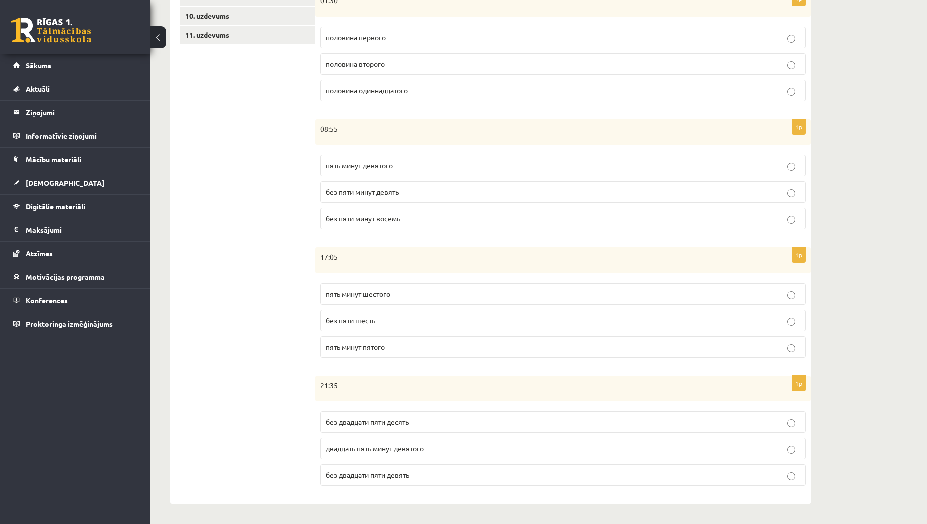
drag, startPoint x: 402, startPoint y: 291, endPoint x: 325, endPoint y: 295, distance: 77.2
click at [325, 295] on label "пять минут шестого" at bounding box center [562, 294] width 485 height 22
click at [411, 295] on p "пять минут шестого" at bounding box center [563, 294] width 474 height 11
drag, startPoint x: 417, startPoint y: 425, endPoint x: 322, endPoint y: 434, distance: 95.5
click at [322, 433] on label "без двадцати пяти десять" at bounding box center [562, 422] width 485 height 22
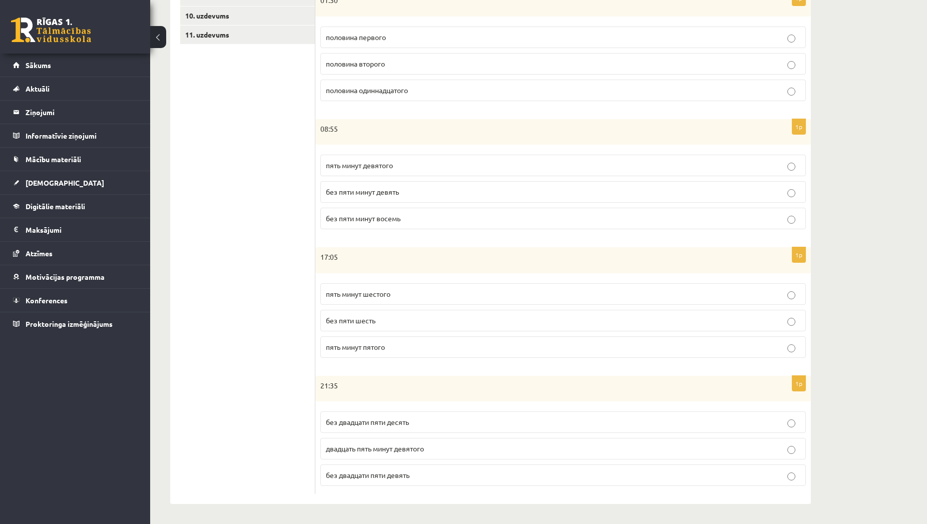
click at [483, 424] on p "без двадцати пяти десять" at bounding box center [563, 422] width 474 height 11
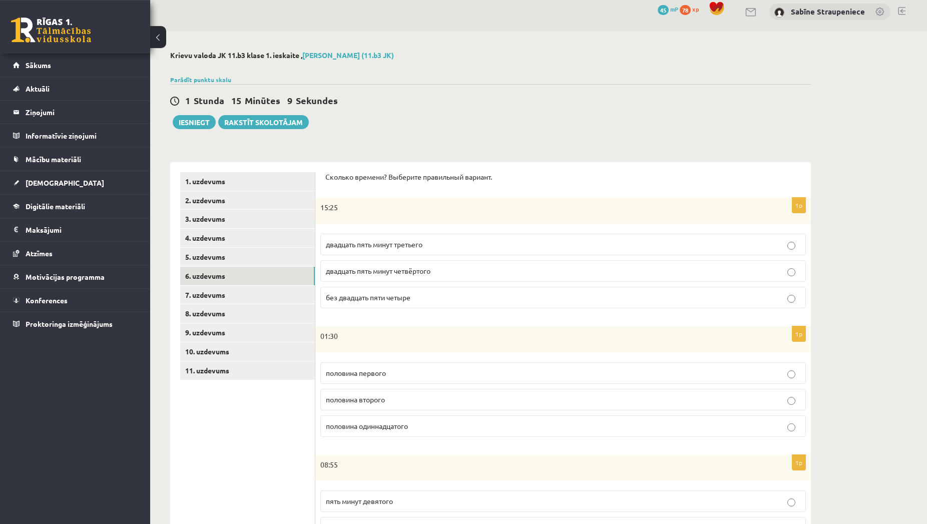
scroll to position [0, 0]
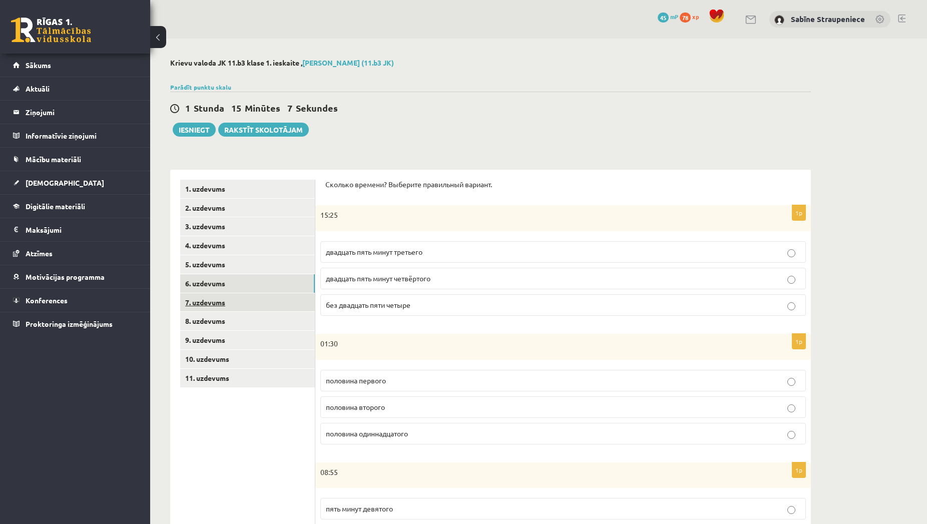
click at [241, 305] on link "7. uzdevums" at bounding box center [247, 302] width 135 height 19
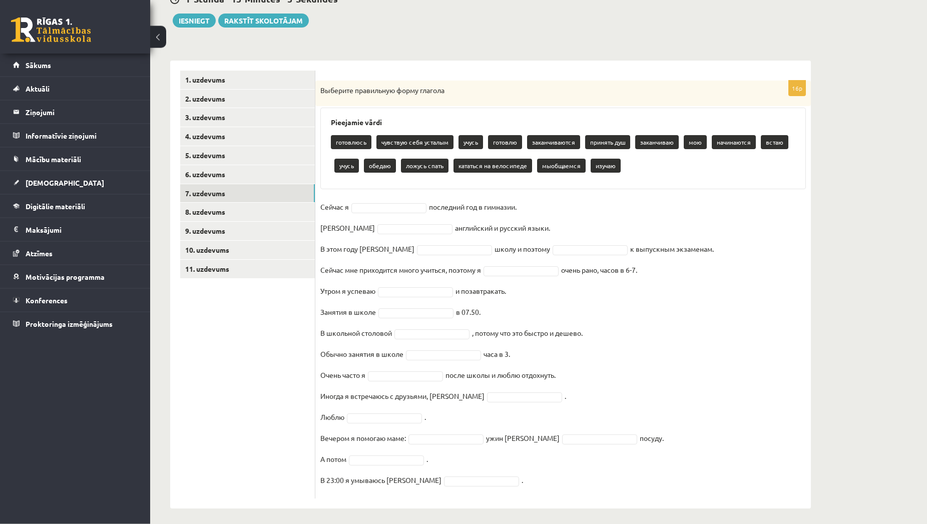
scroll to position [114, 0]
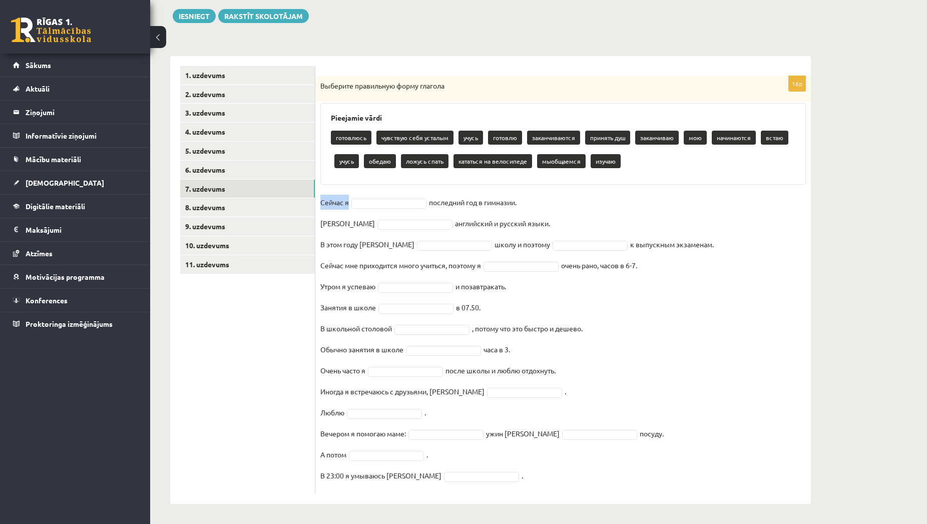
drag, startPoint x: 526, startPoint y: 202, endPoint x: 322, endPoint y: 207, distance: 204.7
click at [322, 207] on fieldset "Сейчас я последний год в гимназии. Я английский и русский языки. В этом году я …" at bounding box center [562, 342] width 485 height 294
drag, startPoint x: 355, startPoint y: 160, endPoint x: 336, endPoint y: 164, distance: 20.0
click at [336, 164] on p "учусь" at bounding box center [346, 161] width 25 height 14
click at [391, 222] on body "0 Dāvanas 45 mP 78 xp Sabīne Straupeniece Sākums Aktuāli Kā mācīties eSKOLĀ Kon…" at bounding box center [463, 148] width 927 height 524
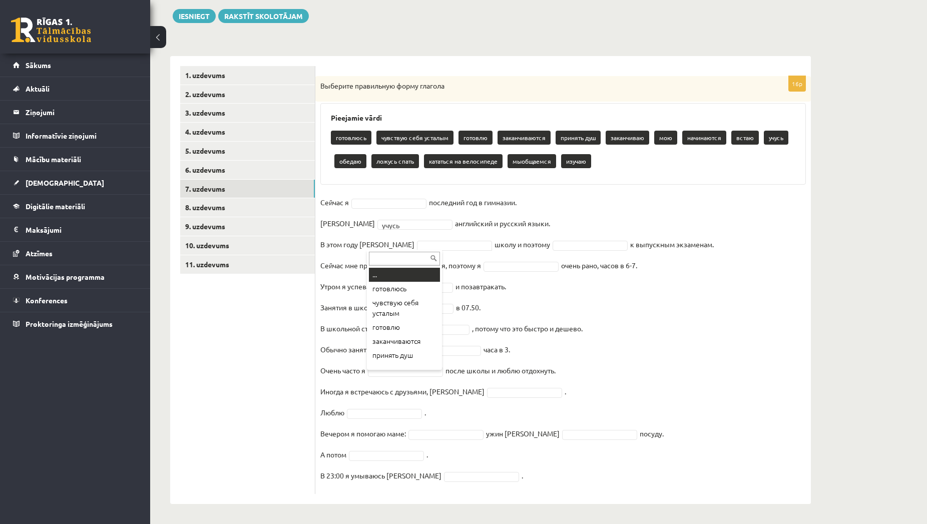
click at [394, 247] on body "0 Dāvanas 45 mP 78 xp Sabīne Straupeniece Sākums Aktuāli Kā mācīties eSKOLĀ Kon…" at bounding box center [463, 148] width 927 height 524
click at [555, 302] on body "0 Dāvanas 45 mP 78 xp Sabīne Straupeniece Sākums Aktuāli Kā mācīties eSKOLĀ Kon…" at bounding box center [463, 148] width 927 height 524
click at [620, 134] on p "заканчиваю" at bounding box center [628, 138] width 44 height 14
click at [432, 246] on body "0 Dāvanas 45 mP 78 xp Sabīne Straupeniece Sākums Aktuāli Kā mācīties eSKOLĀ Kon…" at bounding box center [463, 148] width 927 height 524
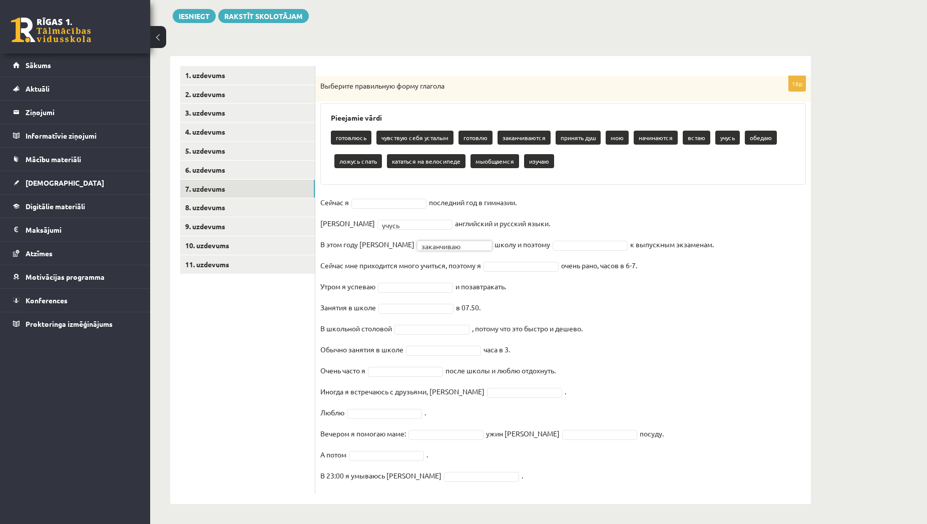
click at [569, 246] on body "0 Dāvanas 45 mP 78 xp Sabīne Straupeniece Sākums Aktuāli Kā mācīties eSKOLĀ Kon…" at bounding box center [463, 148] width 927 height 524
click at [515, 268] on body "0 Dāvanas 45 mP 78 xp Sabīne Straupeniece Sākums Aktuāli Kā mācīties eSKOLĀ Kon…" at bounding box center [463, 148] width 927 height 524
drag, startPoint x: 510, startPoint y: 286, endPoint x: 322, endPoint y: 292, distance: 188.3
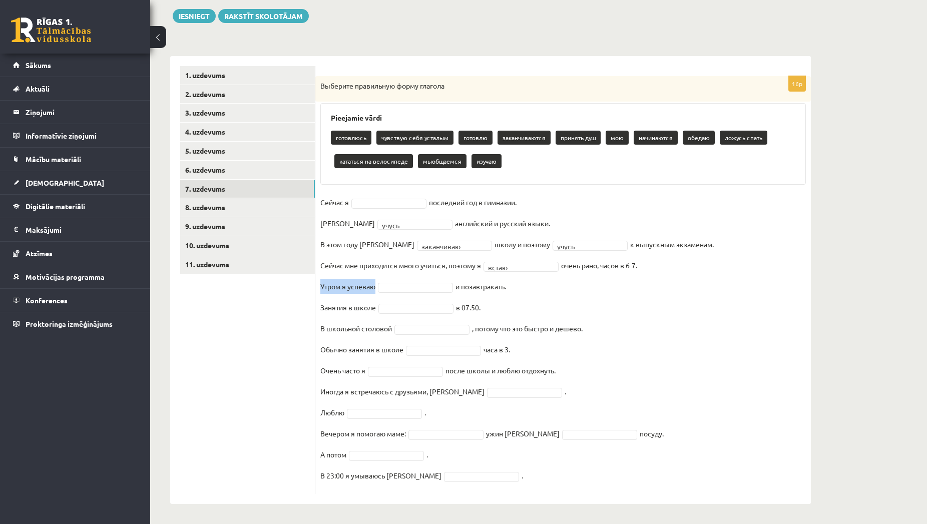
click at [322, 292] on fieldset "**********" at bounding box center [562, 342] width 485 height 294
click at [398, 288] on body "0 Dāvanas 45 mP 78 xp Sabīne Straupeniece Sākums Aktuāli Kā mācīties eSKOLĀ Kon…" at bounding box center [463, 148] width 927 height 524
click at [412, 313] on fieldset "**********" at bounding box center [562, 342] width 485 height 294
click at [412, 310] on body "0 Dāvanas 45 mP 78 xp Sabīne Straupeniece Sākums Aktuāli Kā mācīties eSKOLĀ Kon…" at bounding box center [463, 148] width 927 height 524
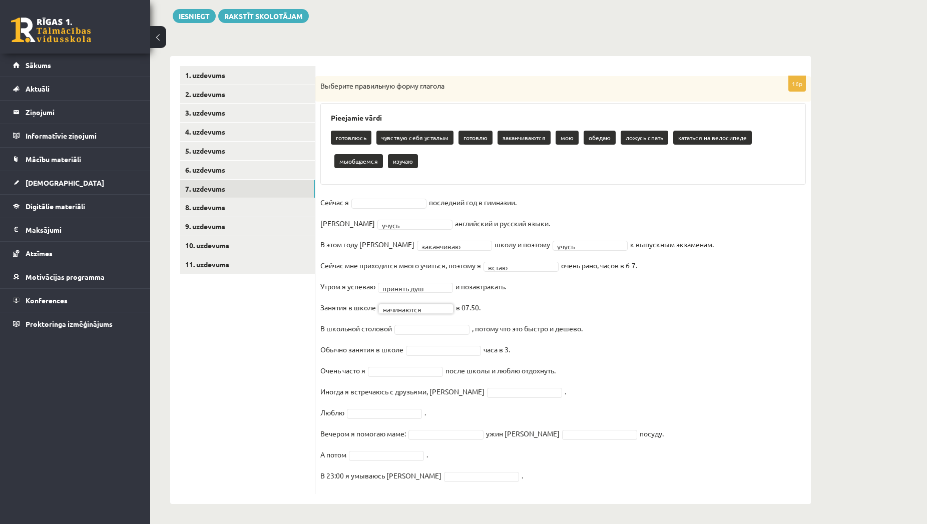
click at [442, 326] on body "0 Dāvanas 45 mP 78 xp Sabīne Straupeniece Sākums Aktuāli Kā mācīties eSKOLĀ Kon…" at bounding box center [463, 148] width 927 height 524
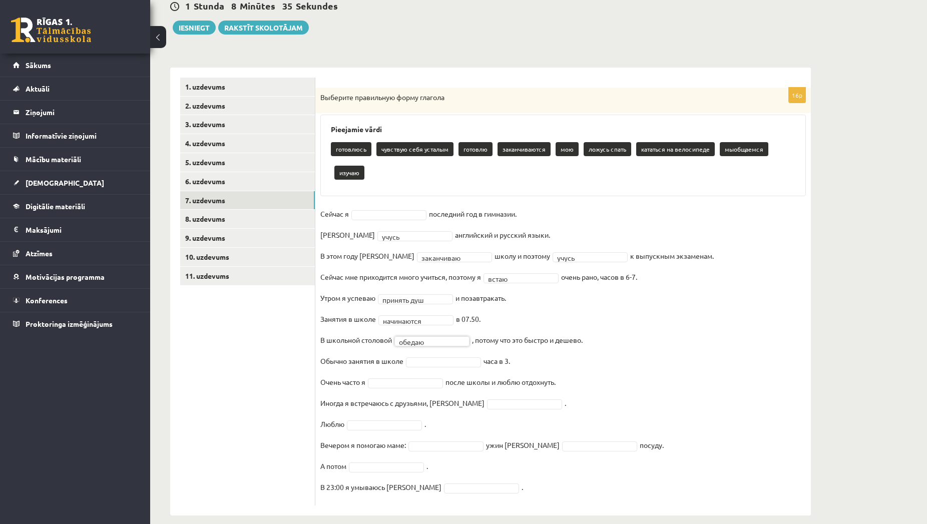
scroll to position [114, 0]
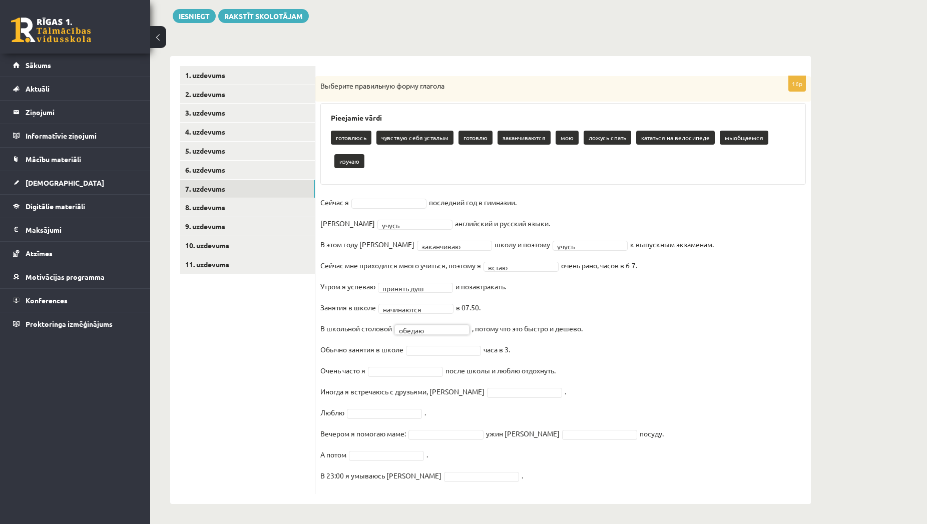
click at [467, 350] on body "0 Dāvanas 45 mP 78 xp Sabīne Straupeniece Sākums Aktuāli Kā mācīties eSKOLĀ Kon…" at bounding box center [463, 148] width 927 height 524
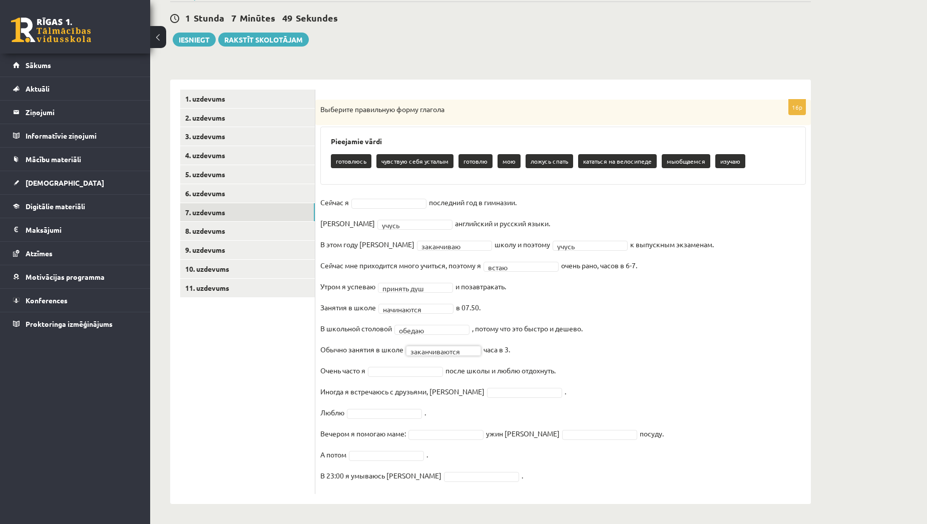
click at [429, 372] on body "0 Dāvanas 45 mP 78 xp Sabīne Straupeniece Sākums Aktuāli Kā mācīties eSKOLĀ Kon…" at bounding box center [463, 172] width 927 height 524
click at [467, 396] on body "0 Dāvanas 45 mP 78 xp Sabīne Straupeniece Sākums Aktuāli Kā mācīties eSKOLĀ Kon…" at bounding box center [463, 172] width 927 height 524
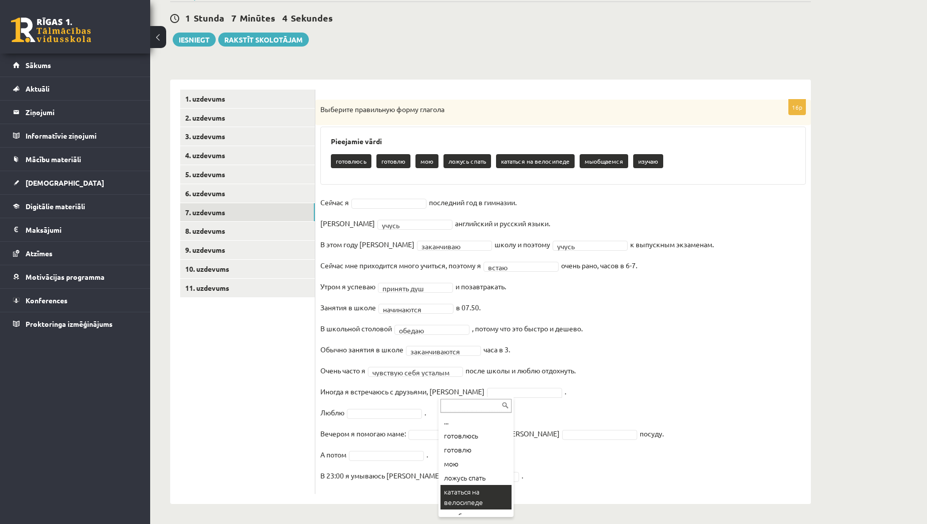
scroll to position [23, 0]
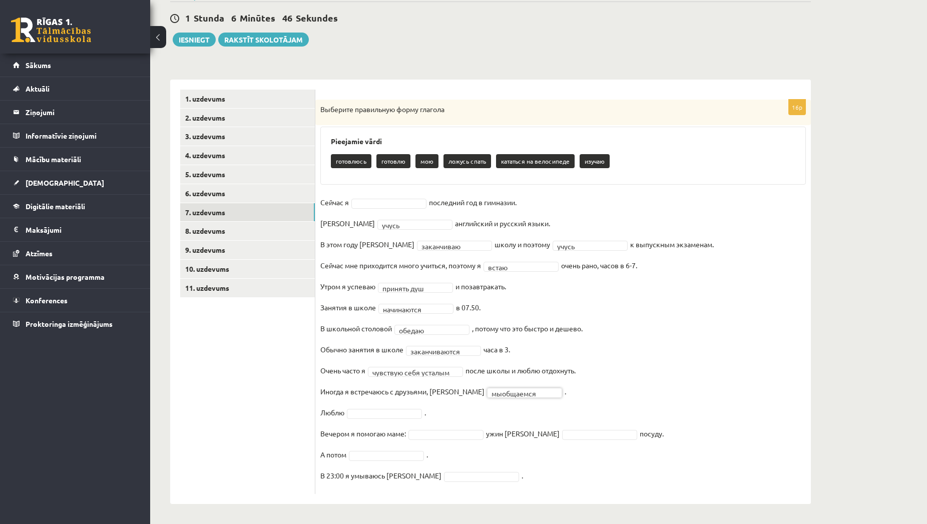
click at [406, 417] on body "0 Dāvanas 45 mP 78 xp Sabīne Straupeniece Sākums Aktuāli Kā mācīties eSKOLĀ Kon…" at bounding box center [463, 172] width 927 height 524
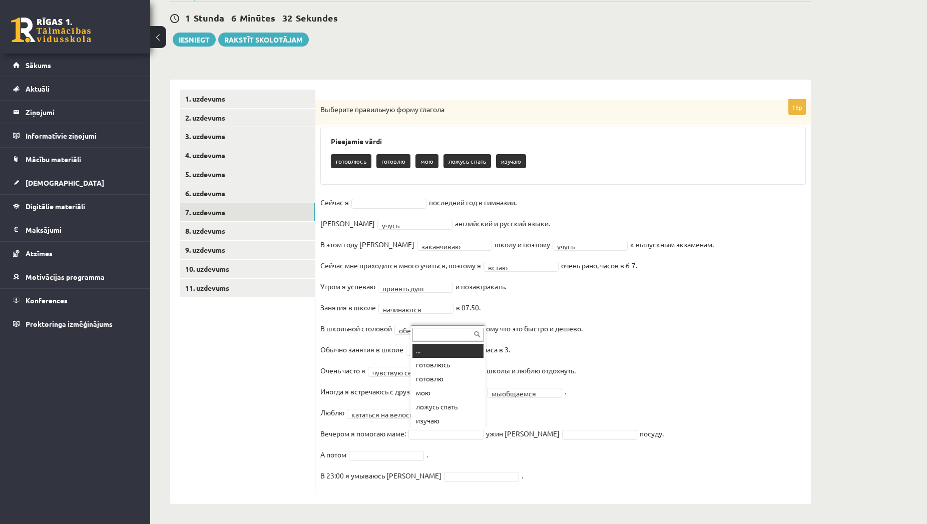
click at [462, 431] on body "0 Dāvanas 45 mP 78 xp Sabīne Straupeniece Sākums Aktuāli Kā mācīties eSKOLĀ Kon…" at bounding box center [463, 172] width 927 height 524
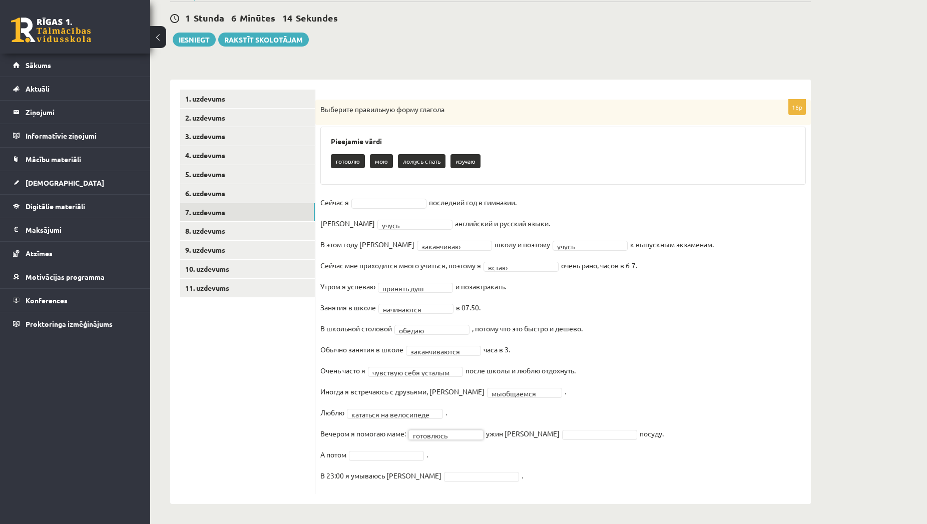
click at [446, 434] on body "0 Dāvanas 45 mP 78 xp Sabīne Straupeniece Sākums Aktuāli Kā mācīties eSKOLĀ Kon…" at bounding box center [463, 172] width 927 height 524
click at [406, 202] on body "0 Dāvanas 45 mP 78 xp Sabīne Straupeniece Sākums Aktuāli Kā mācīties eSKOLĀ Kon…" at bounding box center [463, 172] width 927 height 524
drag, startPoint x: 521, startPoint y: 201, endPoint x: 321, endPoint y: 211, distance: 200.4
click at [321, 211] on fieldset "**********" at bounding box center [562, 342] width 485 height 294
drag, startPoint x: 383, startPoint y: 200, endPoint x: 362, endPoint y: 201, distance: 21.0
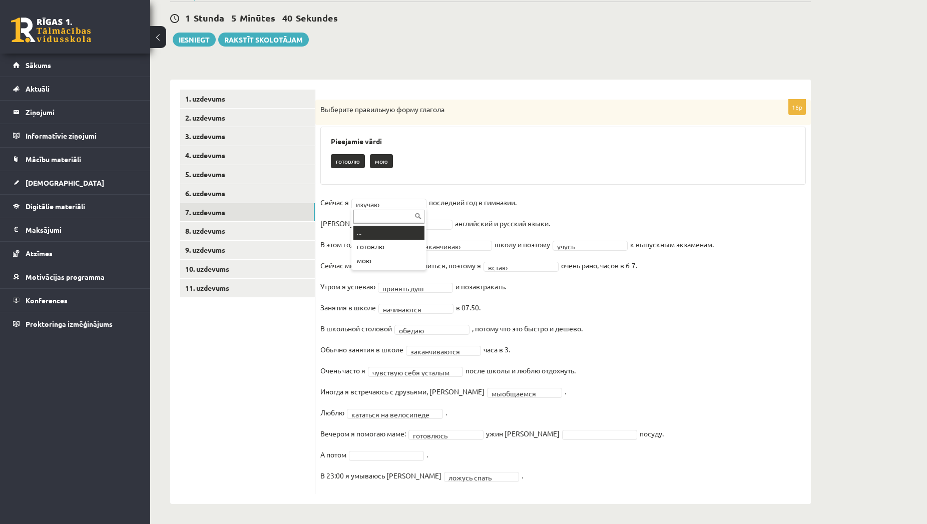
click at [362, 201] on body "0 Dāvanas 45 mP 78 xp Sabīne Straupeniece Sākums Aktuāli Kā mācīties eSKOLĀ Kon…" at bounding box center [463, 172] width 927 height 524
drag, startPoint x: 380, startPoint y: 202, endPoint x: 361, endPoint y: 205, distance: 18.7
click at [361, 205] on body "0 Dāvanas 45 mP 78 xp Sabīne Straupeniece Sākums Aktuāli Kā mācīties eSKOLĀ Kon…" at bounding box center [463, 172] width 927 height 524
click at [601, 291] on body "0 Dāvanas 45 mP 78 xp Sabīne Straupeniece Sākums Aktuāli Kā mācīties eSKOLĀ Kon…" at bounding box center [463, 172] width 927 height 524
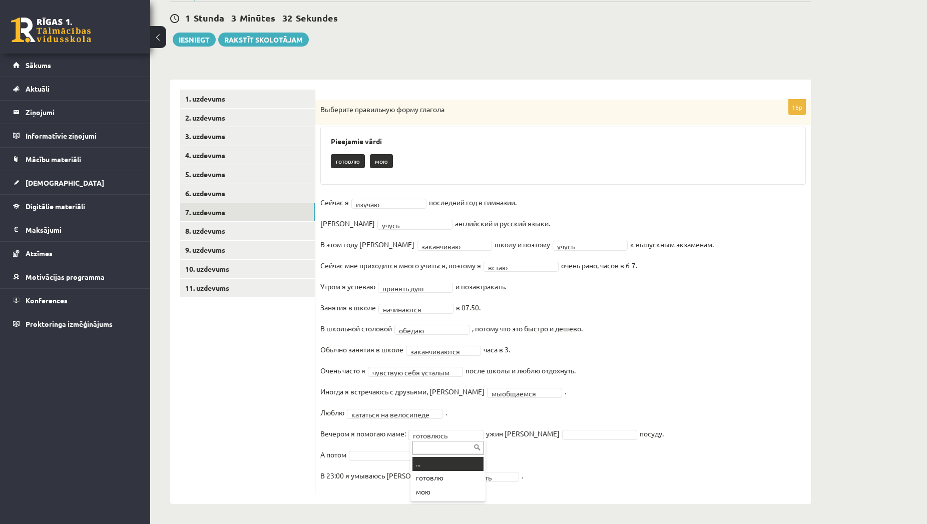
click at [466, 434] on body "0 Dāvanas 45 mP 78 xp Sabīne Straupeniece Sākums Aktuāli Kā mācīties eSKOLĀ Kon…" at bounding box center [463, 172] width 927 height 524
click at [394, 434] on body "0 Dāvanas 45 mP 78 xp Sabīne Straupeniece Sākums Aktuāli Kā mācīties eSKOLĀ Kon…" at bounding box center [463, 172] width 927 height 524
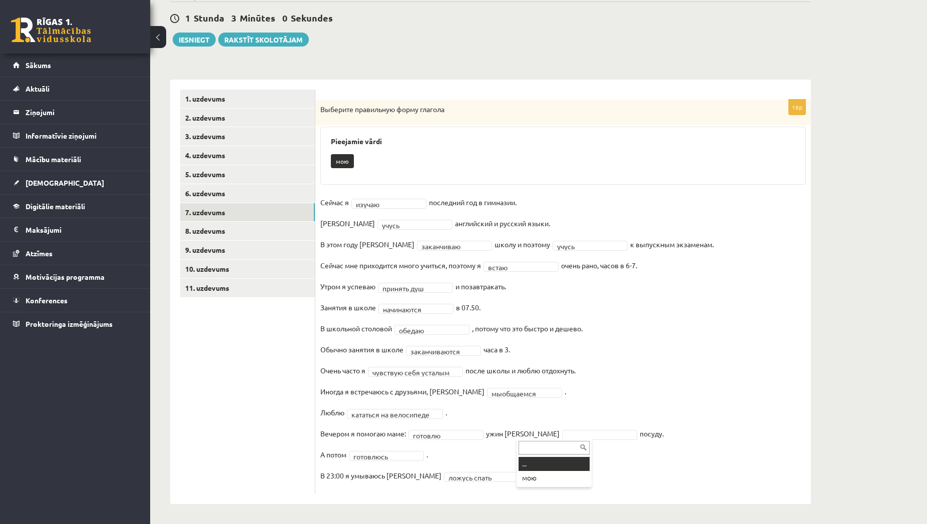
click at [543, 434] on body "0 Dāvanas 45 mP 78 xp Sabīne Straupeniece Sākums Aktuāli Kā mācīties eSKOLĀ Kon…" at bounding box center [463, 172] width 927 height 524
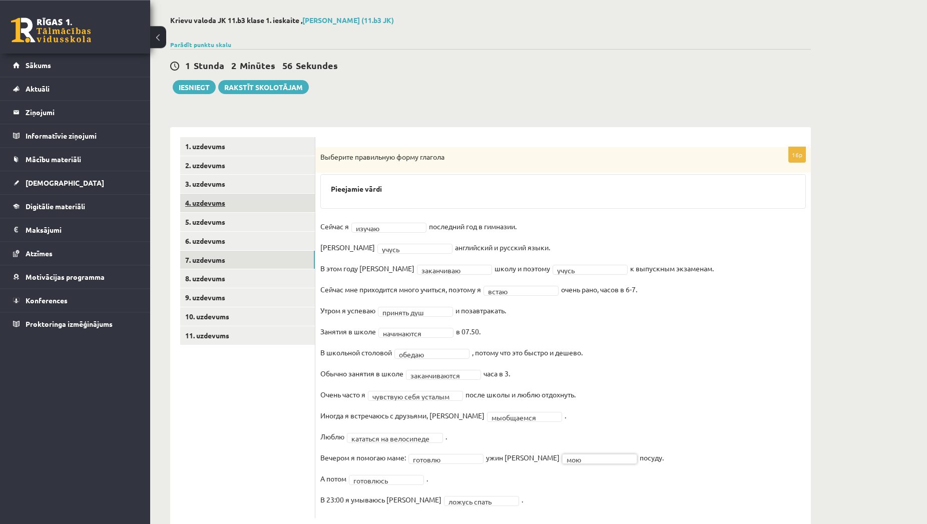
scroll to position [67, 0]
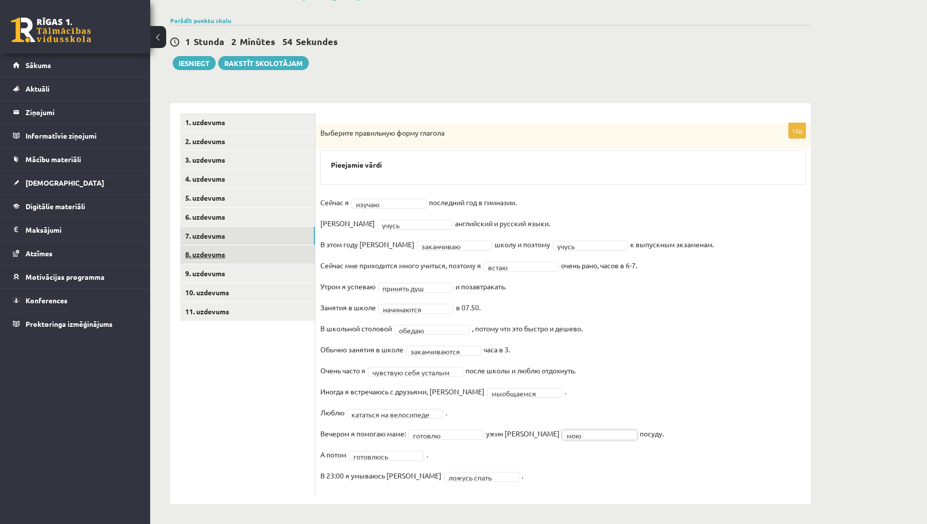
click at [226, 259] on link "8. uzdevums" at bounding box center [247, 254] width 135 height 19
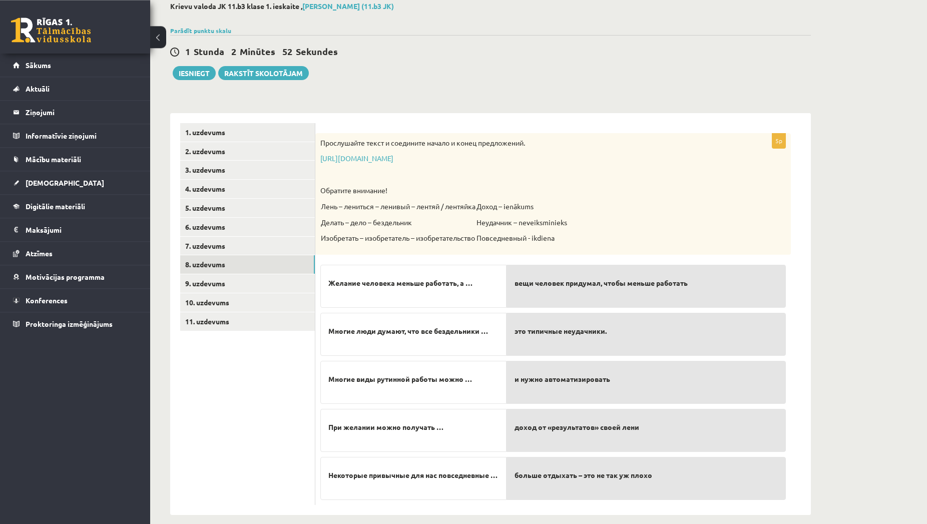
scroll to position [68, 0]
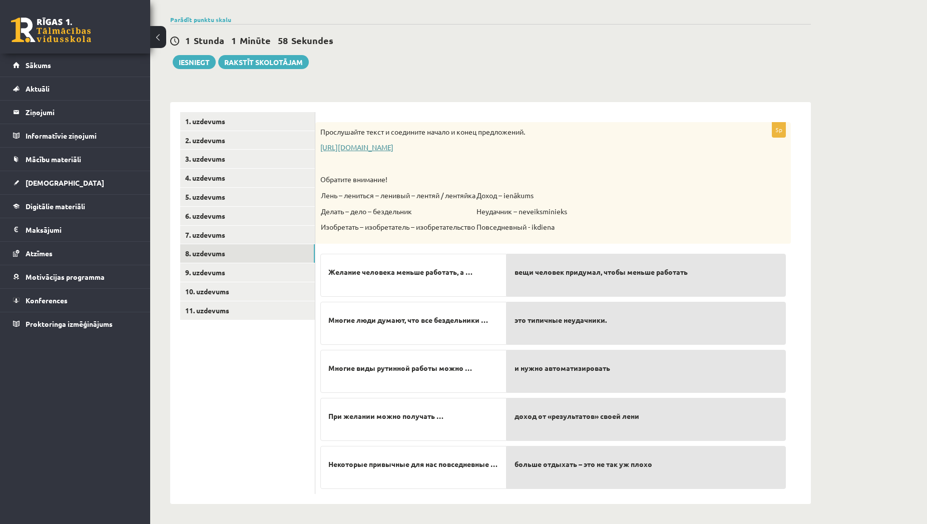
click at [393, 151] on link "https://www.zvaigzne.lv/upload/audio/100Urokov/2/49%202.mp3" at bounding box center [356, 147] width 73 height 9
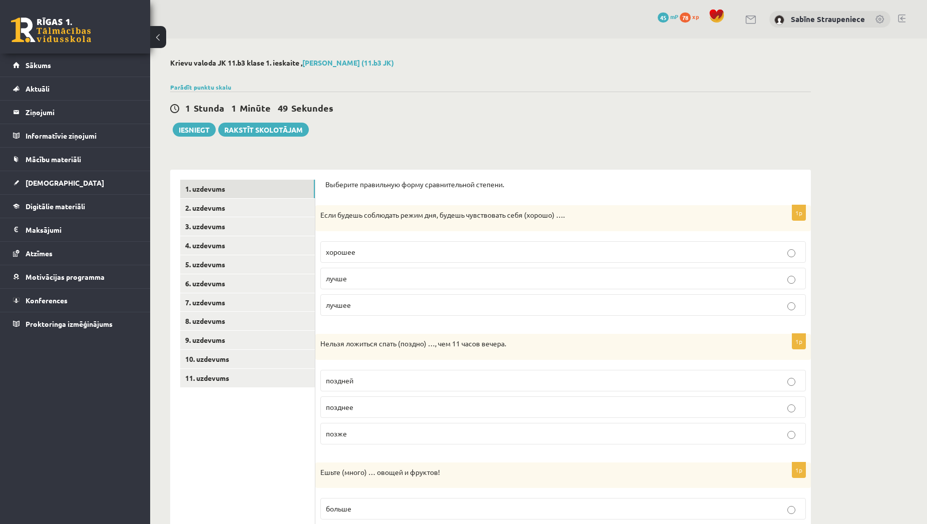
scroll to position [68, 0]
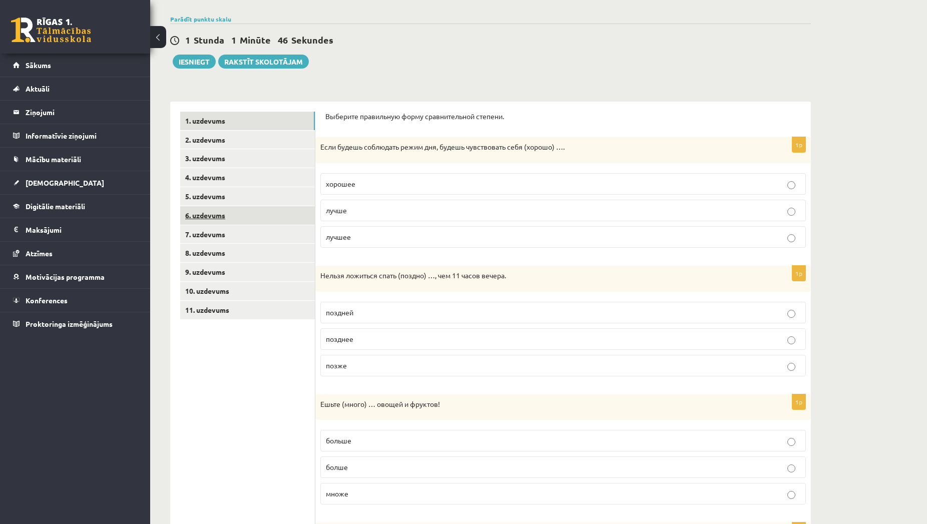
click at [261, 210] on link "6. uzdevums" at bounding box center [247, 215] width 135 height 19
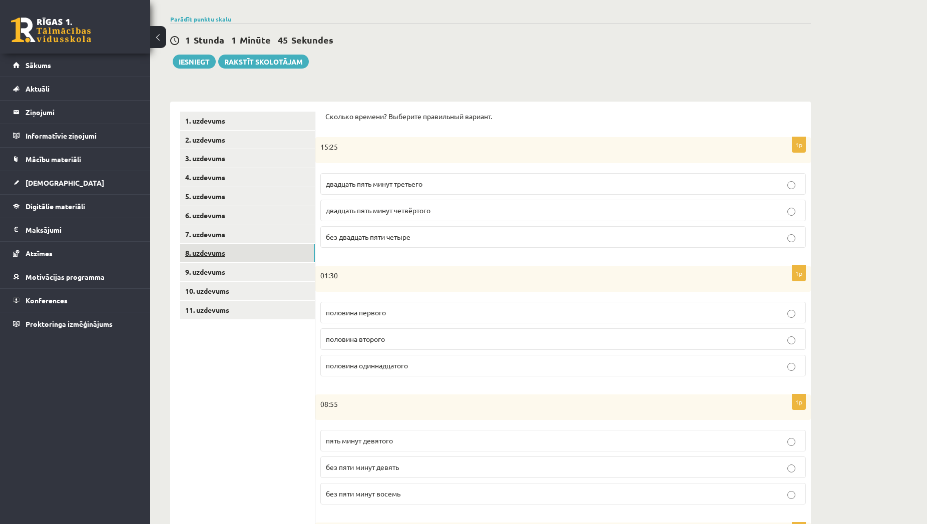
click at [261, 250] on link "8. uzdevums" at bounding box center [247, 253] width 135 height 19
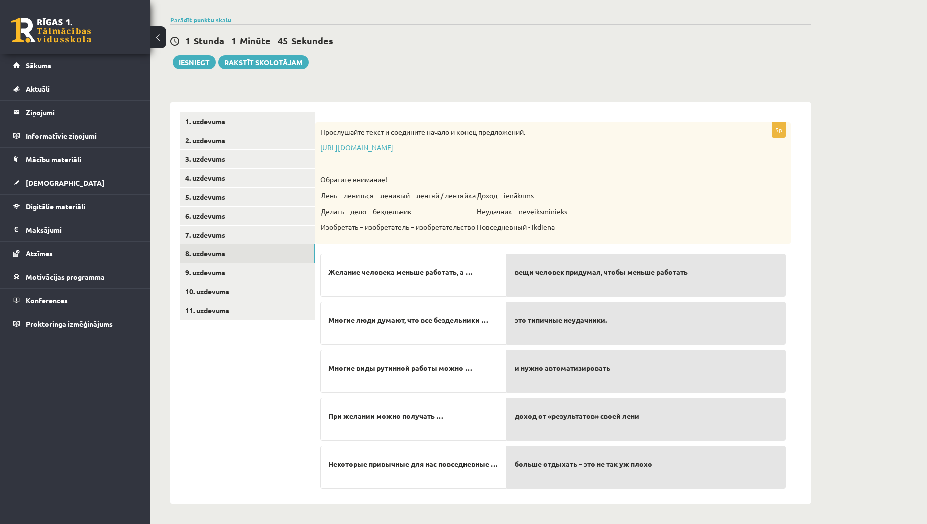
scroll to position [26, 0]
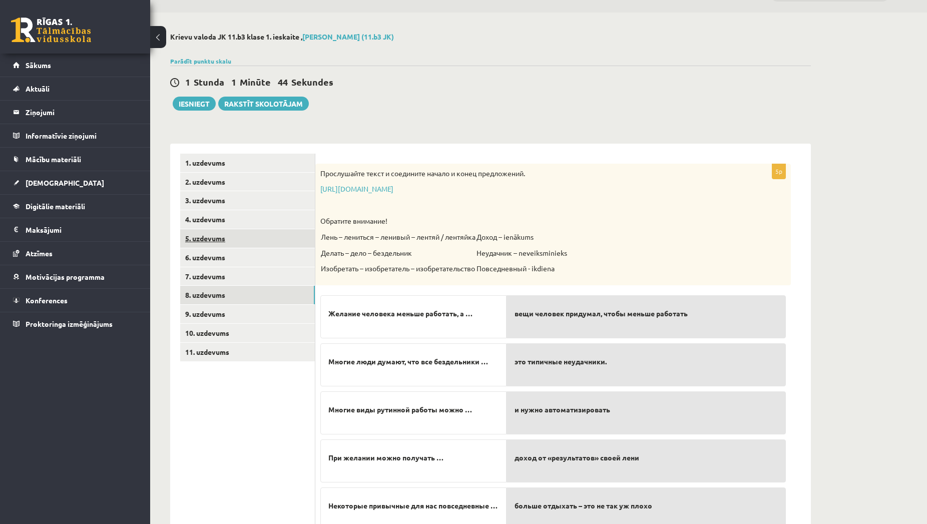
click at [264, 236] on link "5. uzdevums" at bounding box center [247, 238] width 135 height 19
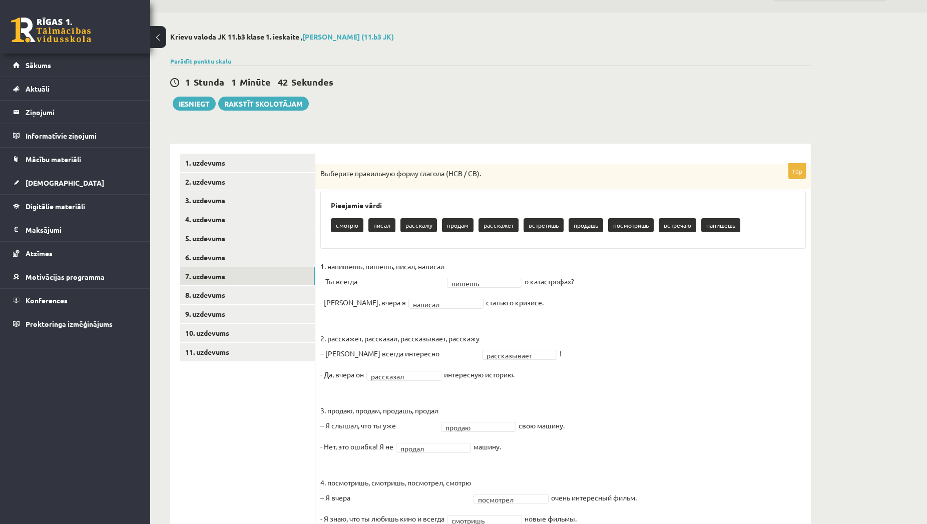
click at [264, 272] on link "7. uzdevums" at bounding box center [247, 276] width 135 height 19
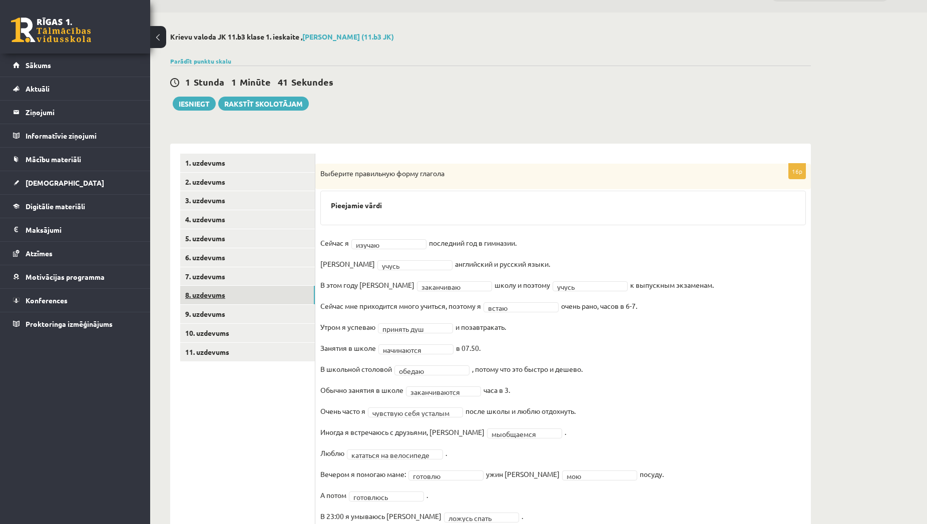
click at [262, 291] on link "8. uzdevums" at bounding box center [247, 295] width 135 height 19
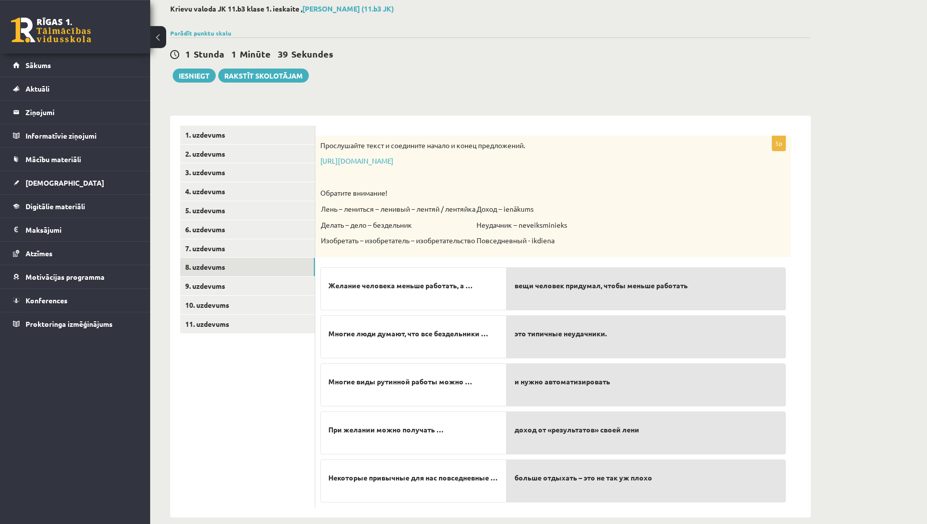
scroll to position [68, 0]
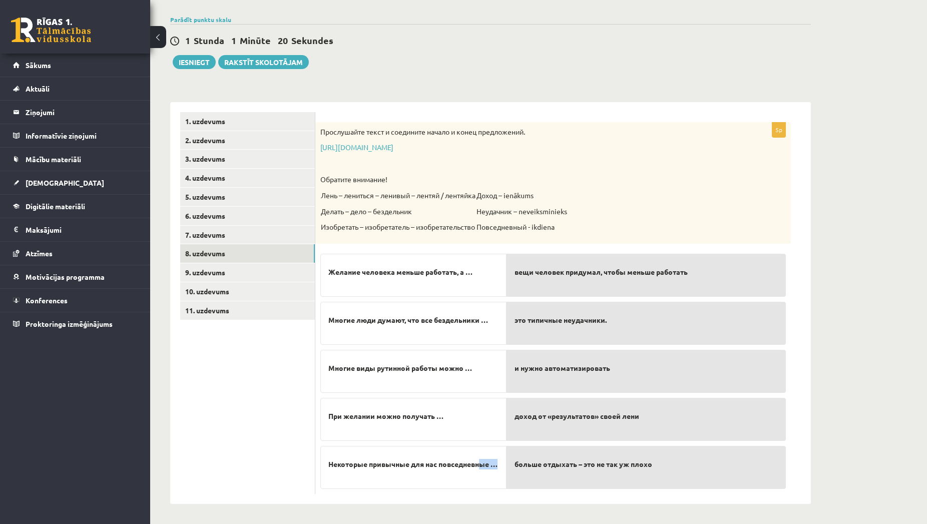
click at [471, 464] on span "Некоторые привычные для нас повседневные …" at bounding box center [412, 464] width 169 height 11
drag, startPoint x: 504, startPoint y: 456, endPoint x: 325, endPoint y: 456, distance: 178.7
click at [325, 456] on div "Некоторые привычные для нас повседневные …" at bounding box center [413, 467] width 186 height 43
copy span "Некоторые привычные для нас повседневные"
click at [461, 415] on p "При желании можно получать …" at bounding box center [413, 416] width 170 height 21
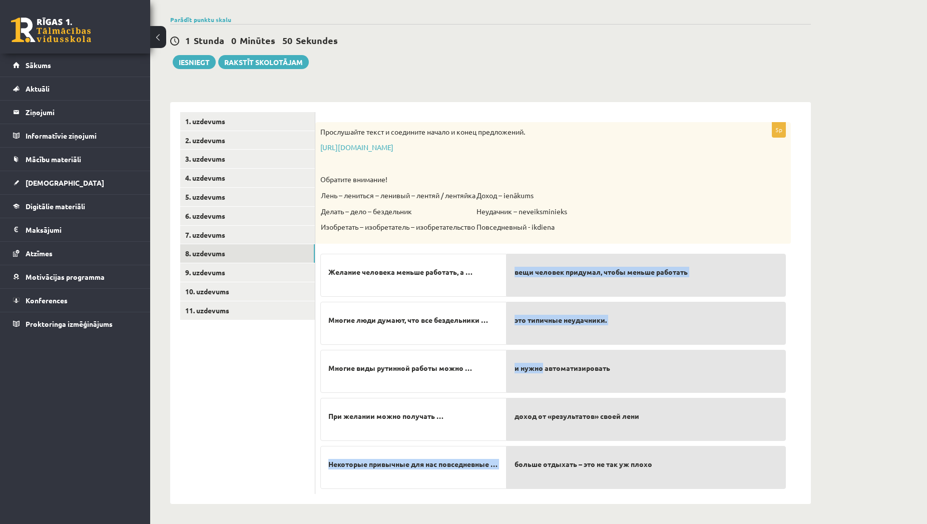
drag, startPoint x: 495, startPoint y: 412, endPoint x: 542, endPoint y: 373, distance: 61.1
click at [542, 373] on fieldset "Желание человека меньше работать, а … Многие люди думают, что все бездельники ……" at bounding box center [552, 369] width 465 height 240
click at [554, 347] on div "вещи человек придумал, чтобы меньше работать это типичные неудачники. и нужно а…" at bounding box center [645, 369] width 279 height 240
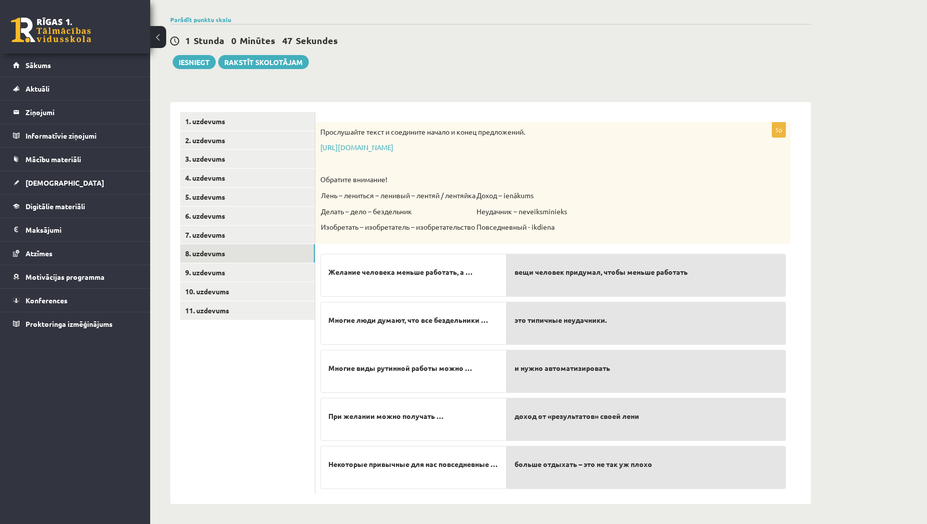
click at [567, 280] on p "вещи человек придумал, чтобы меньше работать" at bounding box center [645, 272] width 263 height 21
drag, startPoint x: 460, startPoint y: 368, endPoint x: 329, endPoint y: 380, distance: 131.7
click at [329, 380] on div "Многие виды рутинной работы можно …" at bounding box center [413, 371] width 186 height 43
copy span "Многие виды рутинной работы можно"
click at [393, 151] on link "[URL][DOMAIN_NAME]" at bounding box center [356, 147] width 73 height 9
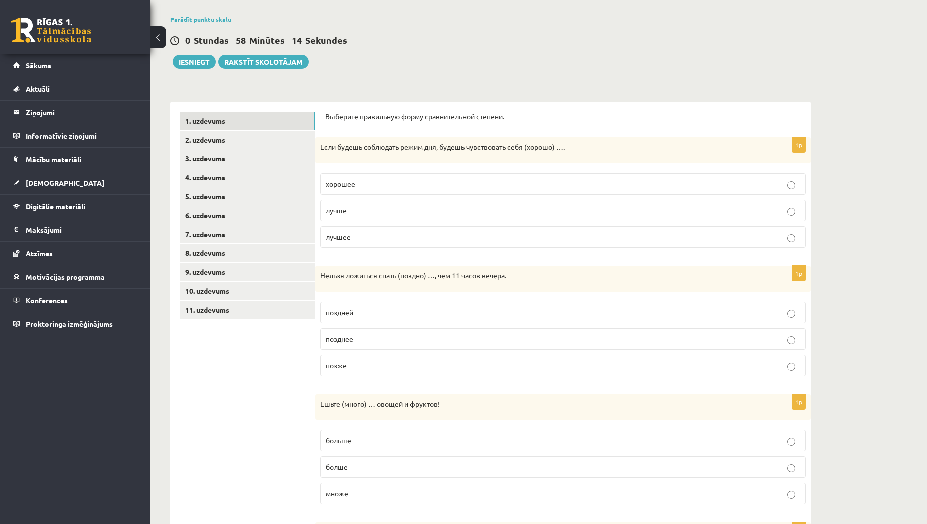
scroll to position [68, 0]
click at [197, 245] on link "8. uzdevums" at bounding box center [247, 253] width 135 height 19
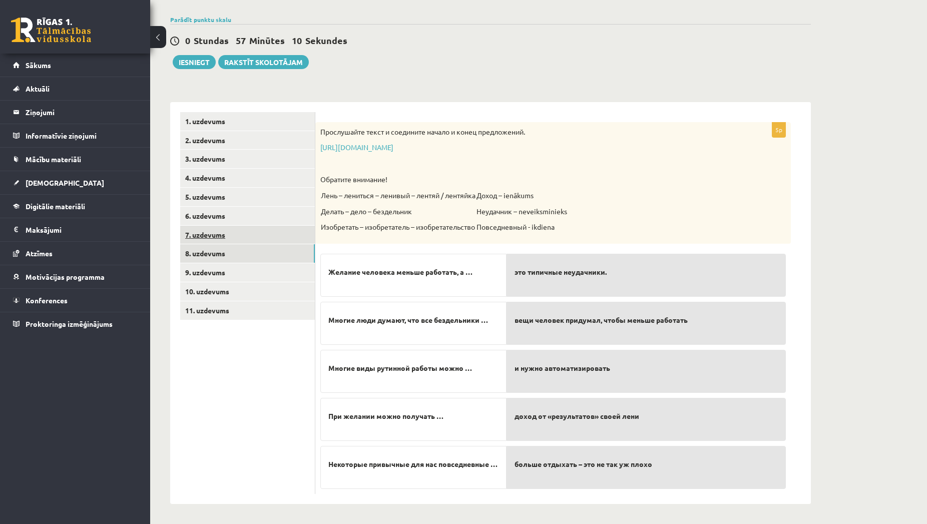
click at [302, 236] on link "7. uzdevums" at bounding box center [247, 235] width 135 height 19
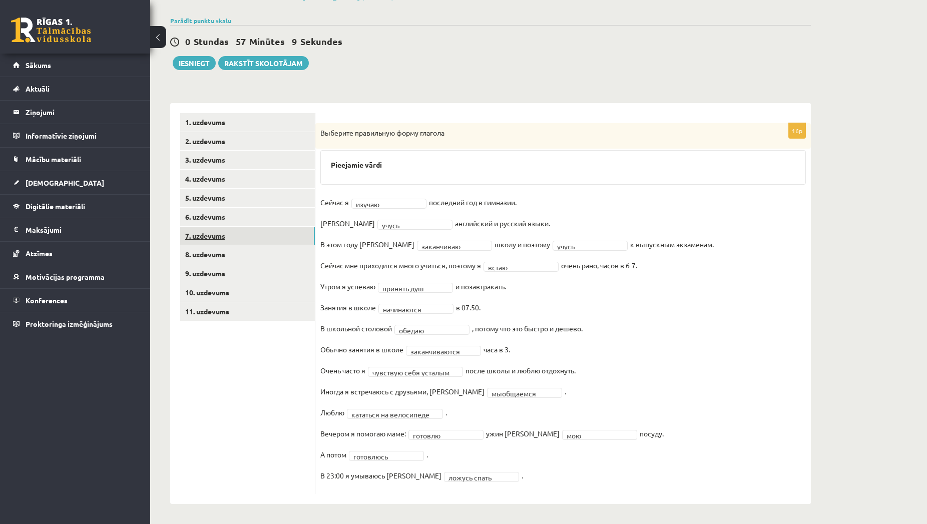
scroll to position [67, 0]
click at [296, 258] on link "8. uzdevums" at bounding box center [247, 254] width 135 height 19
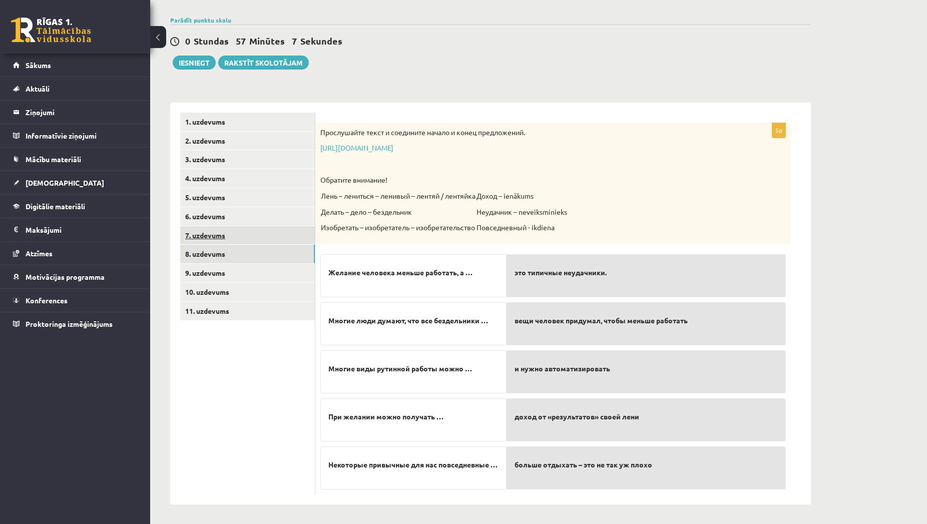
scroll to position [26, 0]
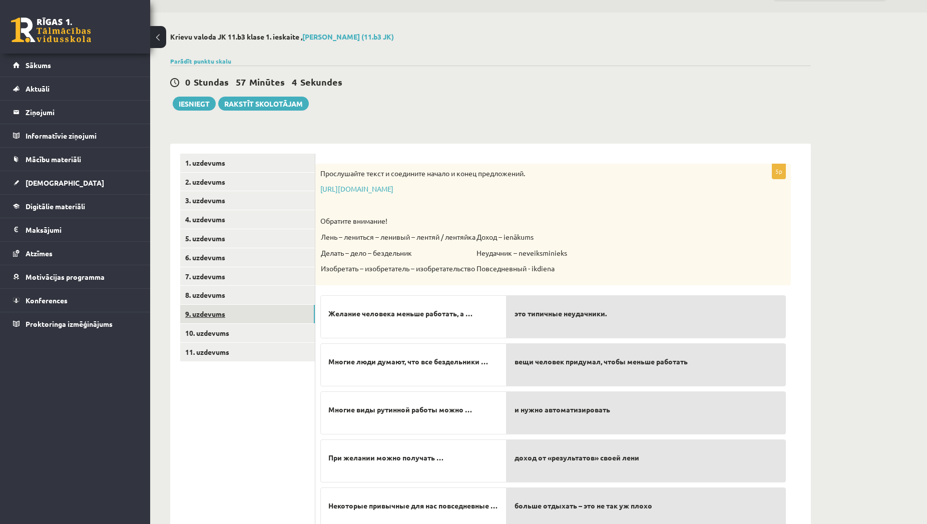
click at [276, 314] on link "9. uzdevums" at bounding box center [247, 314] width 135 height 19
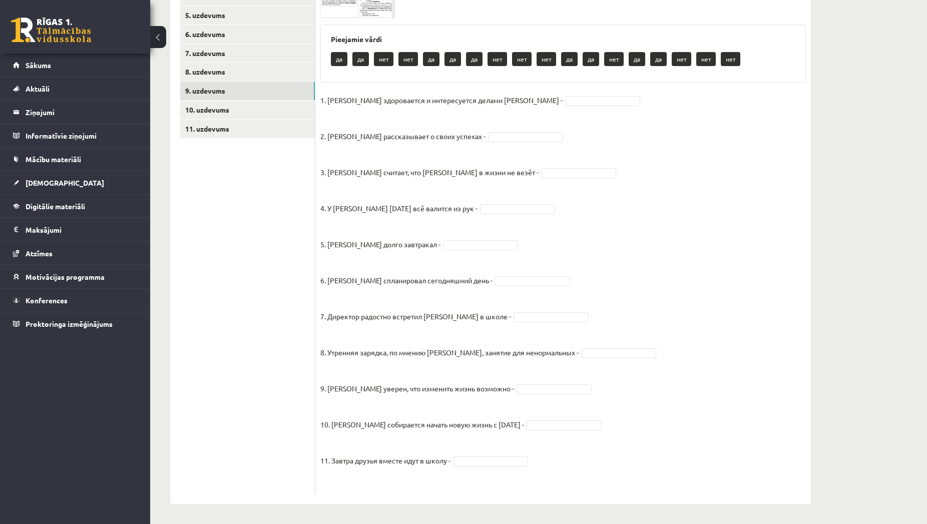
scroll to position [96, 0]
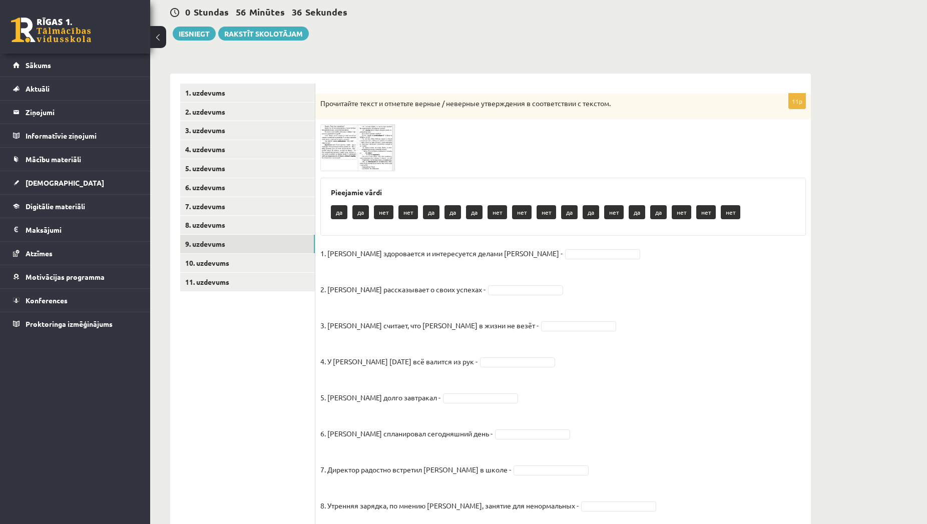
click at [346, 150] on img at bounding box center [357, 147] width 75 height 47
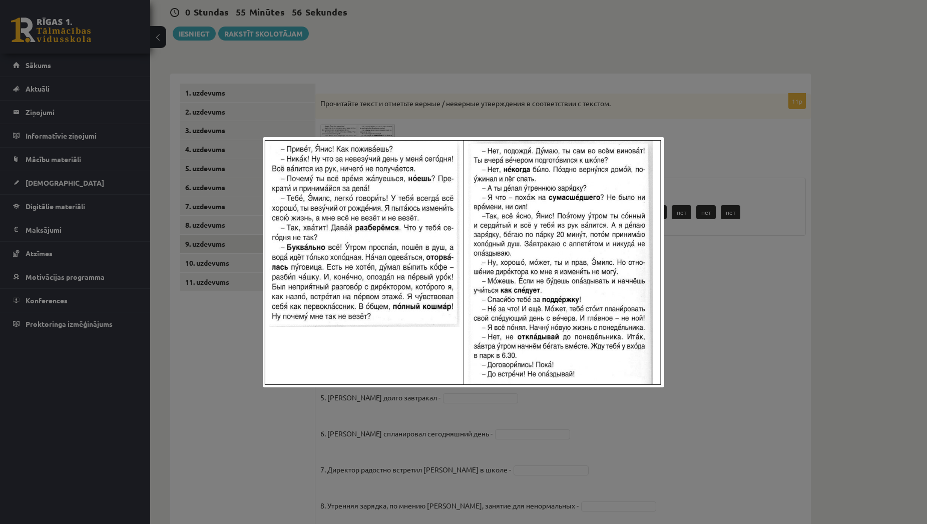
click at [726, 181] on div at bounding box center [463, 262] width 927 height 524
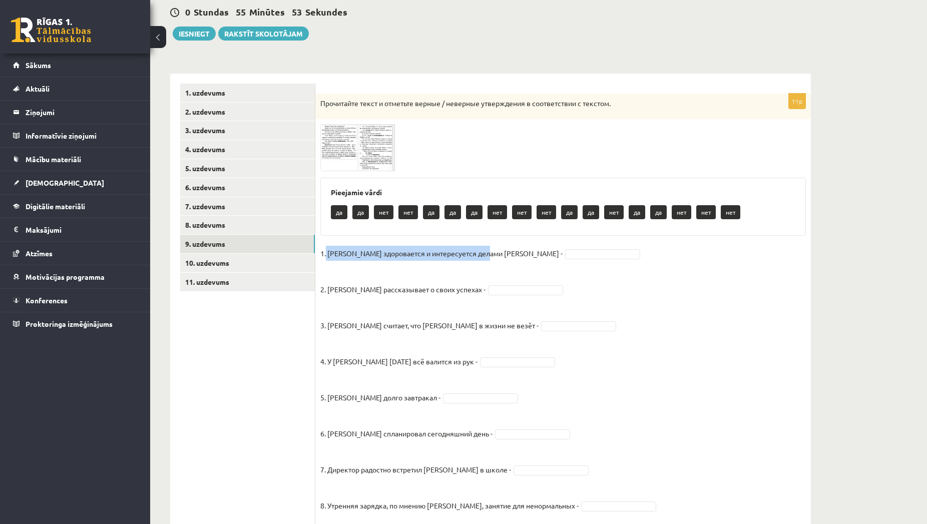
drag, startPoint x: 489, startPoint y: 255, endPoint x: 325, endPoint y: 252, distance: 164.2
click at [325, 252] on p "1. [PERSON_NAME] здоровается и интересуется делами [PERSON_NAME] -" at bounding box center [441, 253] width 242 height 15
copy p "[PERSON_NAME] здоровается и интересуется делами [PERSON_NAME]"
click at [524, 258] on body "0 Dāvanas 45 mP 78 xp Sabīne Straupeniece Sākums Aktuāli Kā mācīties [PERSON_NA…" at bounding box center [463, 166] width 927 height 524
click at [498, 290] on body "0 Dāvanas 45 mP 78 xp Sabīne Straupeniece Sākums Aktuāli Kā mācīties [PERSON_NA…" at bounding box center [463, 166] width 927 height 524
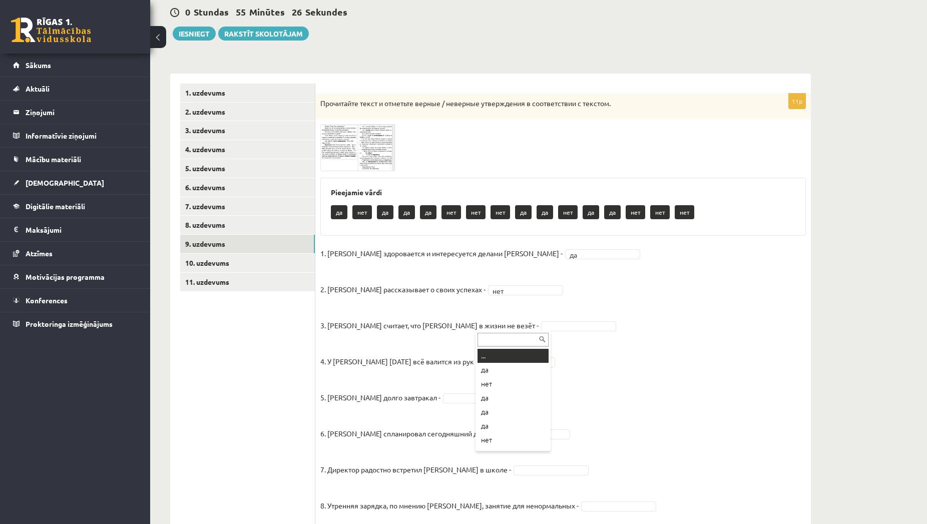
click at [490, 328] on body "0 Dāvanas 45 mP 78 xp Sabīne Straupeniece Sākums Aktuāli Kā mācīties [PERSON_NA…" at bounding box center [463, 166] width 927 height 524
click at [485, 355] on fieldset "1. [PERSON_NAME] здоровается и интересуется делами [PERSON_NAME] - да ** 2. [PE…" at bounding box center [562, 444] width 485 height 396
click at [480, 361] on body "0 Dāvanas 45 mP 78 xp Sabīne Straupeniece Sākums Aktuāli Kā mācīties [PERSON_NA…" at bounding box center [463, 166] width 927 height 524
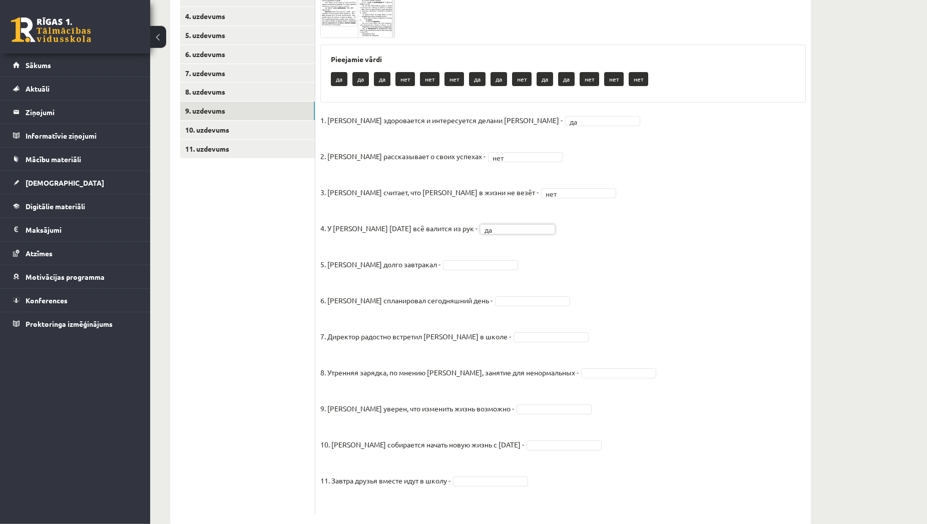
scroll to position [249, 0]
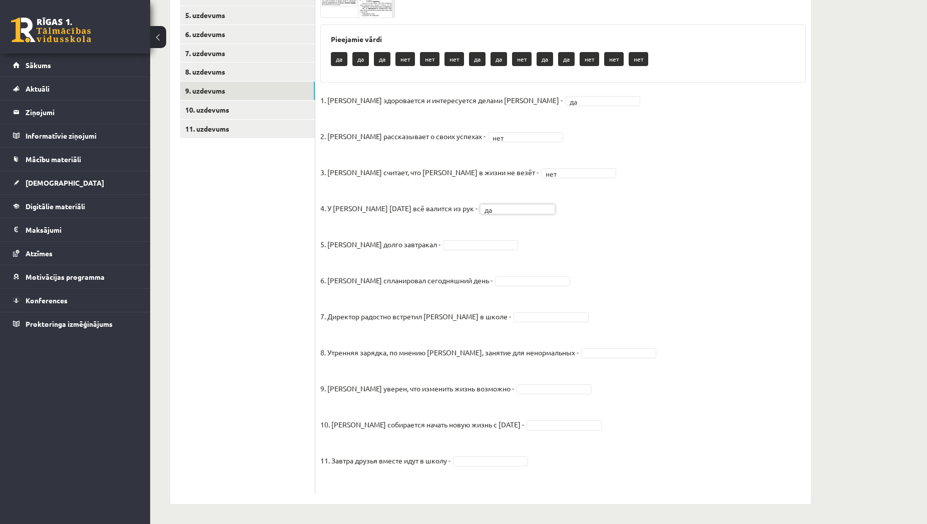
click at [460, 245] on body "0 Dāvanas 45 mP 78 xp Sabīne Straupeniece Sākums Aktuāli Kā mācīties [PERSON_NA…" at bounding box center [463, 13] width 927 height 524
click at [506, 275] on body "0 Dāvanas 45 mP 78 xp Sabīne Straupeniece Sākums Aktuāli Kā mācīties [PERSON_NA…" at bounding box center [463, 13] width 927 height 524
click at [520, 322] on fieldset "1. [PERSON_NAME] здоровается и интересуется делами [PERSON_NAME] - да ** 2. [PE…" at bounding box center [562, 291] width 485 height 396
click at [520, 275] on body "0 Dāvanas 45 mP 78 xp Sabīne Straupeniece Sākums Aktuāli Kā mācīties [PERSON_NA…" at bounding box center [463, 13] width 927 height 524
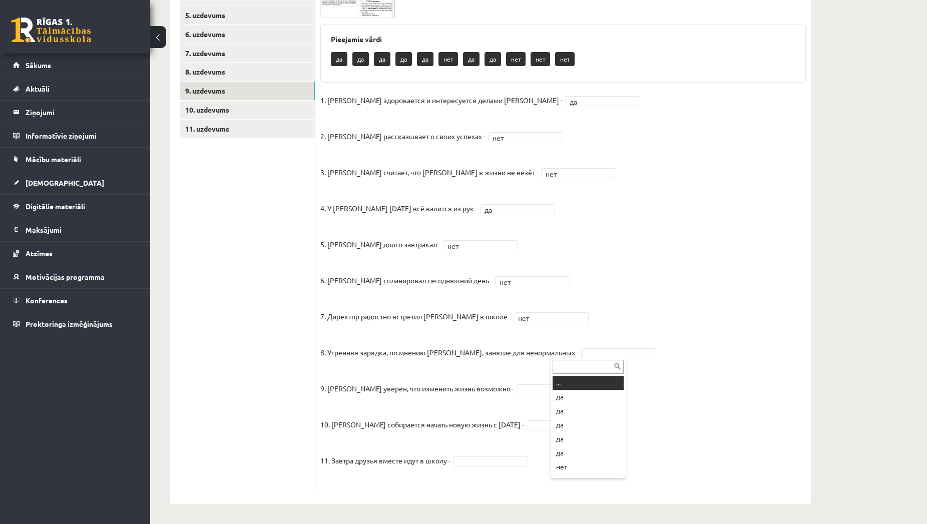
click at [559, 275] on body "0 Dāvanas 45 mP 78 xp Sabīne Straupeniece Sākums Aktuāli Kā mācīties [PERSON_NA…" at bounding box center [463, 13] width 927 height 524
click at [546, 275] on body "0 Dāvanas 45 mP 78 xp Sabīne Straupeniece Sākums Aktuāli Kā mācīties [PERSON_NA…" at bounding box center [463, 13] width 927 height 524
click at [572, 275] on body "0 Dāvanas 45 mP 78 xp Sabīne Straupeniece Sākums Aktuāli Kā mācīties [PERSON_NA…" at bounding box center [463, 13] width 927 height 524
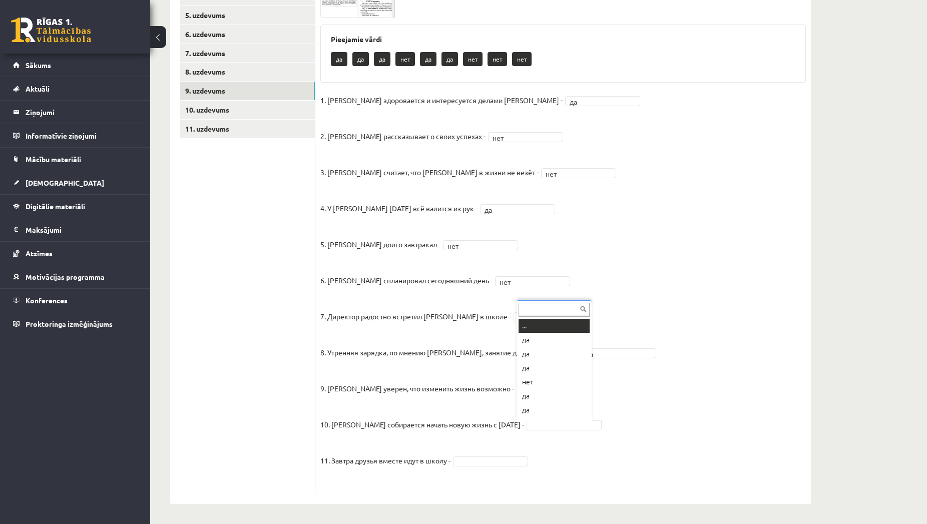
scroll to position [12, 0]
click at [522, 275] on body "0 Dāvanas 45 mP 78 xp Sabīne Straupeniece Sākums Aktuāli Kā mācīties [PERSON_NA…" at bounding box center [463, 13] width 927 height 524
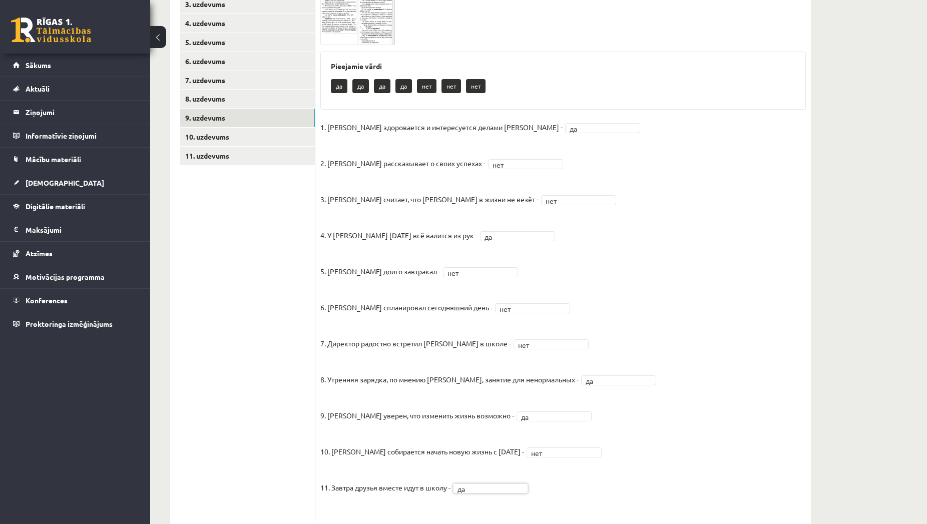
scroll to position [198, 0]
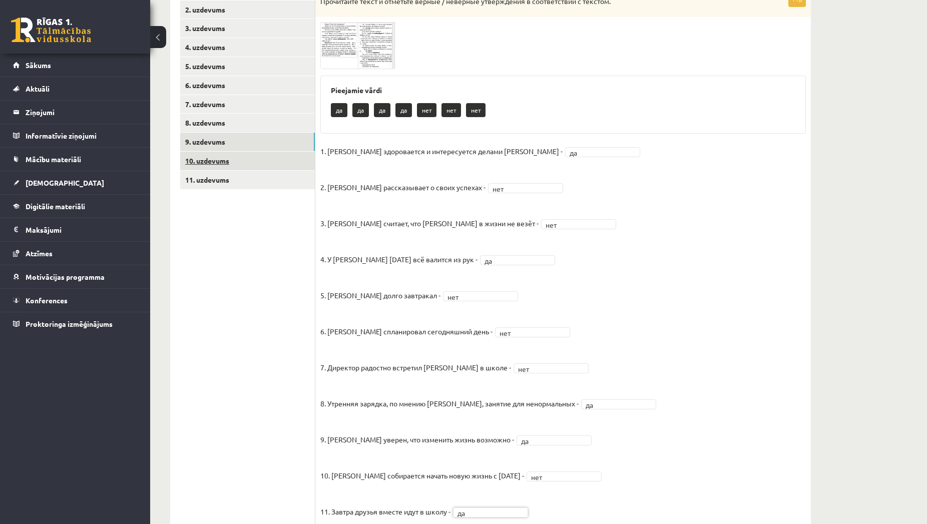
click at [221, 166] on link "10. uzdevums" at bounding box center [247, 161] width 135 height 19
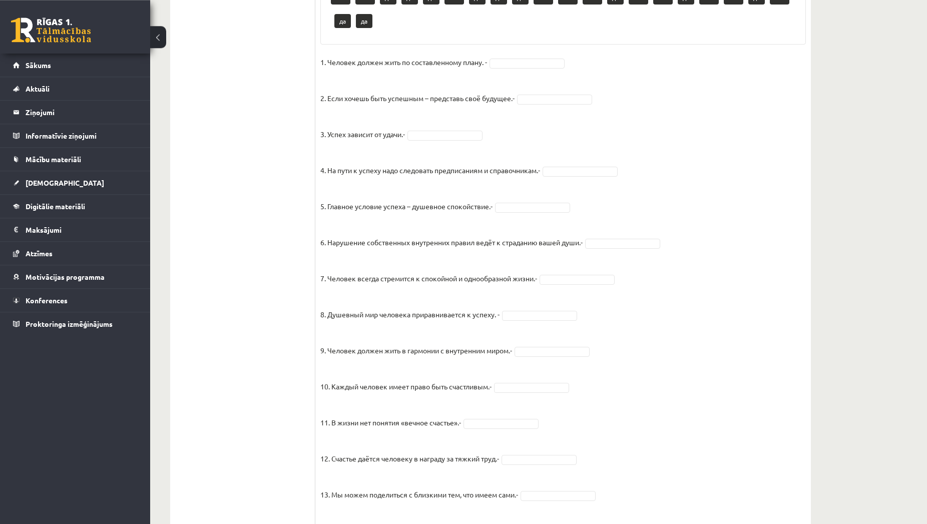
scroll to position [567, 0]
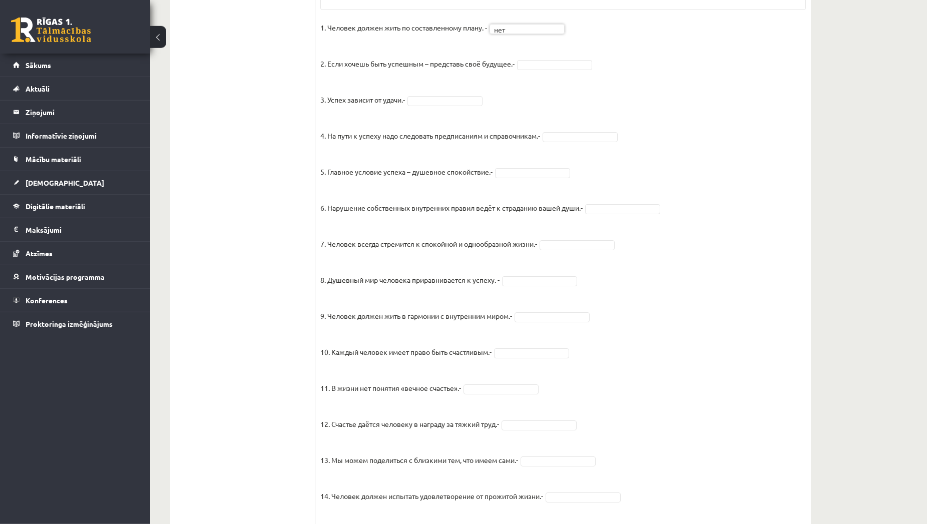
scroll to position [618, 0]
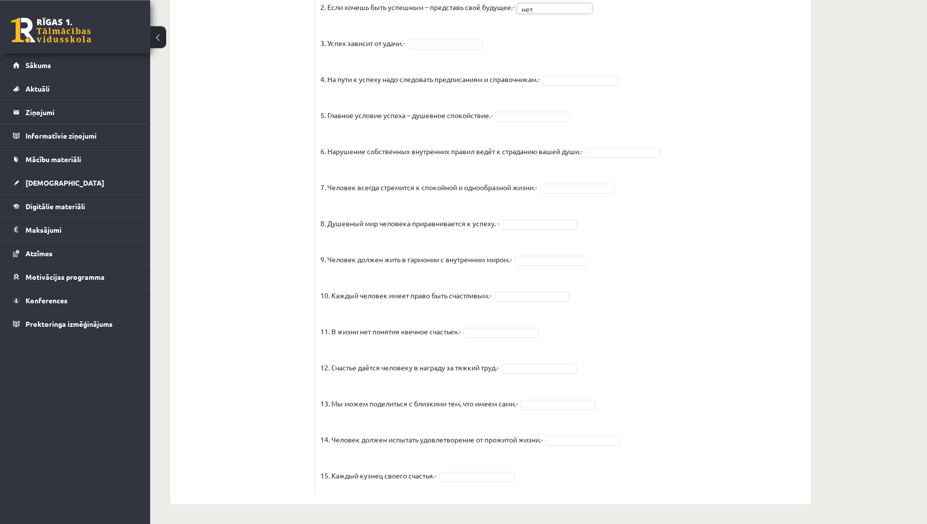
scroll to position [645, 0]
drag, startPoint x: 405, startPoint y: 42, endPoint x: 329, endPoint y: 41, distance: 76.1
click at [329, 41] on p "3. Успех зависит от удачи.-" at bounding box center [362, 36] width 85 height 30
copy p "Успех зависит от удачи."
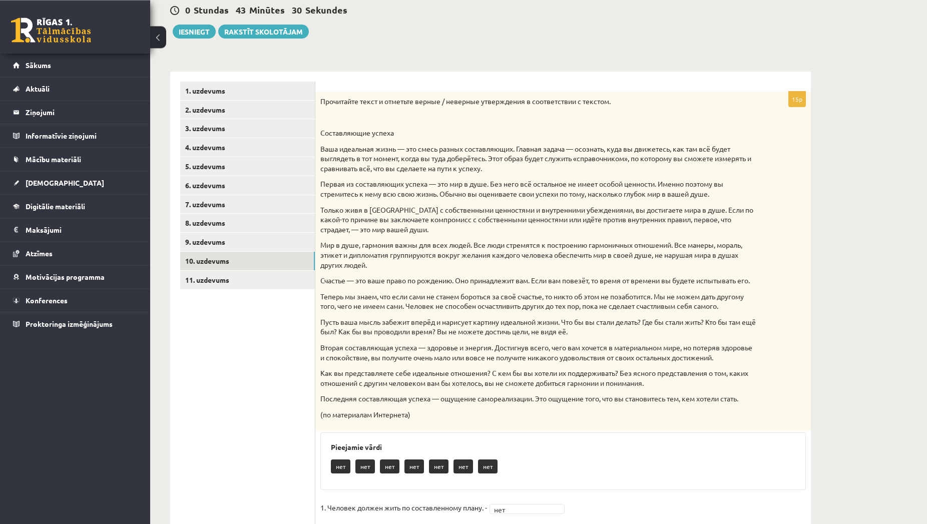
scroll to position [84, 0]
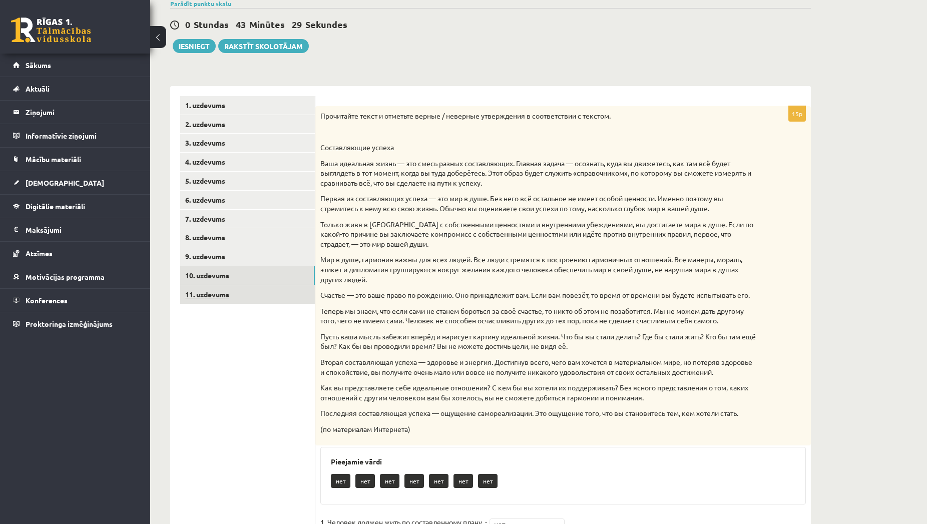
click at [237, 288] on link "11. uzdevums" at bounding box center [247, 294] width 135 height 19
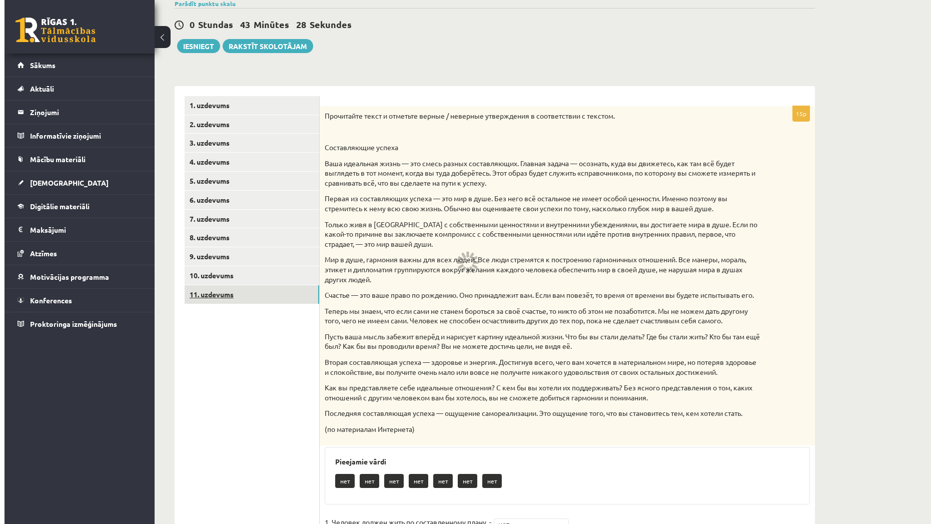
scroll to position [0, 0]
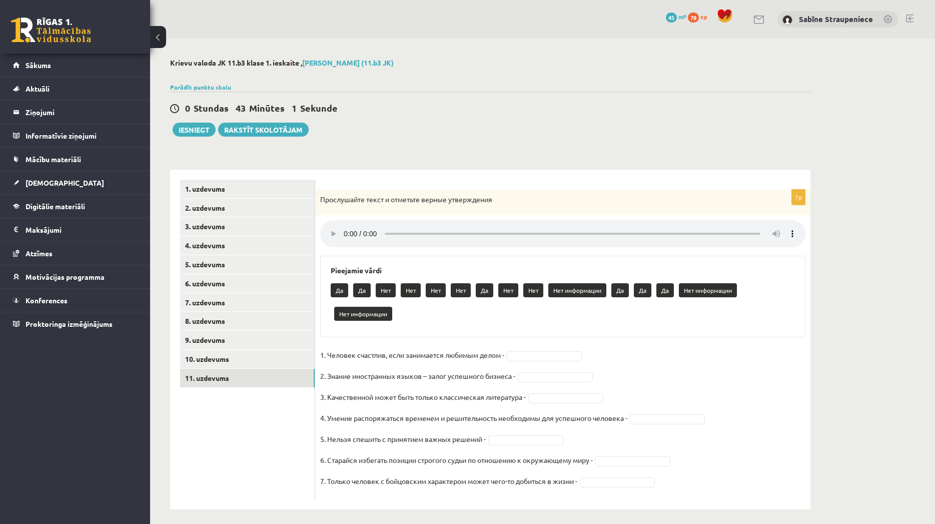
click at [563, 351] on body "0 Dāvanas 45 mP 78 xp Sabīne Straupeniece Sākums Aktuāli Kā mācīties [PERSON_NA…" at bounding box center [467, 262] width 935 height 524
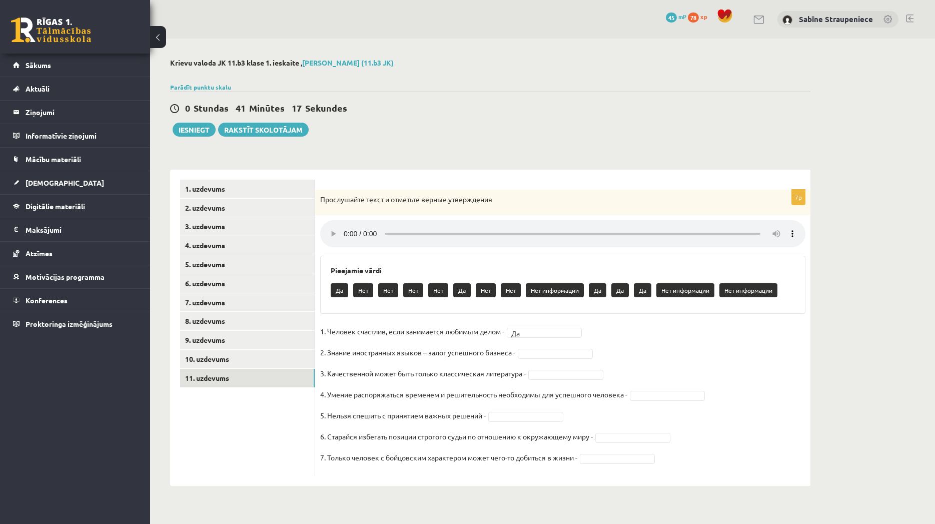
click at [590, 451] on body "0 Dāvanas 45 mP 78 xp Sabīne Straupeniece Sākums Aktuāli Kā mācīties [PERSON_NA…" at bounding box center [467, 262] width 935 height 524
click at [620, 457] on fieldset "1. Человек счастлив, если занимается любимым делом - Да ** 2. Знание иностранны…" at bounding box center [562, 397] width 485 height 147
click at [620, 452] on body "0 Dāvanas 45 mP 78 xp Sabīne Straupeniece Sākums Aktuāli Kā mācīties [PERSON_NA…" at bounding box center [467, 262] width 935 height 524
click at [616, 429] on body "0 Dāvanas 45 mP 78 xp Sabīne Straupeniece Sākums Aktuāli Kā mācīties [PERSON_NA…" at bounding box center [467, 262] width 935 height 524
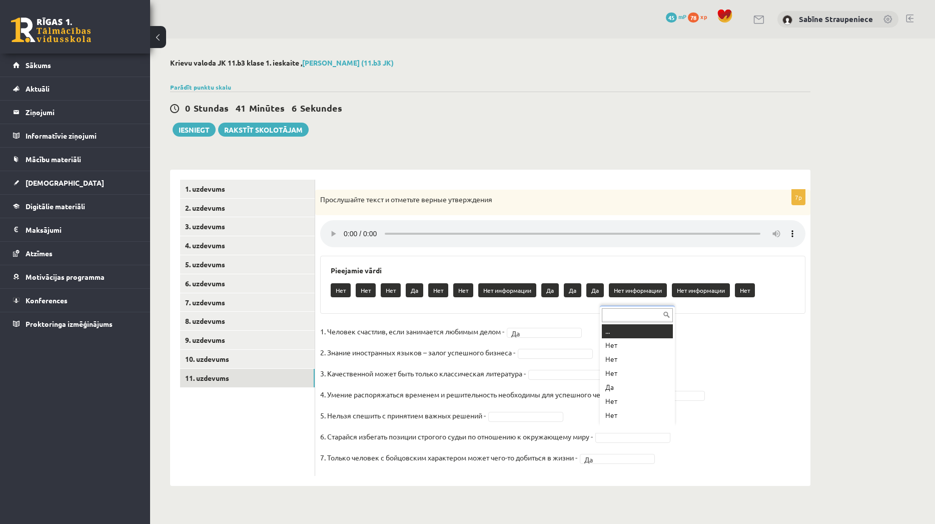
scroll to position [23, 0]
click at [622, 433] on body "0 Dāvanas 45 mP 78 xp Sabīne Straupeniece Sākums Aktuāli Kā mācīties [PERSON_NA…" at bounding box center [467, 262] width 935 height 524
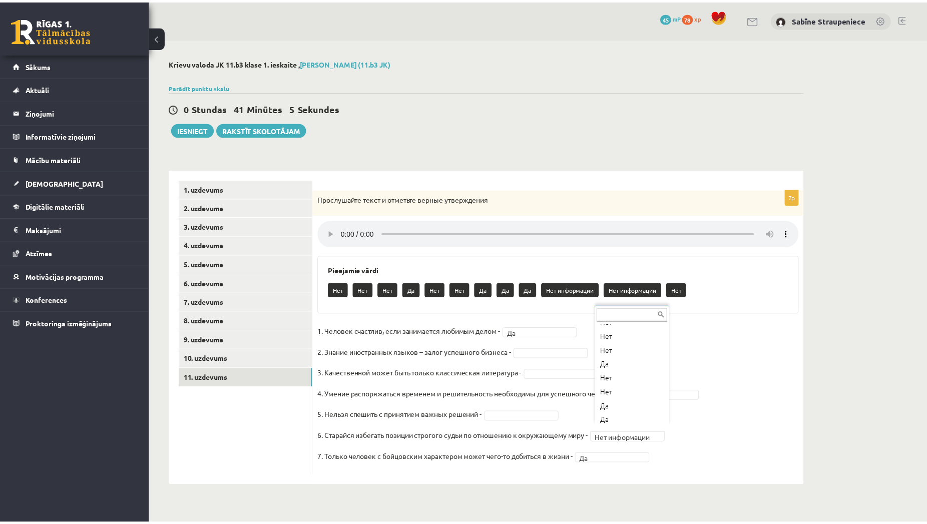
scroll to position [65, 0]
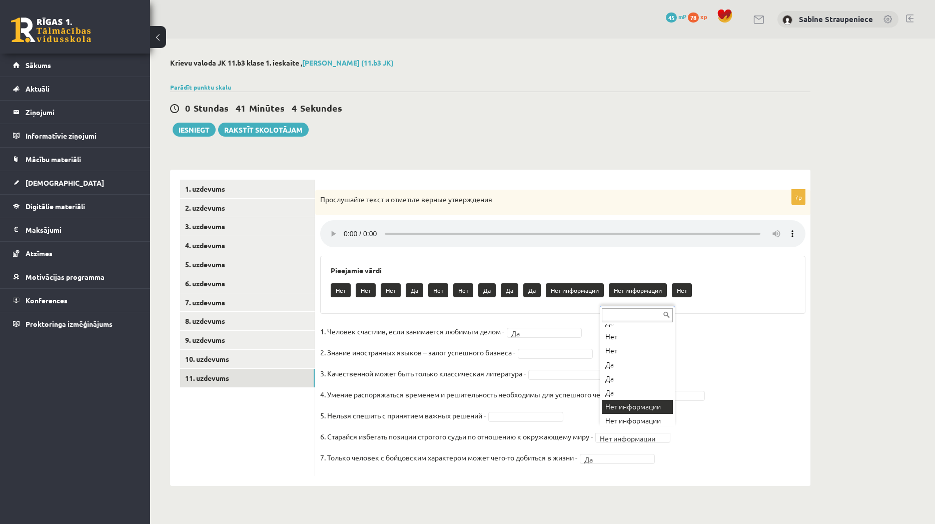
click at [561, 413] on body "0 Dāvanas 45 mP 78 xp Sabīne Straupeniece Sākums Aktuāli Kā mācīties [PERSON_NA…" at bounding box center [467, 262] width 935 height 524
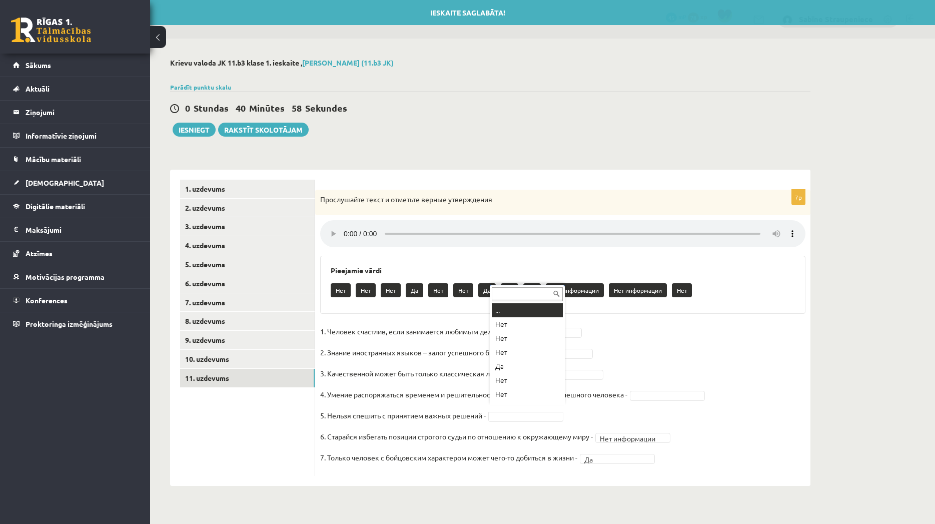
click at [552, 412] on body "0 Dāvanas 45 mP 78 xp Sabīne Straupeniece Sākums Aktuāli Kā mācīties [PERSON_NA…" at bounding box center [467, 262] width 935 height 524
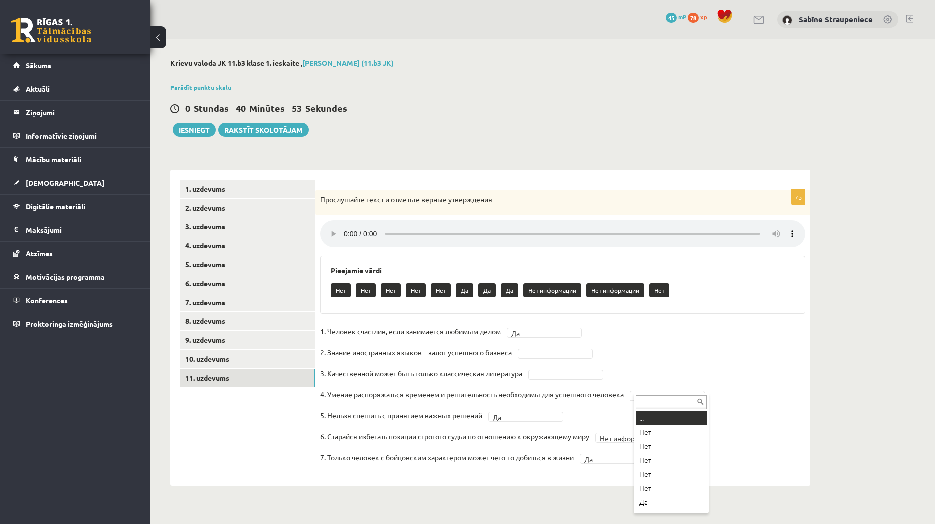
click at [647, 386] on body "0 Dāvanas 45 mP 78 xp Sabīne Straupeniece Sākums Aktuāli Kā mācīties [PERSON_NA…" at bounding box center [467, 262] width 935 height 524
click at [590, 370] on body "0 Dāvanas 45 mP 78 xp Sabīne Straupeniece Sākums Aktuāli Kā mācīties [PERSON_NA…" at bounding box center [467, 262] width 935 height 524
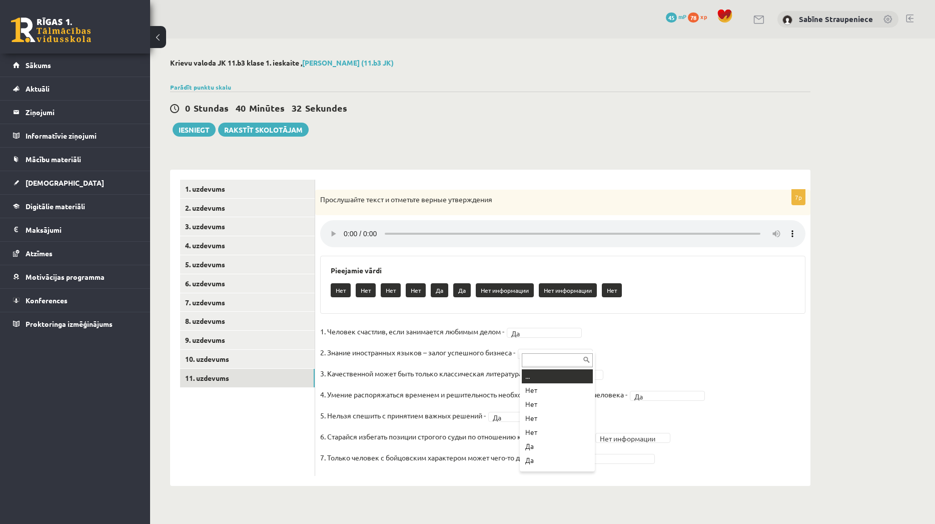
click at [547, 350] on body "0 Dāvanas 45 mP 78 xp Sabīne Straupeniece Sākums Aktuāli Kā mācīties [PERSON_NA…" at bounding box center [467, 262] width 935 height 524
click at [228, 90] on link "Parādīt punktu skalu" at bounding box center [200, 87] width 61 height 8
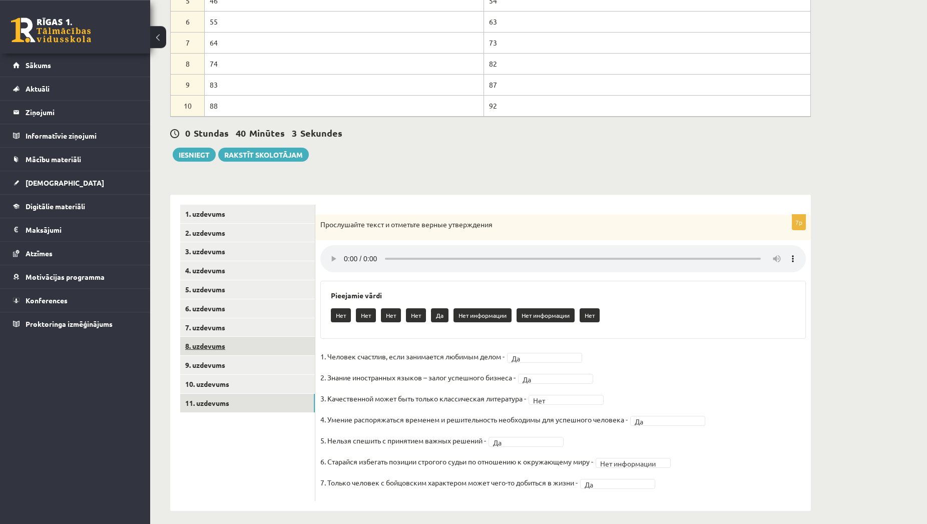
scroll to position [210, 0]
click at [243, 380] on link "10. uzdevums" at bounding box center [247, 383] width 135 height 19
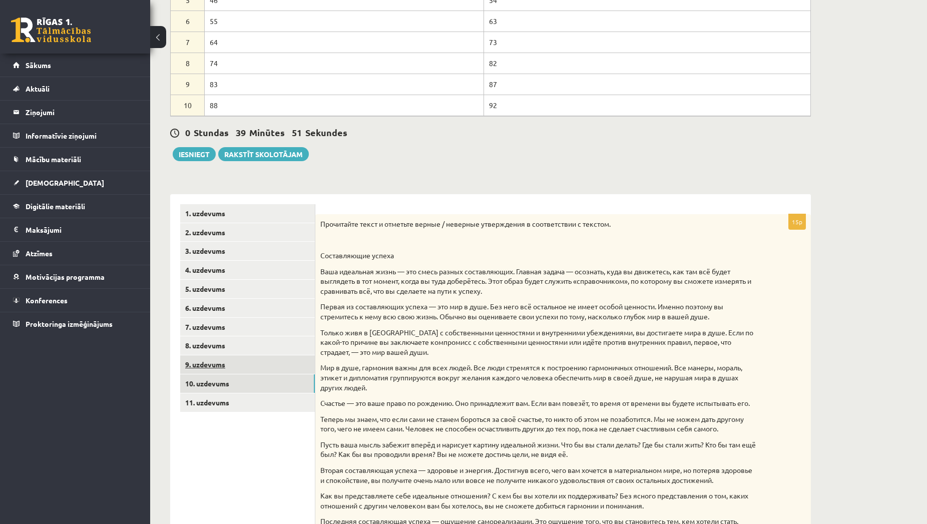
click at [292, 366] on link "9. uzdevums" at bounding box center [247, 364] width 135 height 19
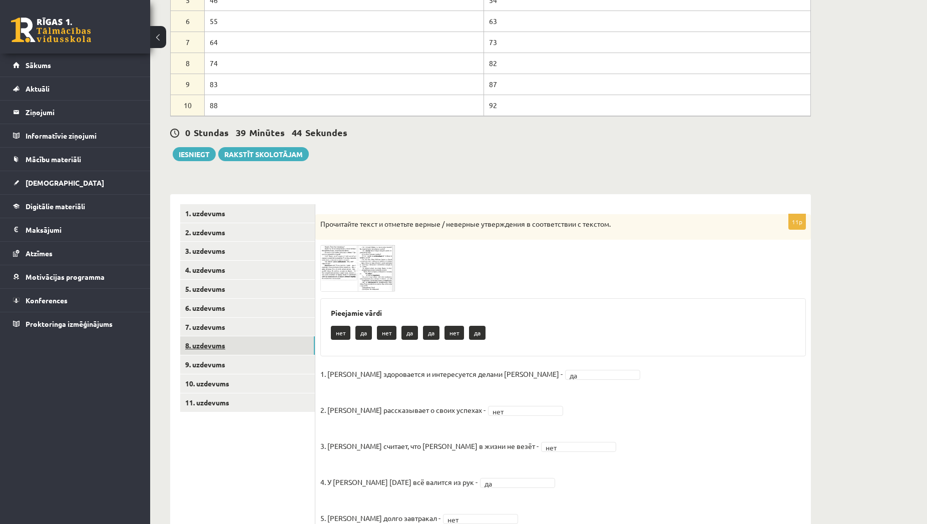
click at [290, 346] on link "8. uzdevums" at bounding box center [247, 345] width 135 height 19
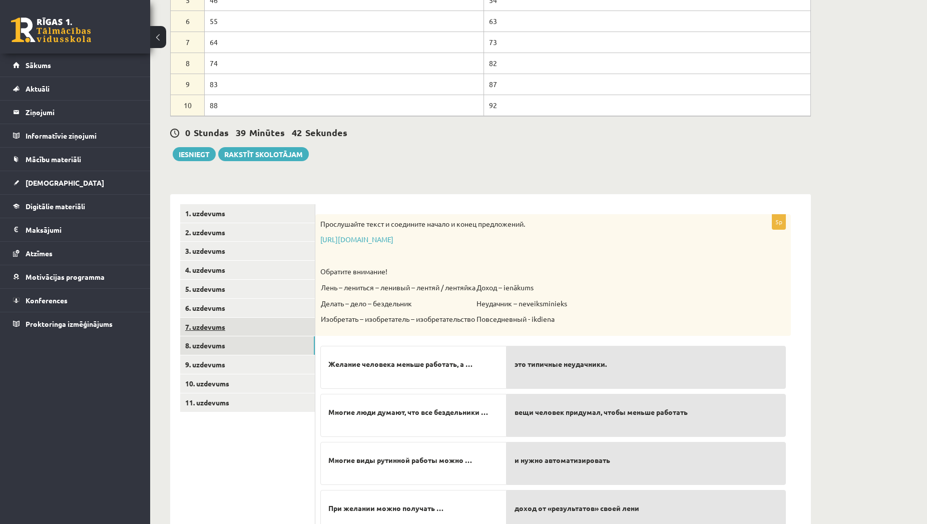
click at [276, 333] on link "7. uzdevums" at bounding box center [247, 327] width 135 height 19
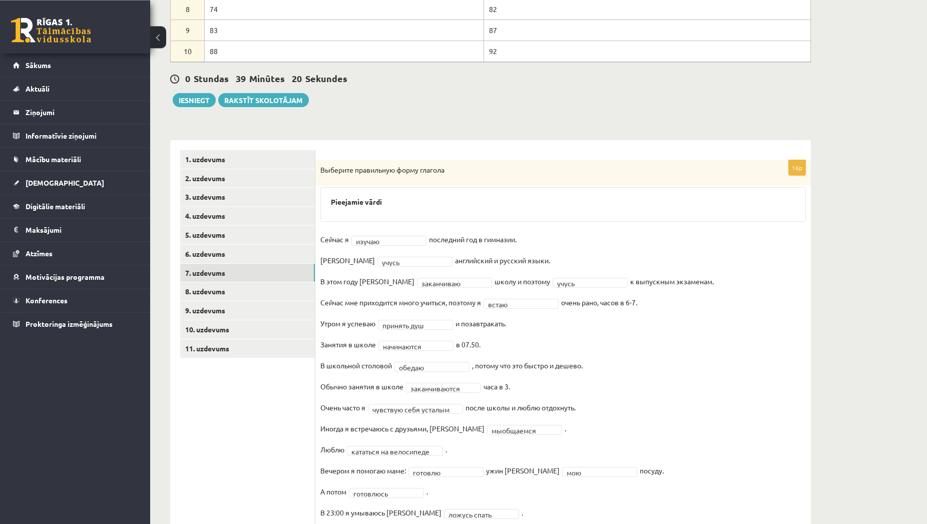
scroll to position [301, 0]
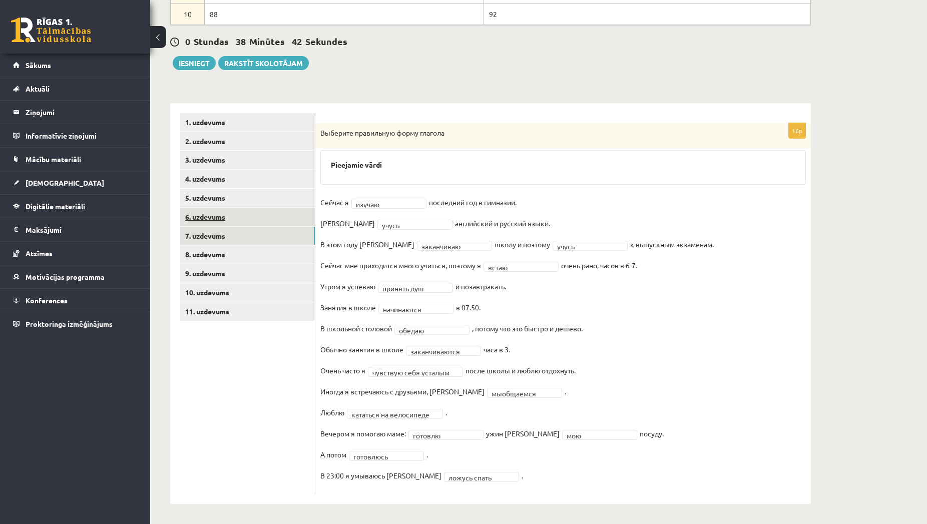
click at [211, 224] on link "6. uzdevums" at bounding box center [247, 217] width 135 height 19
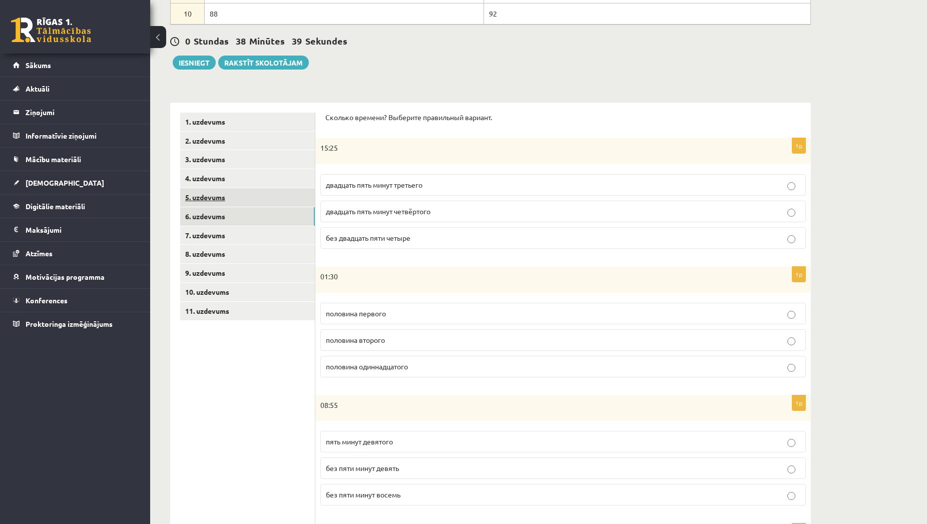
click at [286, 204] on link "5. uzdevums" at bounding box center [247, 197] width 135 height 19
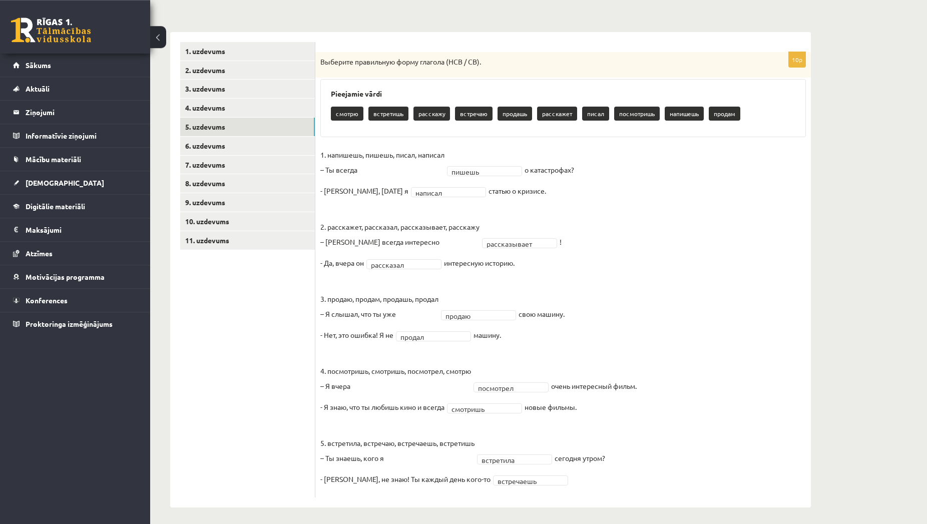
scroll to position [376, 0]
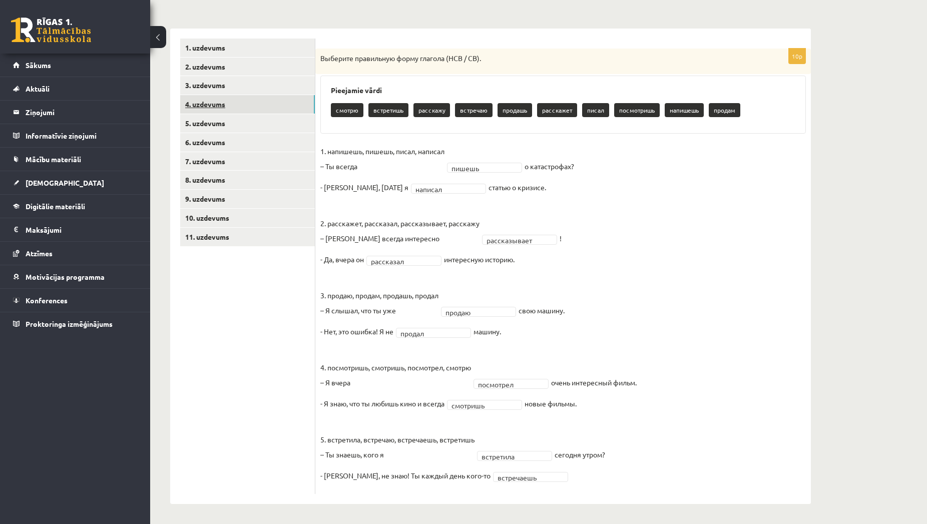
click at [248, 101] on link "4. uzdevums" at bounding box center [247, 104] width 135 height 19
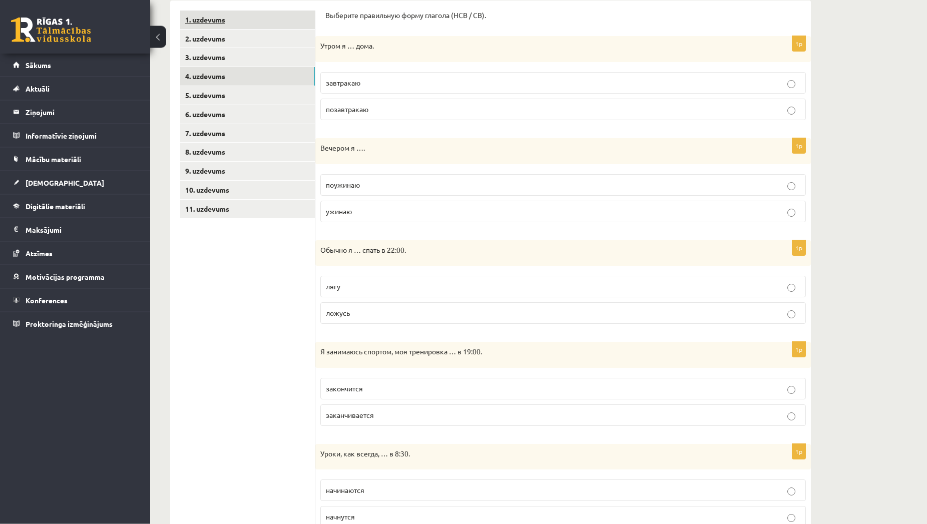
scroll to position [325, 0]
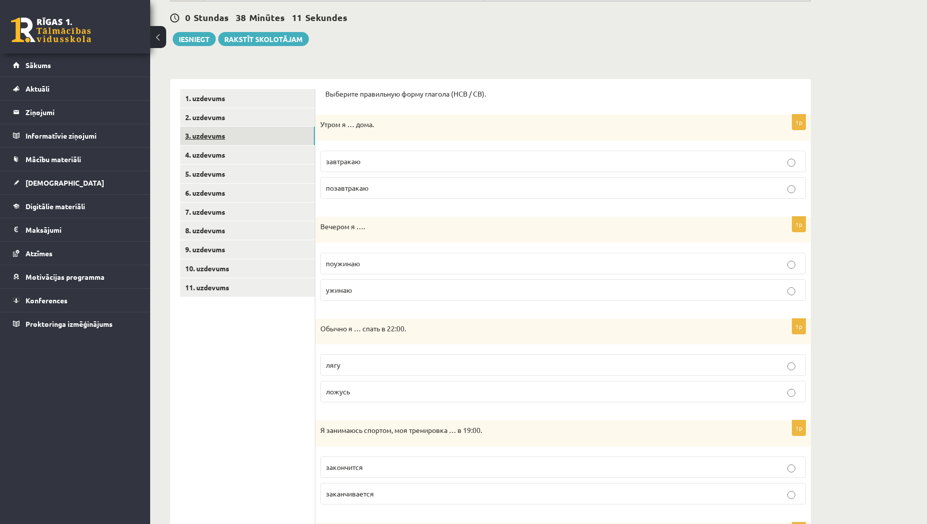
click at [260, 136] on link "3. uzdevums" at bounding box center [247, 136] width 135 height 19
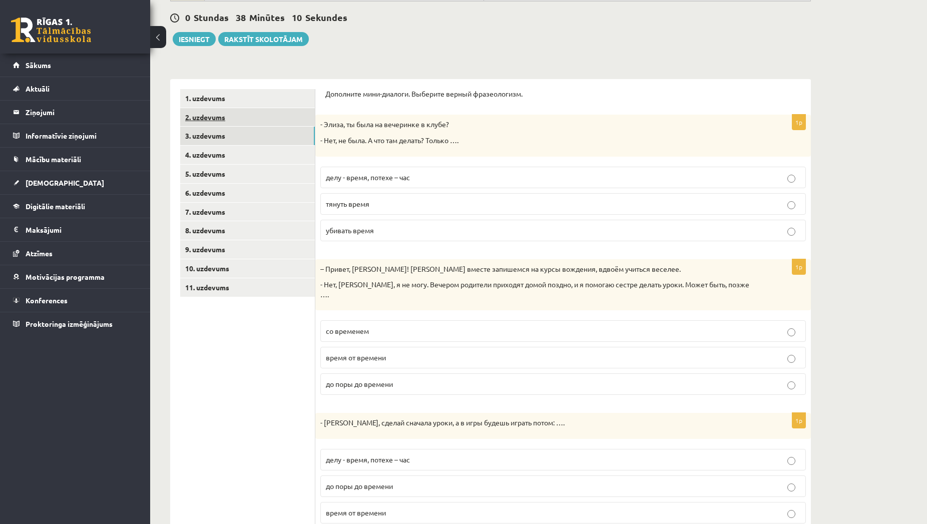
click at [259, 116] on link "2. uzdevums" at bounding box center [247, 117] width 135 height 19
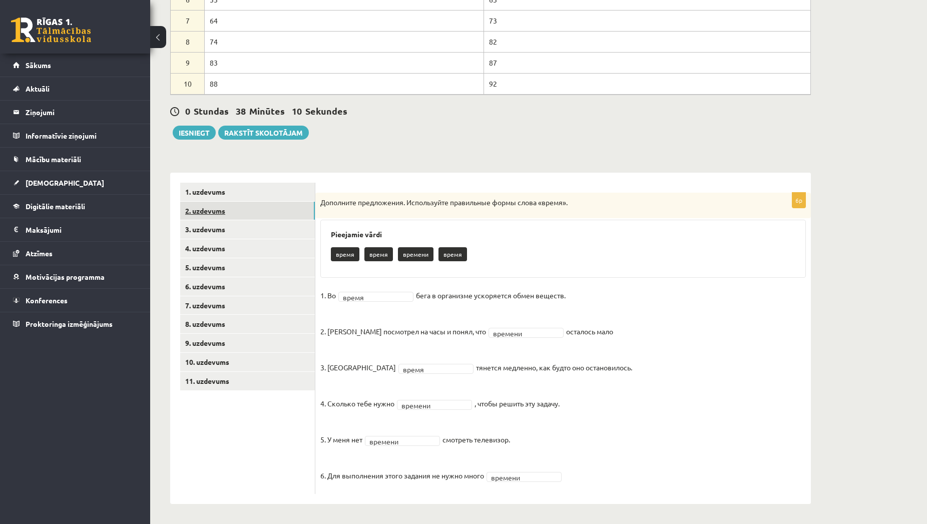
scroll to position [232, 0]
click at [267, 194] on link "1. uzdevums" at bounding box center [247, 192] width 135 height 19
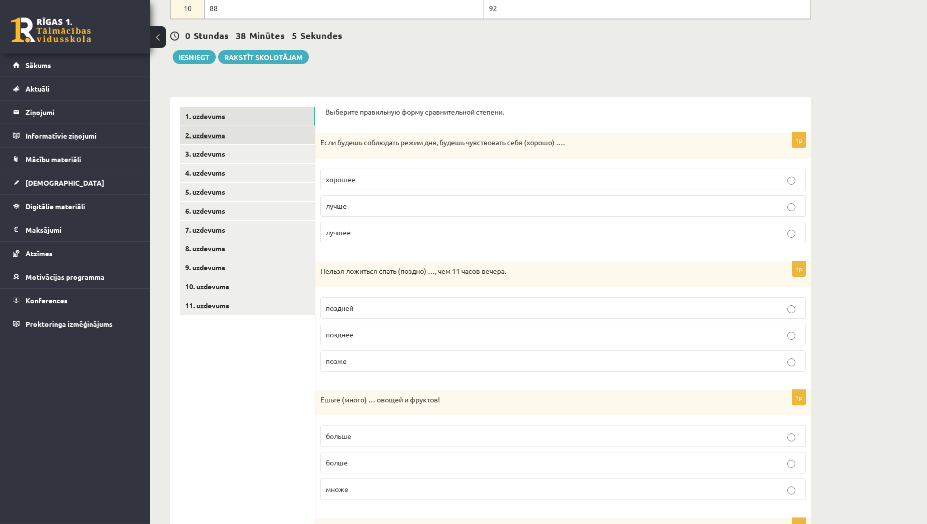
scroll to position [323, 0]
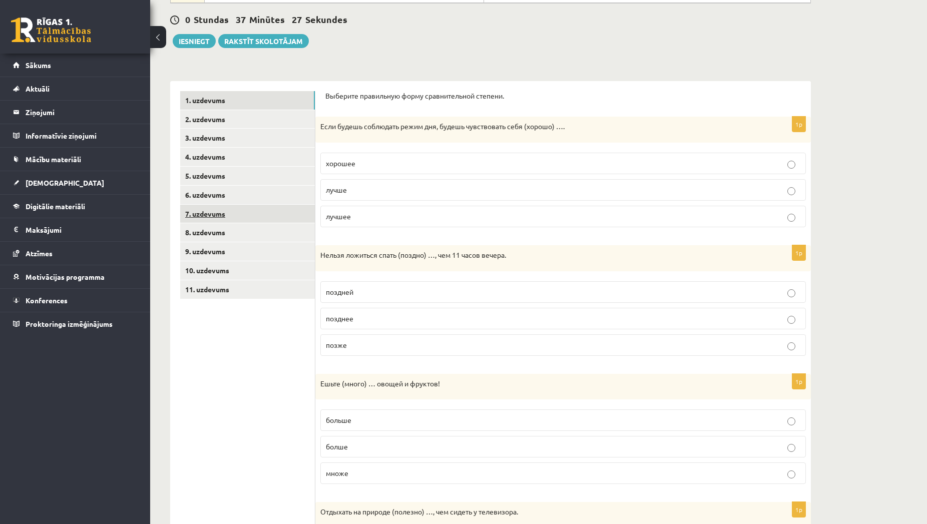
click at [216, 210] on link "7. uzdevums" at bounding box center [247, 214] width 135 height 19
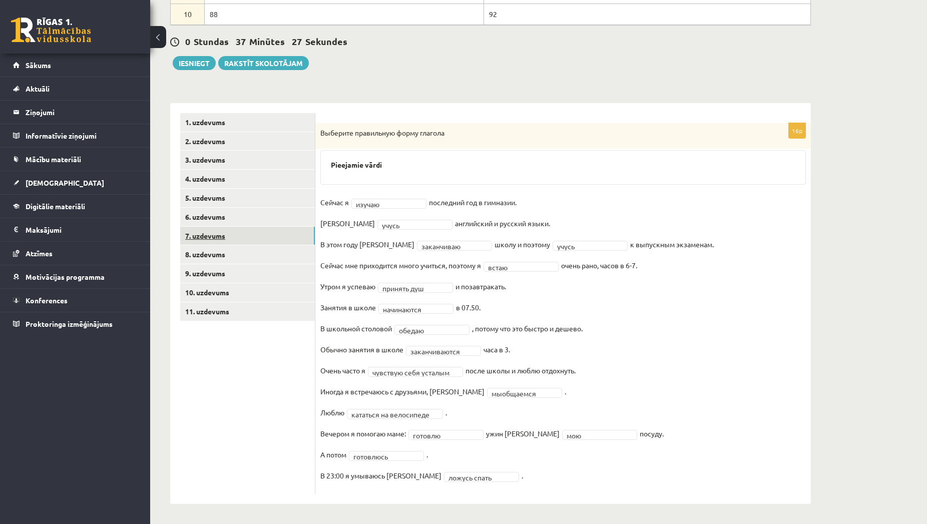
scroll to position [301, 0]
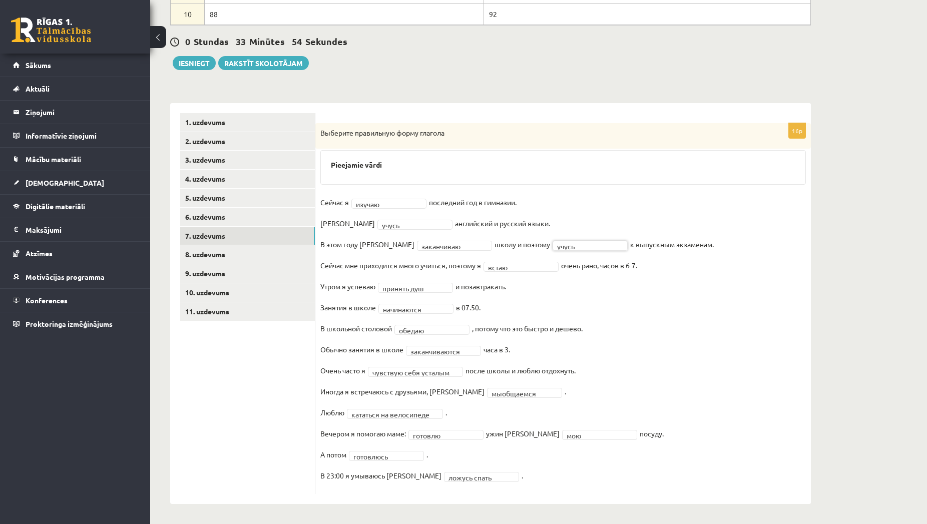
scroll to position [301, 0]
click at [231, 217] on link "6. uzdevums" at bounding box center [247, 217] width 135 height 19
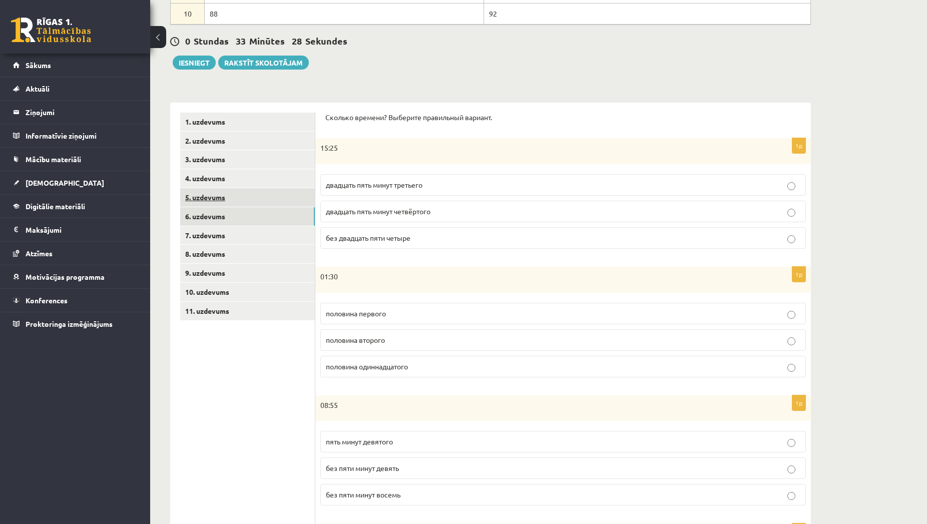
click at [231, 201] on link "5. uzdevums" at bounding box center [247, 197] width 135 height 19
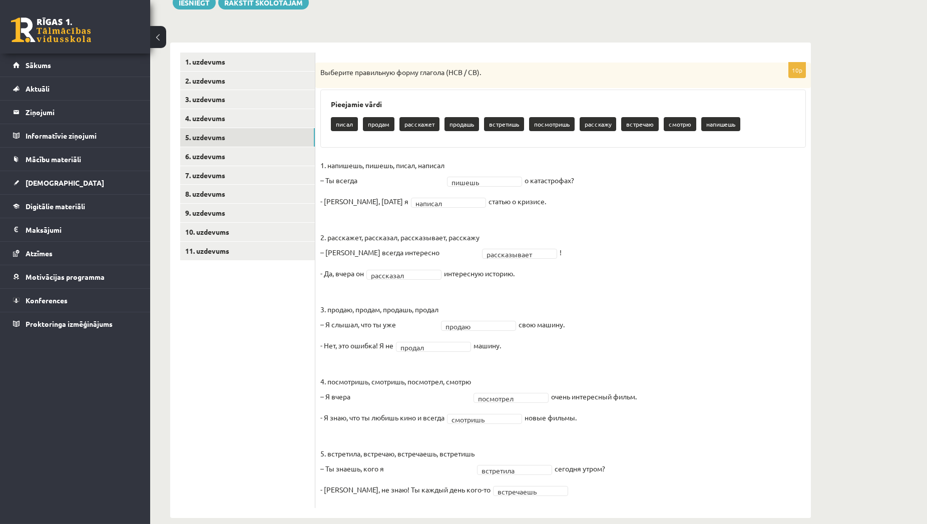
scroll to position [376, 0]
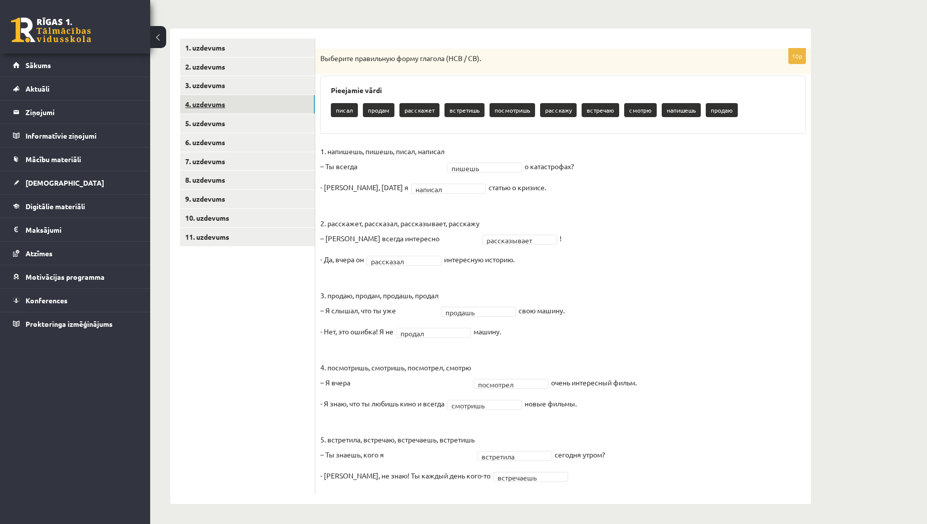
click at [282, 103] on link "4. uzdevums" at bounding box center [247, 104] width 135 height 19
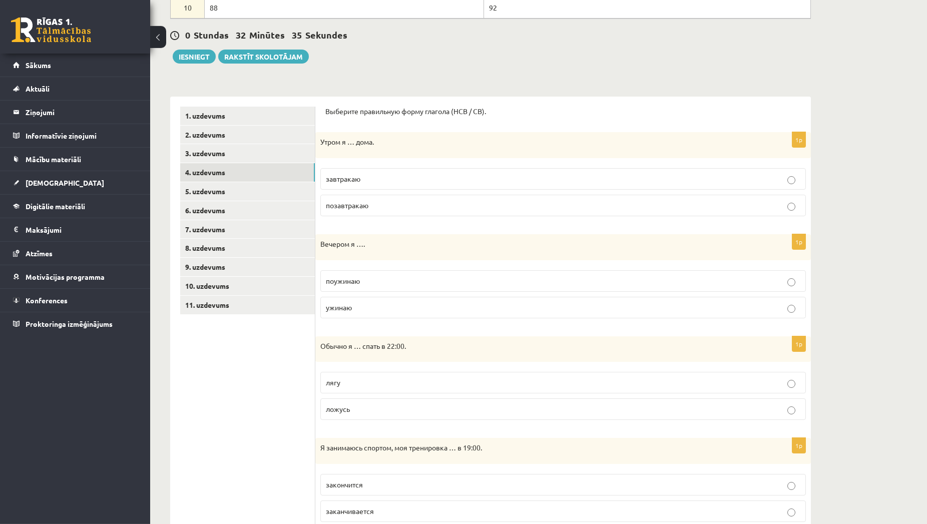
scroll to position [292, 0]
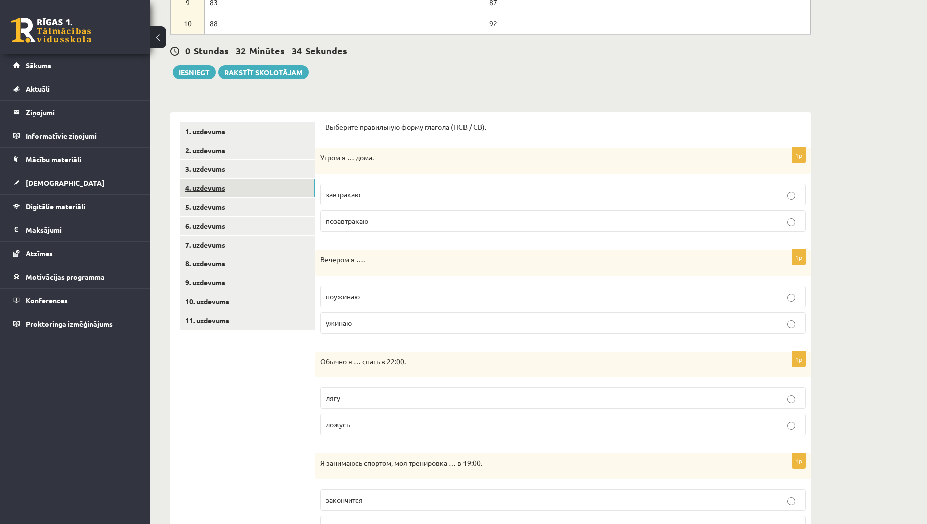
click at [257, 179] on link "4. uzdevums" at bounding box center [247, 188] width 135 height 19
click at [257, 177] on link "3. uzdevums" at bounding box center [247, 169] width 135 height 19
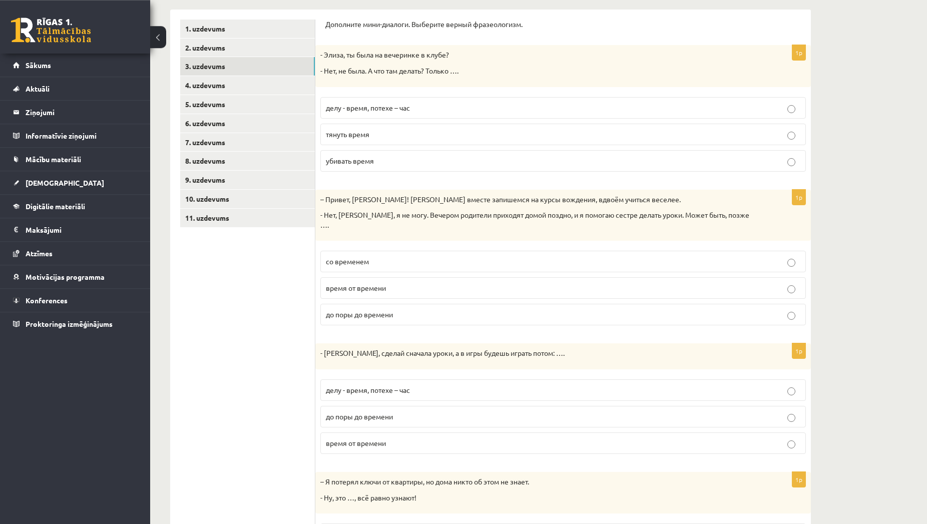
scroll to position [394, 0]
click at [268, 47] on link "2. uzdevums" at bounding box center [247, 48] width 135 height 19
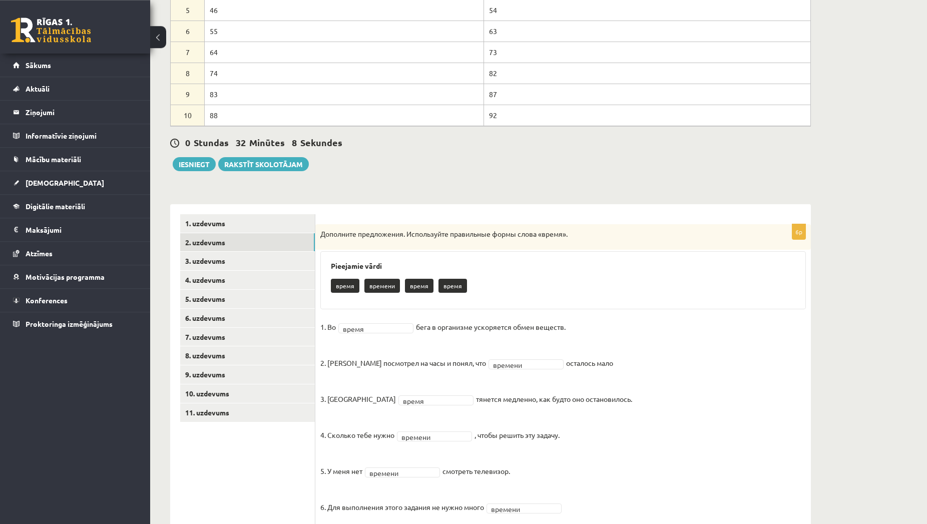
scroll to position [181, 0]
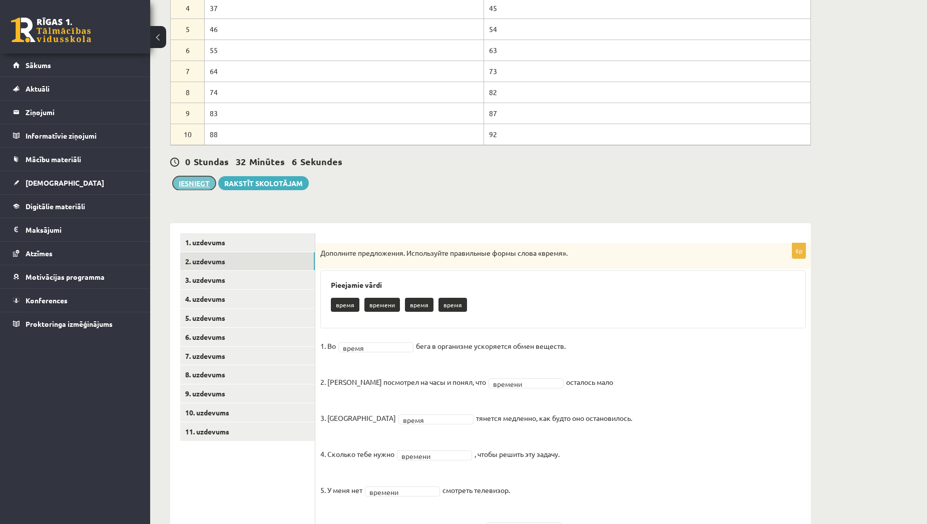
click at [196, 181] on button "Iesniegt" at bounding box center [194, 183] width 43 height 14
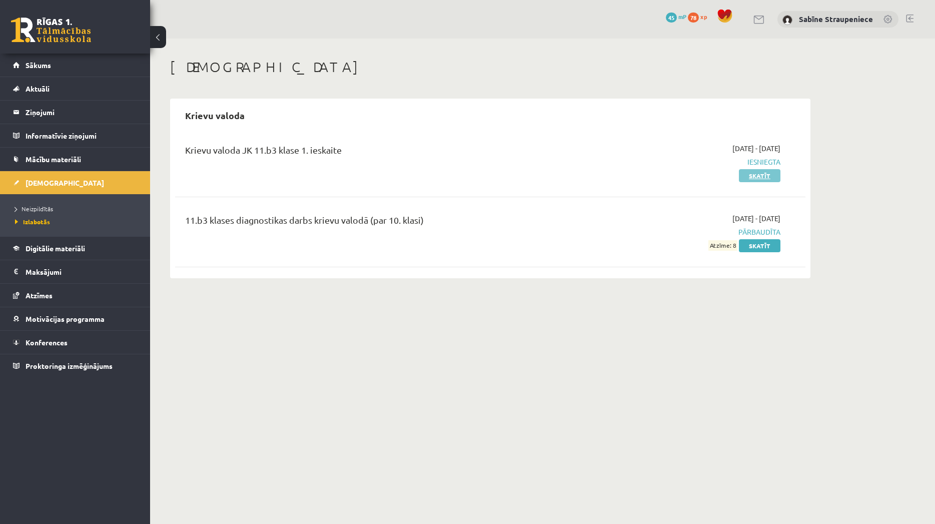
click at [770, 172] on link "Skatīt" at bounding box center [760, 175] width 42 height 13
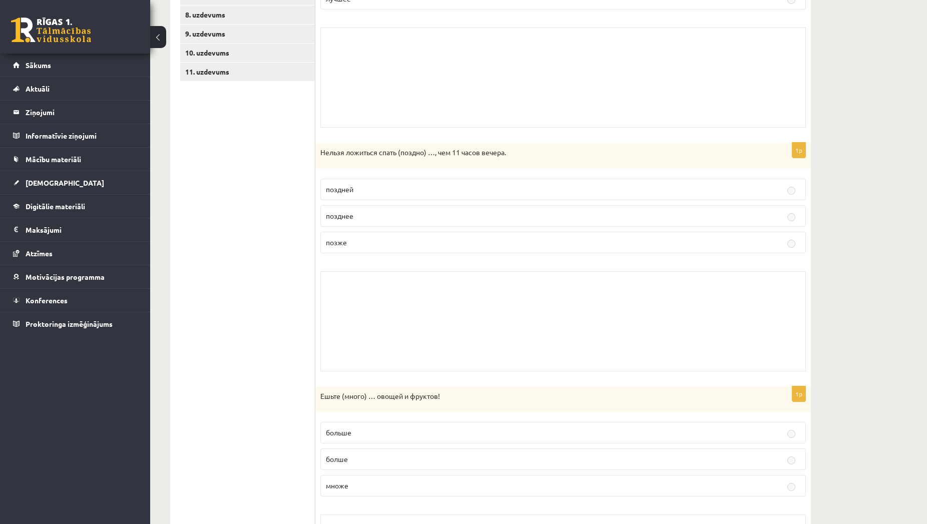
scroll to position [30, 0]
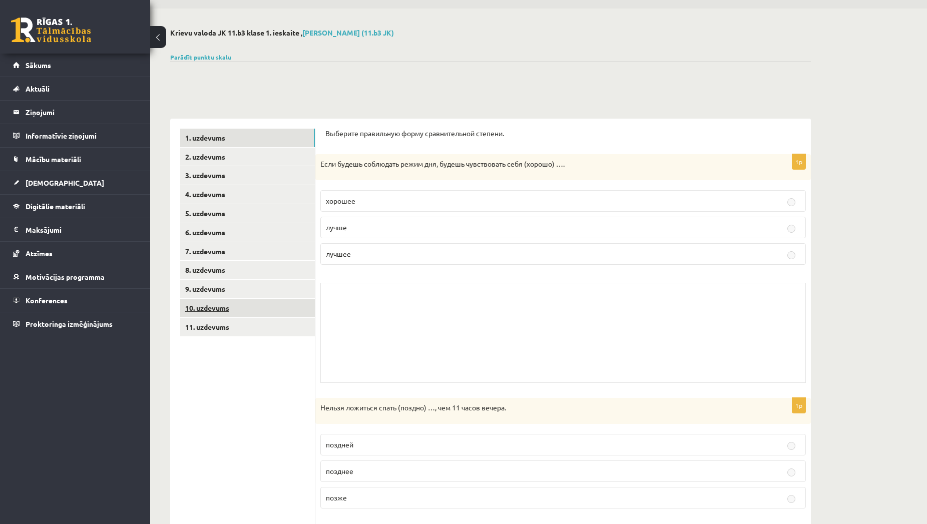
click at [268, 317] on link "10. uzdevums" at bounding box center [247, 308] width 135 height 19
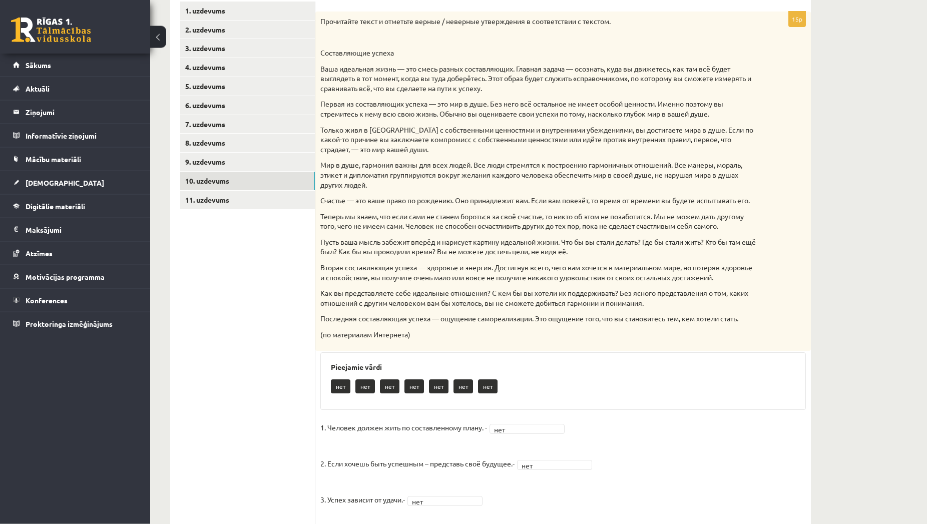
scroll to position [285, 0]
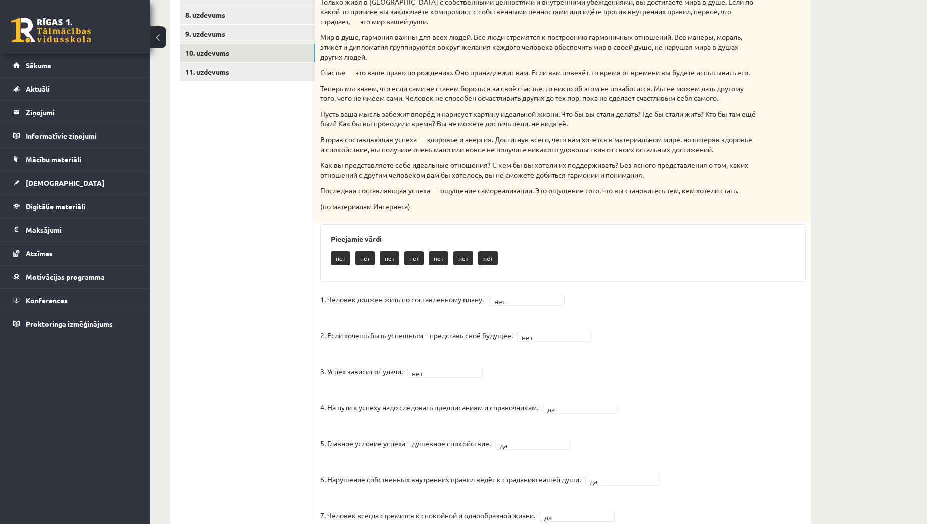
click at [509, 306] on span "нет" at bounding box center [522, 301] width 57 height 10
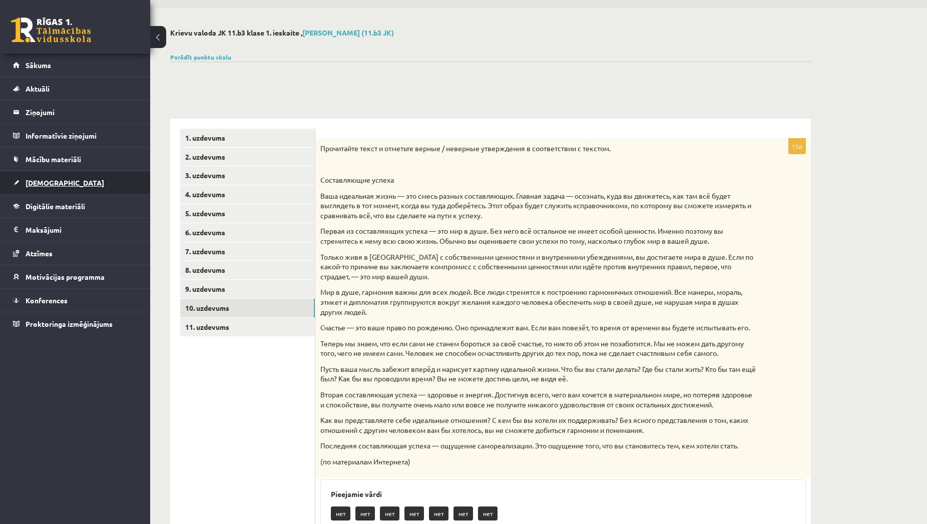
click at [65, 177] on link "[DEMOGRAPHIC_DATA]" at bounding box center [75, 182] width 125 height 23
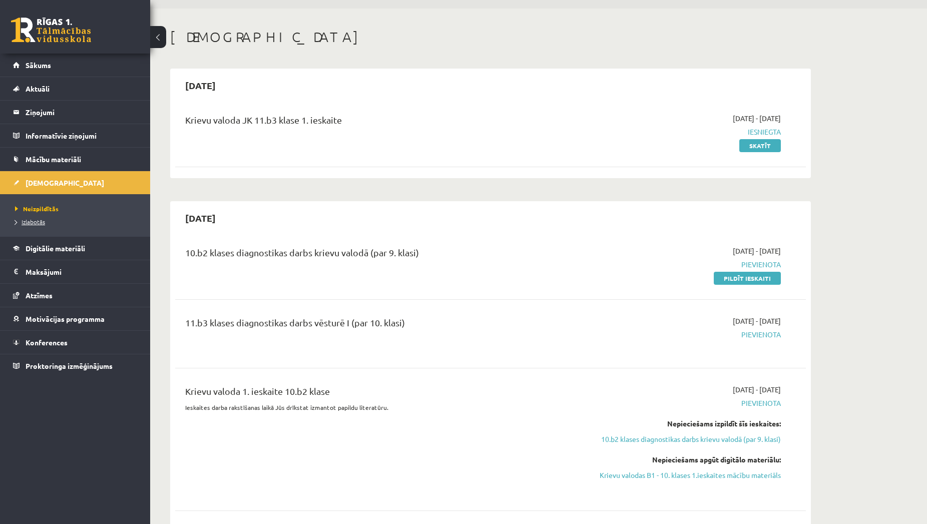
click at [46, 218] on link "Izlabotās" at bounding box center [77, 221] width 125 height 9
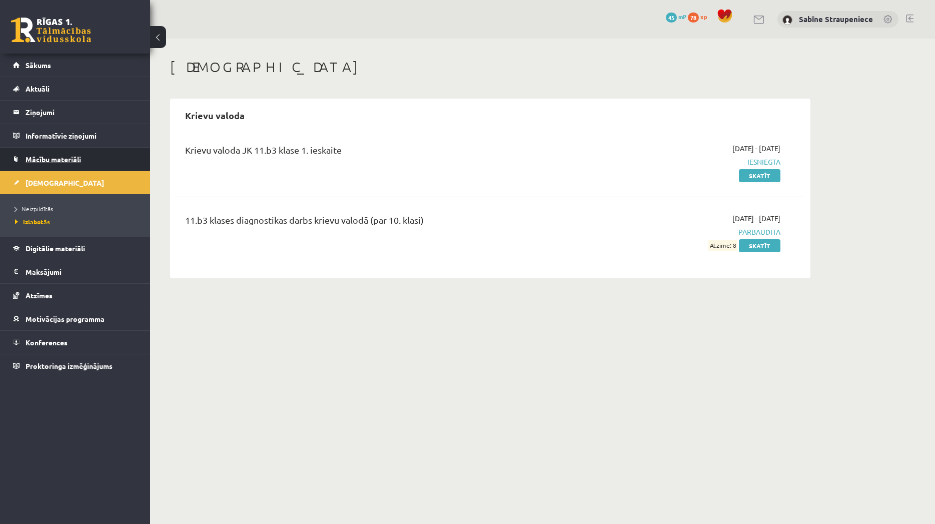
click at [63, 163] on link "Mācību materiāli" at bounding box center [75, 159] width 125 height 23
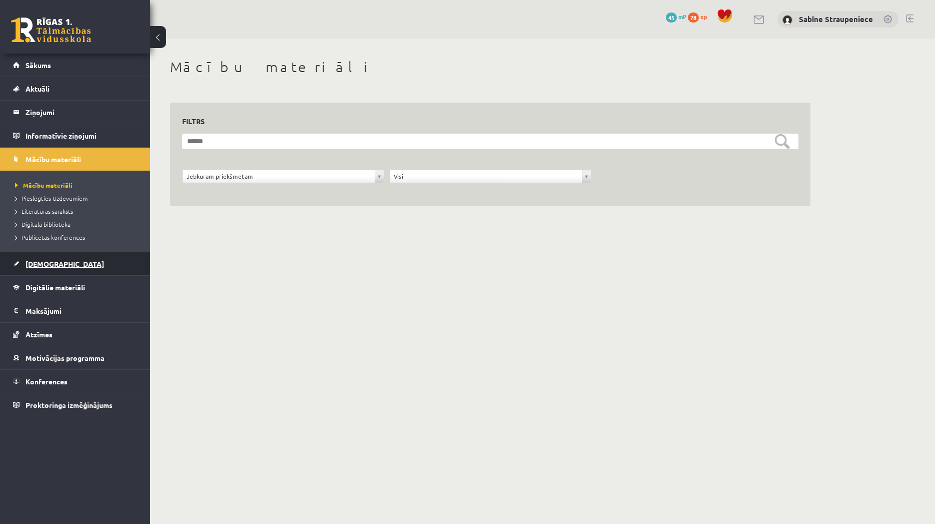
click at [70, 254] on link "[DEMOGRAPHIC_DATA]" at bounding box center [75, 263] width 125 height 23
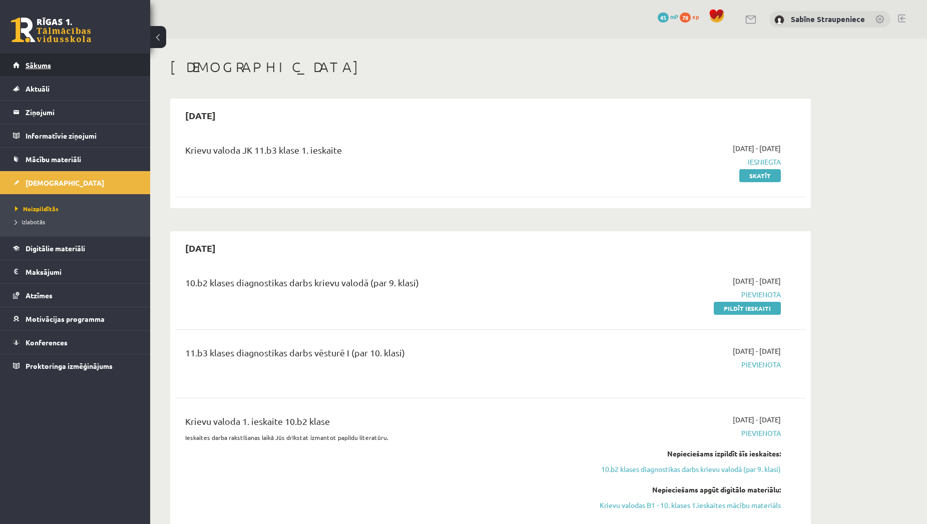
click at [81, 63] on link "Sākums" at bounding box center [75, 65] width 125 height 23
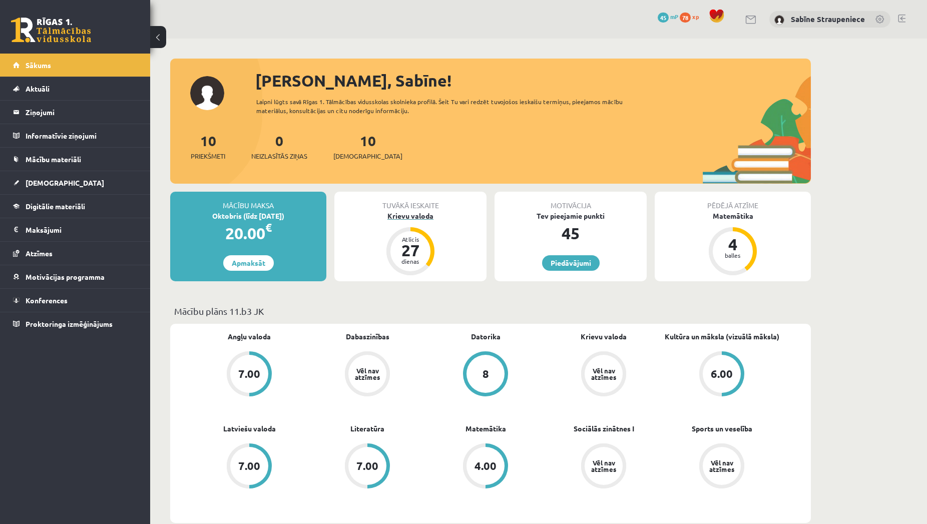
click at [422, 244] on div "27" at bounding box center [410, 250] width 30 height 16
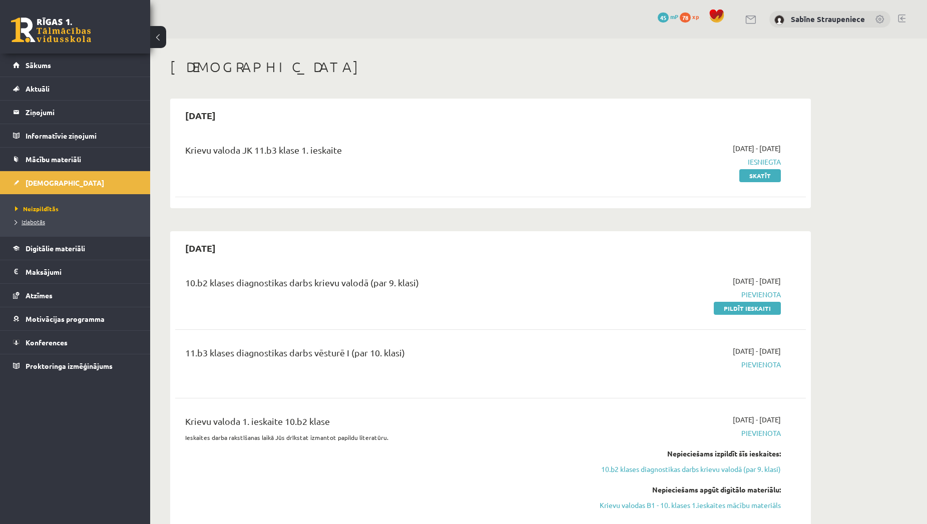
click at [117, 224] on link "Izlabotās" at bounding box center [77, 221] width 125 height 9
